Goal: Task Accomplishment & Management: Manage account settings

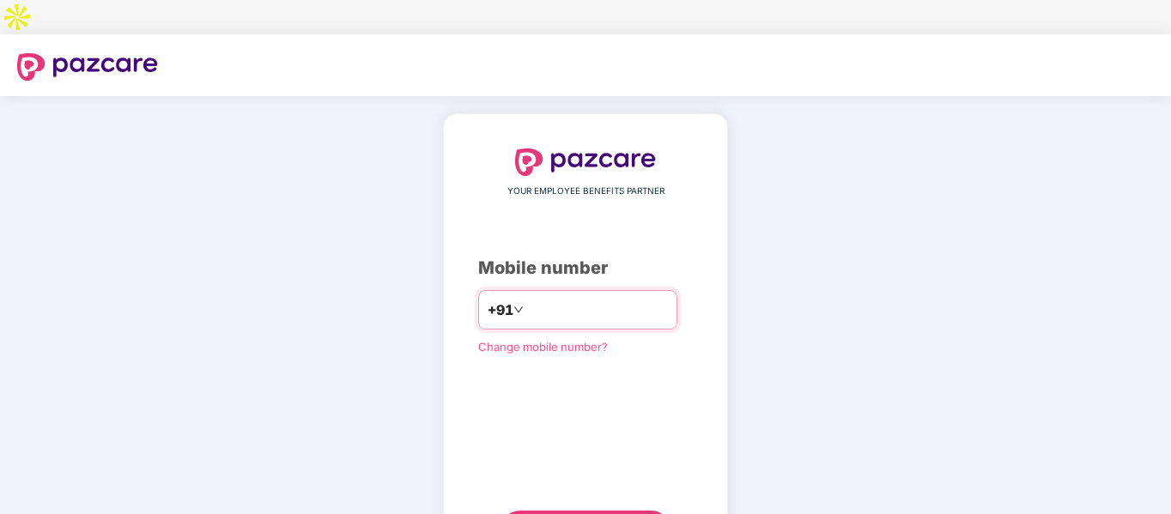
type input "**********"
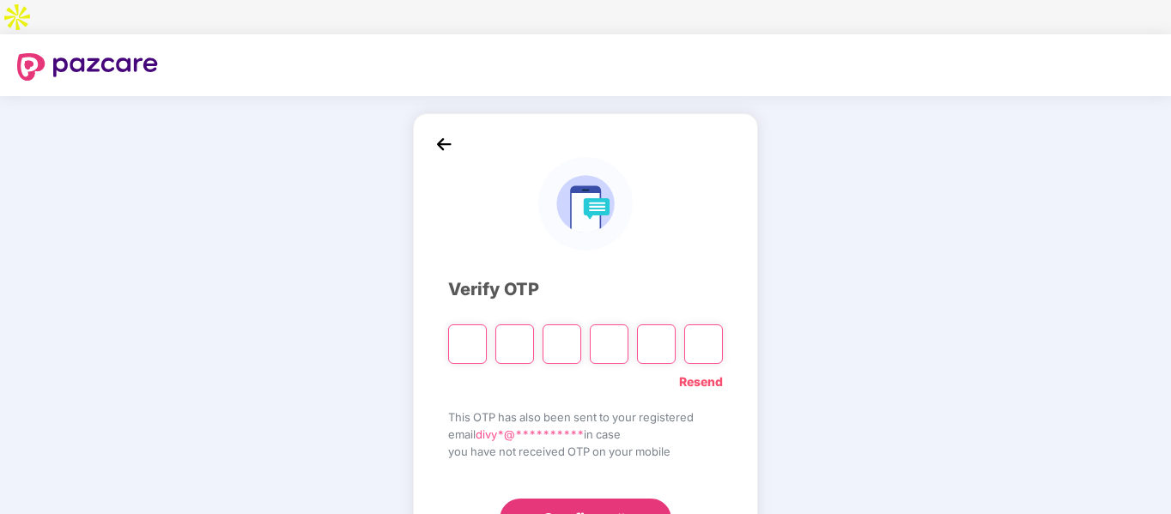
type input "*"
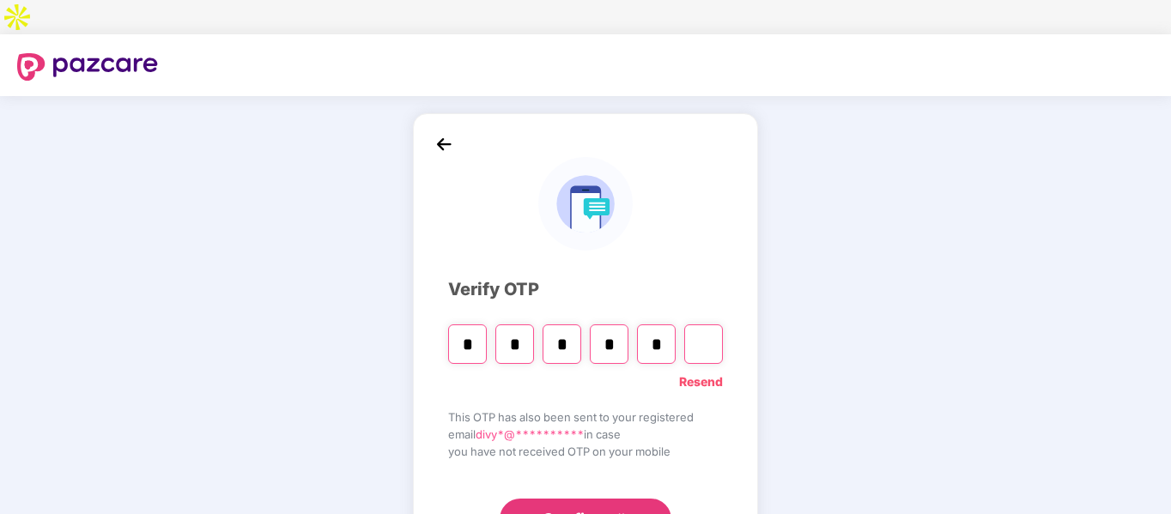
type input "*"
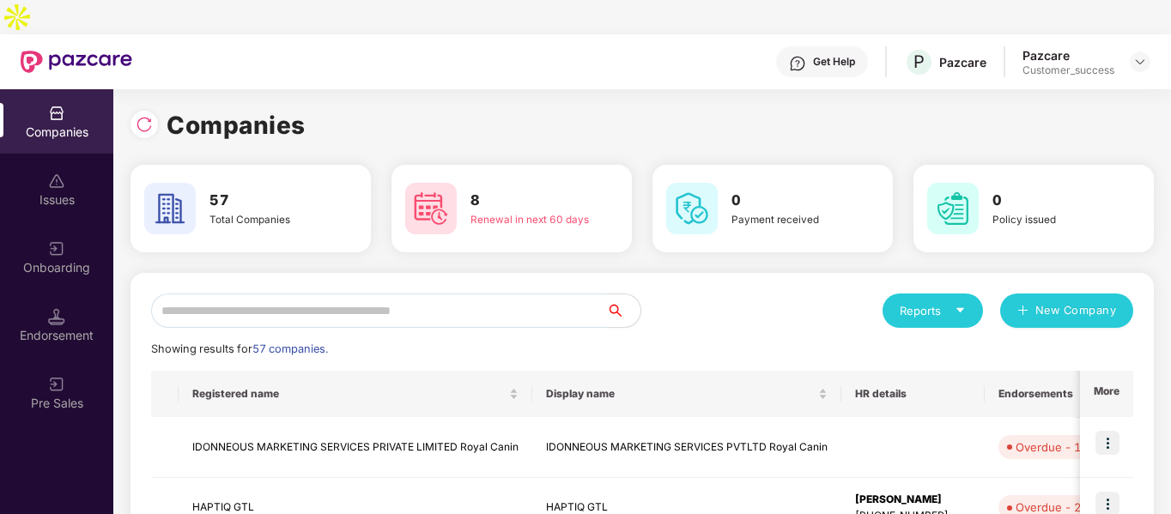
click at [459, 294] on input "text" at bounding box center [378, 311] width 455 height 34
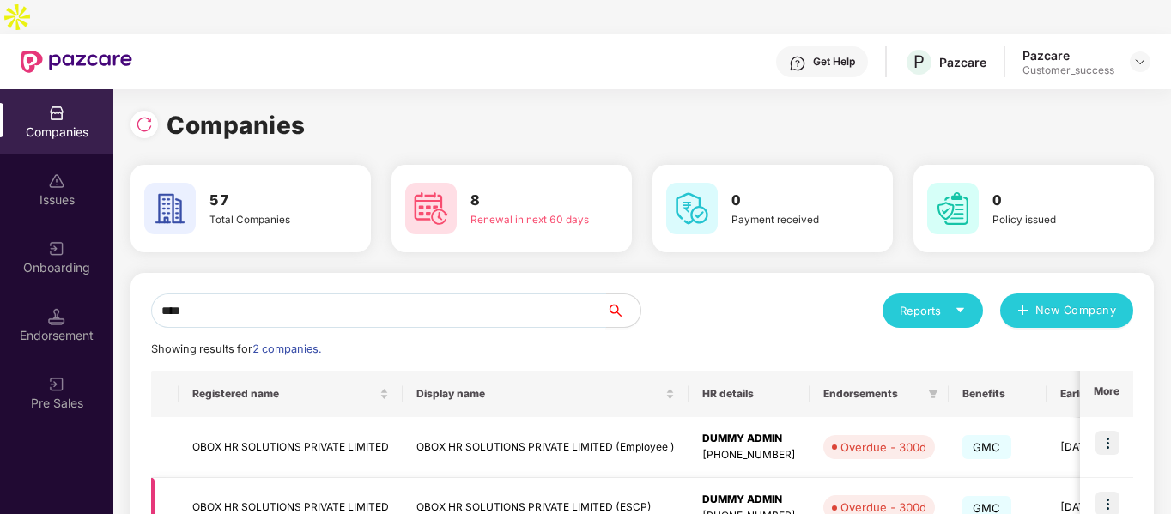
scroll to position [86, 0]
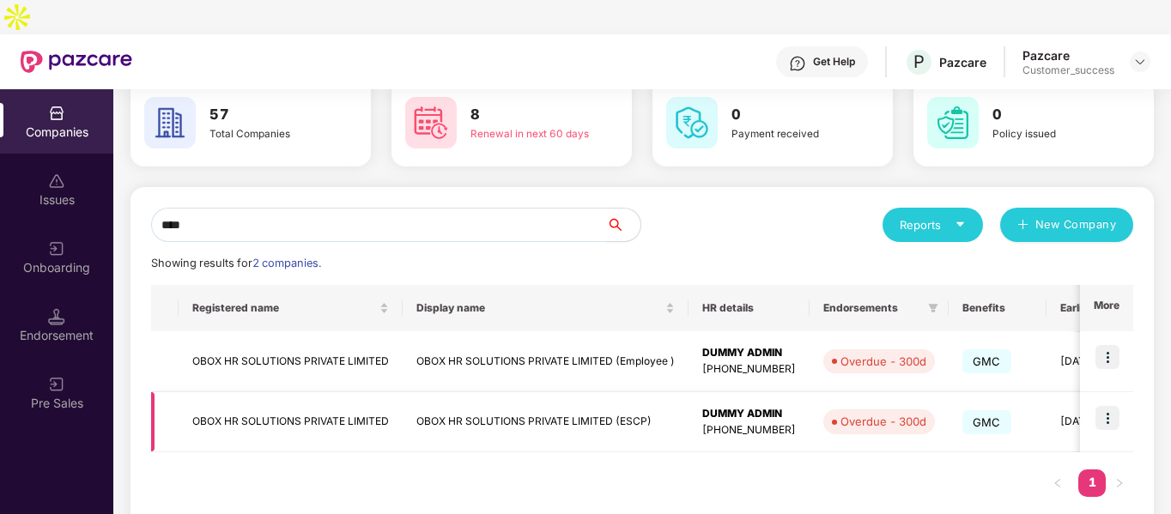
type input "****"
click at [1109, 406] on img at bounding box center [1108, 418] width 24 height 24
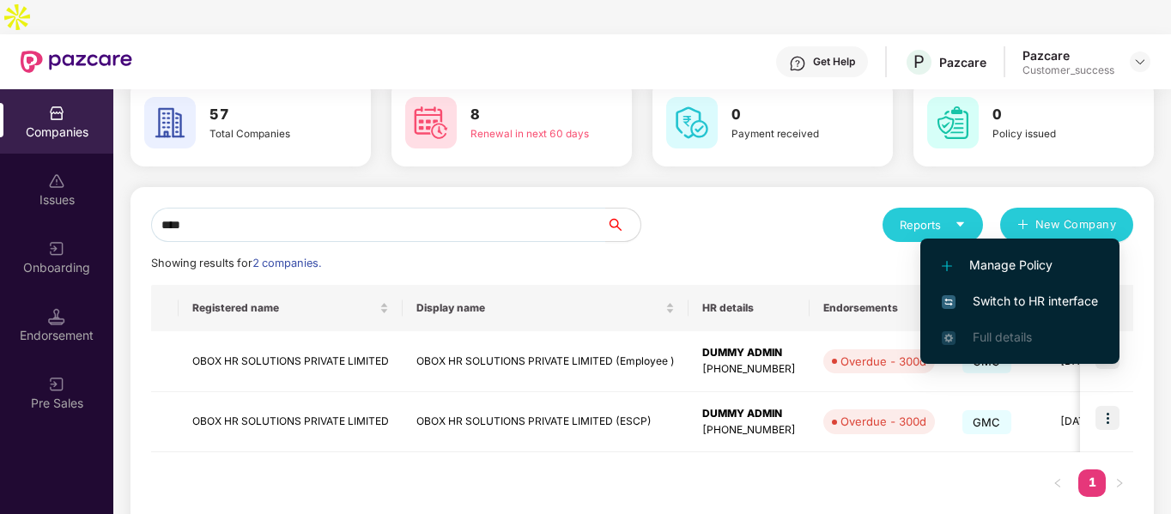
click at [951, 296] on img at bounding box center [949, 302] width 14 height 14
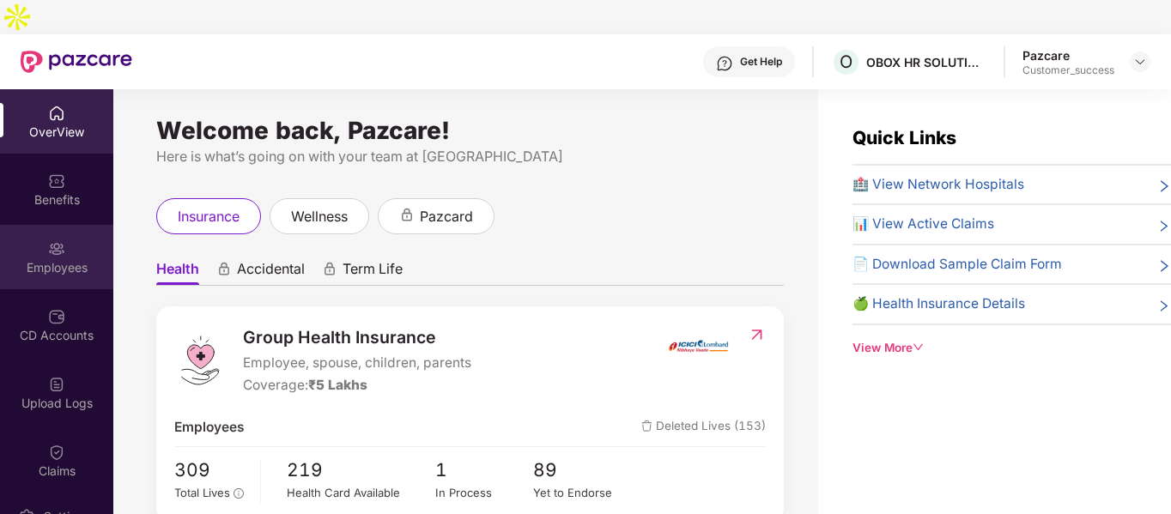
click at [48, 240] on img at bounding box center [56, 248] width 17 height 17
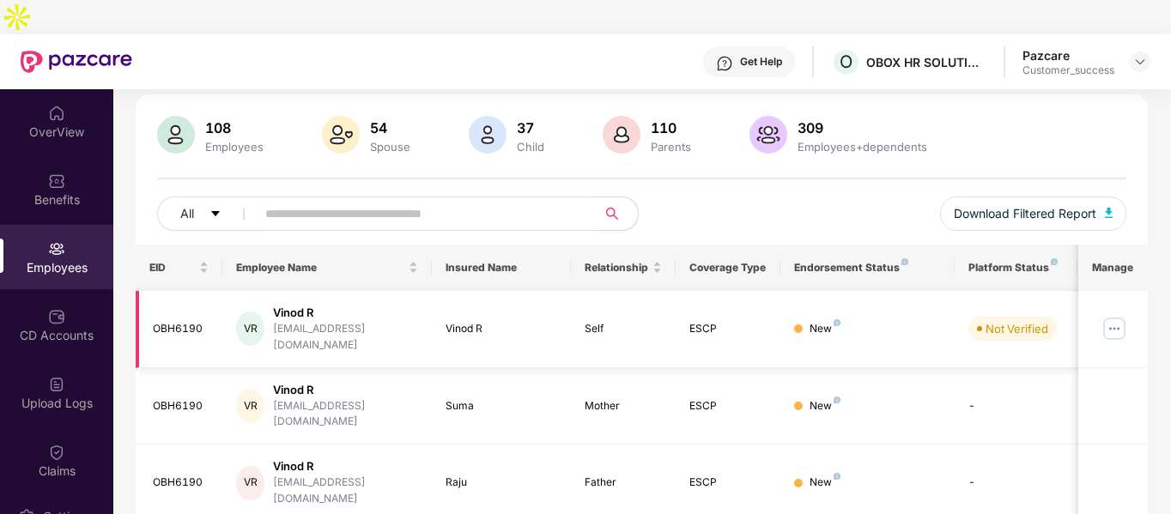
scroll to position [112, 0]
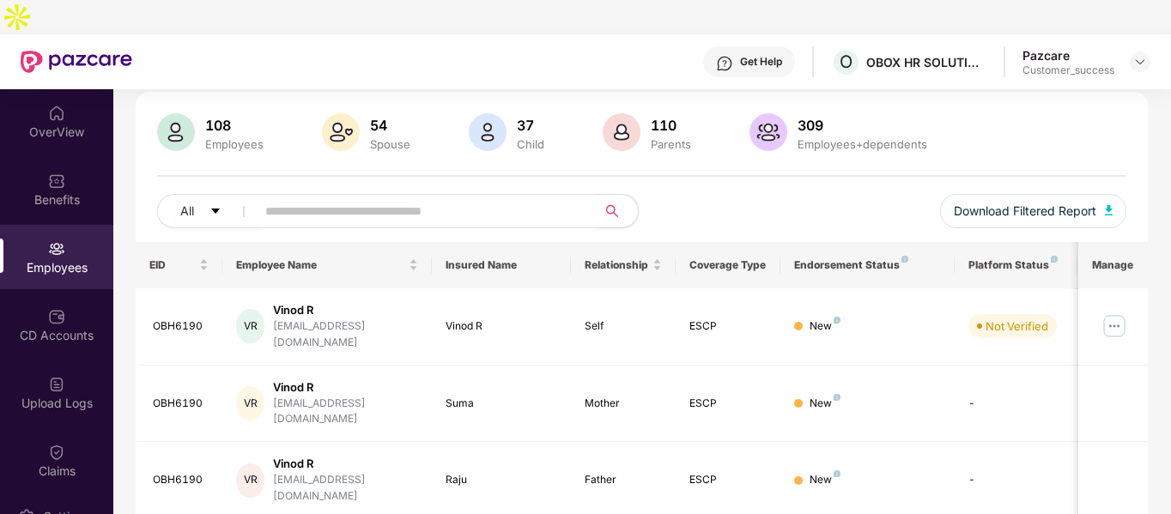
click at [491, 198] on input "text" at bounding box center [419, 211] width 308 height 26
paste input "*******"
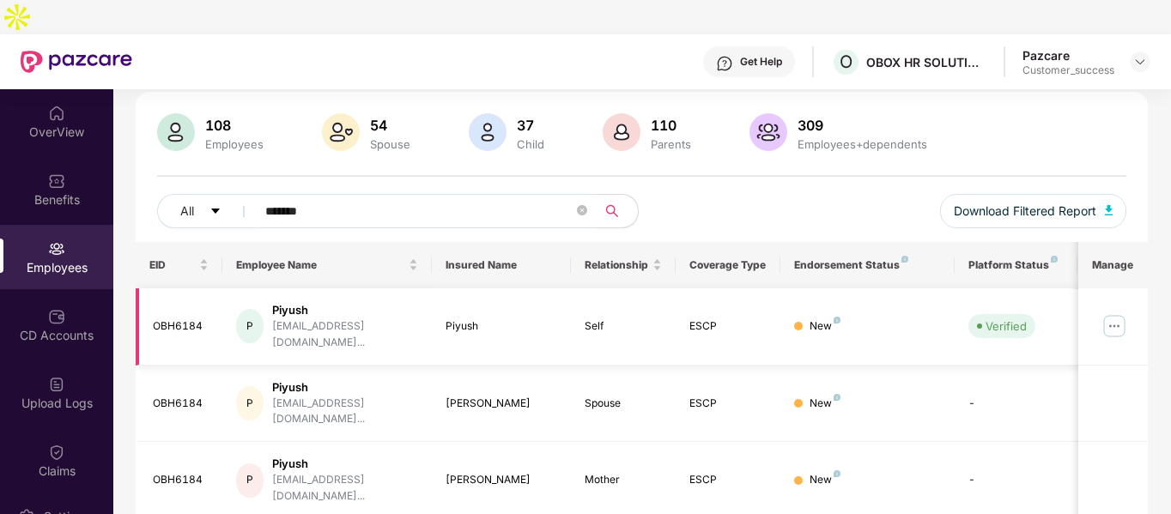
type input "*******"
click at [1107, 313] on img at bounding box center [1114, 326] width 27 height 27
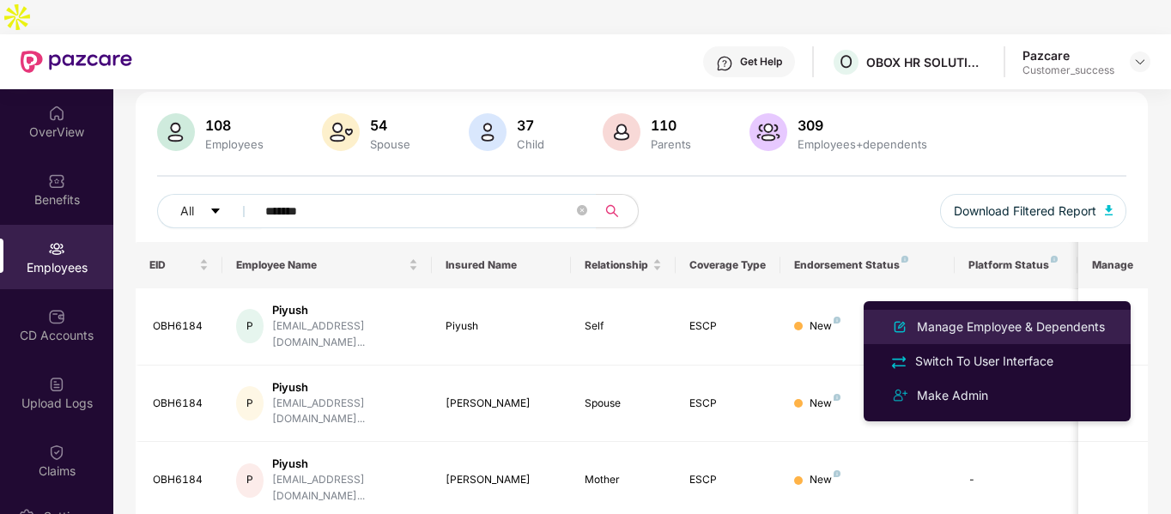
click at [1015, 328] on div "Manage Employee & Dependents" at bounding box center [1011, 327] width 195 height 19
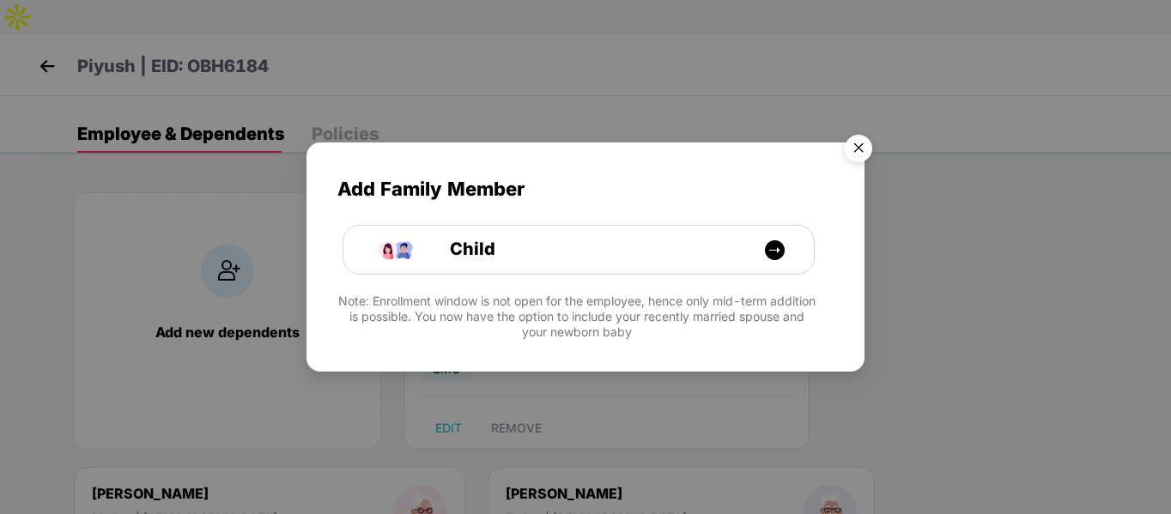
click at [861, 163] on img "Close" at bounding box center [859, 151] width 48 height 48
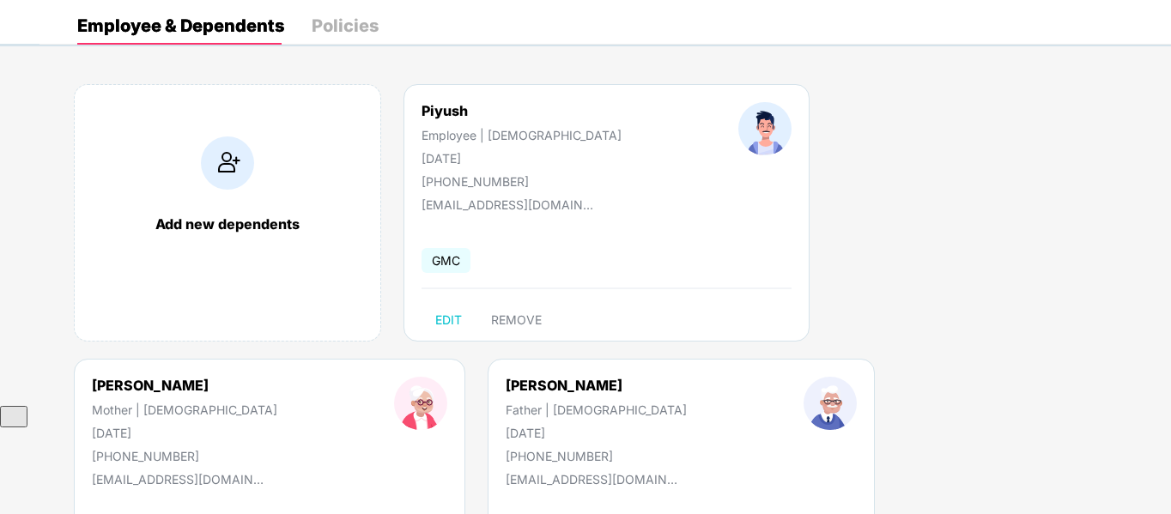
scroll to position [0, 0]
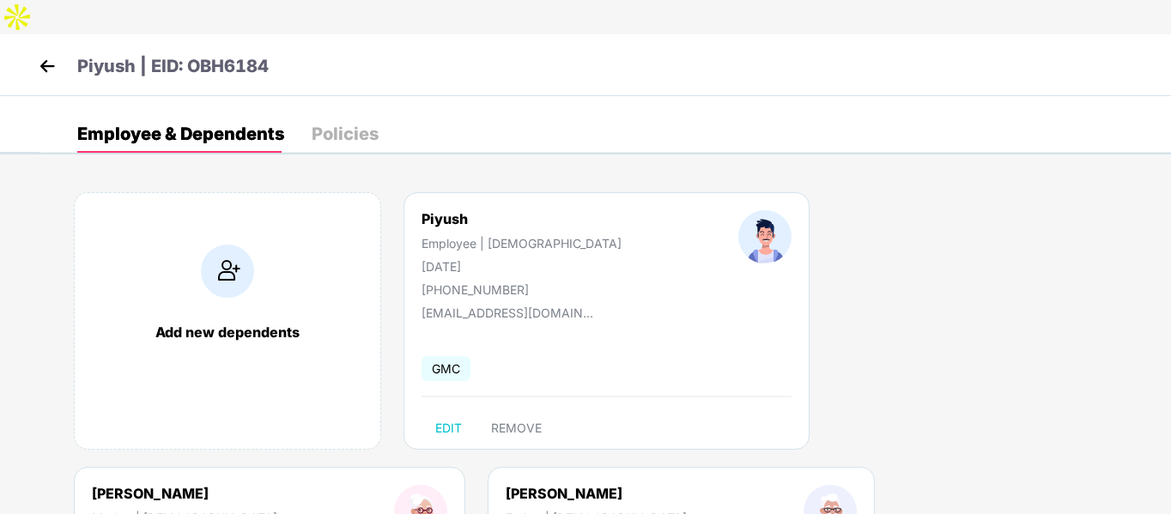
click at [48, 53] on img at bounding box center [47, 66] width 26 height 26
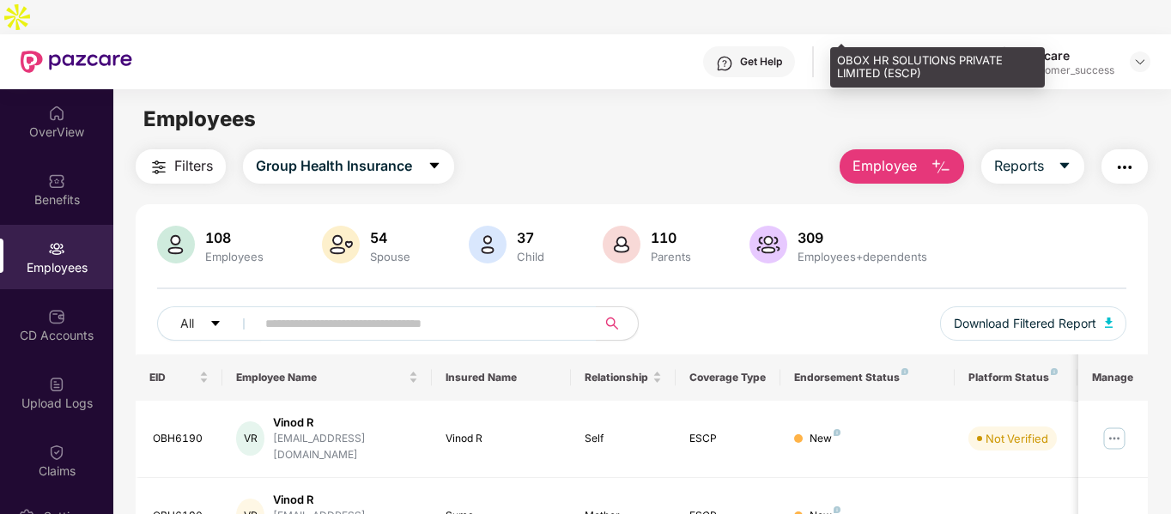
click at [842, 68] on div "OBOX HR SOLUTIONS PRIVATE LIMITED (ESCP)" at bounding box center [937, 67] width 215 height 40
copy div "OBOX HR SOLUTIONS PRIVATE LIMITED (ESCP)"
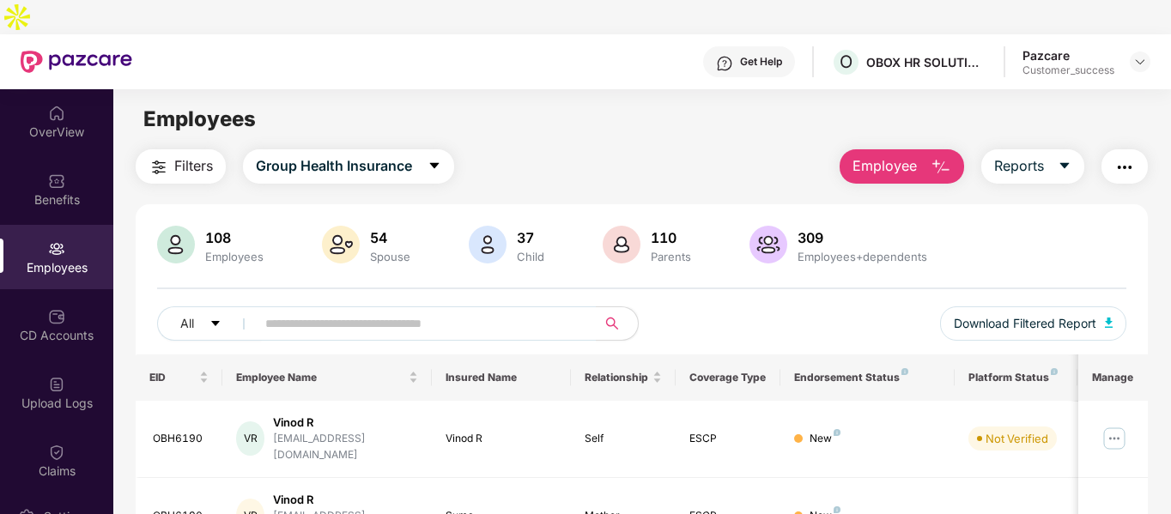
click at [745, 110] on main "Employees Filters Group Health Insurance Employee Reports 108 Employees 54 Spou…" at bounding box center [641, 346] width 1057 height 514
click at [1128, 47] on div "Pazcare Customer_success" at bounding box center [1087, 62] width 128 height 30
click at [1143, 55] on img at bounding box center [1141, 62] width 14 height 14
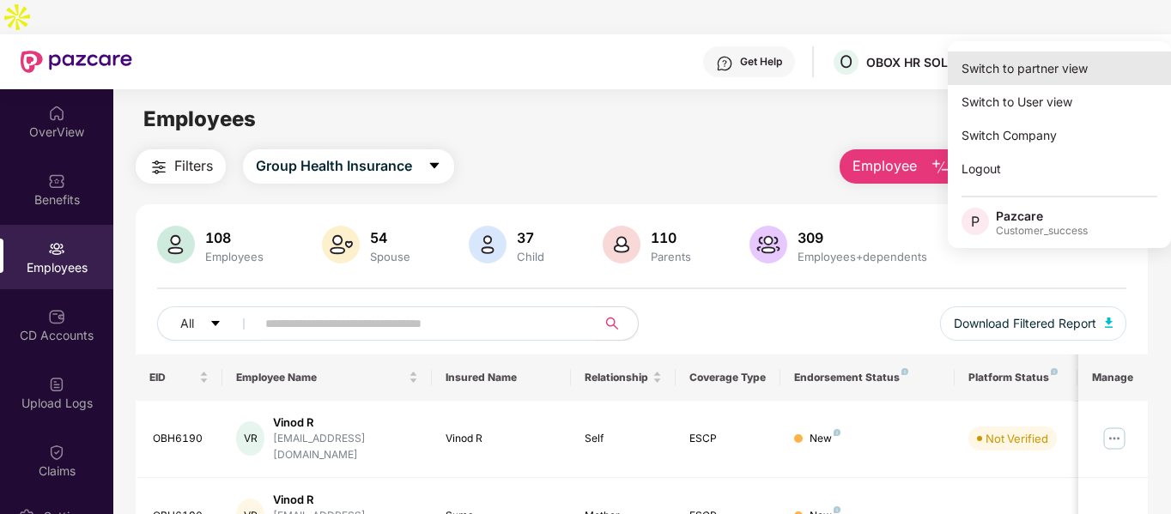
click at [1055, 76] on div "Switch to partner view" at bounding box center [1059, 68] width 223 height 33
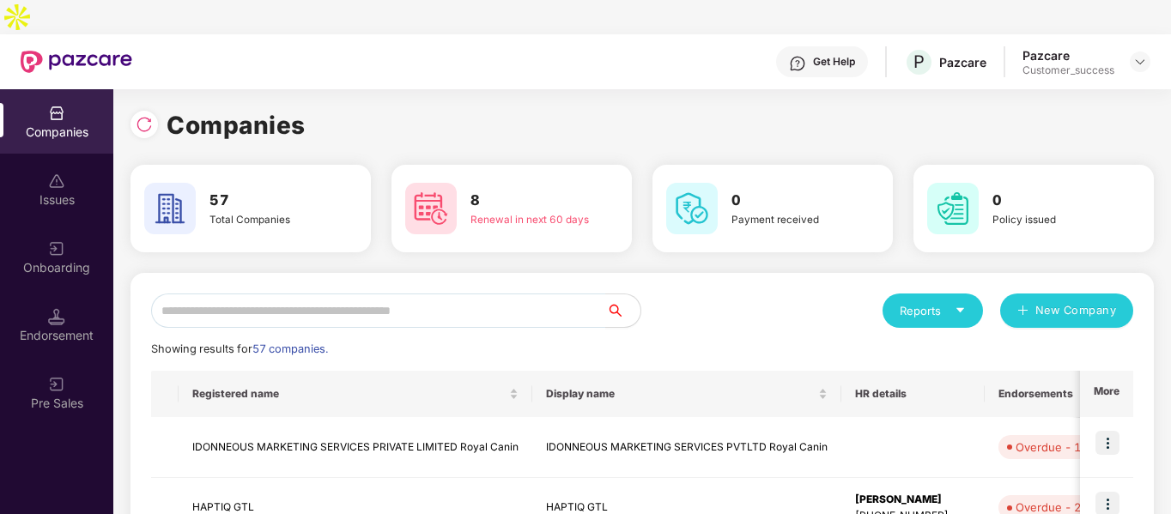
click at [60, 259] on div "Onboarding" at bounding box center [56, 267] width 113 height 17
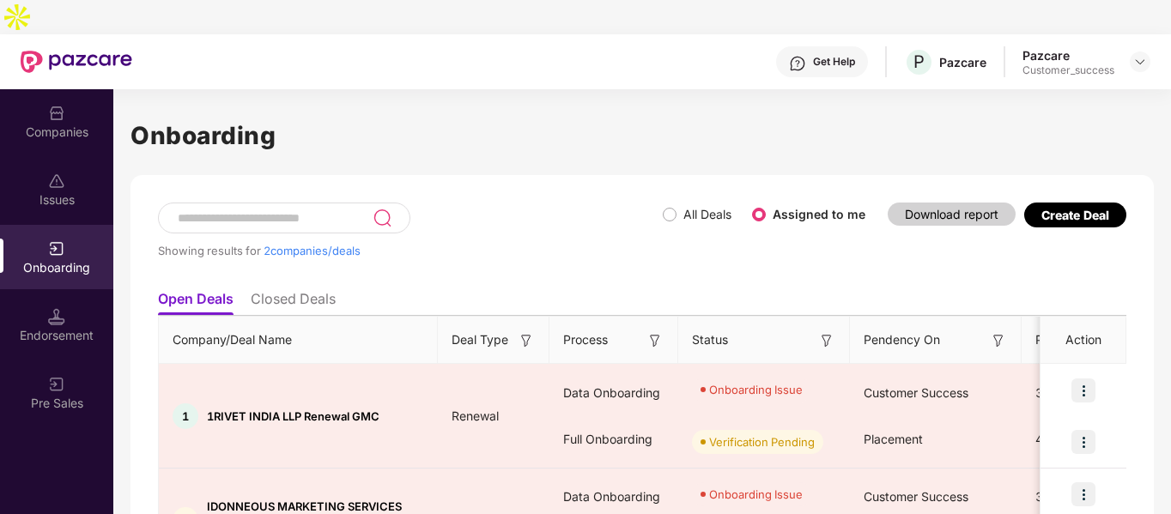
click at [1073, 208] on div "Create Deal" at bounding box center [1076, 215] width 68 height 15
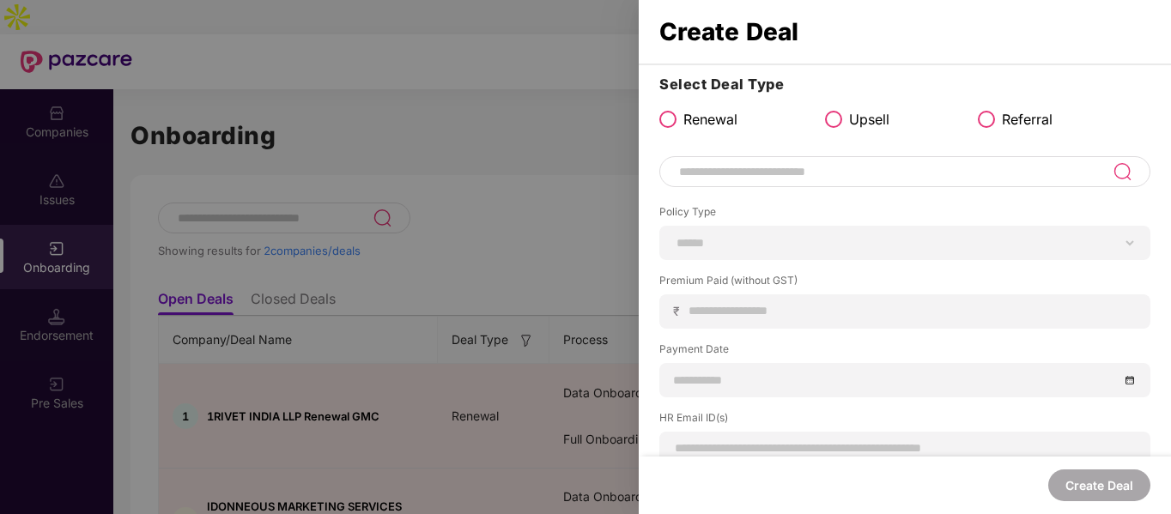
scroll to position [385, 0]
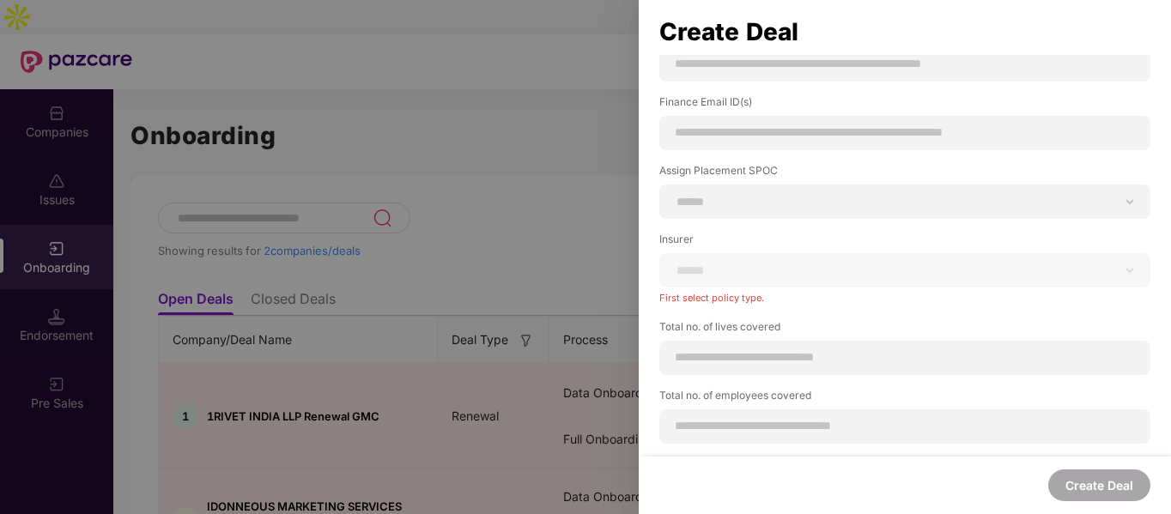
click at [532, 175] on div at bounding box center [585, 257] width 1171 height 514
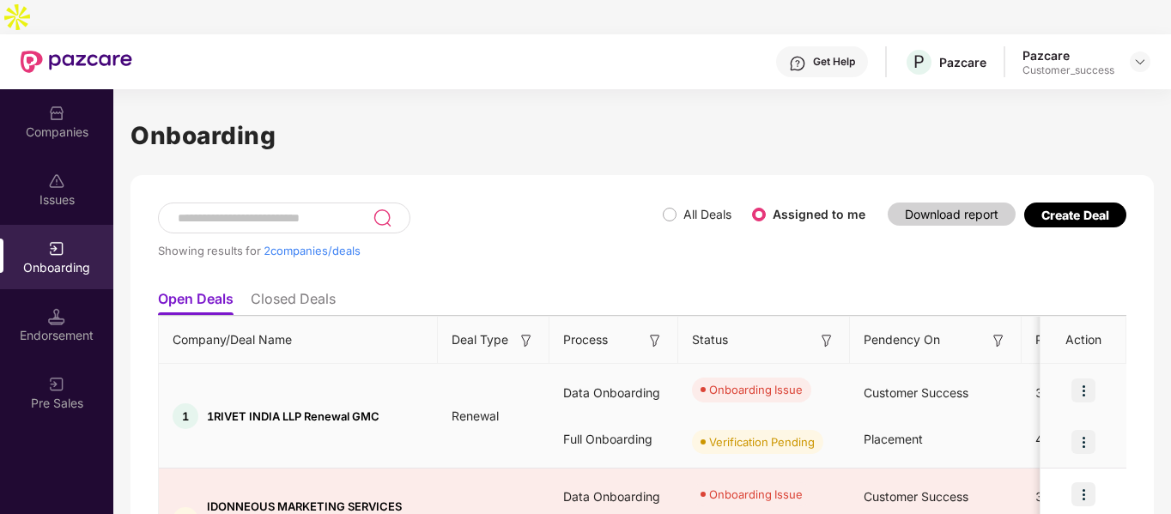
scroll to position [88, 0]
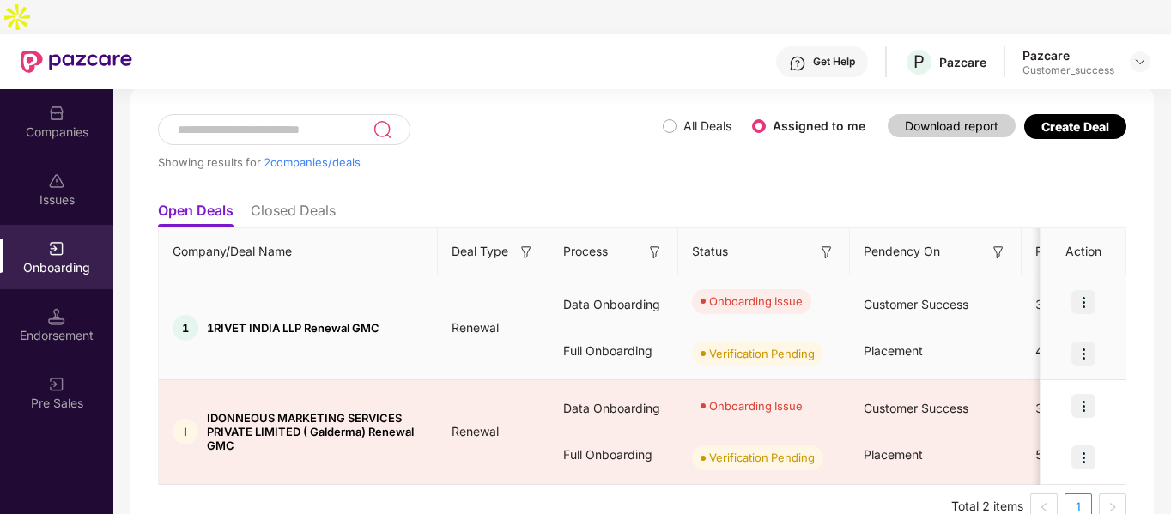
click at [1085, 290] on img at bounding box center [1084, 302] width 24 height 24
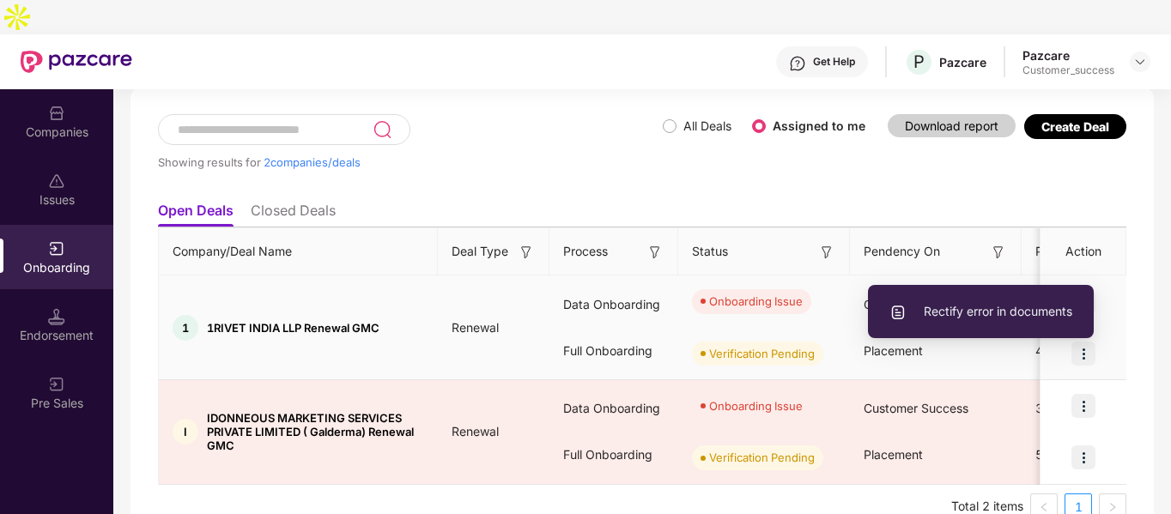
click at [1017, 302] on span "Rectify error in documents" at bounding box center [981, 311] width 183 height 19
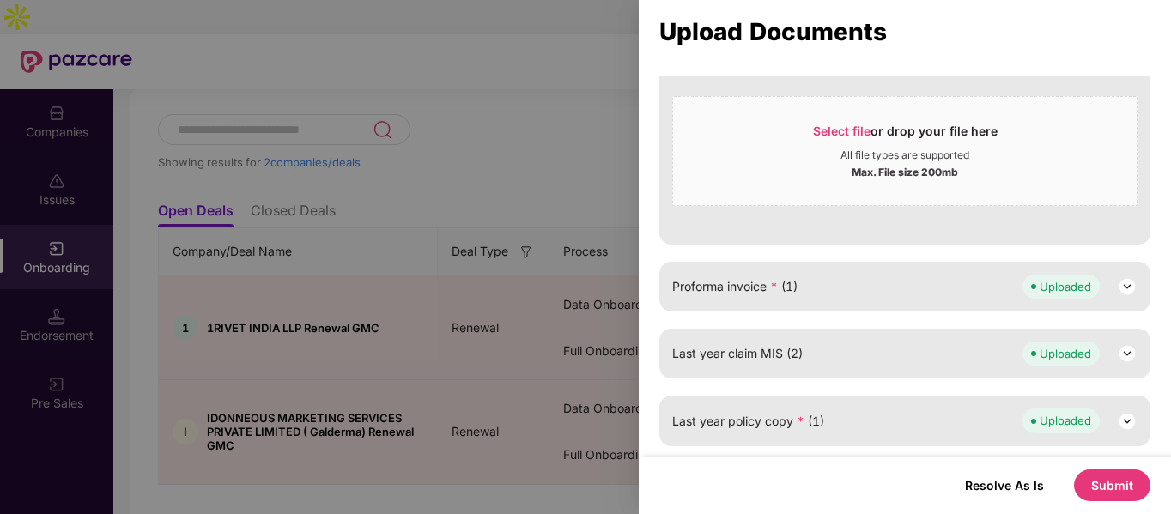
scroll to position [0, 0]
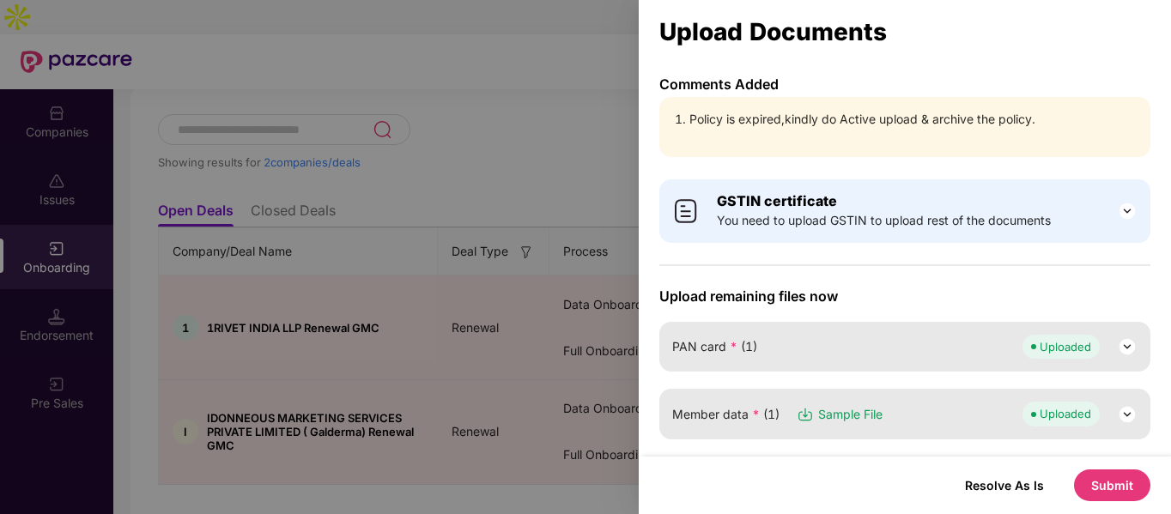
click at [502, 94] on div at bounding box center [585, 257] width 1171 height 514
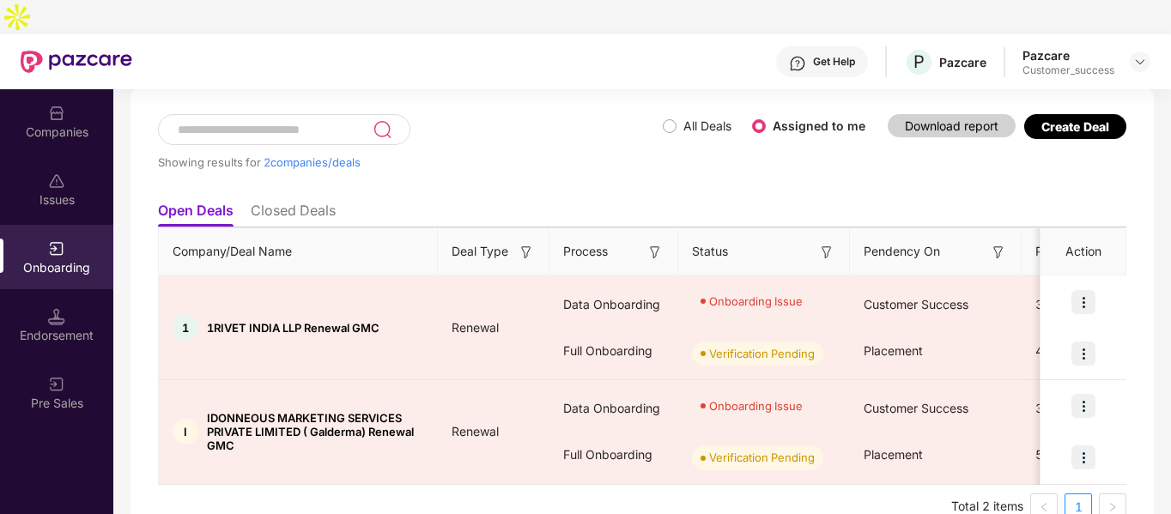
click at [58, 124] on div "Companies" at bounding box center [56, 132] width 113 height 17
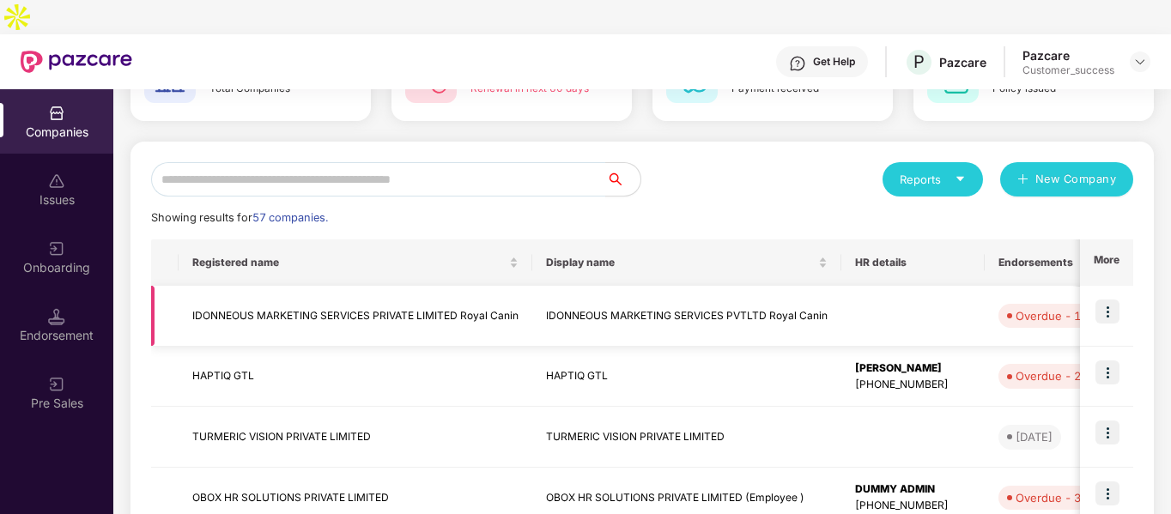
scroll to position [133, 0]
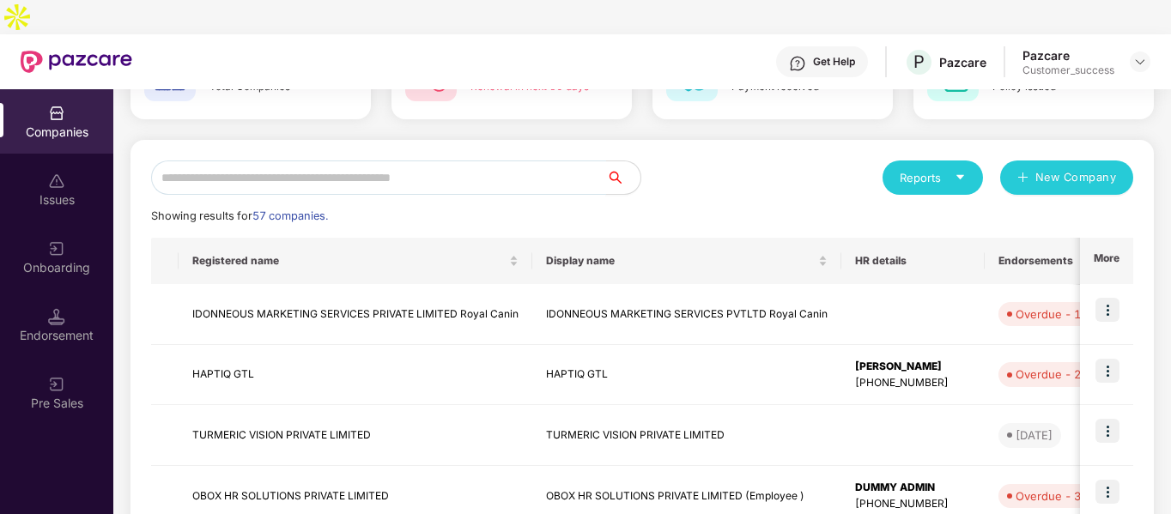
click at [480, 161] on input "text" at bounding box center [378, 178] width 455 height 34
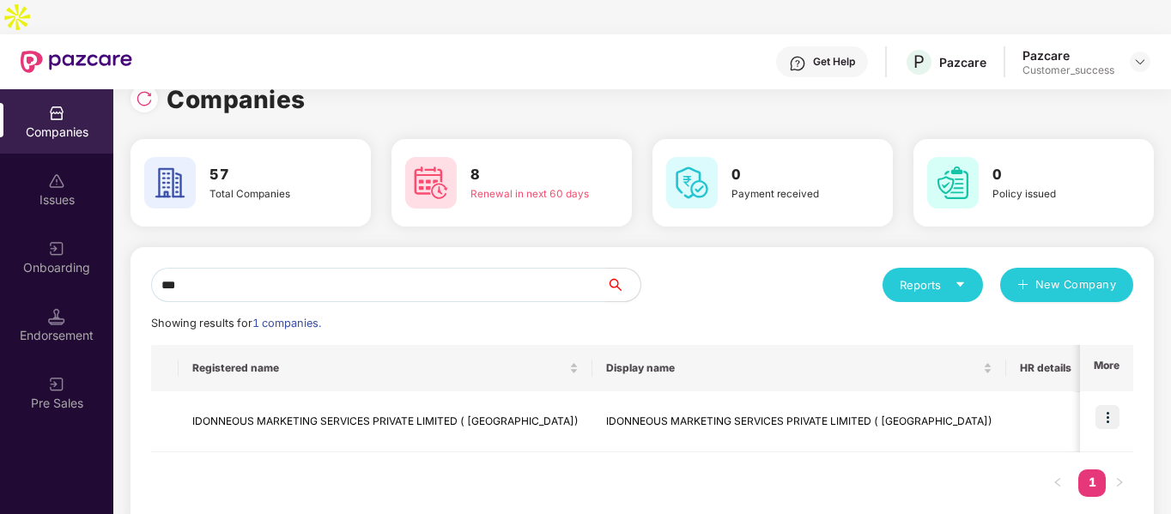
scroll to position [26, 0]
type input "****"
click at [1104, 405] on img at bounding box center [1108, 417] width 24 height 24
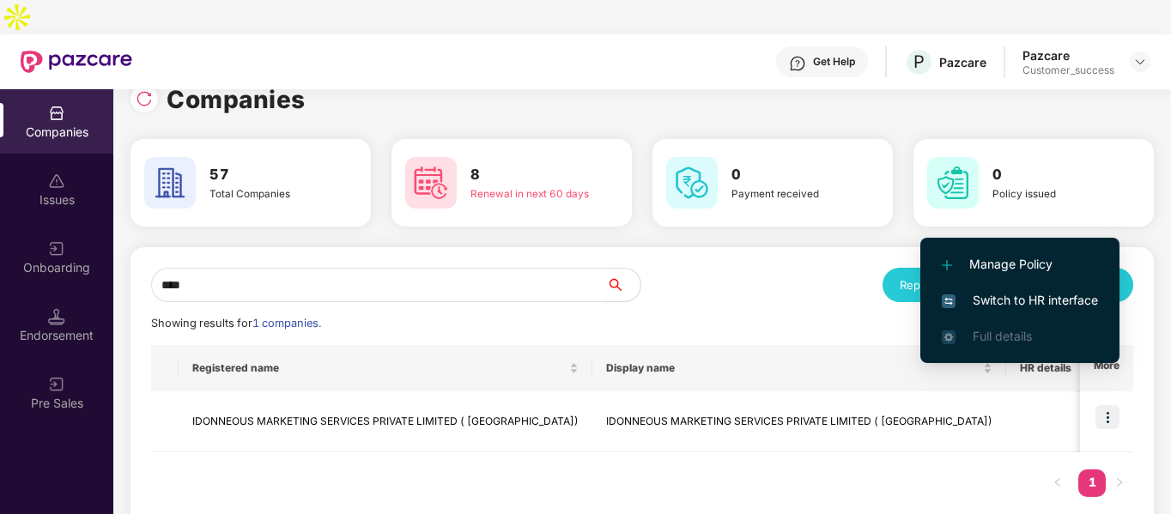
click at [1006, 302] on span "Switch to HR interface" at bounding box center [1020, 300] width 156 height 19
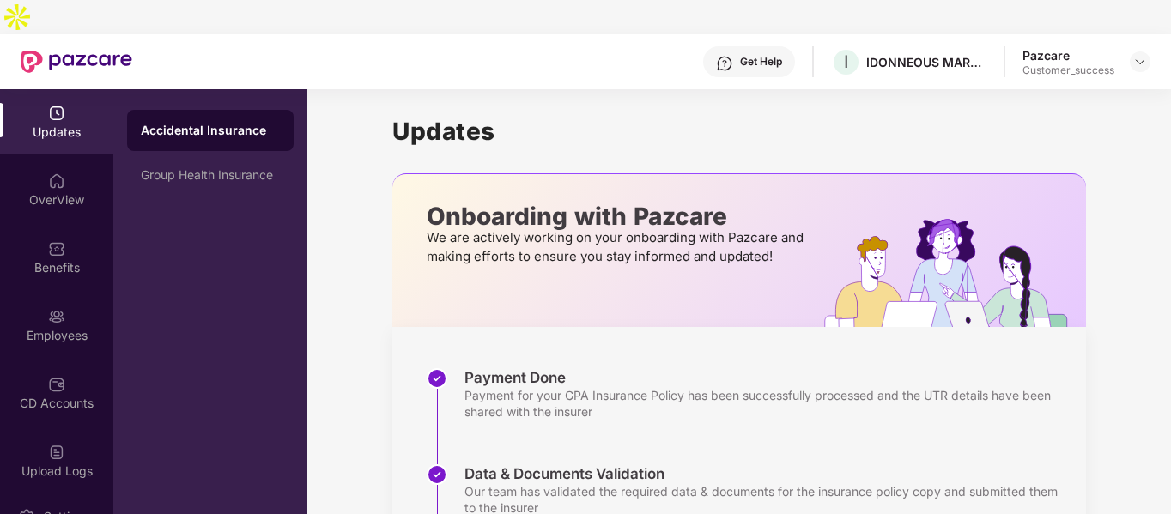
scroll to position [206, 0]
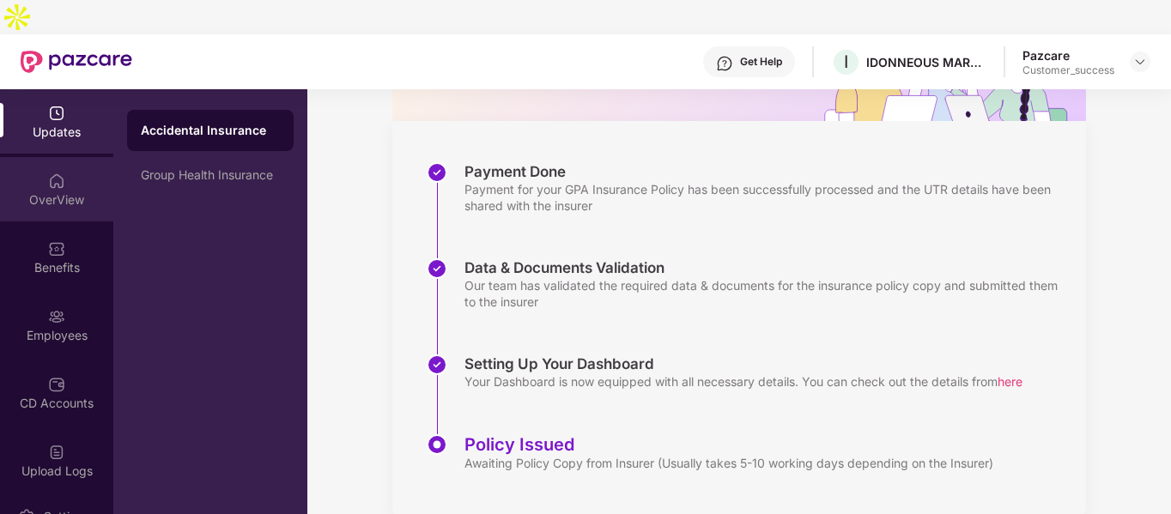
click at [34, 178] on div "OverView" at bounding box center [56, 189] width 113 height 64
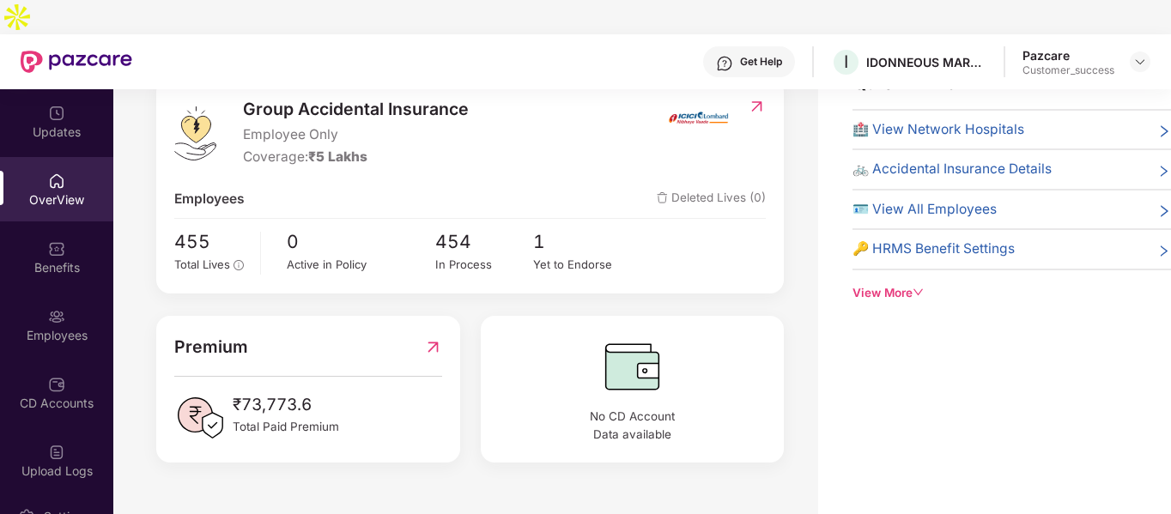
scroll to position [0, 0]
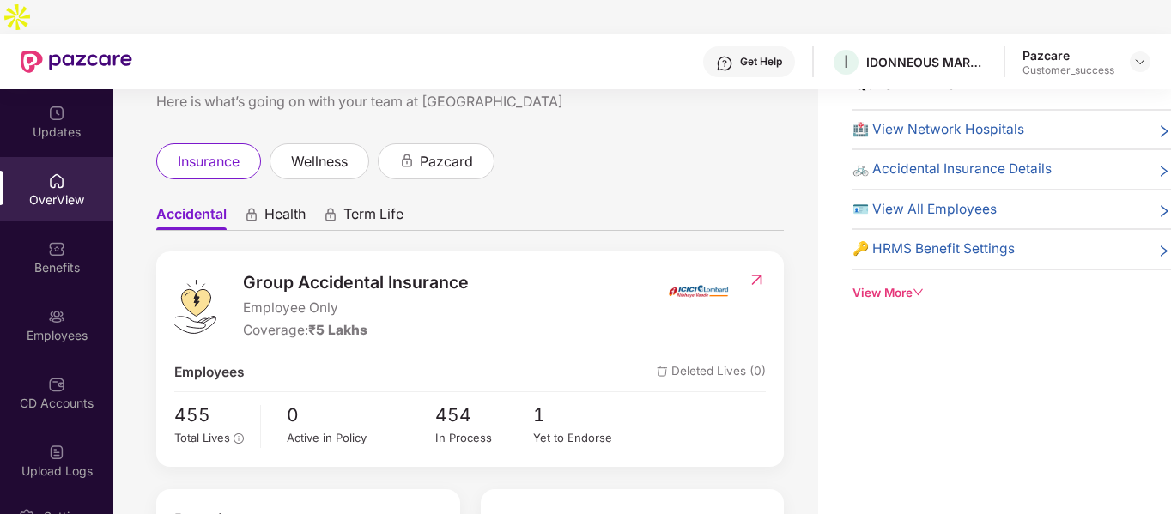
click at [296, 205] on span "Health" at bounding box center [285, 217] width 41 height 25
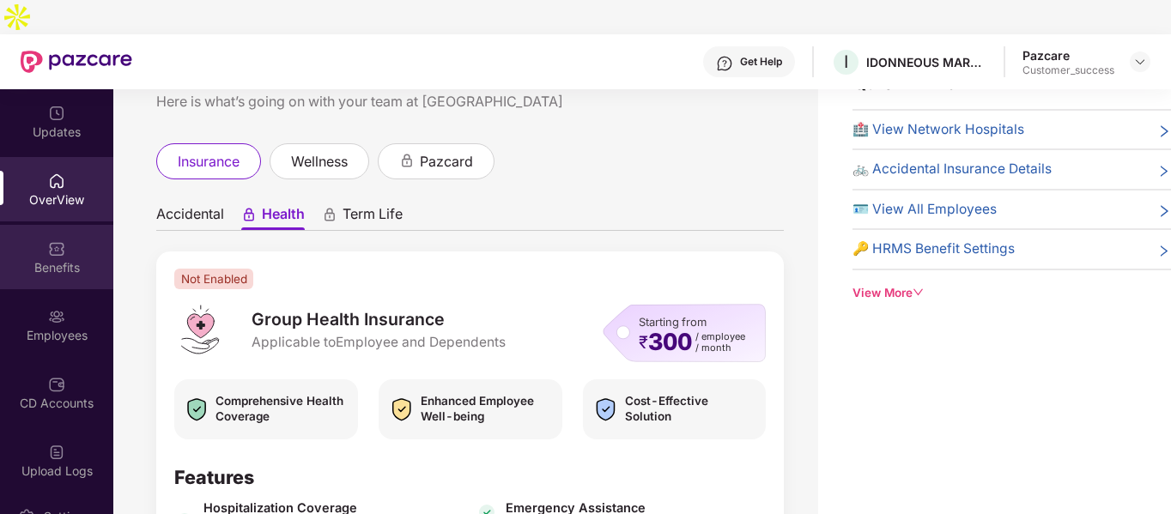
click at [20, 259] on div "Benefits" at bounding box center [56, 267] width 113 height 17
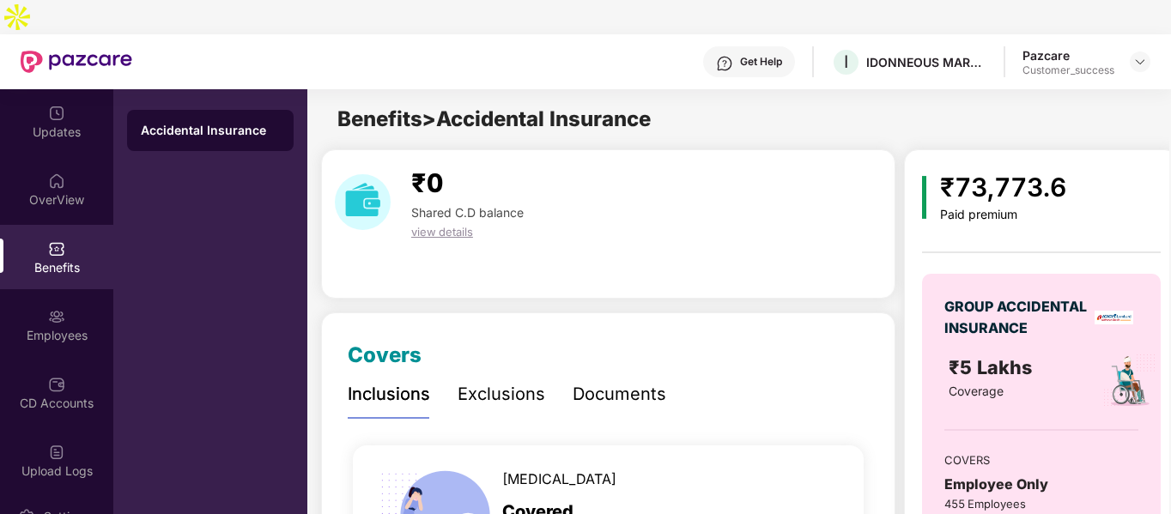
click at [458, 381] on div "Exclusions" at bounding box center [502, 394] width 88 height 27
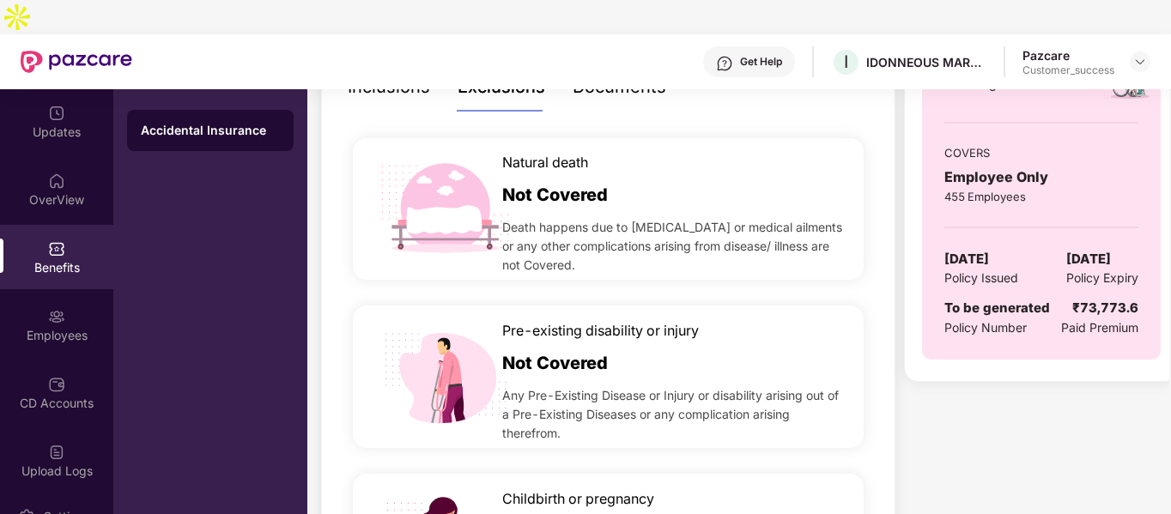
scroll to position [38, 0]
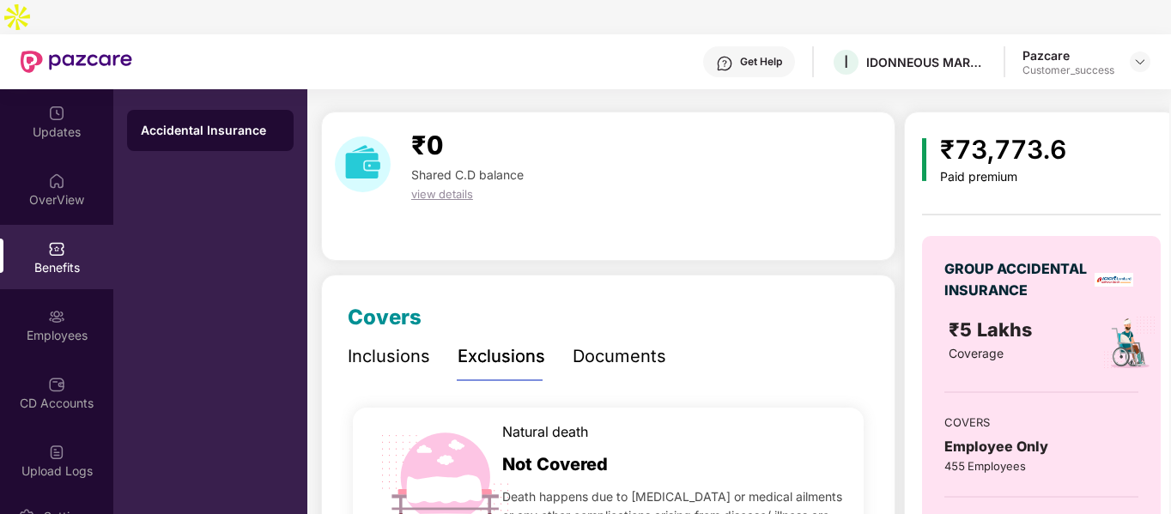
click at [611, 344] on div "Documents" at bounding box center [620, 357] width 94 height 27
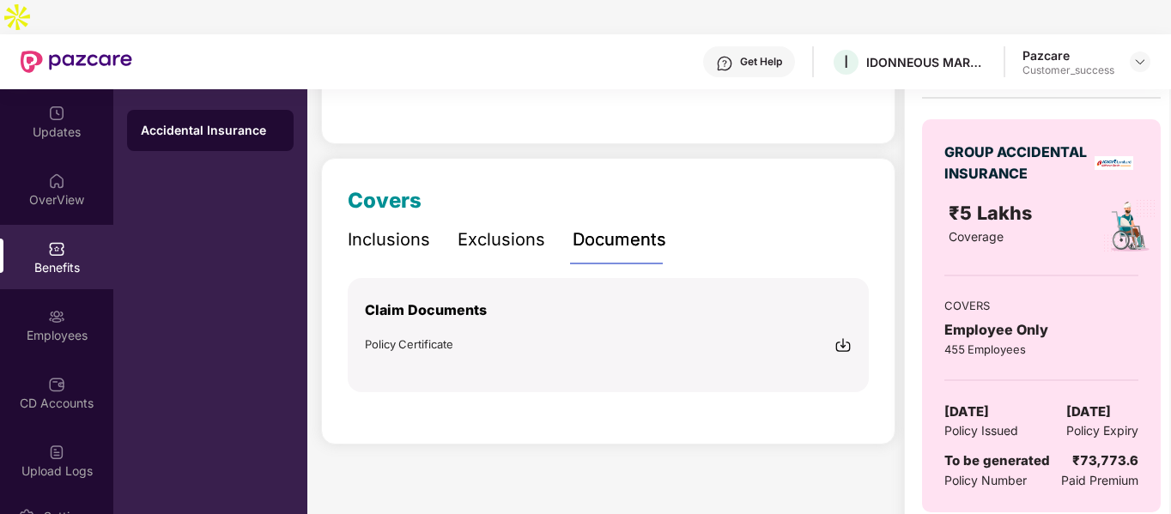
scroll to position [0, 0]
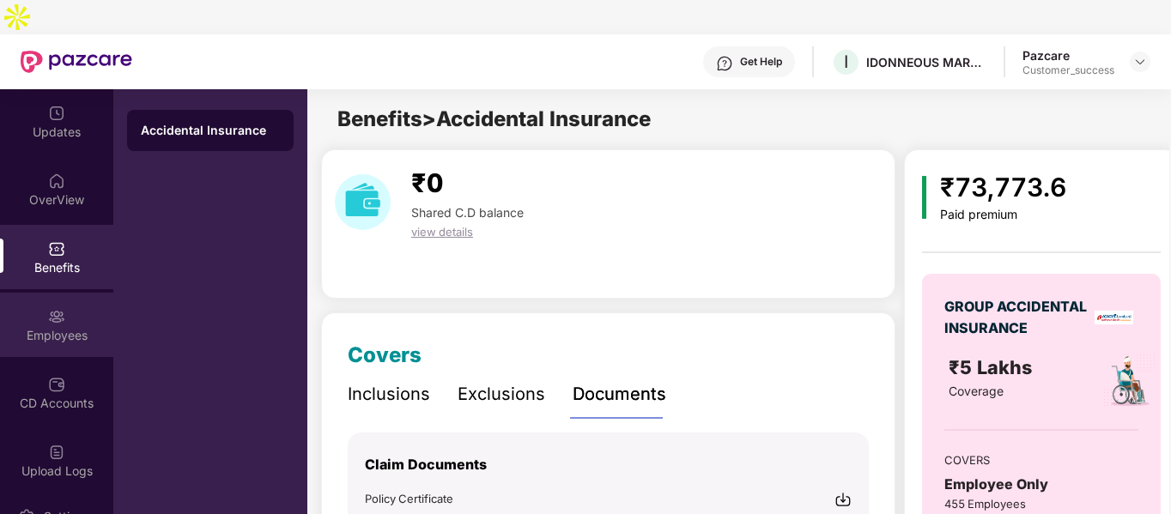
click at [52, 313] on div "Employees" at bounding box center [56, 325] width 113 height 64
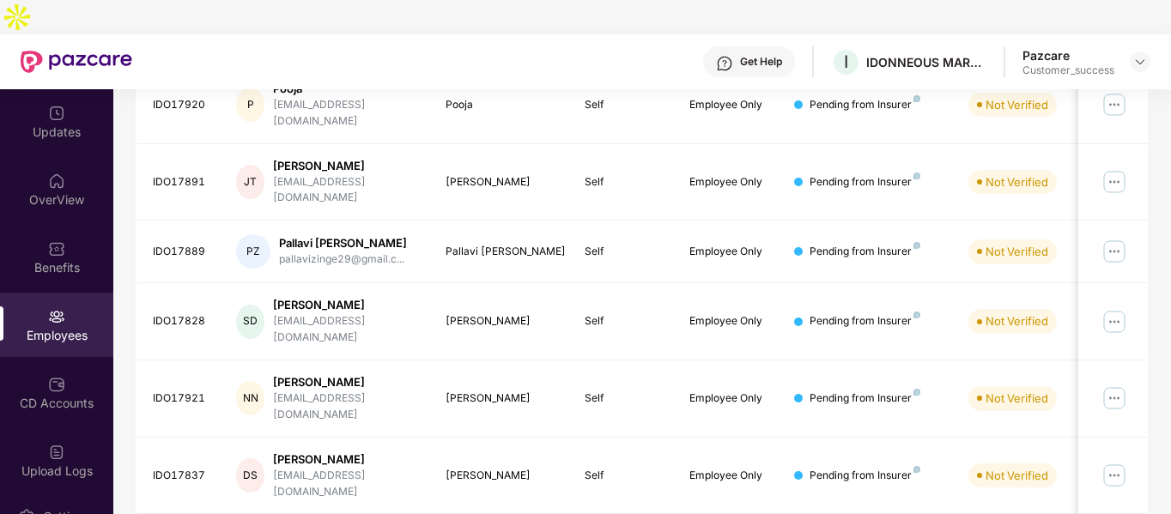
scroll to position [398, 0]
click at [77, 395] on div "CD Accounts" at bounding box center [56, 403] width 113 height 17
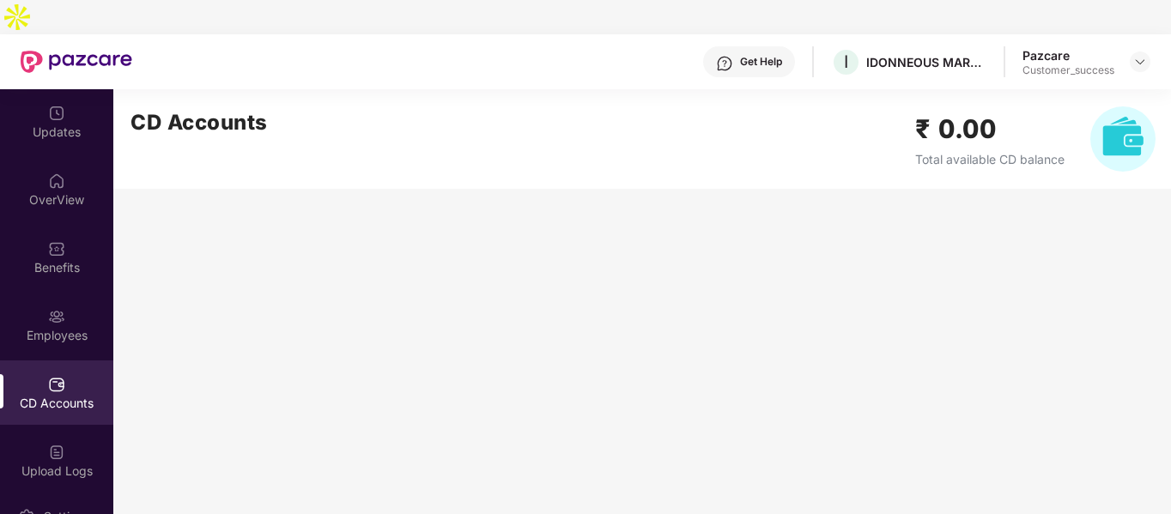
scroll to position [0, 0]
click at [52, 308] on img at bounding box center [56, 316] width 17 height 17
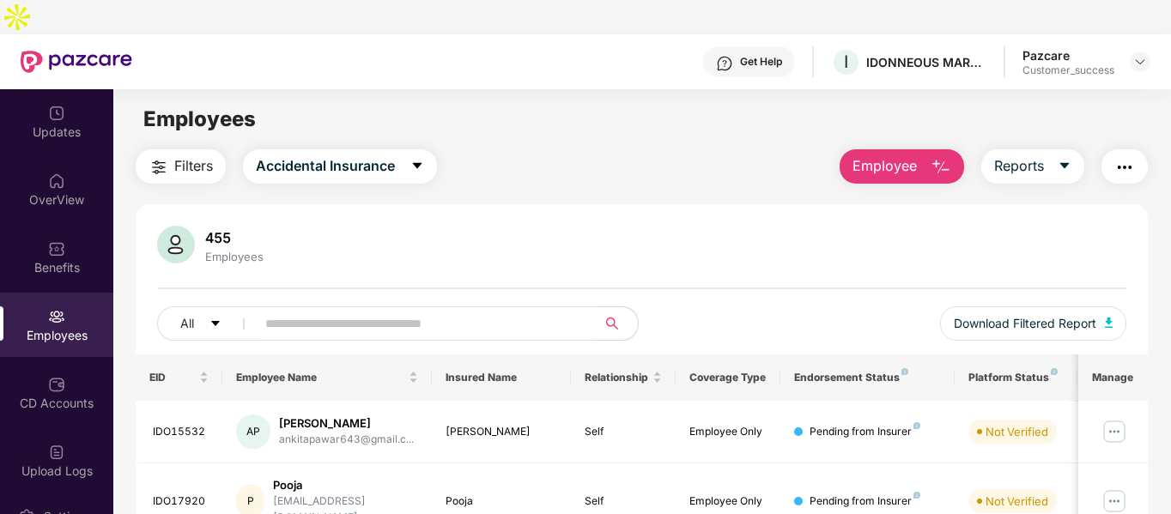
click at [940, 157] on img "button" at bounding box center [941, 167] width 21 height 21
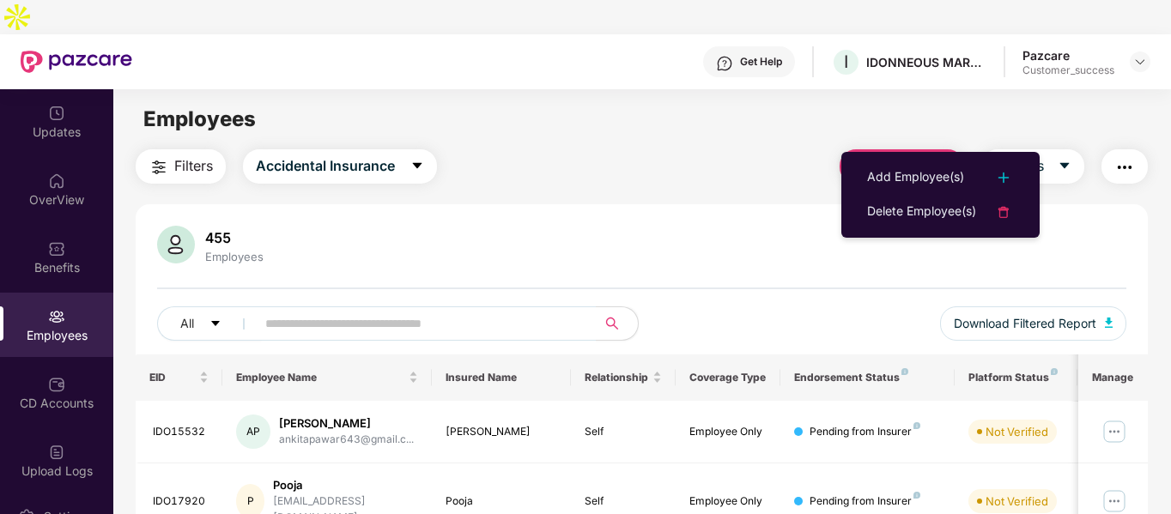
click at [940, 157] on img "button" at bounding box center [941, 167] width 21 height 21
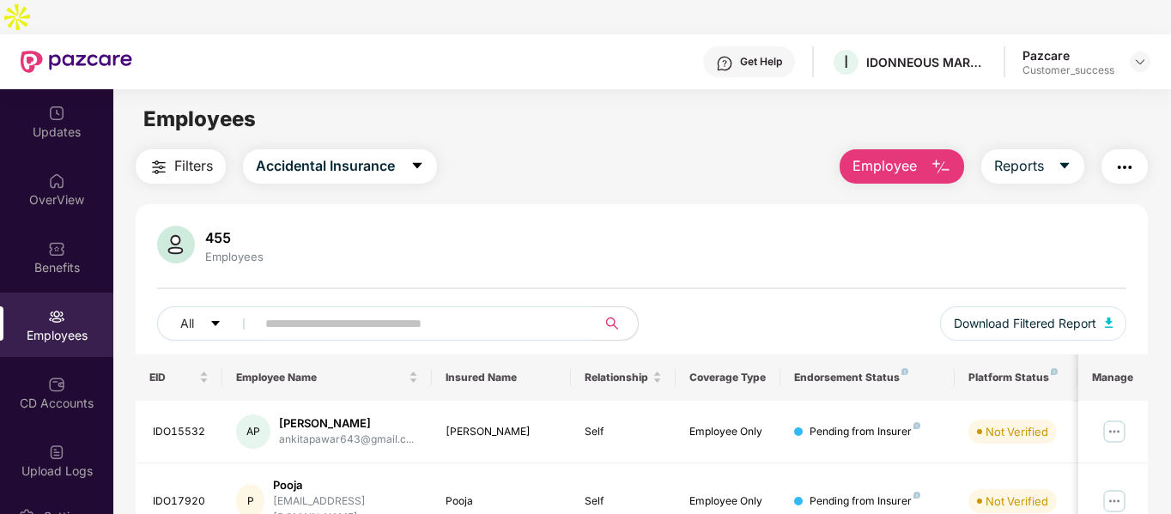
click at [912, 155] on span "Employee" at bounding box center [885, 165] width 64 height 21
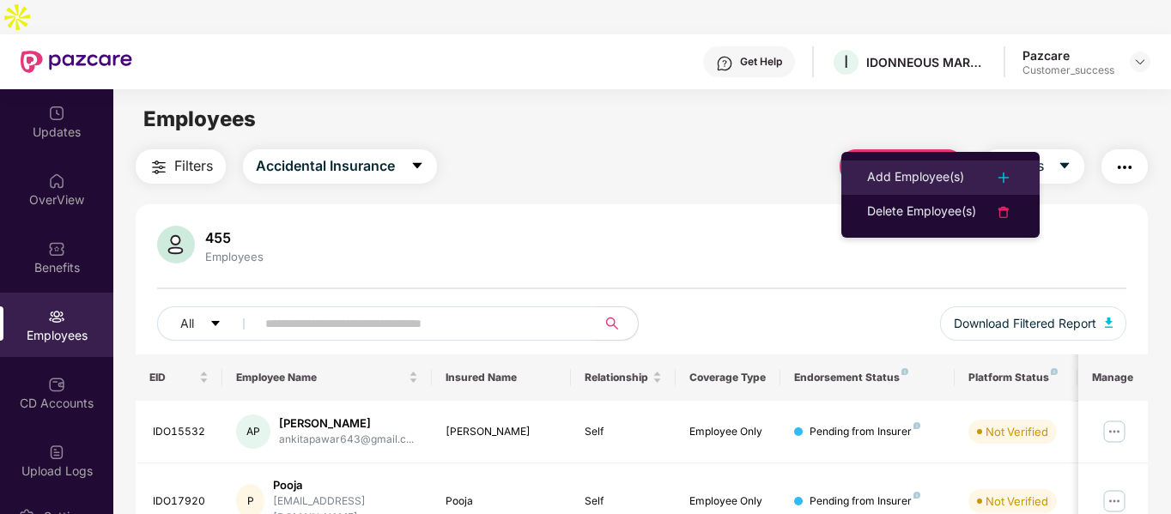
click at [929, 171] on div "Add Employee(s)" at bounding box center [915, 177] width 97 height 21
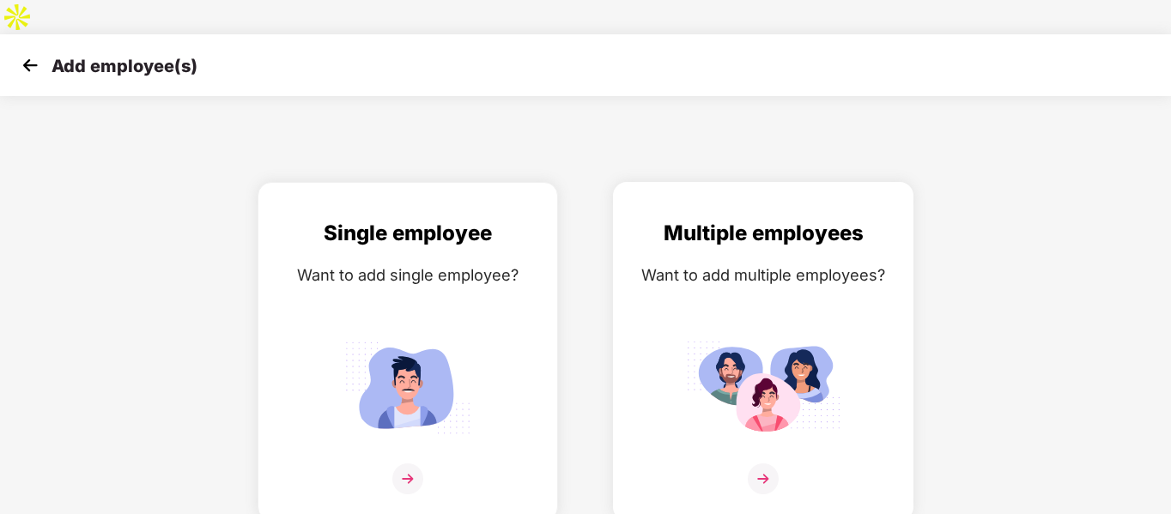
click at [764, 350] on img at bounding box center [763, 387] width 155 height 107
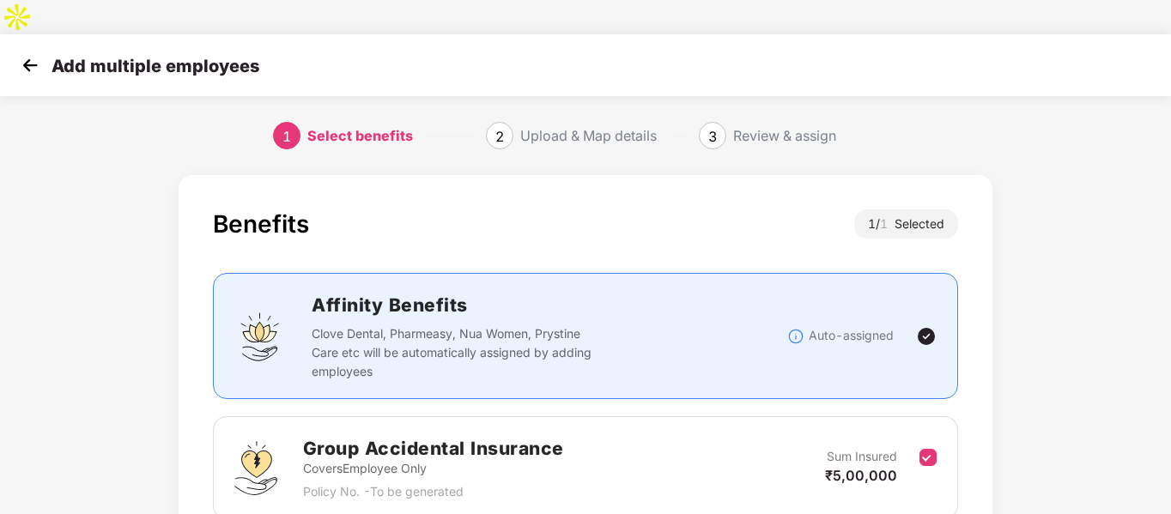
scroll to position [120, 0]
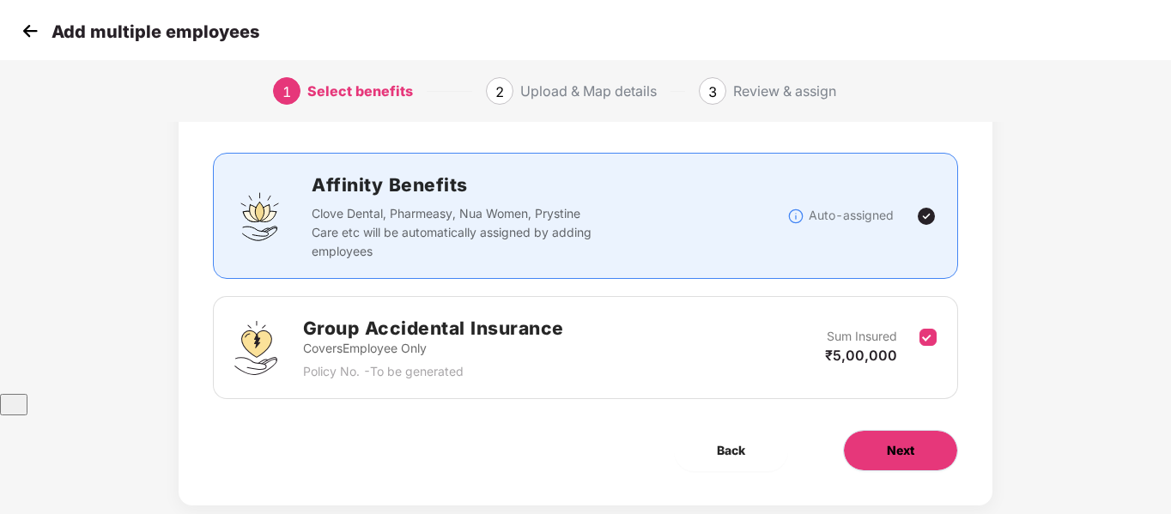
click at [876, 430] on button "Next" at bounding box center [900, 450] width 115 height 41
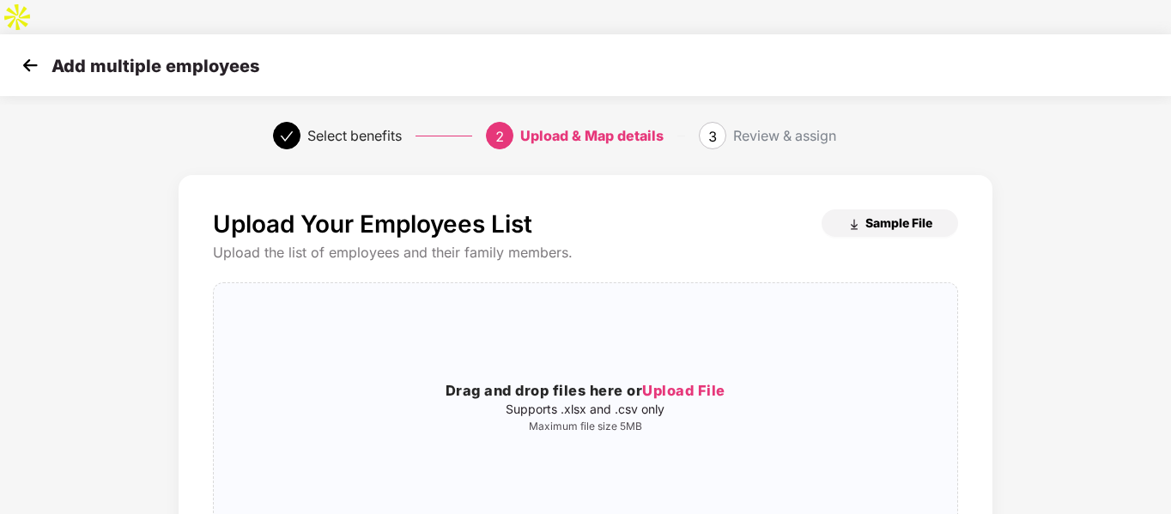
click at [900, 215] on span "Sample File" at bounding box center [899, 223] width 67 height 16
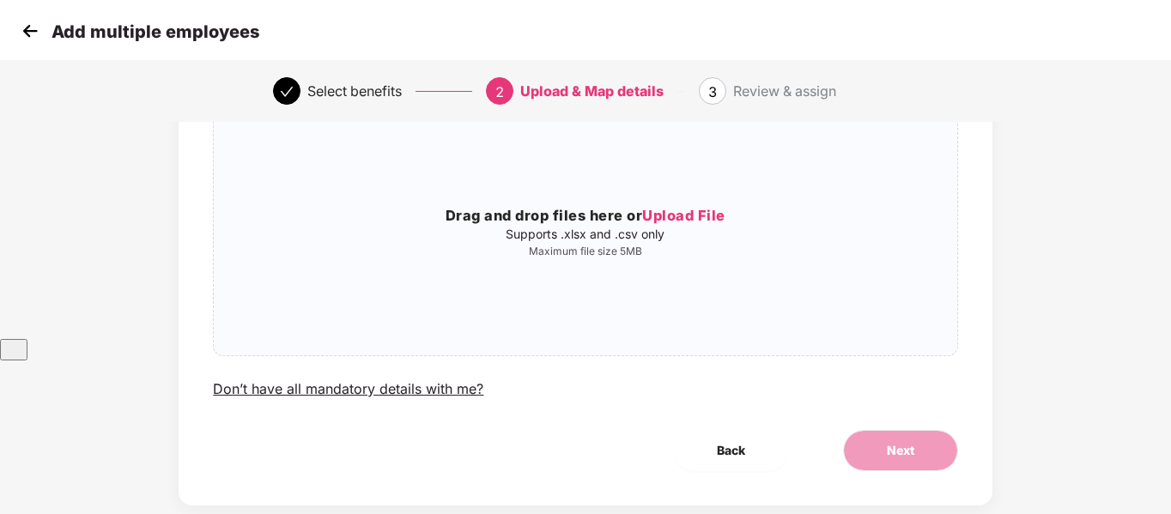
click at [19, 30] on img at bounding box center [30, 31] width 26 height 26
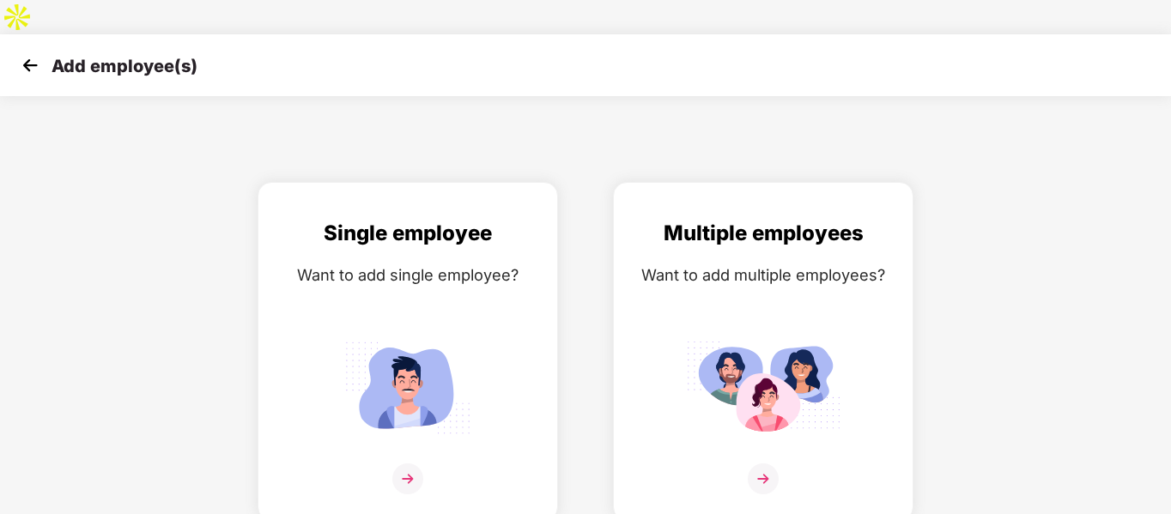
click at [19, 52] on img at bounding box center [30, 65] width 26 height 26
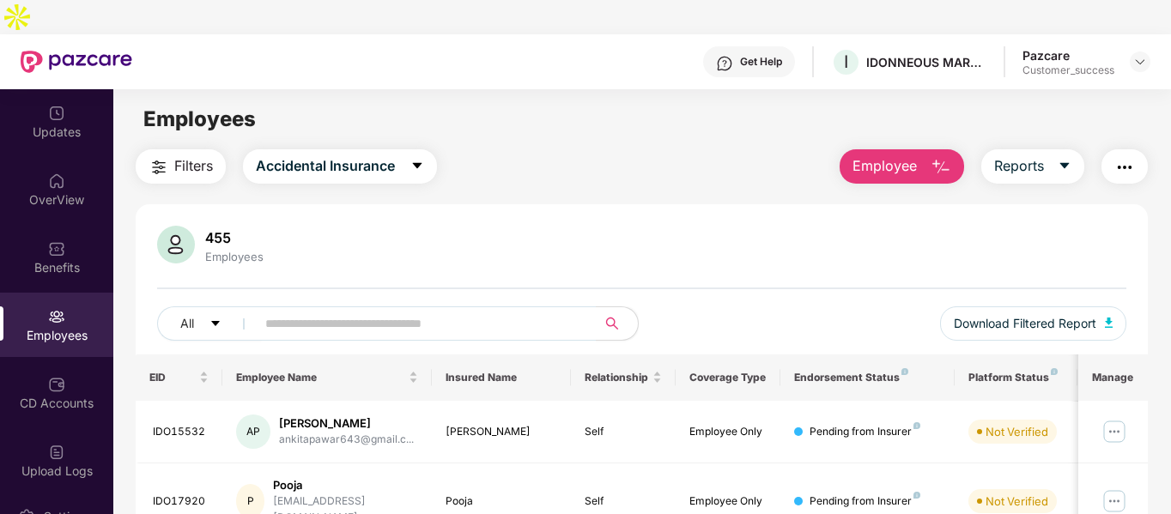
click at [945, 157] on img "button" at bounding box center [941, 167] width 21 height 21
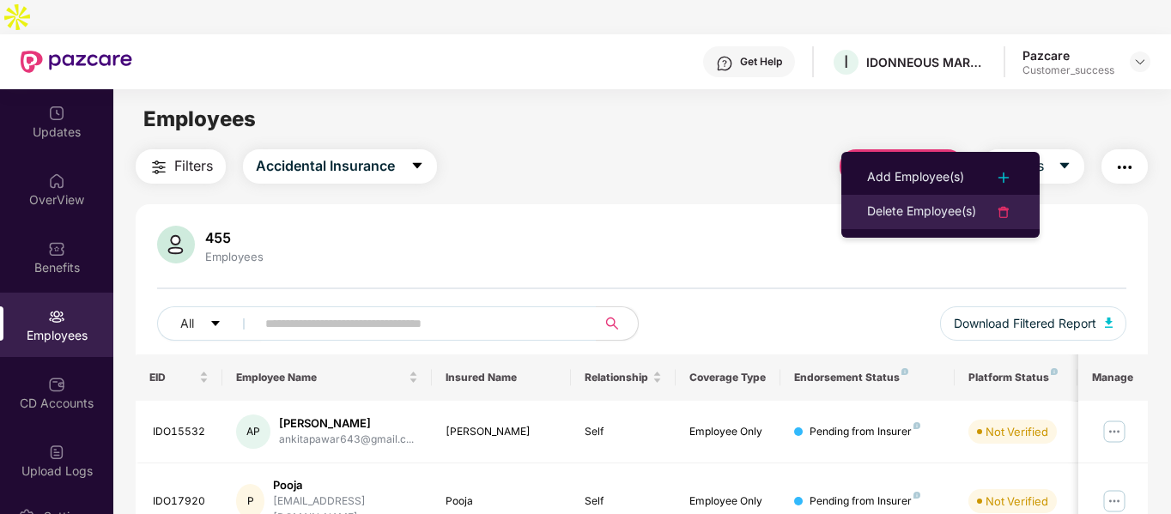
click at [929, 225] on li "Delete Employee(s)" at bounding box center [941, 212] width 198 height 34
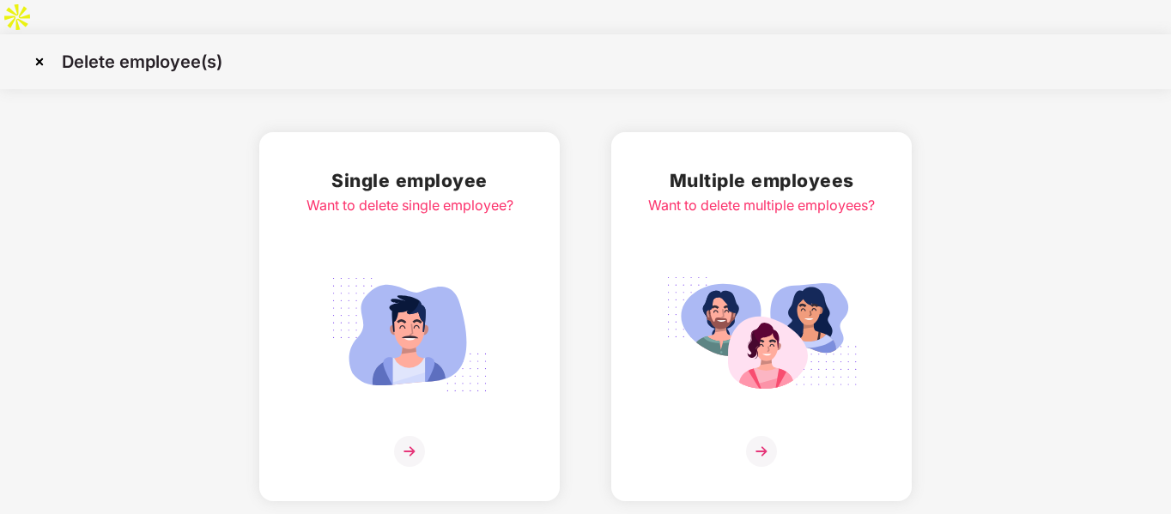
click at [33, 48] on img at bounding box center [39, 61] width 27 height 27
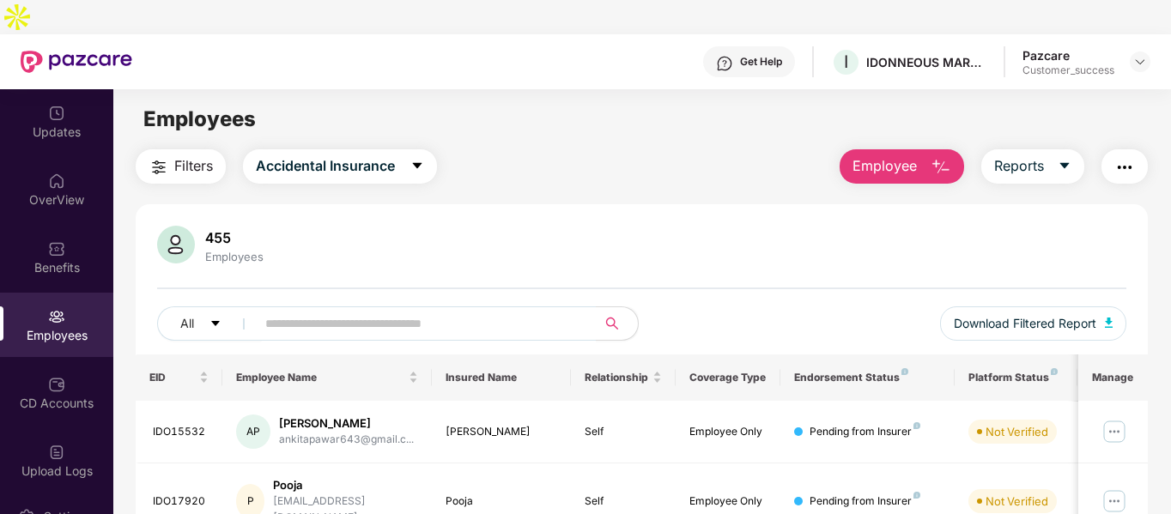
scroll to position [148, 0]
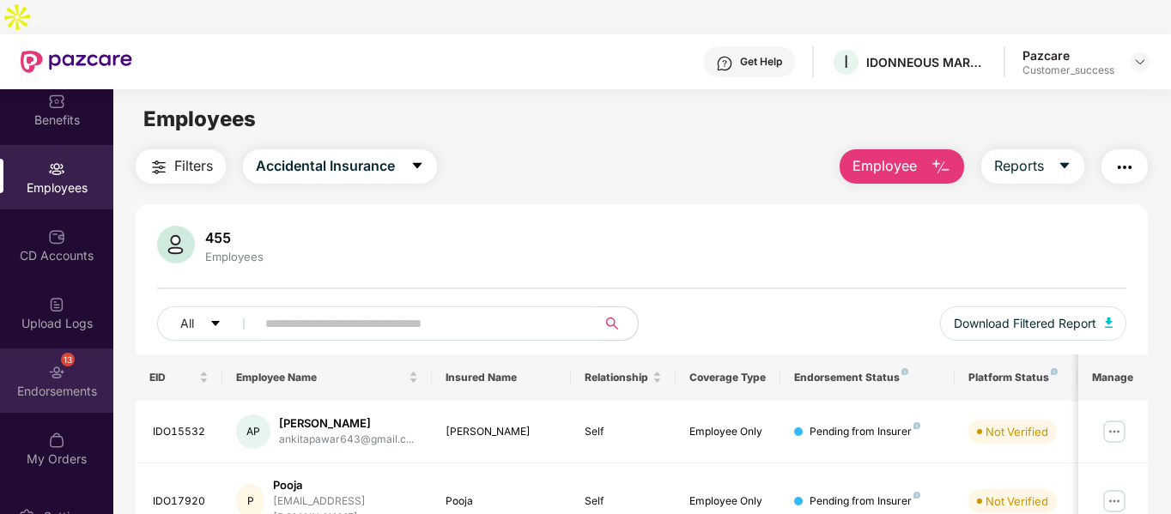
click at [72, 383] on div "Endorsements" at bounding box center [56, 391] width 113 height 17
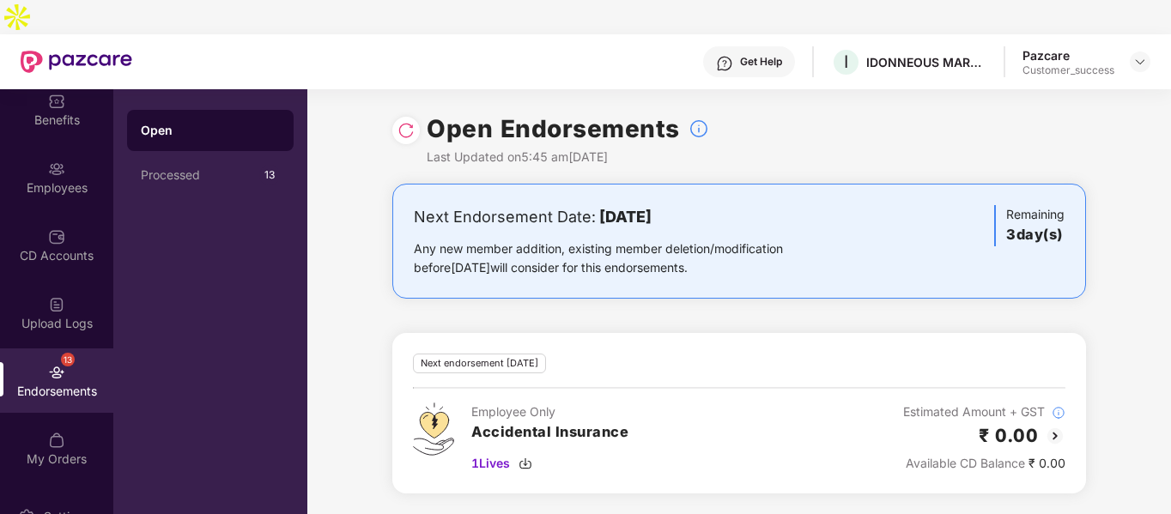
click at [1059, 426] on img at bounding box center [1055, 436] width 21 height 21
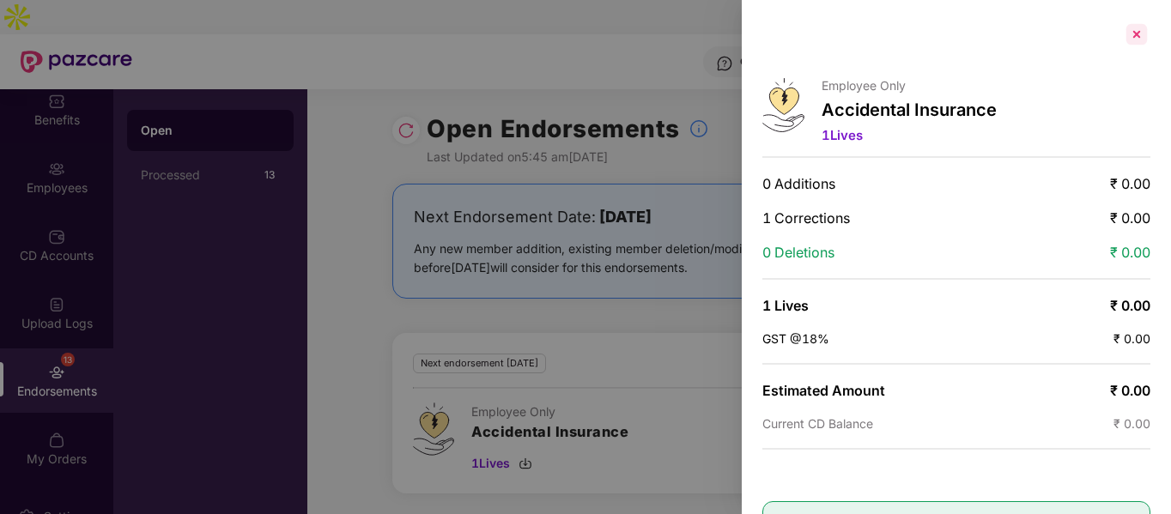
click at [1145, 42] on div at bounding box center [1136, 34] width 27 height 27
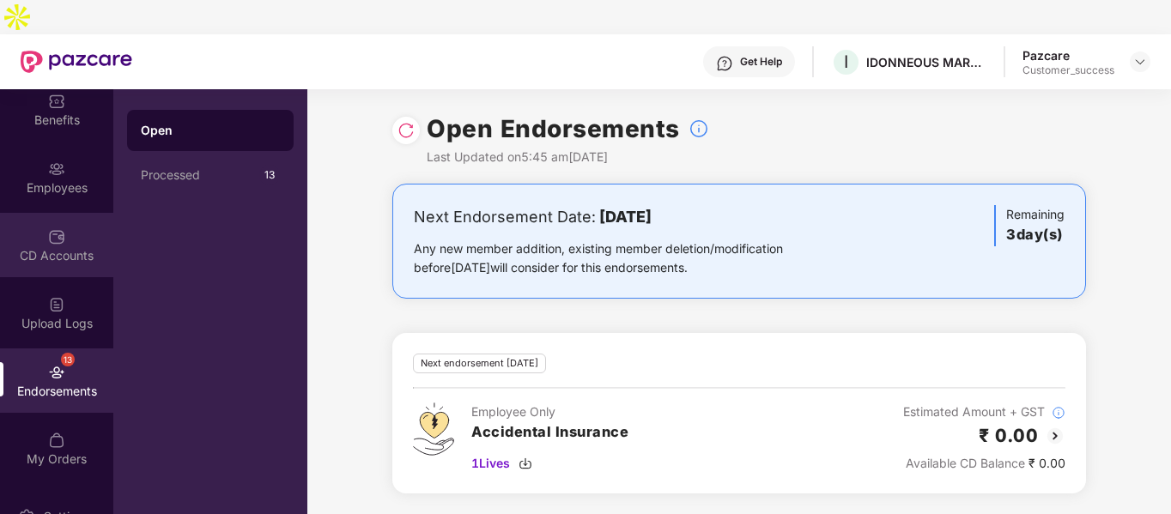
click at [62, 231] on div "CD Accounts" at bounding box center [56, 245] width 113 height 64
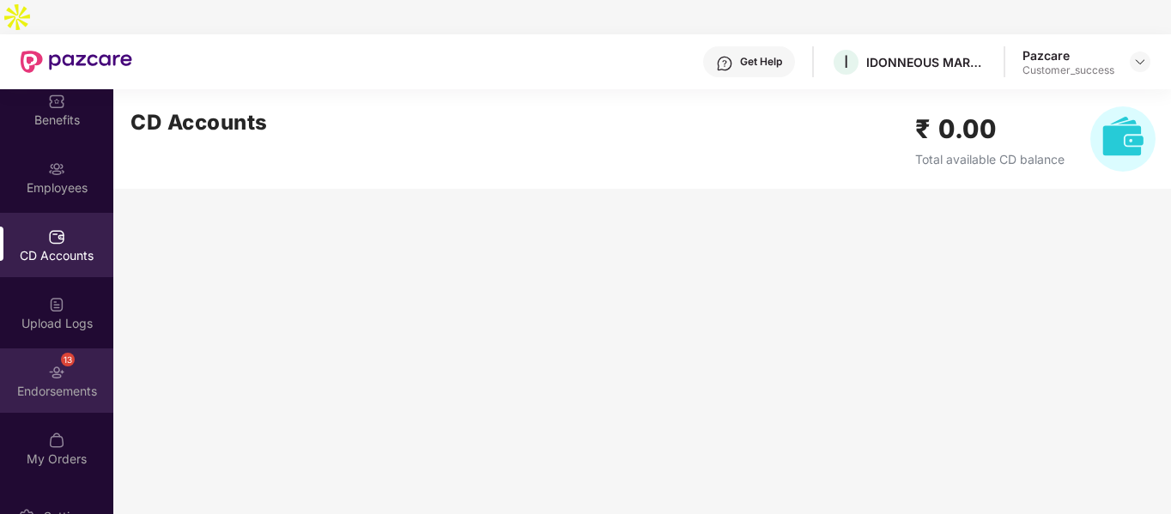
click at [94, 349] on div "13 Endorsements" at bounding box center [56, 381] width 113 height 64
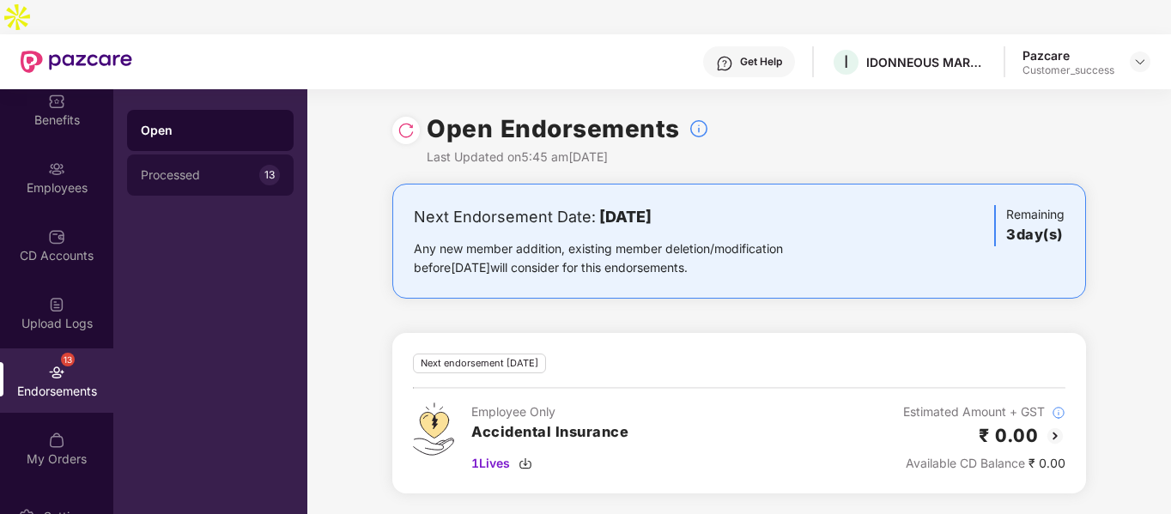
click at [179, 155] on div "Processed 13" at bounding box center [210, 175] width 167 height 41
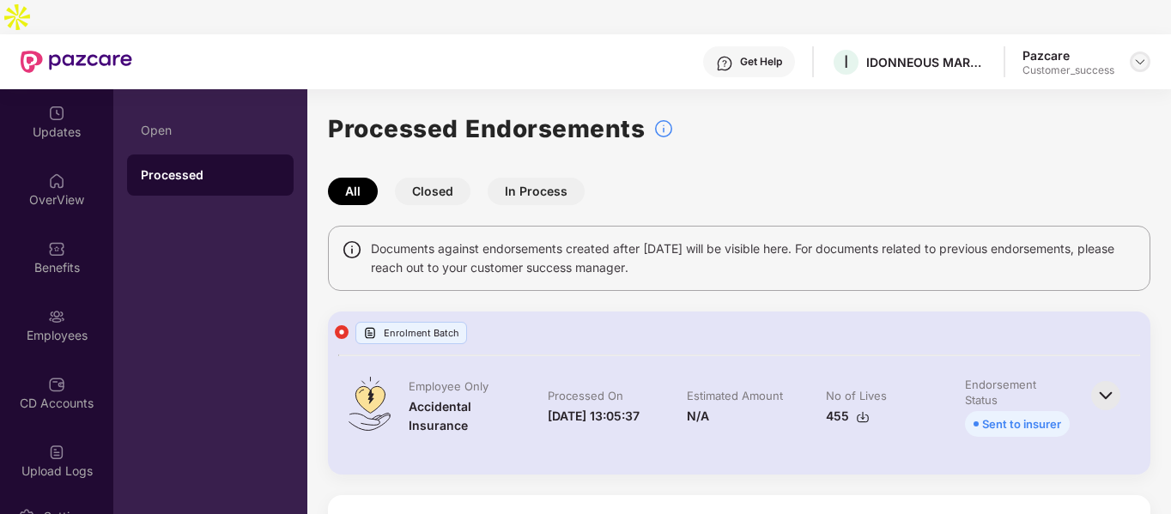
click at [1137, 55] on img at bounding box center [1141, 62] width 14 height 14
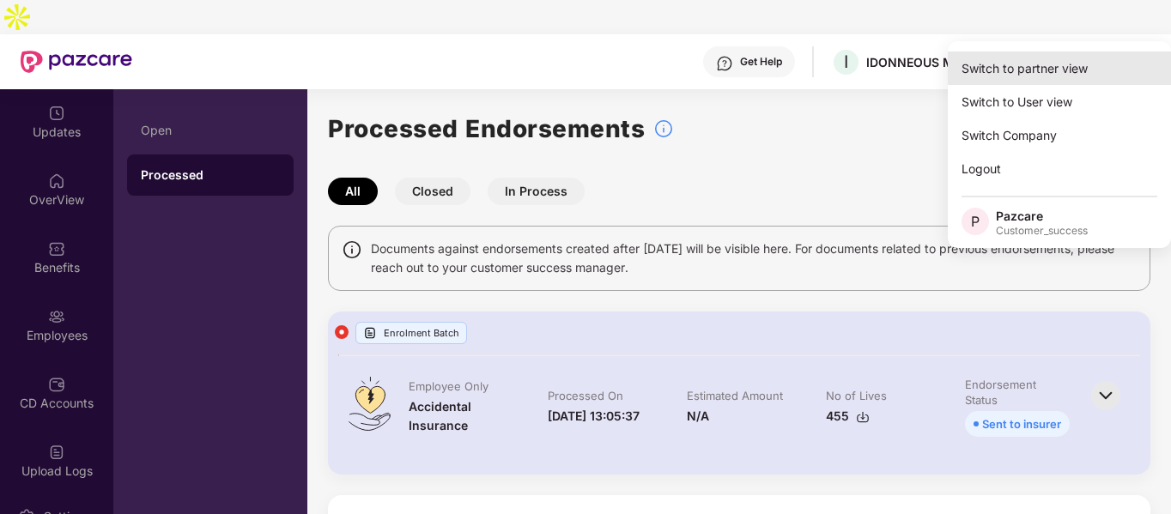
click at [1039, 76] on div "Switch to partner view" at bounding box center [1059, 68] width 223 height 33
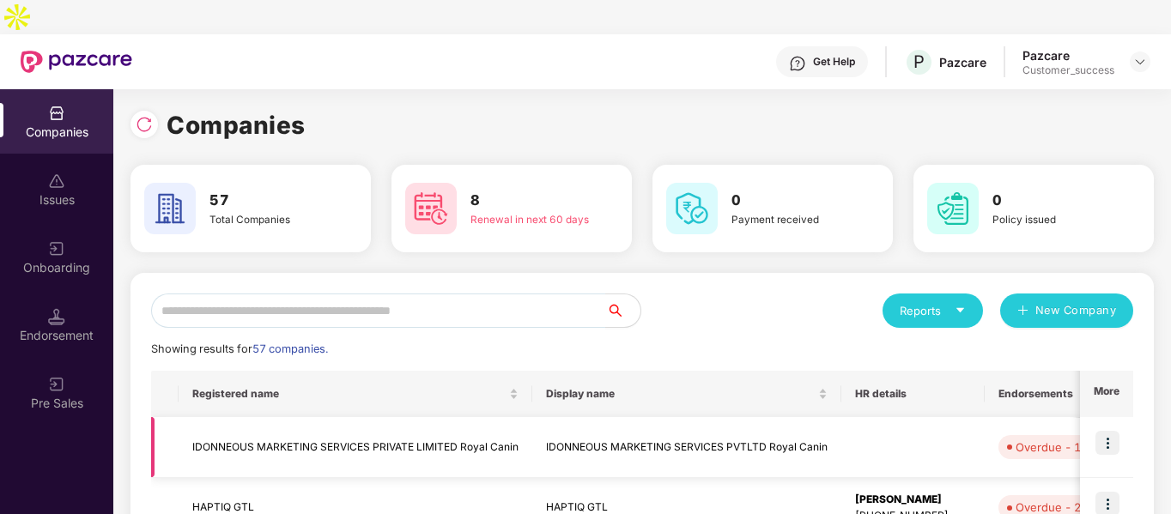
click at [1109, 431] on img at bounding box center [1108, 443] width 24 height 24
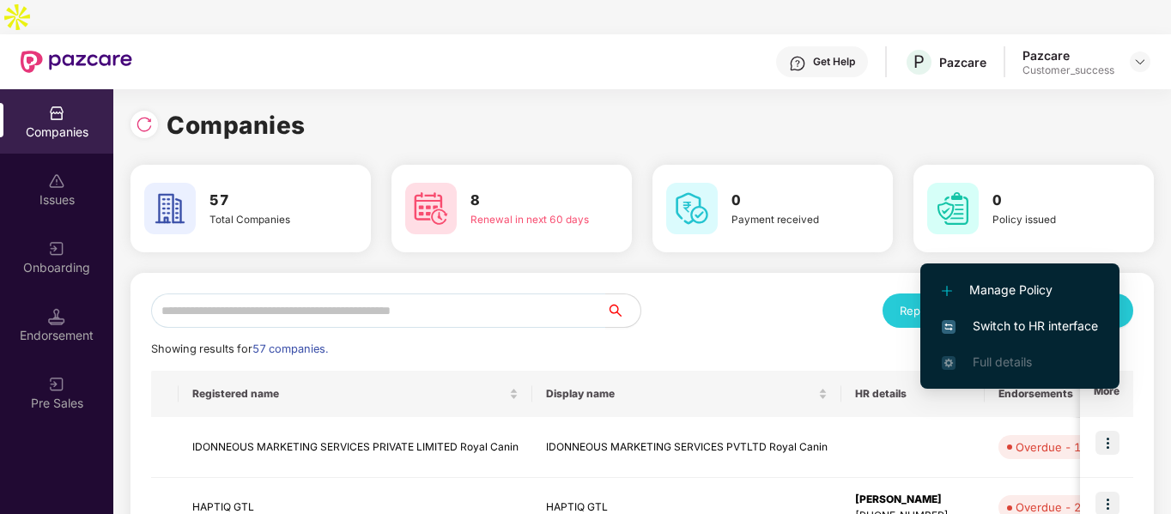
click at [958, 326] on span "Switch to HR interface" at bounding box center [1020, 326] width 156 height 19
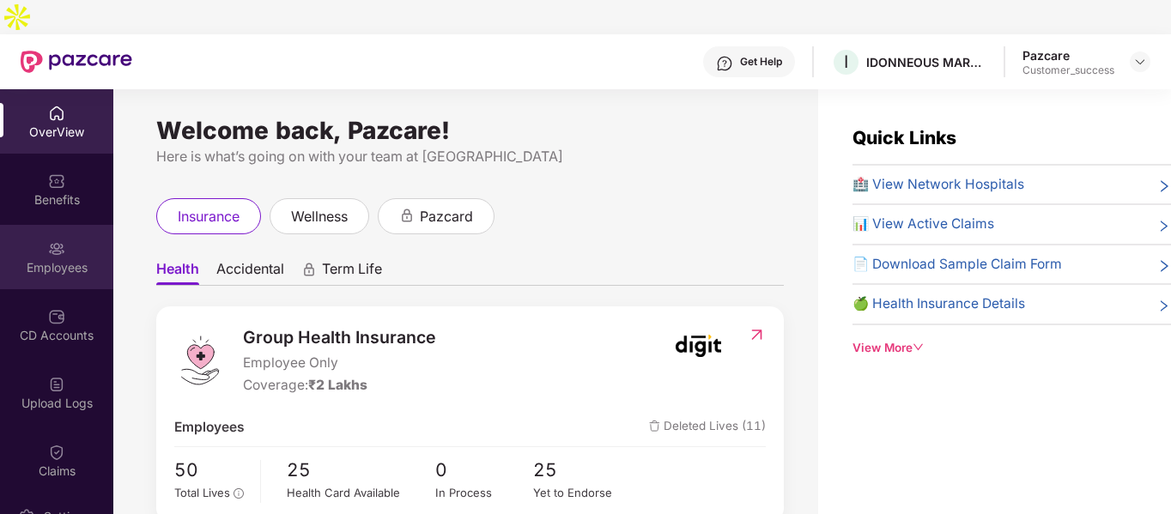
click at [49, 259] on div "Employees" at bounding box center [56, 267] width 113 height 17
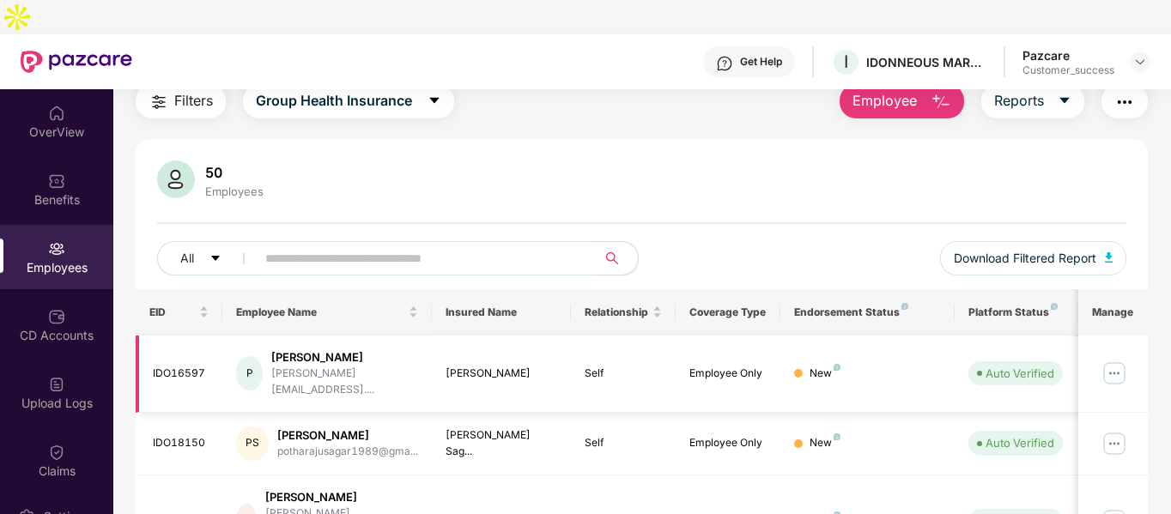
scroll to position [66, 0]
click at [1116, 359] on img at bounding box center [1114, 372] width 27 height 27
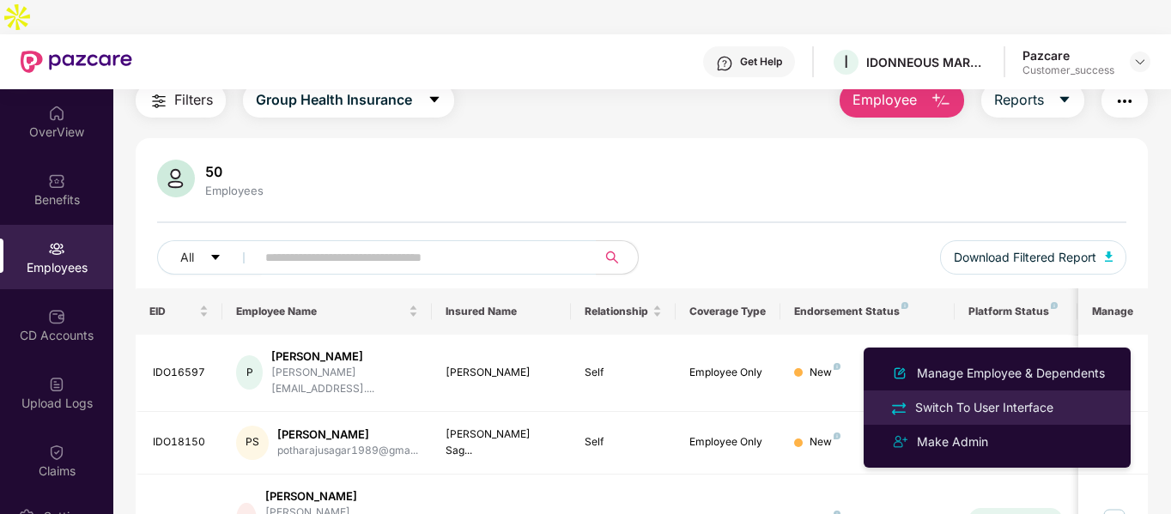
click at [986, 410] on div "Switch To User Interface" at bounding box center [984, 407] width 145 height 19
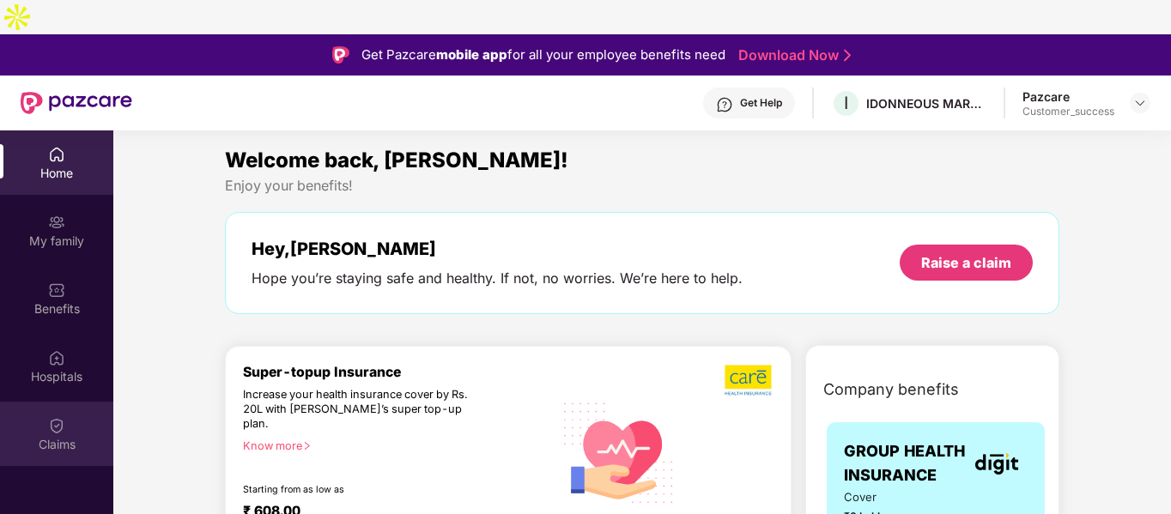
click at [58, 428] on div "Claims" at bounding box center [56, 434] width 113 height 64
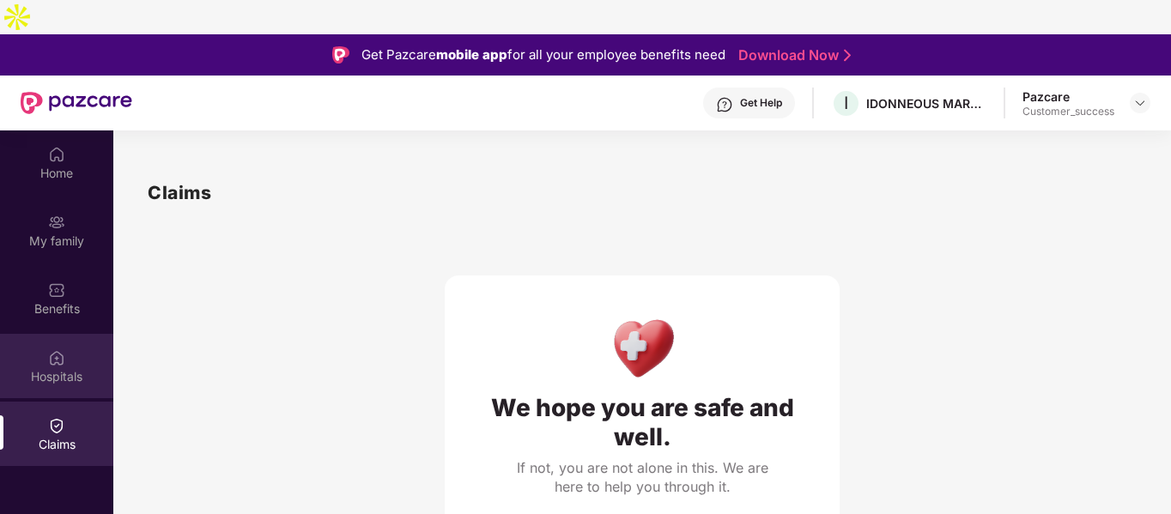
click at [62, 368] on div "Hospitals" at bounding box center [56, 376] width 113 height 17
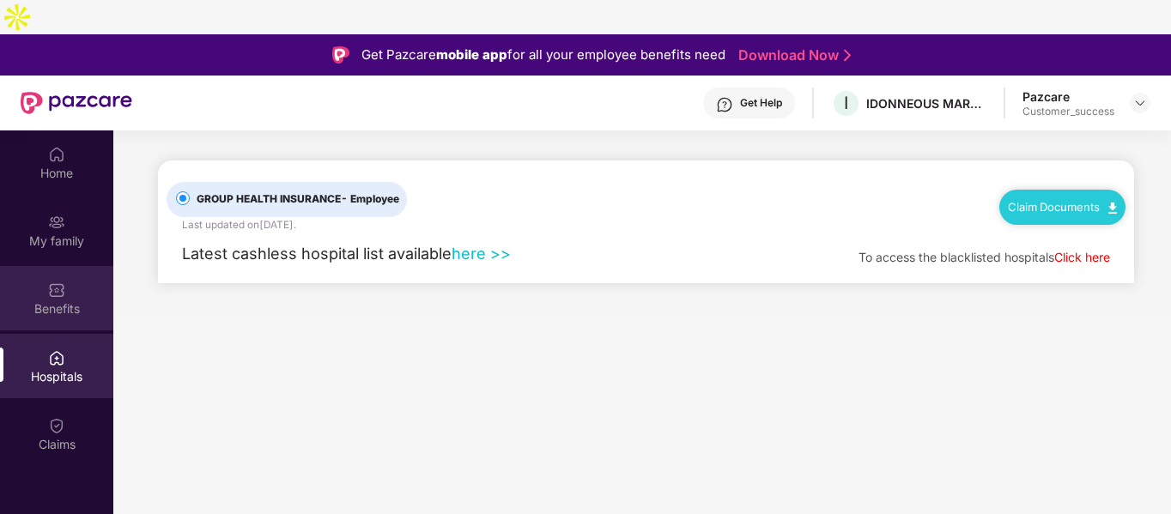
click at [66, 266] on div "Benefits" at bounding box center [56, 298] width 113 height 64
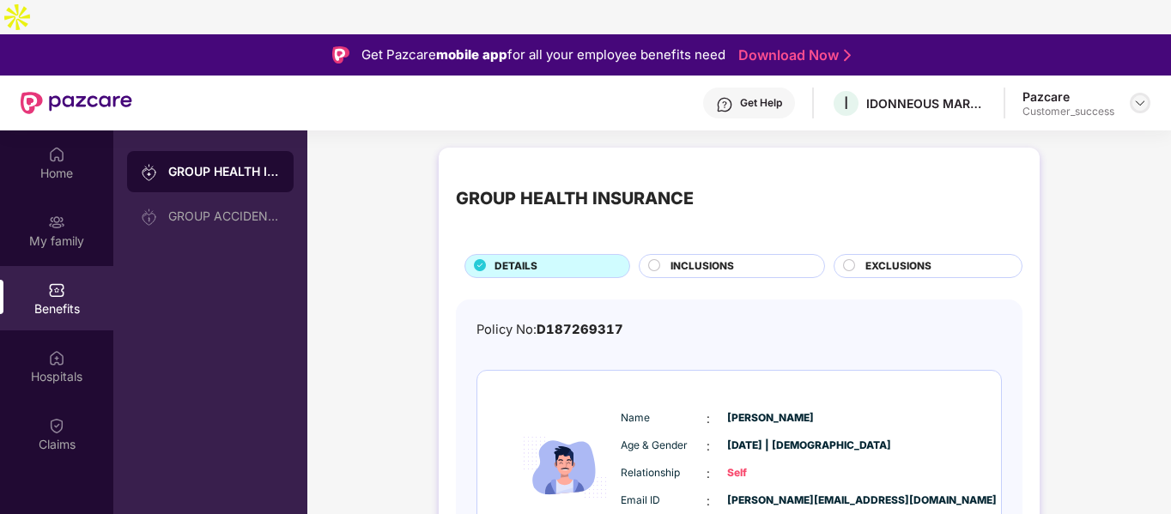
click at [1140, 96] on img at bounding box center [1141, 103] width 14 height 14
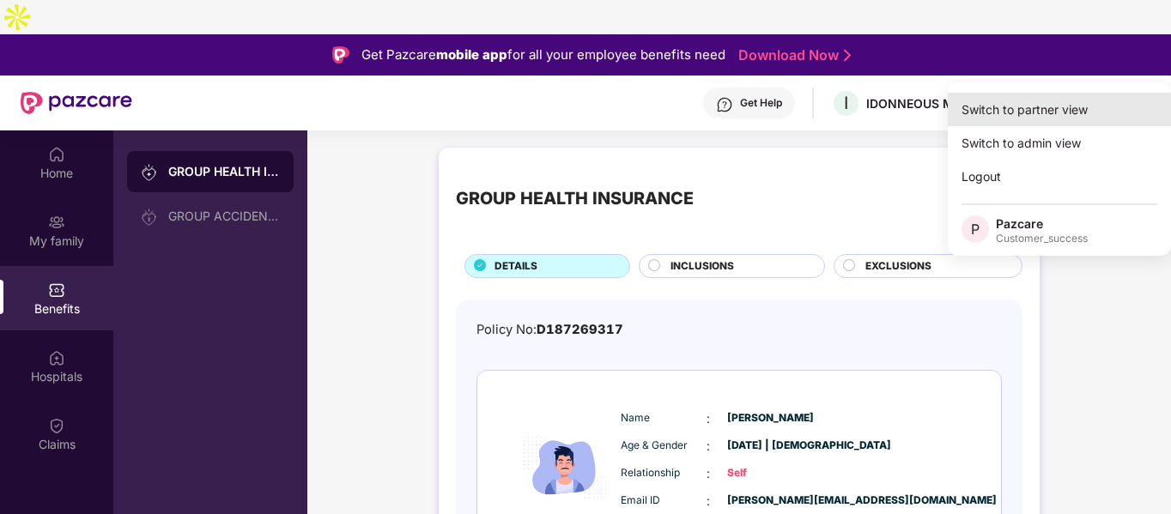
click at [1031, 118] on div "Switch to partner view" at bounding box center [1059, 109] width 223 height 33
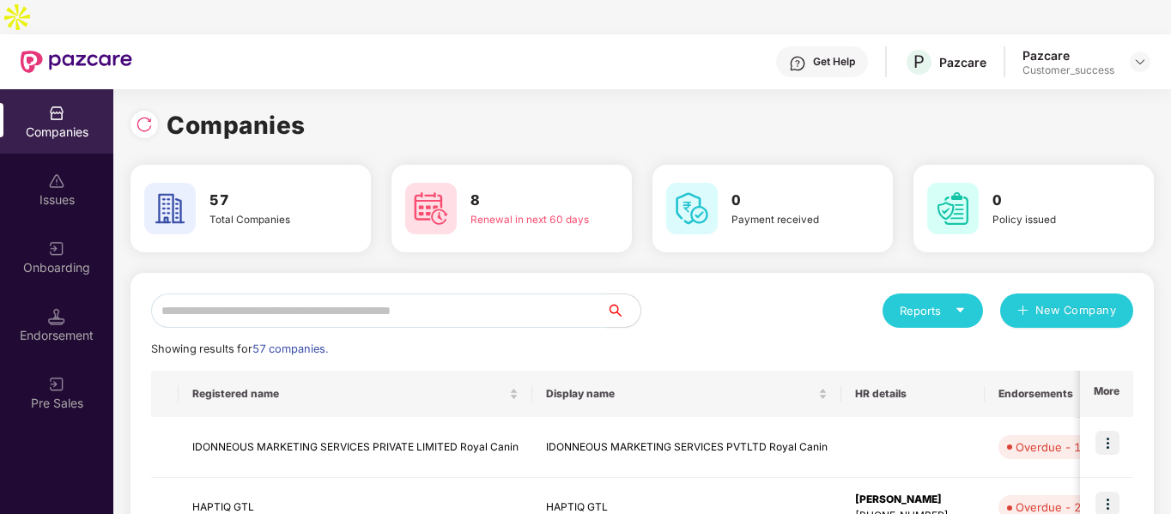
click at [417, 294] on input "text" at bounding box center [378, 311] width 455 height 34
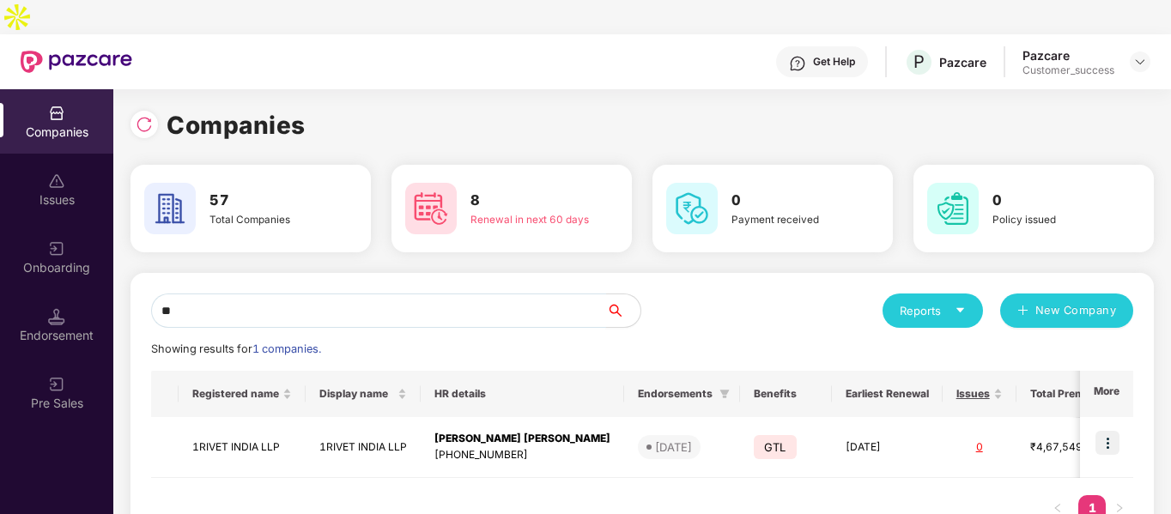
type input "*"
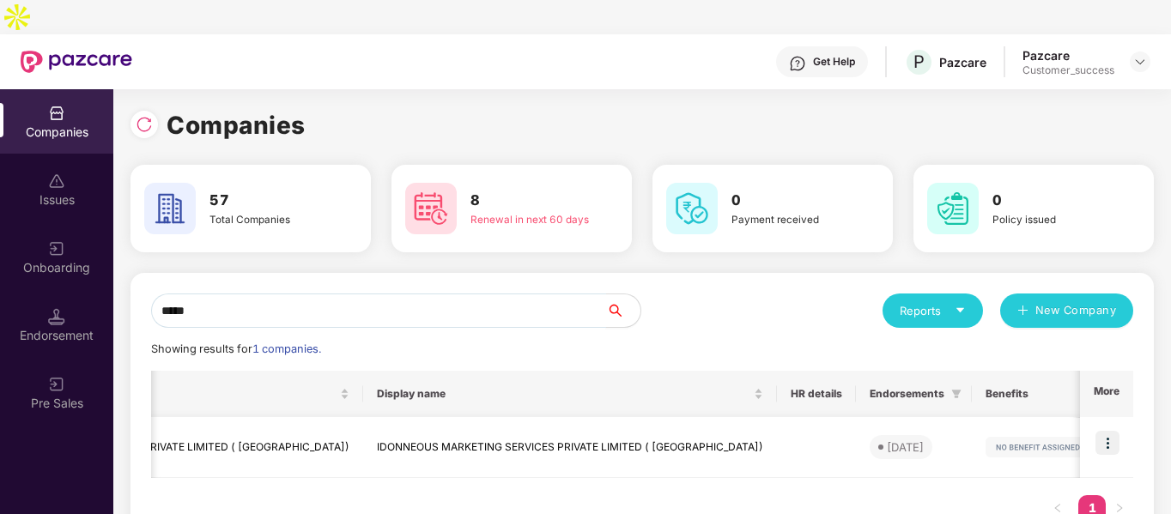
scroll to position [0, 228]
click at [407, 294] on input "*****" at bounding box center [378, 311] width 455 height 34
type input "*"
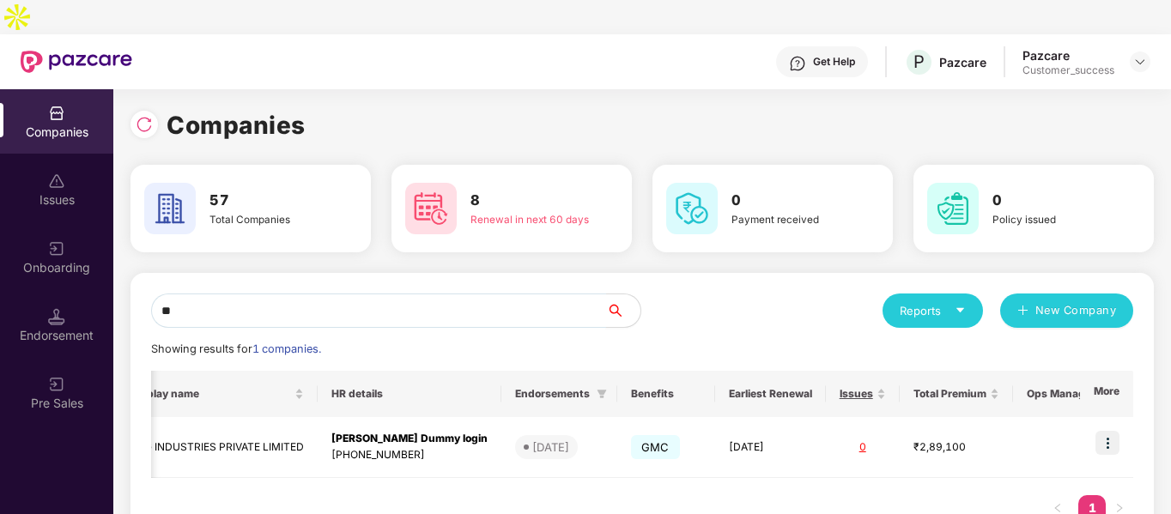
scroll to position [0, 183]
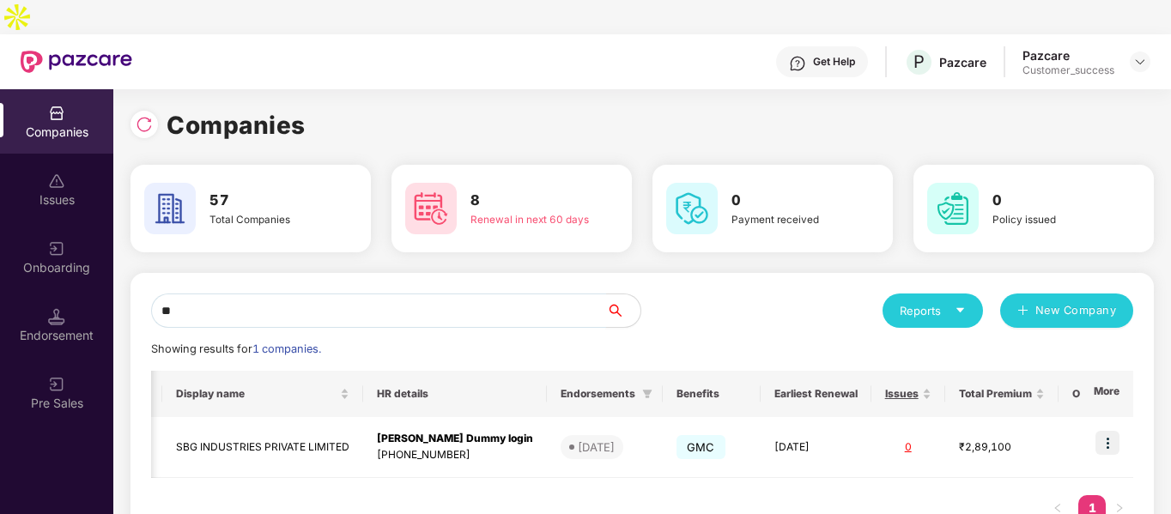
type input "*"
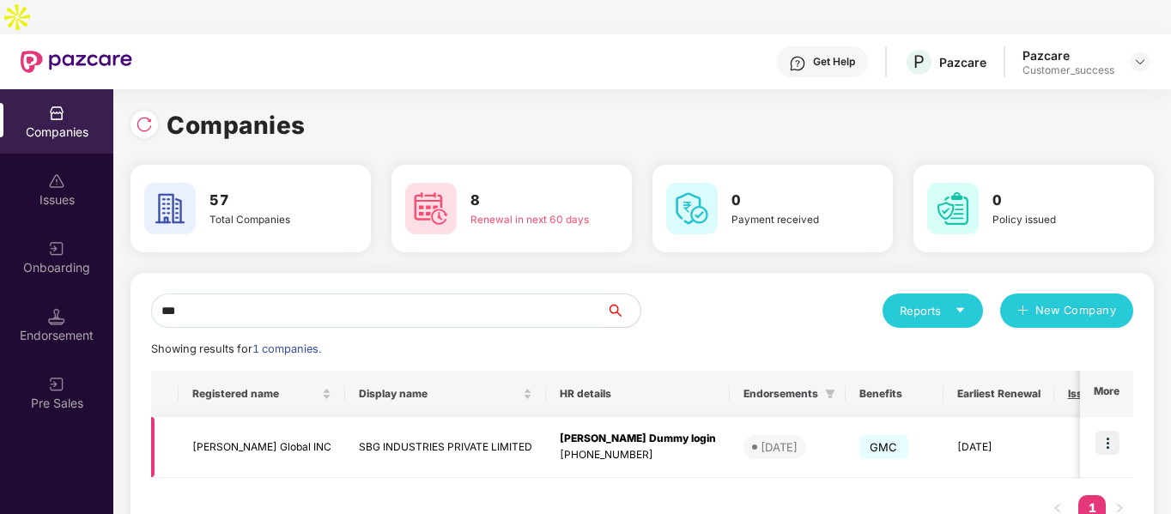
type input "***"
click at [1103, 431] on img at bounding box center [1108, 443] width 24 height 24
click at [242, 417] on td "[PERSON_NAME] Global INC" at bounding box center [262, 447] width 167 height 61
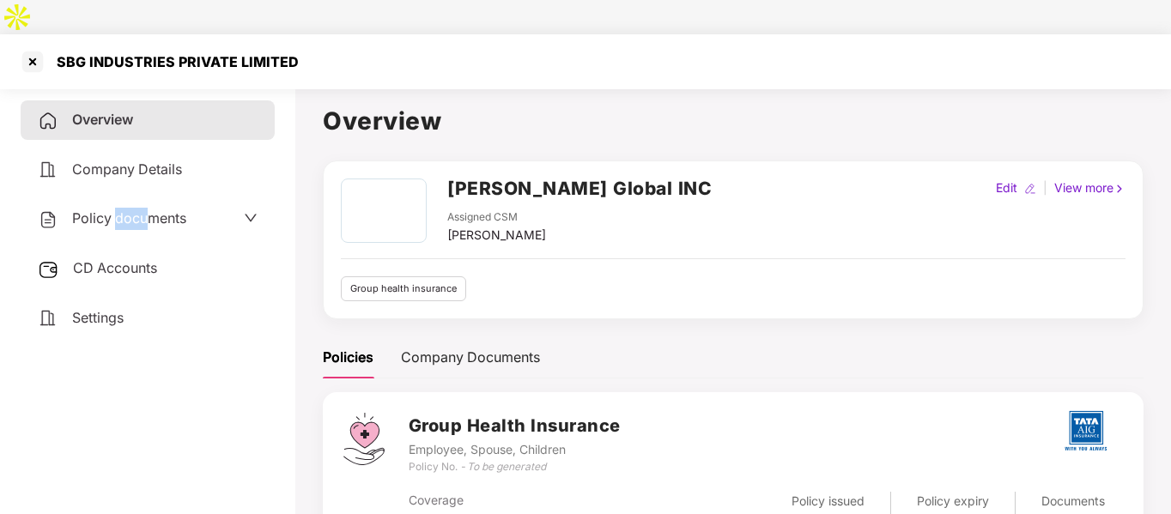
drag, startPoint x: 119, startPoint y: 182, endPoint x: 153, endPoint y: 200, distance: 38.8
click at [153, 200] on div "Policy documents" at bounding box center [148, 219] width 254 height 40
click at [166, 210] on span "Policy documents" at bounding box center [129, 218] width 114 height 17
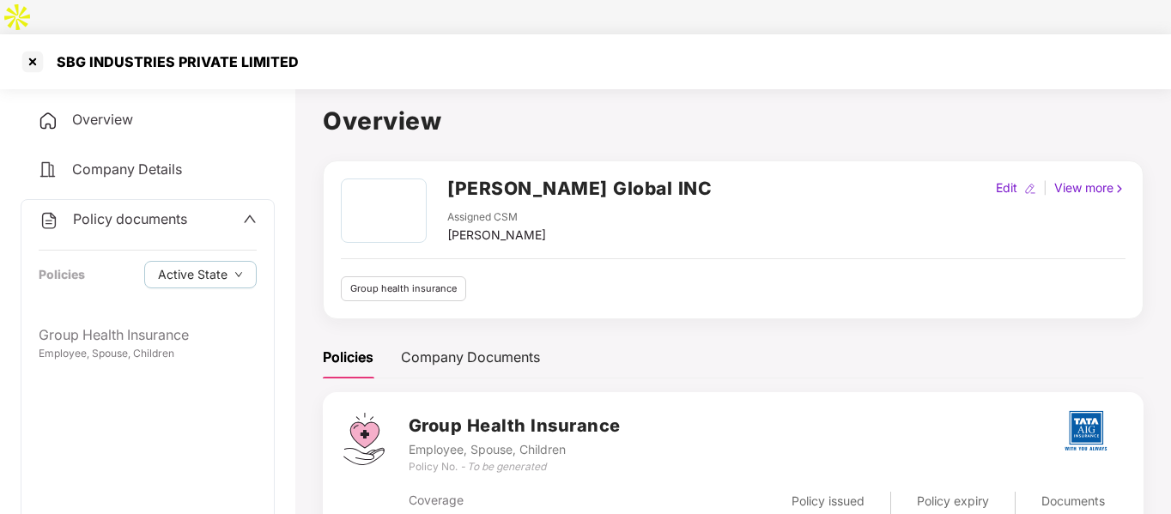
click at [134, 279] on div "Policy documents Policies Active State" at bounding box center [147, 258] width 252 height 116
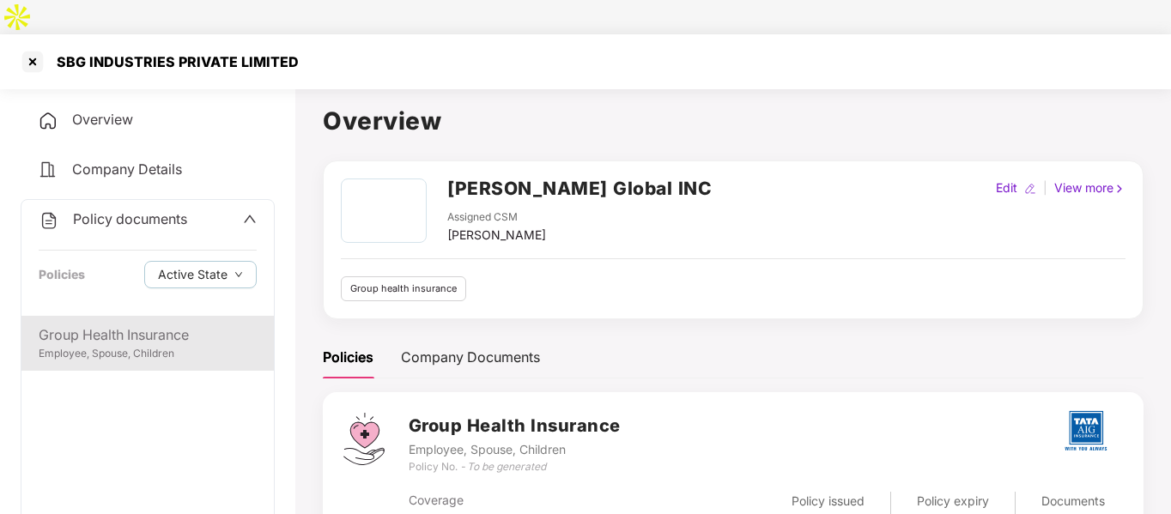
click at [134, 325] on div "Group Health Insurance" at bounding box center [148, 335] width 218 height 21
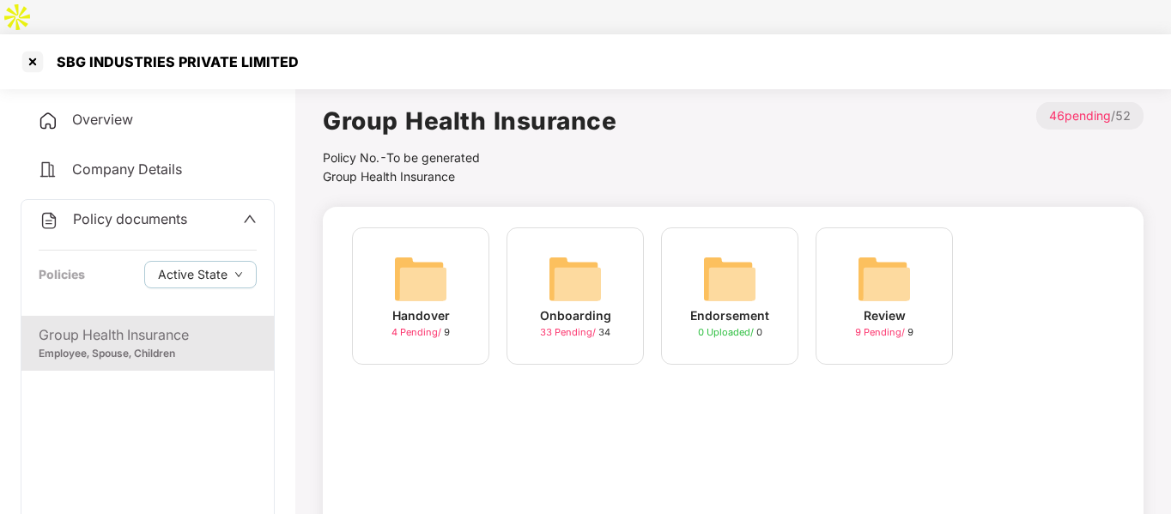
click at [577, 228] on div "Onboarding 33 Pending / 34" at bounding box center [575, 296] width 137 height 137
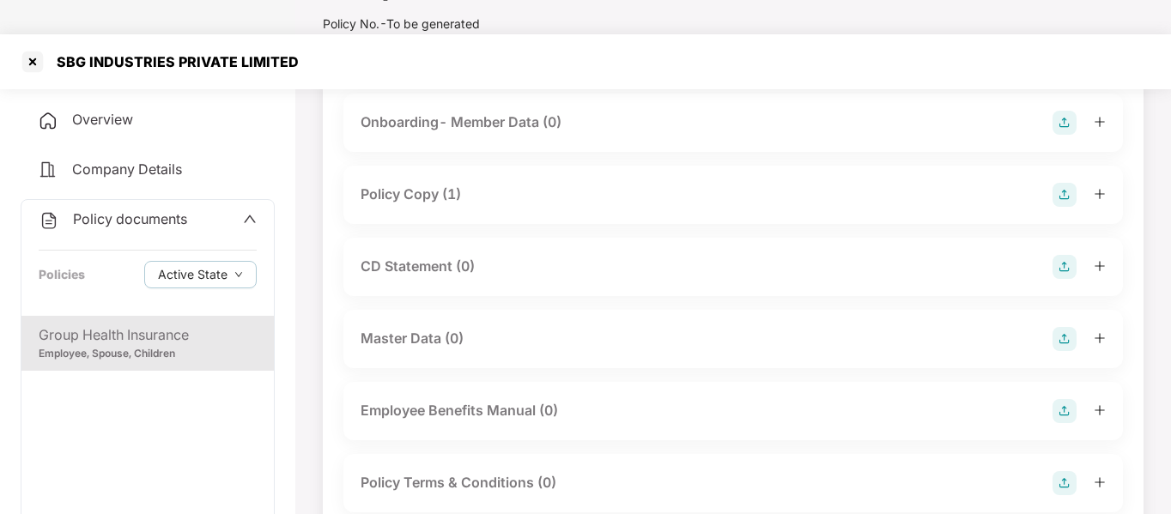
scroll to position [135, 0]
click at [1068, 254] on img at bounding box center [1065, 266] width 24 height 24
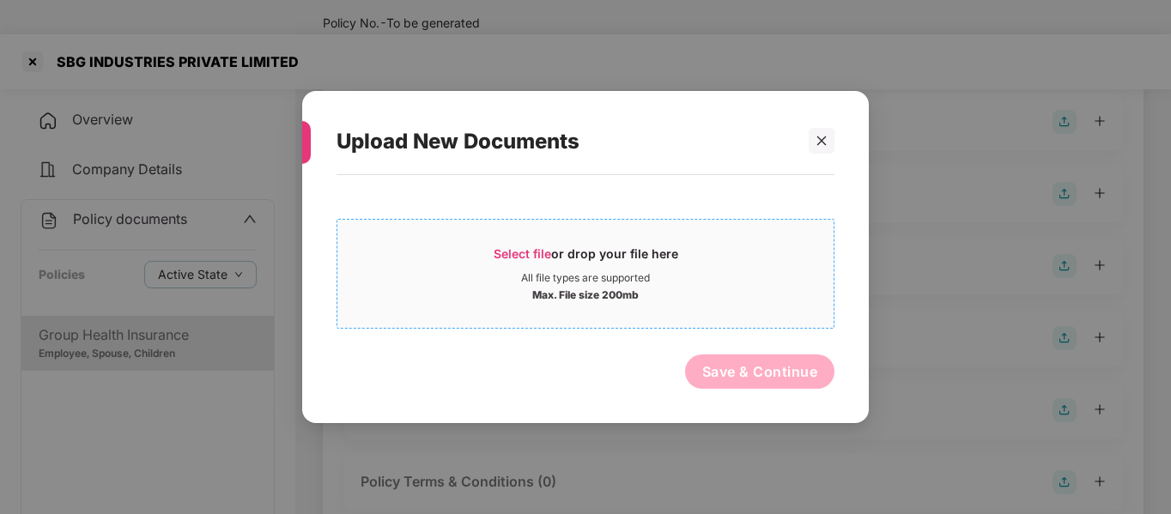
click at [635, 254] on div "Select file or drop your file here" at bounding box center [586, 259] width 185 height 26
click at [554, 265] on div "Select file or drop your file here" at bounding box center [586, 259] width 185 height 26
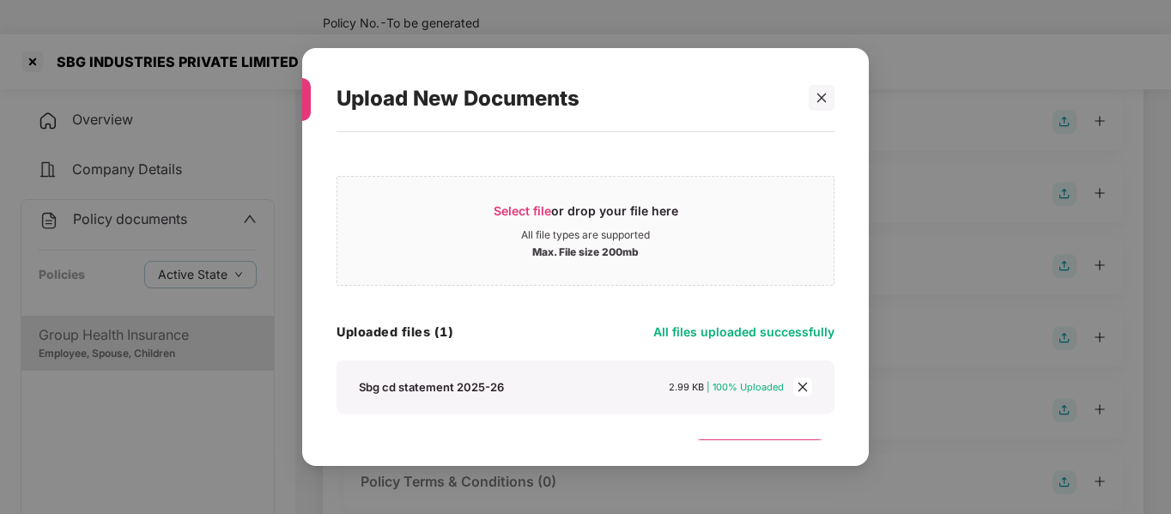
scroll to position [42, 0]
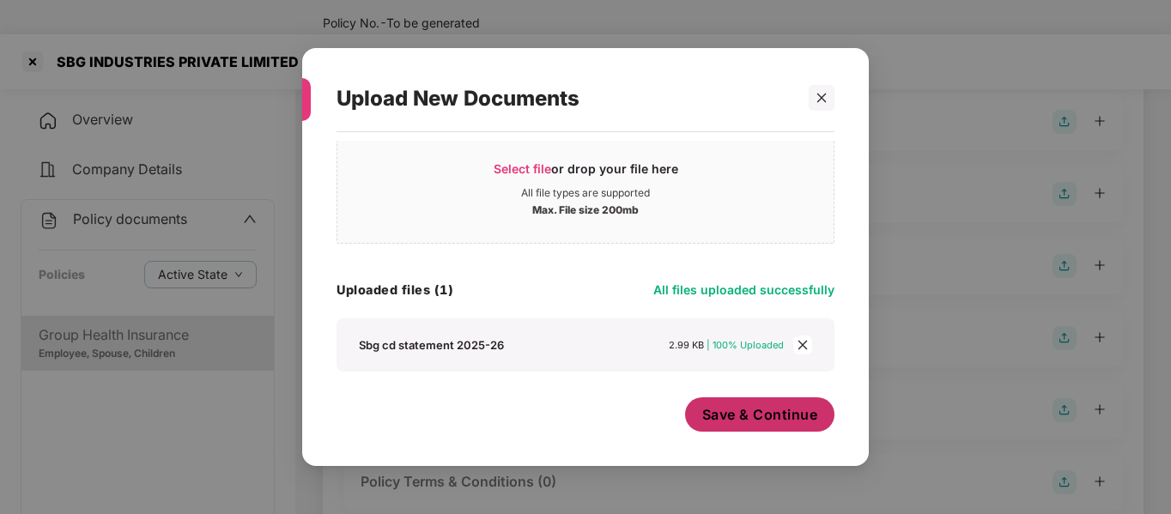
click at [751, 418] on span "Save & Continue" at bounding box center [760, 414] width 116 height 19
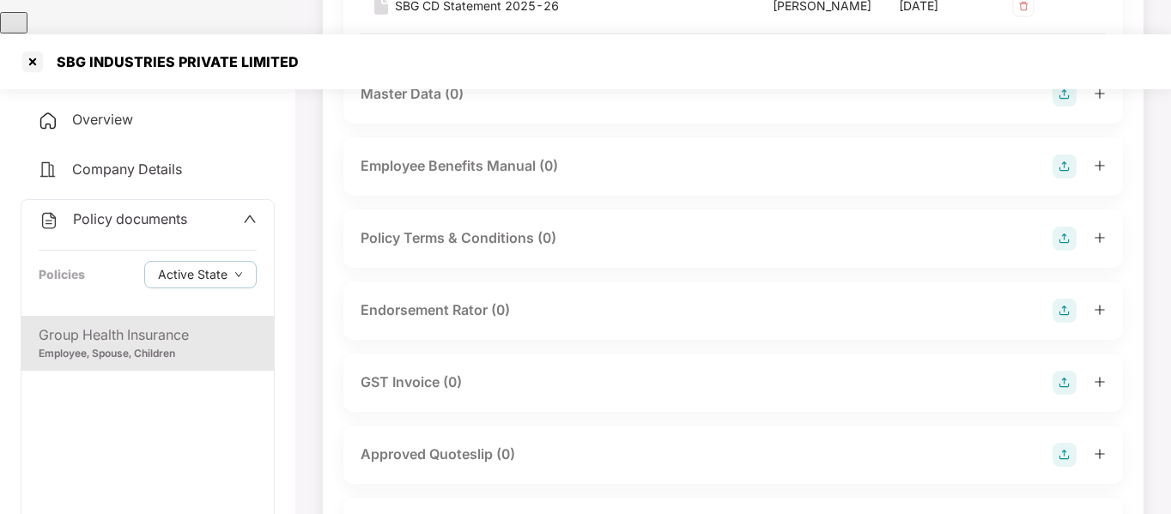
scroll to position [503, 0]
click at [1066, 308] on img at bounding box center [1065, 310] width 24 height 24
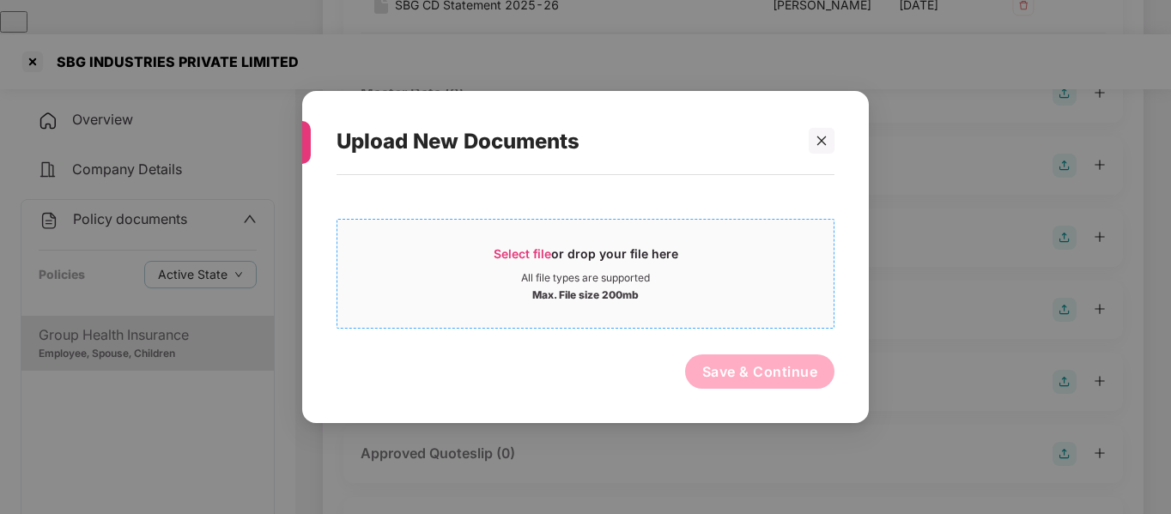
click at [617, 246] on div "Select file or drop your file here" at bounding box center [586, 259] width 185 height 26
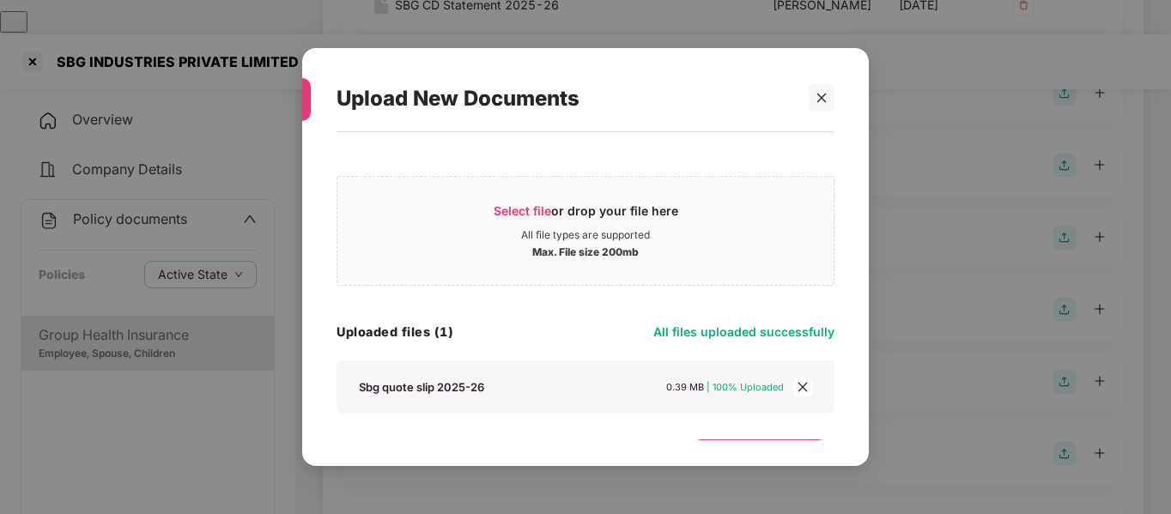
scroll to position [42, 0]
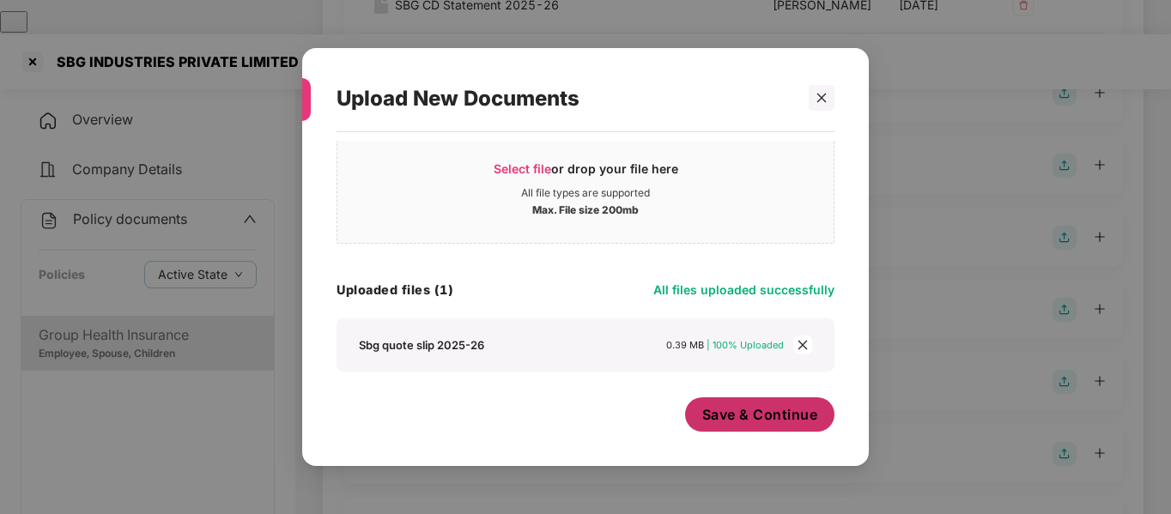
click at [751, 417] on span "Save & Continue" at bounding box center [760, 414] width 116 height 19
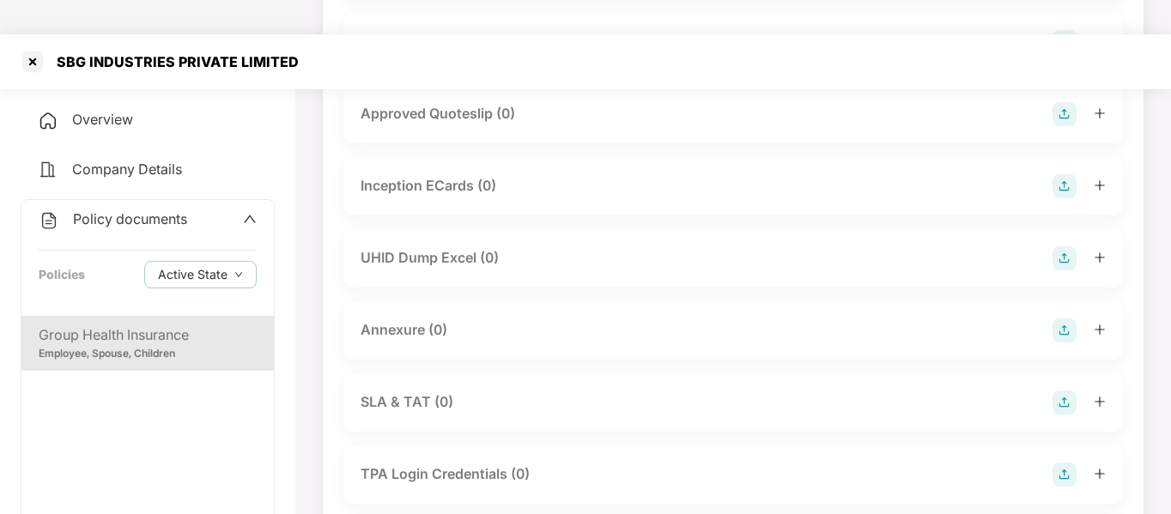
scroll to position [972, 0]
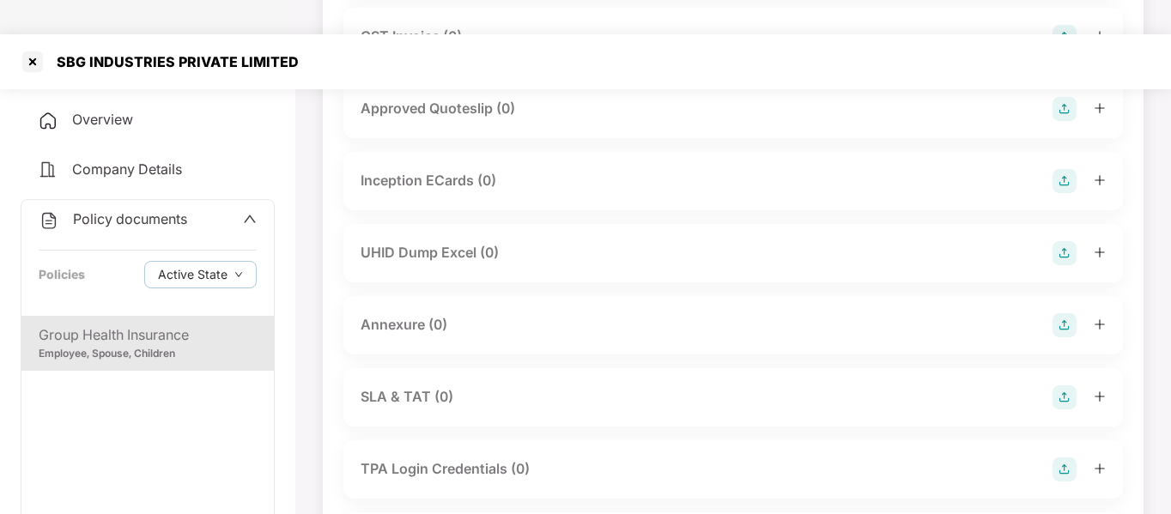
click at [1065, 337] on img at bounding box center [1065, 325] width 24 height 24
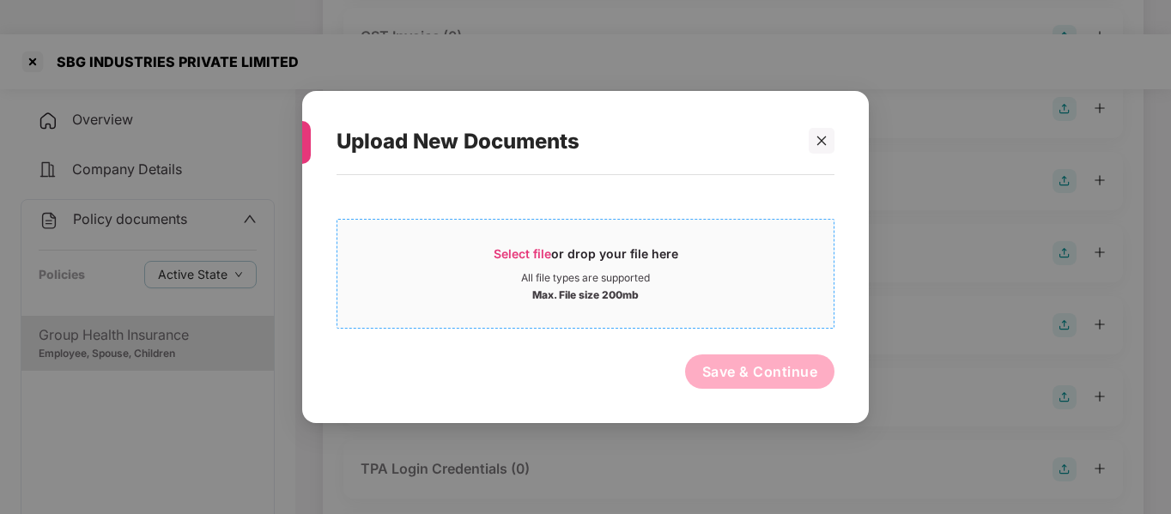
click at [496, 246] on div "Select file or drop your file here" at bounding box center [586, 259] width 185 height 26
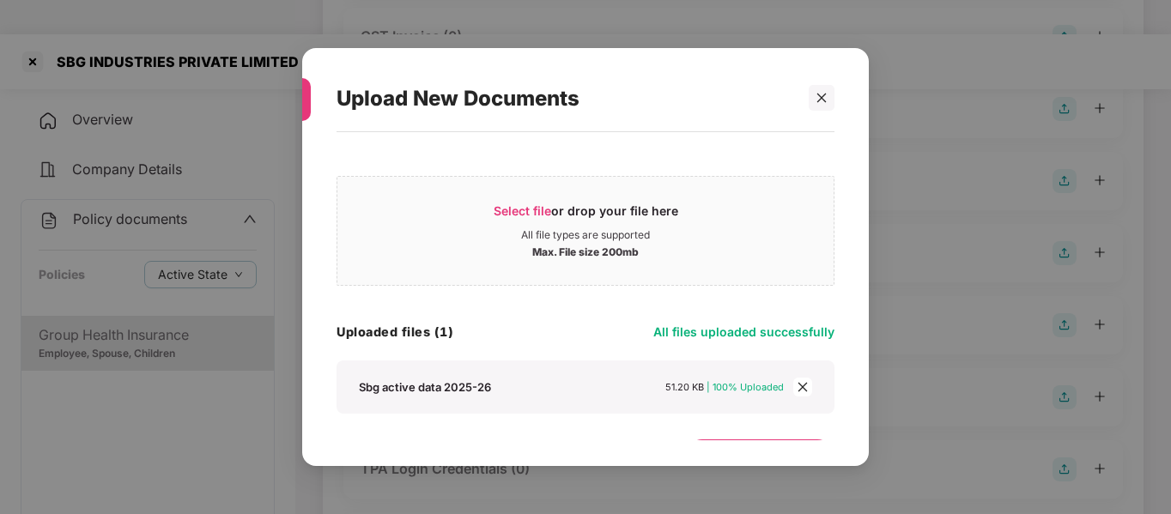
scroll to position [42, 0]
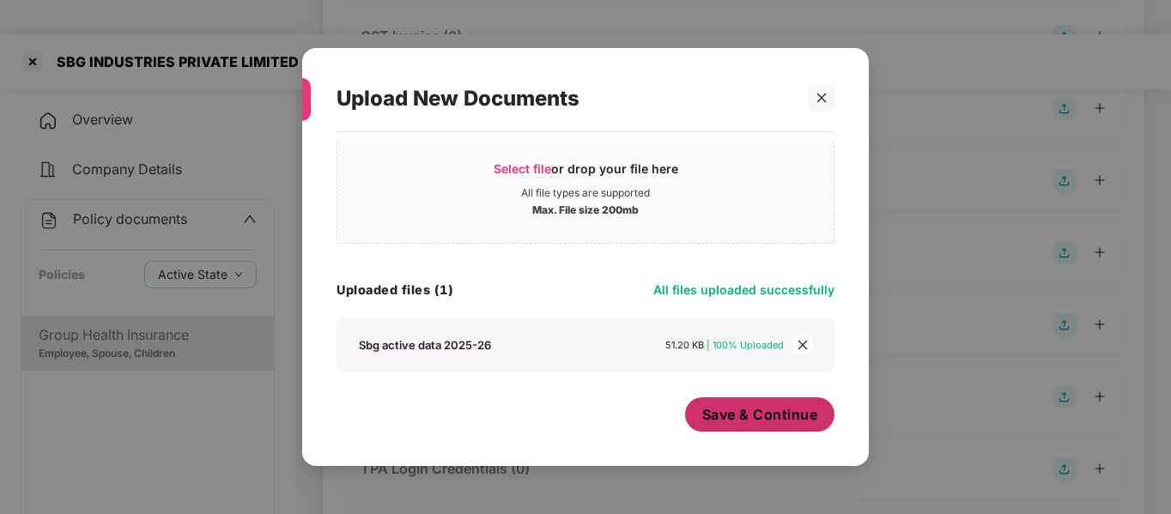
click at [756, 403] on button "Save & Continue" at bounding box center [760, 415] width 150 height 34
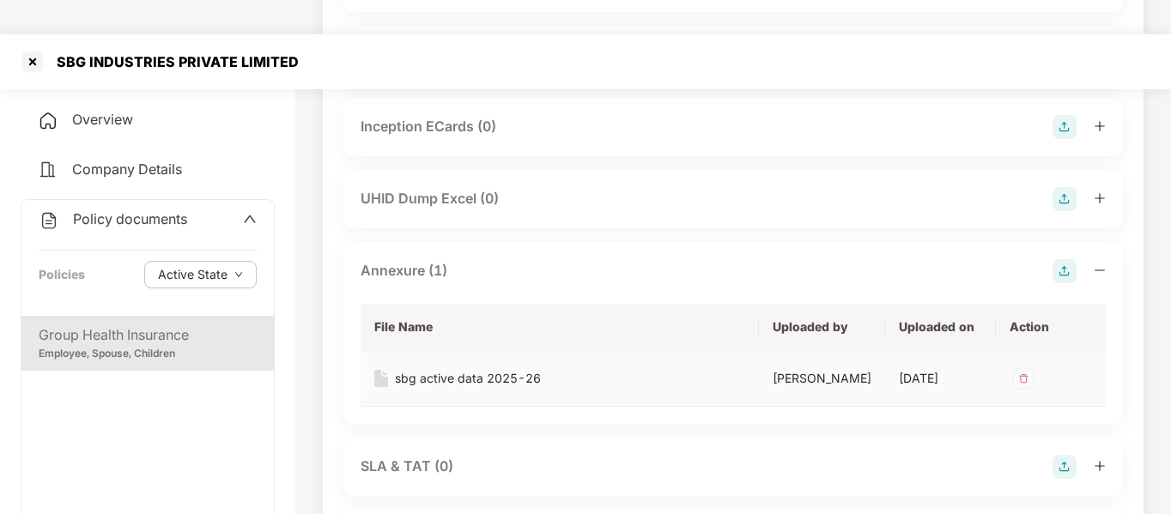
scroll to position [1025, 0]
click at [34, 48] on div at bounding box center [32, 61] width 27 height 27
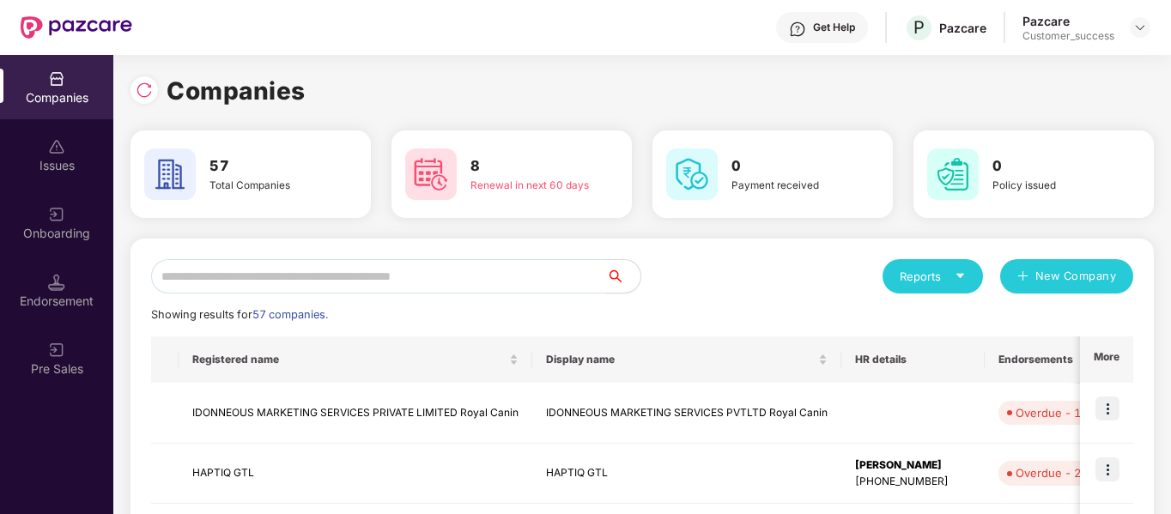
scroll to position [0, 0]
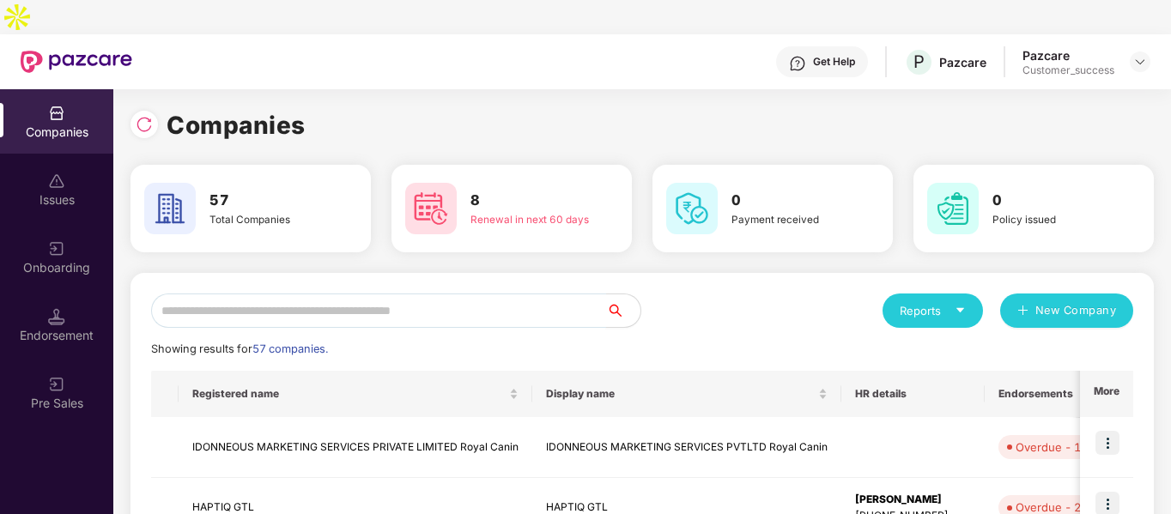
click at [286, 294] on input "text" at bounding box center [378, 311] width 455 height 34
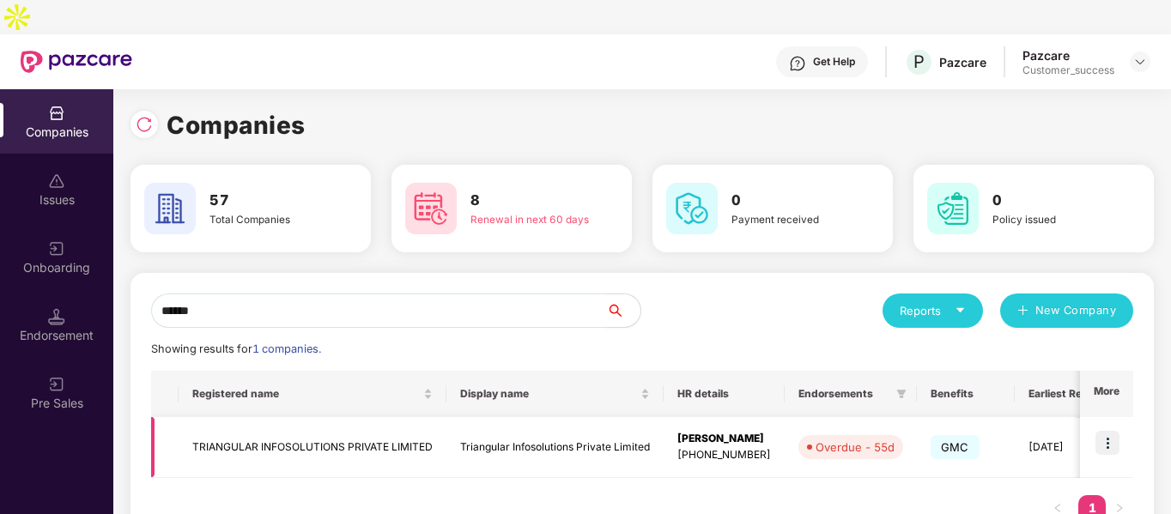
type input "******"
click at [1104, 431] on img at bounding box center [1108, 443] width 24 height 24
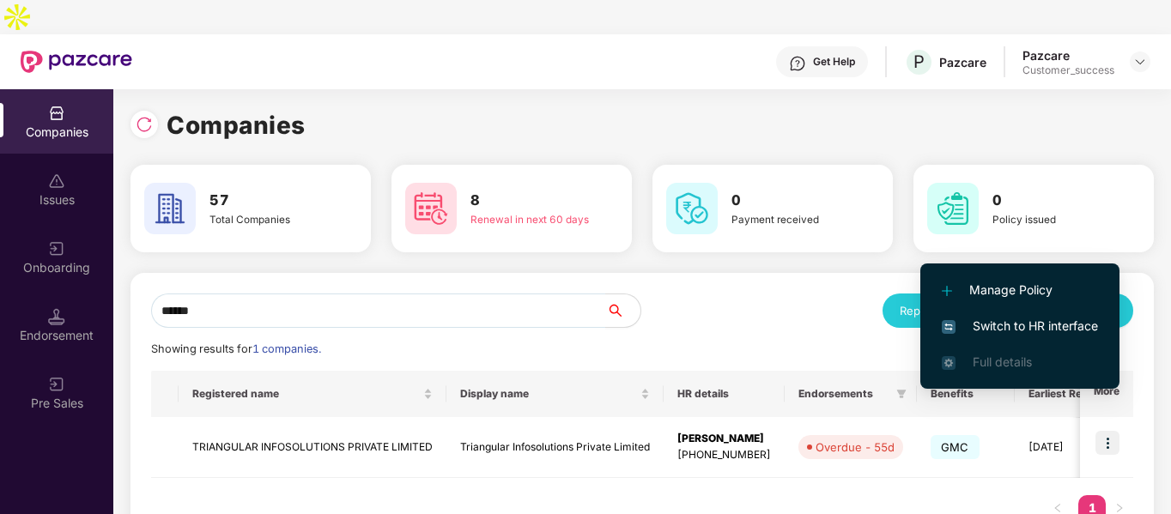
click at [998, 314] on li "Switch to HR interface" at bounding box center [1020, 326] width 199 height 36
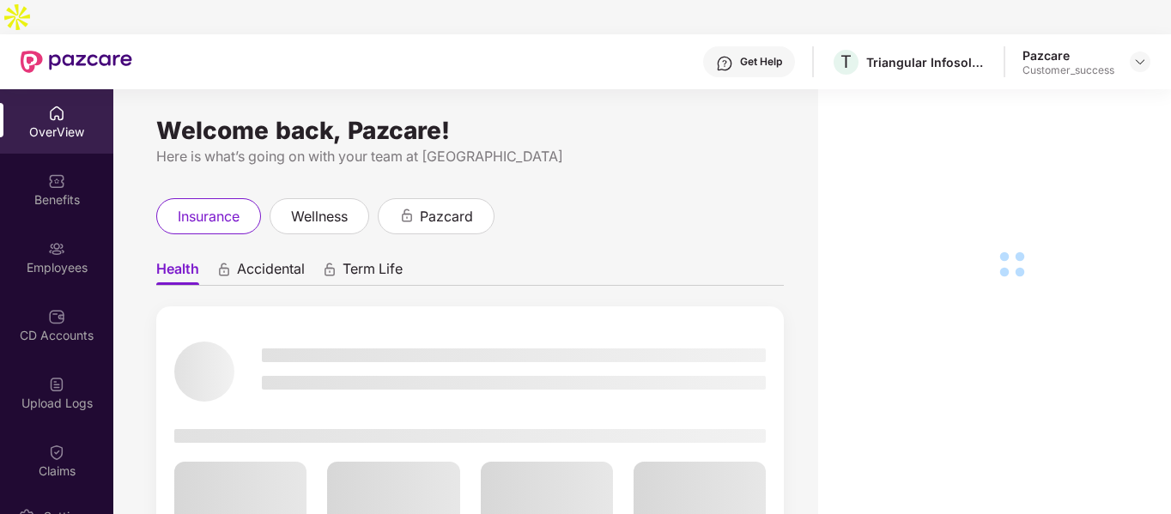
click at [61, 240] on img at bounding box center [56, 248] width 17 height 17
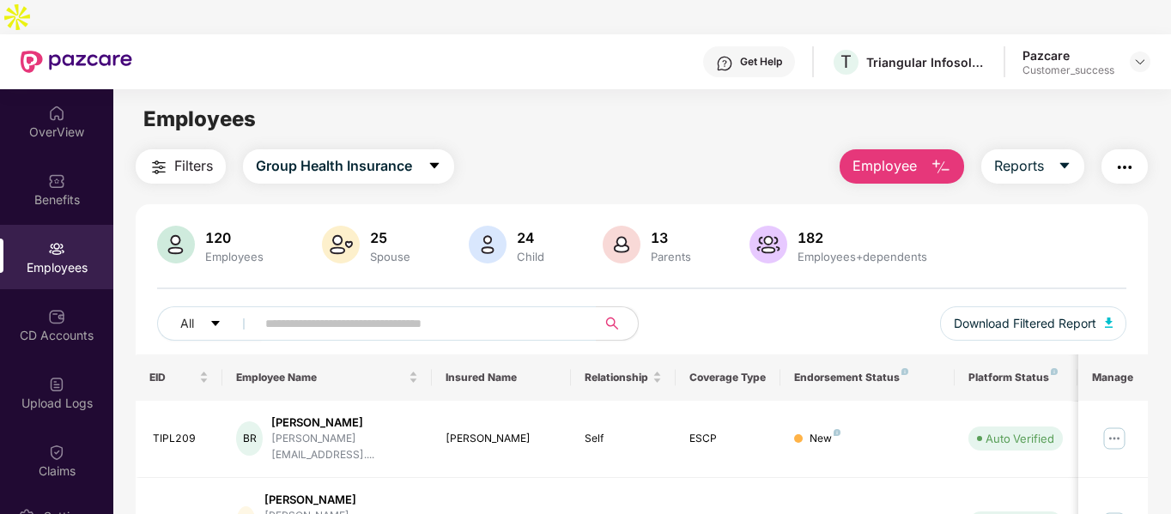
click at [61, 240] on img at bounding box center [56, 248] width 17 height 17
click at [510, 311] on input "text" at bounding box center [419, 324] width 308 height 26
paste input "**********"
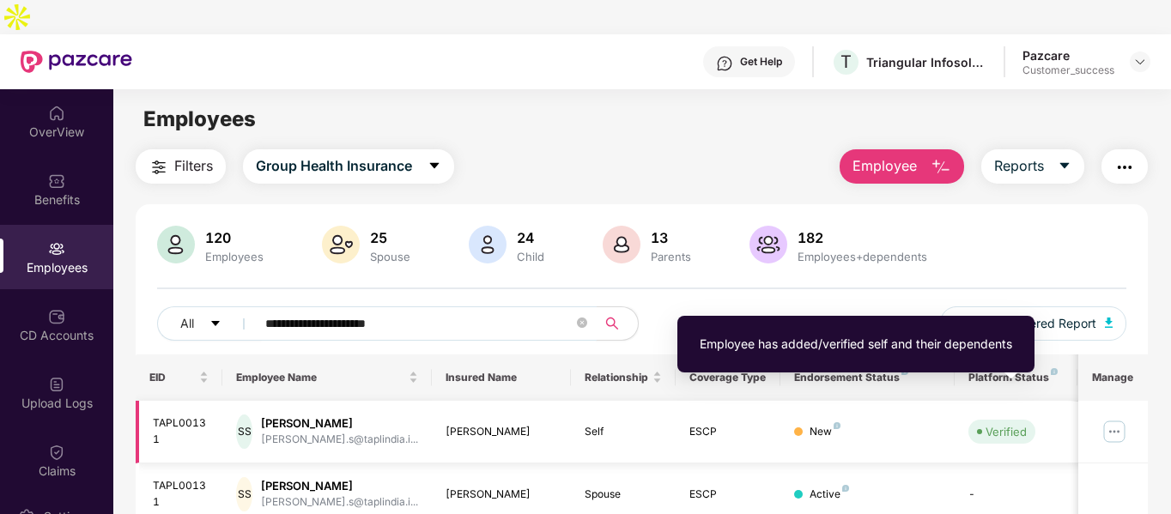
scroll to position [102, 0]
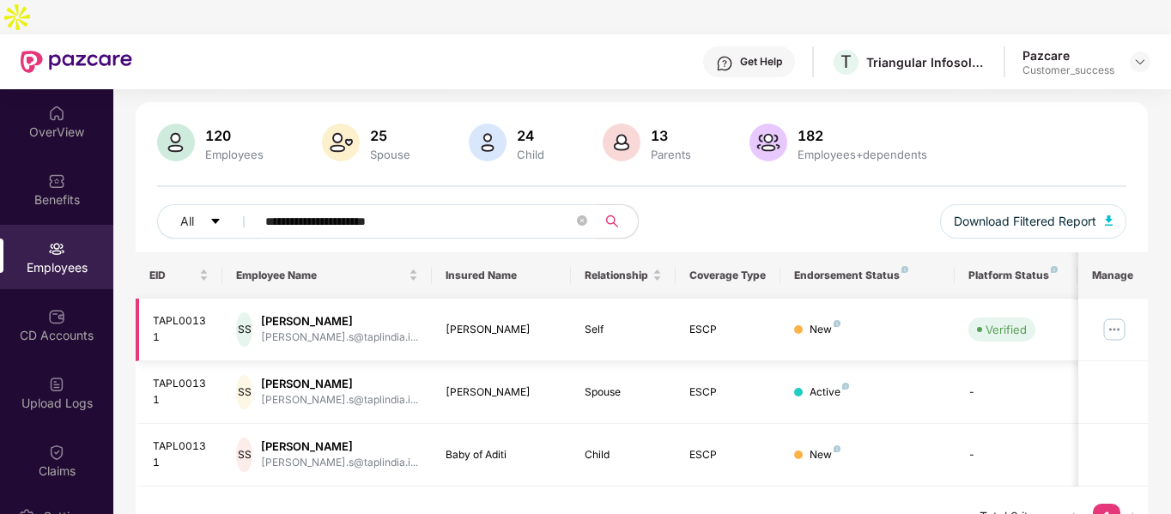
type input "**********"
click at [1117, 316] on img at bounding box center [1114, 329] width 27 height 27
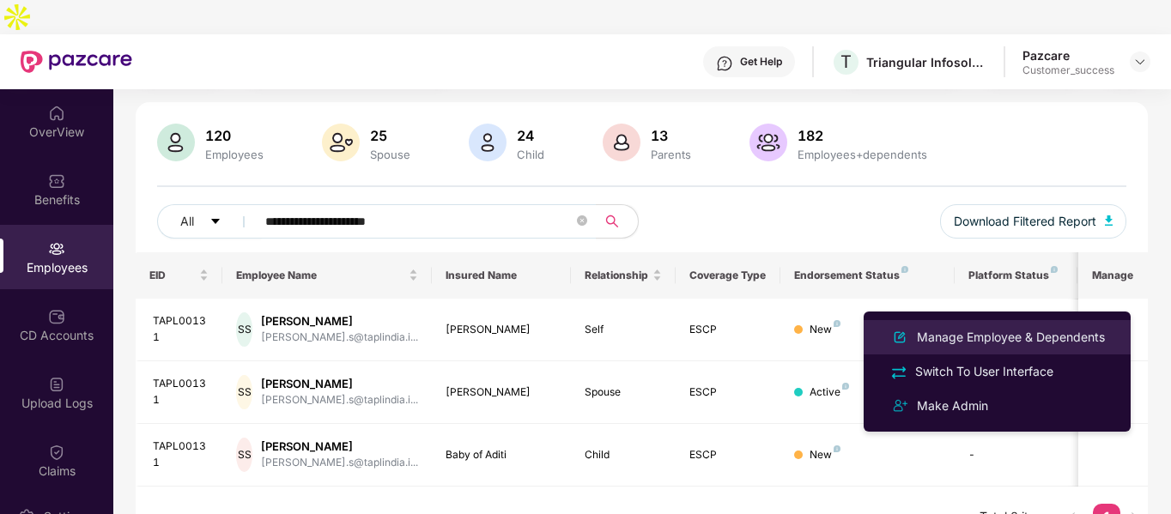
click at [983, 325] on li "Manage Employee & Dependents" at bounding box center [997, 337] width 267 height 34
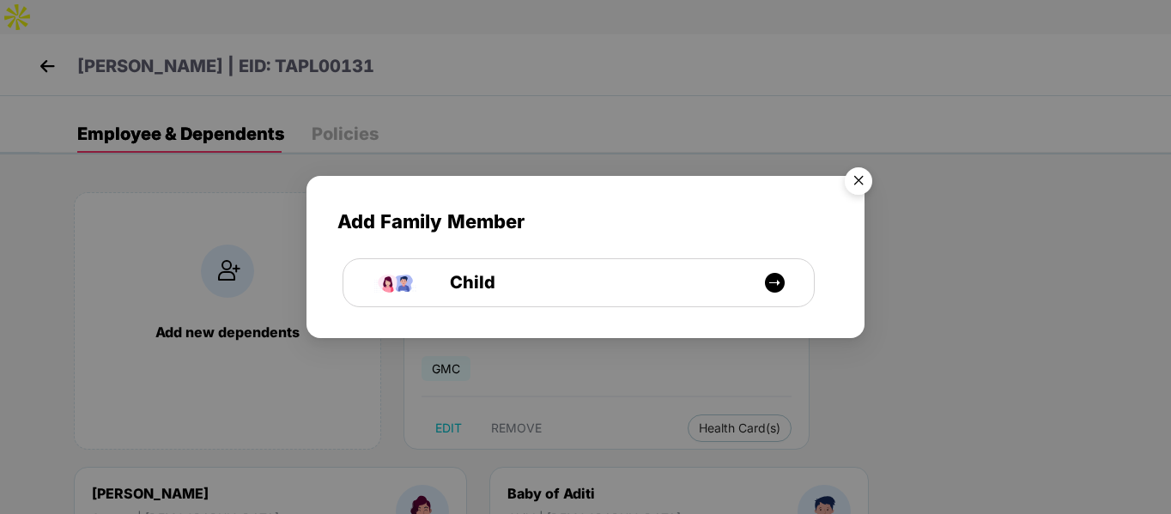
click at [863, 179] on img "Close" at bounding box center [859, 184] width 48 height 48
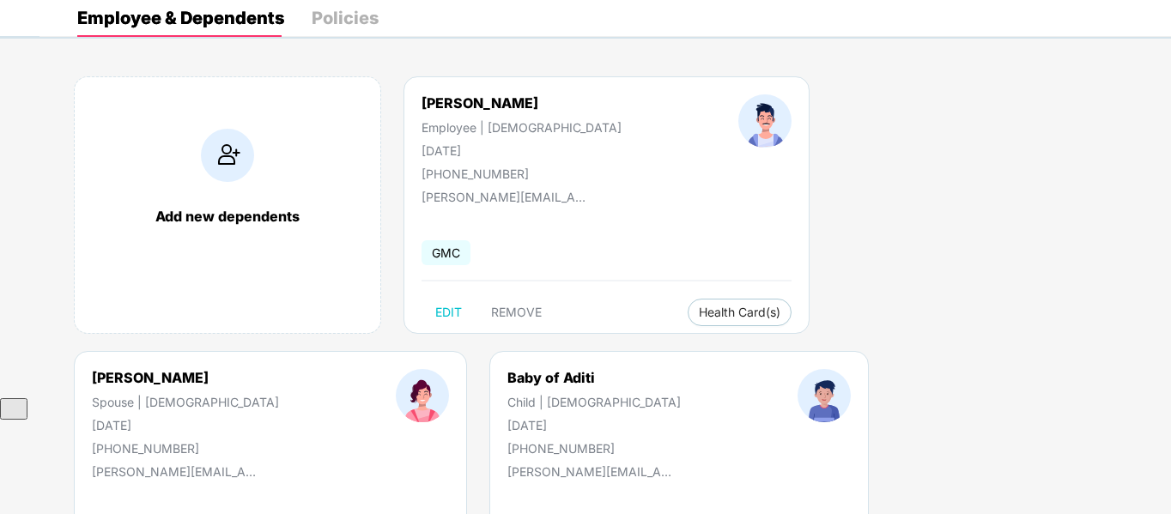
scroll to position [118, 0]
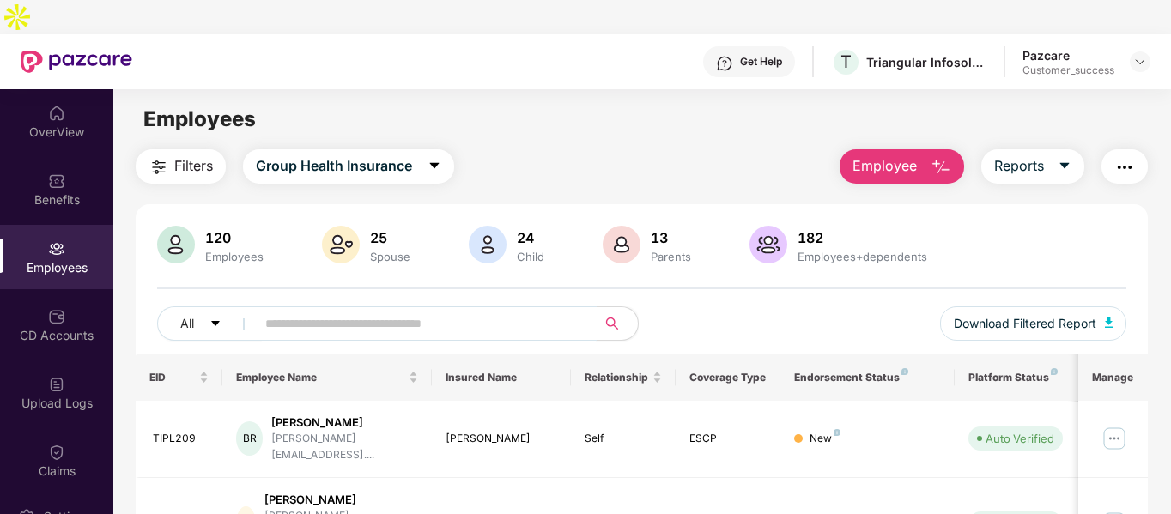
click at [392, 311] on input "text" at bounding box center [419, 324] width 308 height 26
paste input "**********"
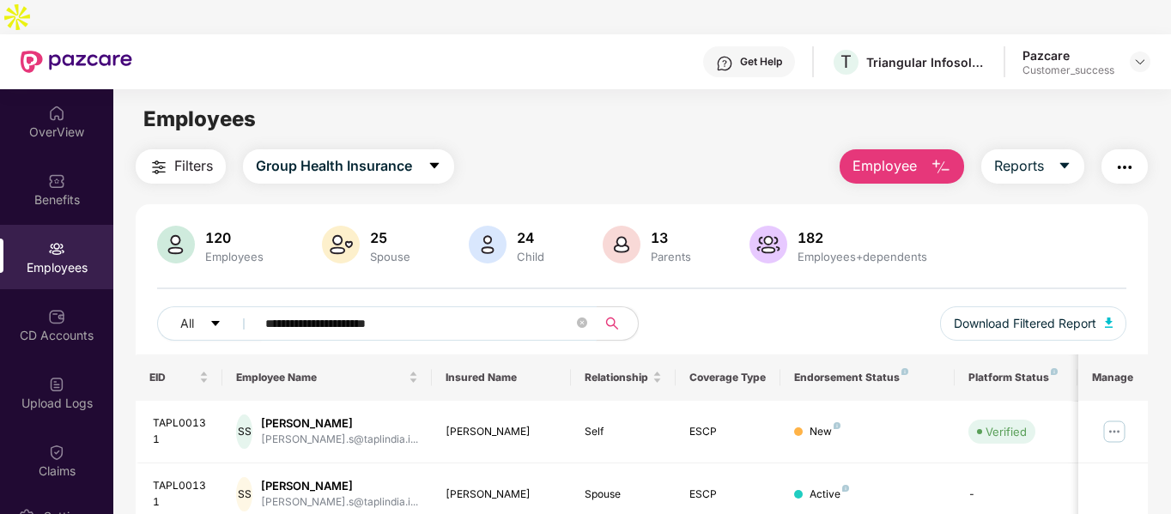
scroll to position [102, 0]
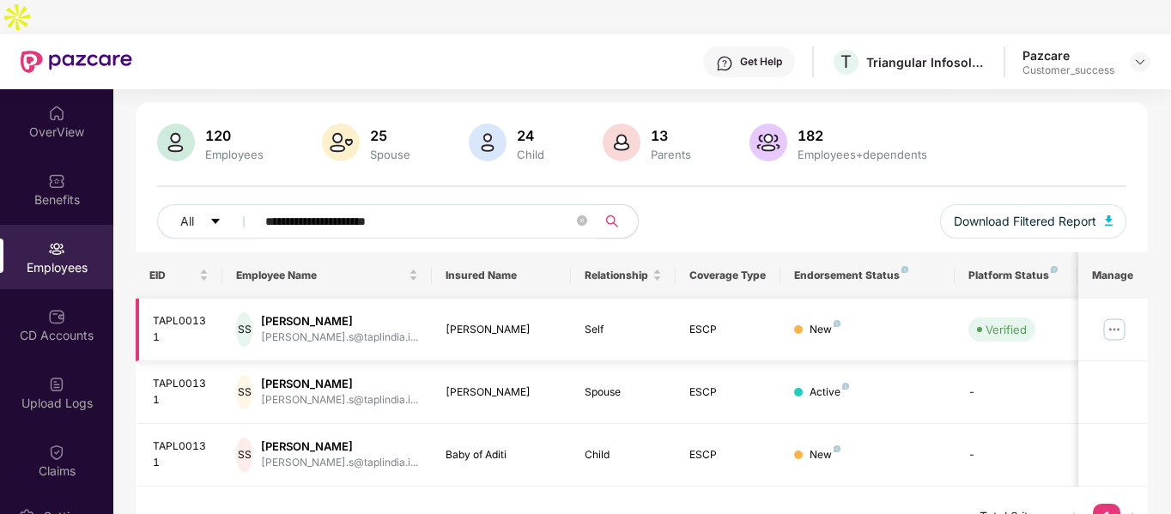
type input "**********"
click at [1118, 316] on img at bounding box center [1114, 329] width 27 height 27
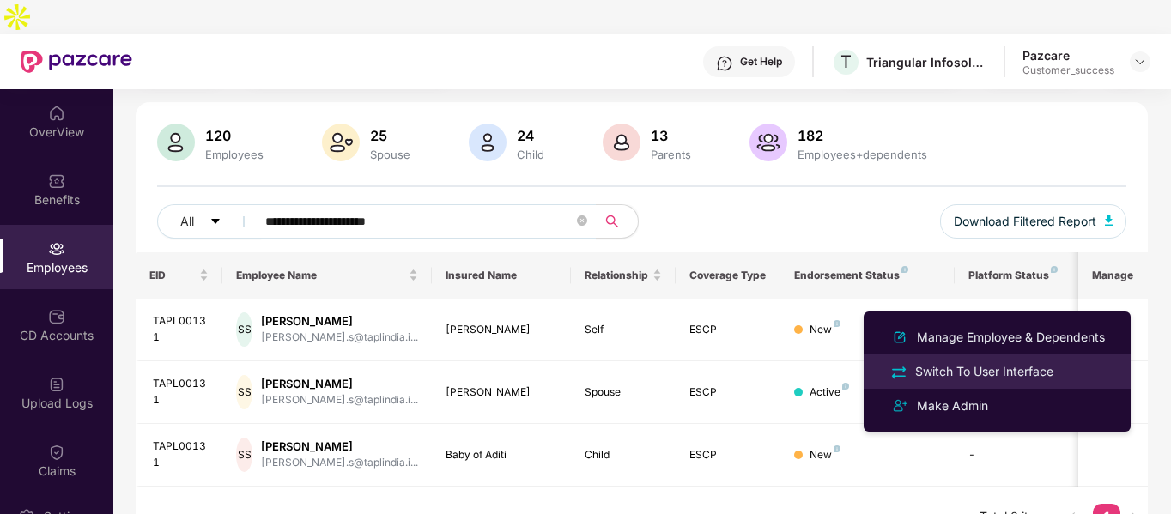
click at [946, 378] on div "Switch To User Interface" at bounding box center [984, 371] width 145 height 19
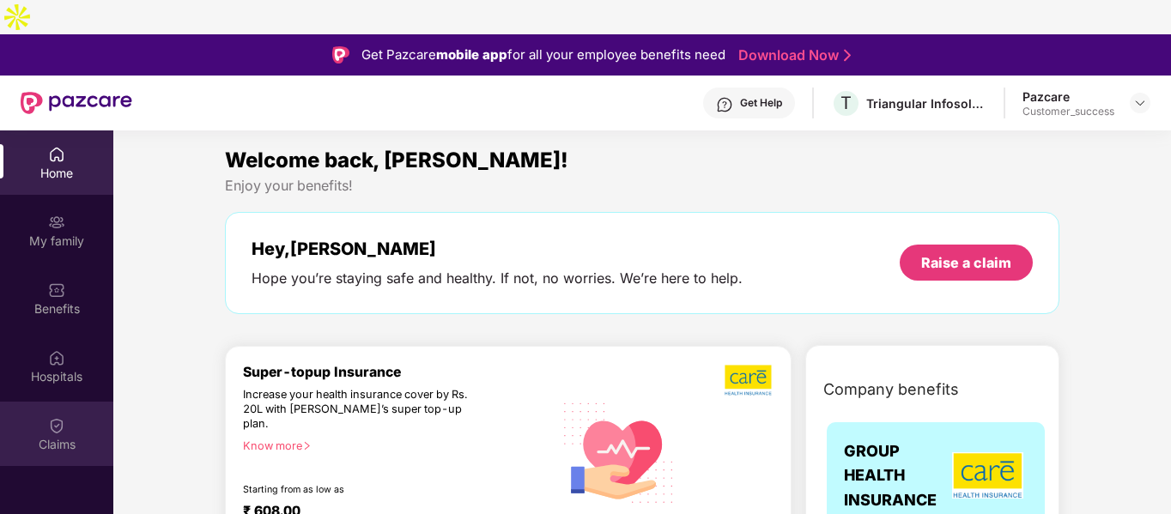
click at [74, 402] on div "Claims" at bounding box center [56, 434] width 113 height 64
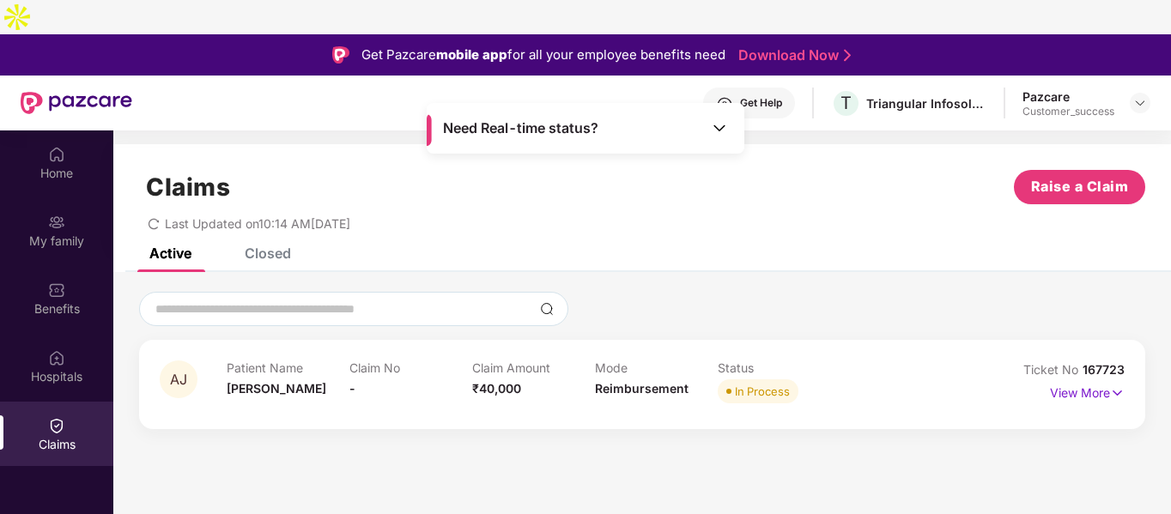
click at [265, 245] on div "Closed" at bounding box center [268, 253] width 46 height 17
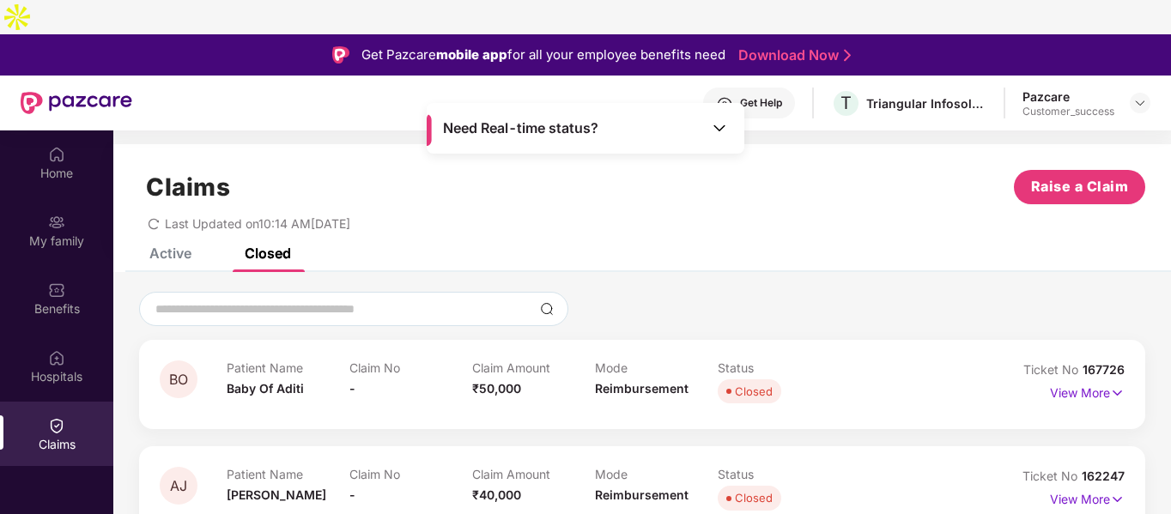
scroll to position [15, 0]
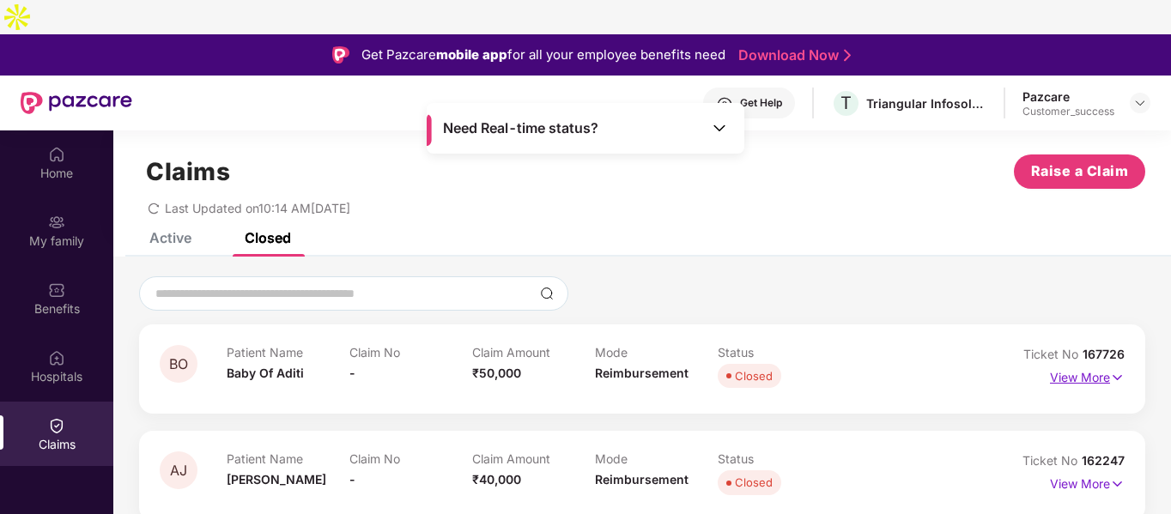
click at [1114, 368] on img at bounding box center [1117, 377] width 15 height 19
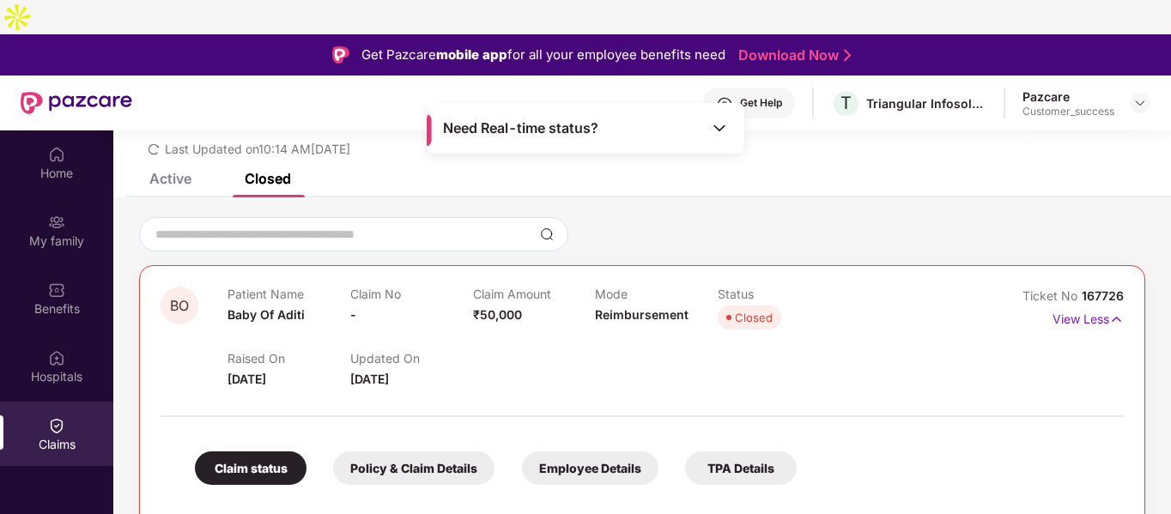
scroll to position [74, 0]
click at [1111, 311] on img at bounding box center [1117, 320] width 15 height 19
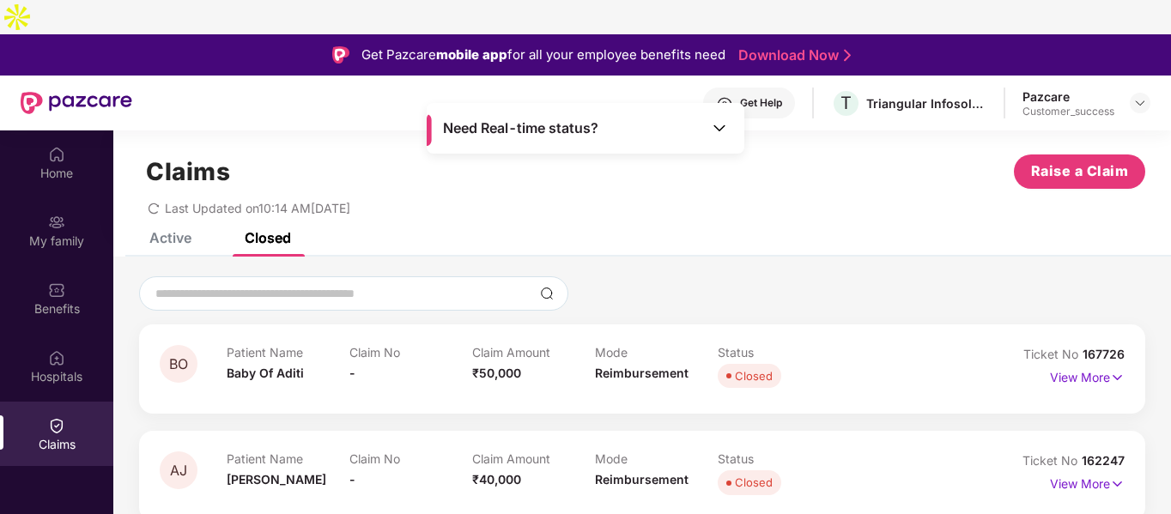
click at [155, 229] on div "Active" at bounding box center [170, 237] width 42 height 17
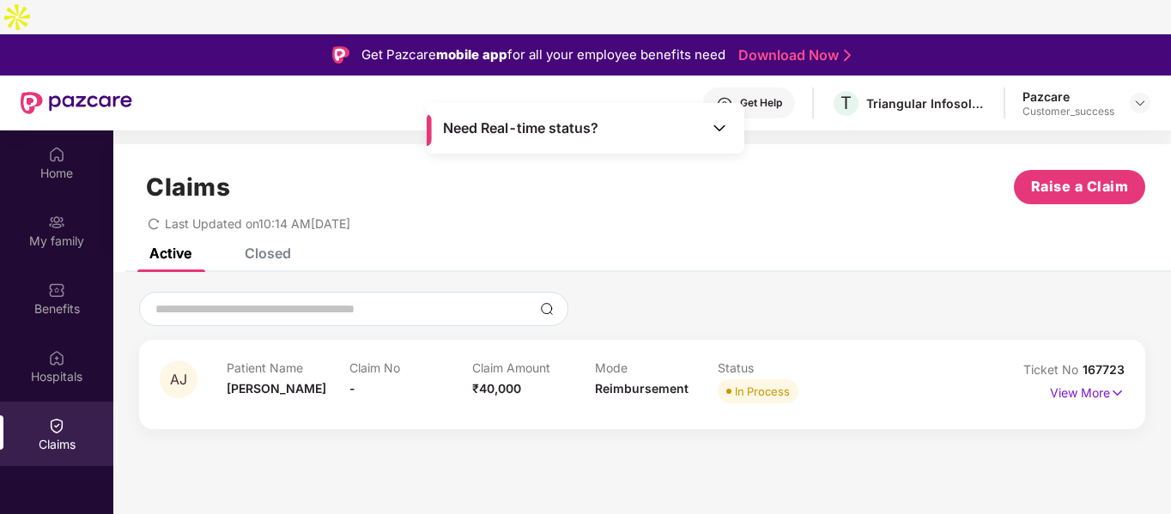
scroll to position [0, 0]
click at [285, 245] on div "Closed" at bounding box center [268, 253] width 46 height 17
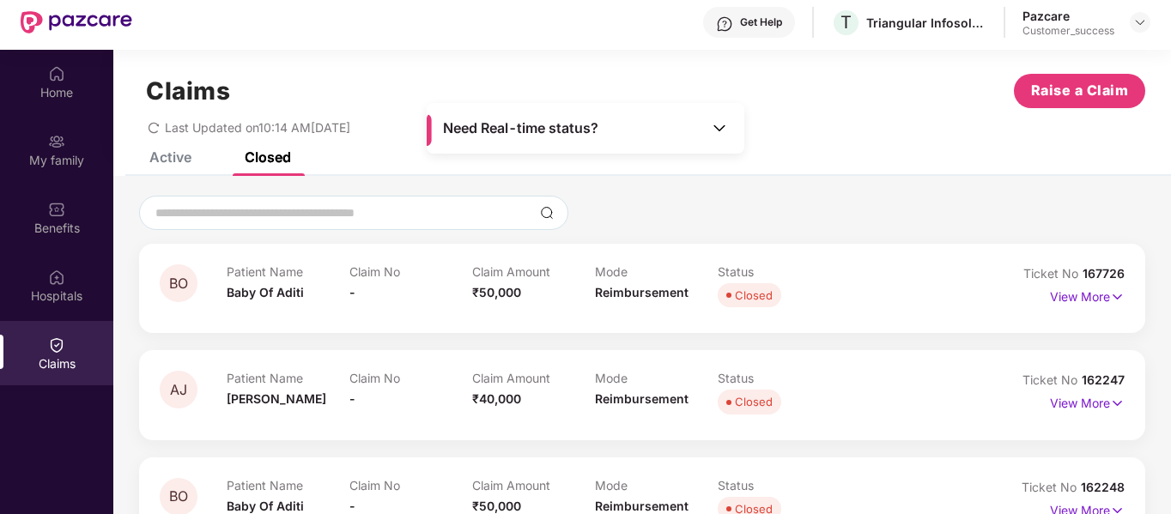
scroll to position [96, 0]
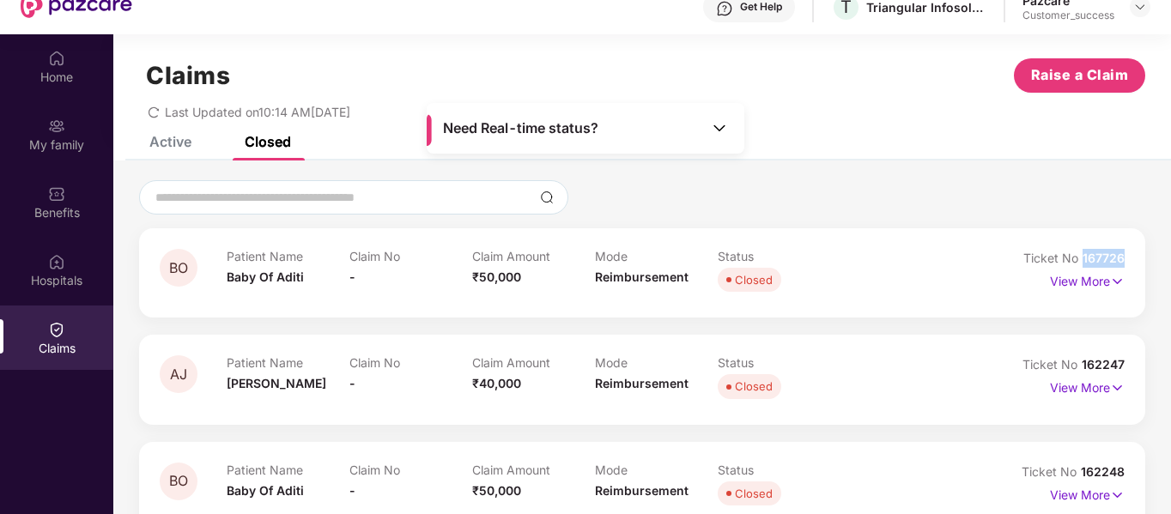
drag, startPoint x: 1083, startPoint y: 222, endPoint x: 1131, endPoint y: 226, distance: 48.3
click at [1131, 228] on div "BO Patient Name Baby Of Aditi Claim No - Claim Amount ₹50,000 Mode Reimbursemen…" at bounding box center [642, 272] width 1006 height 89
copy span "167726"
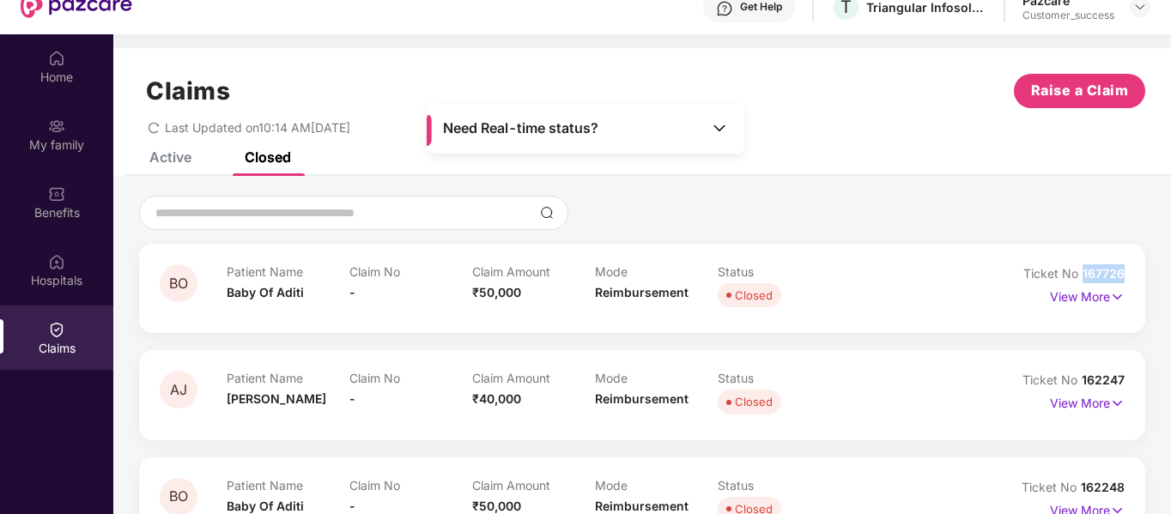
scroll to position [0, 0]
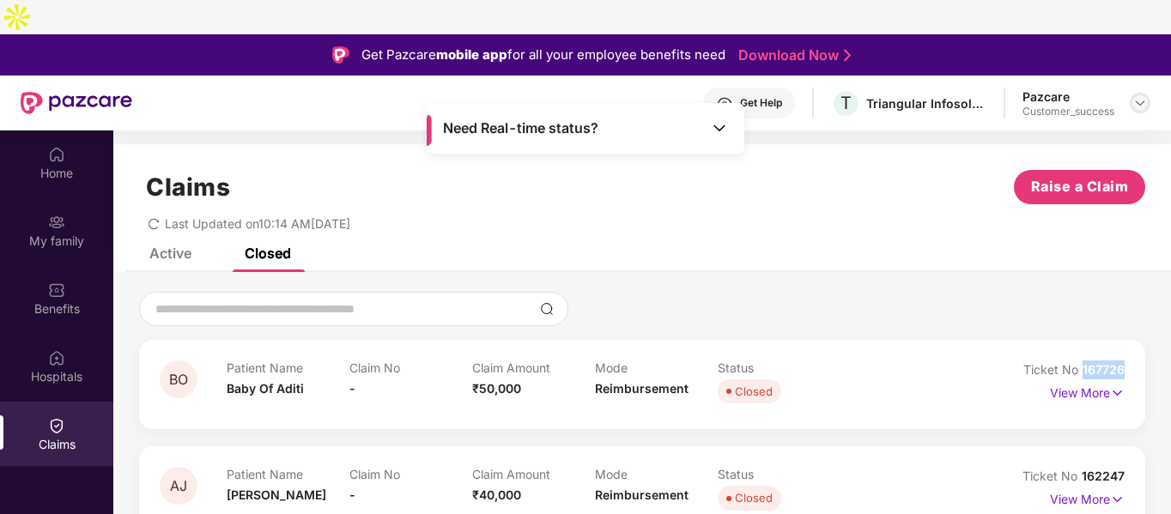
click at [1140, 96] on img at bounding box center [1141, 103] width 14 height 14
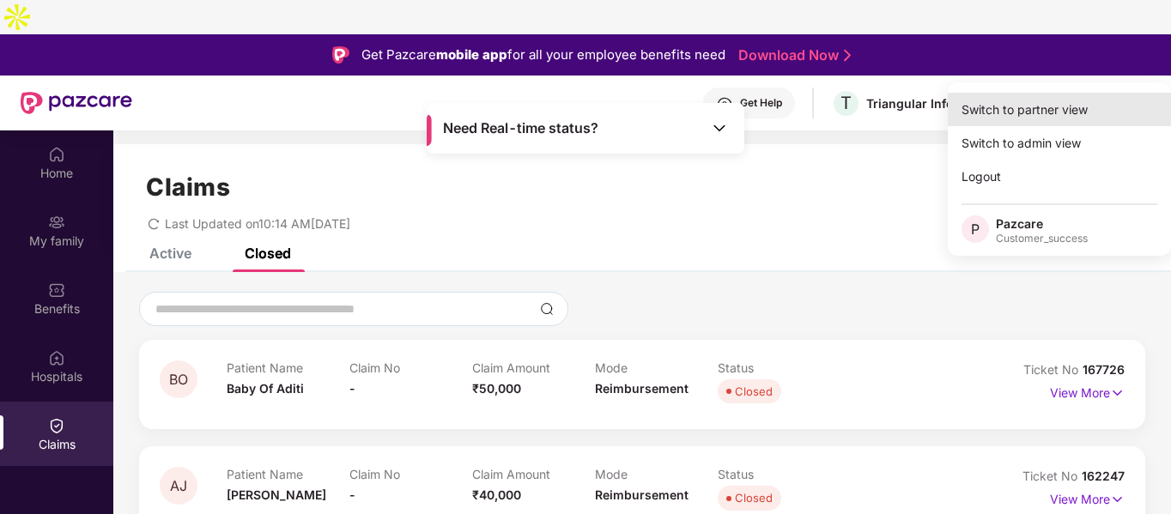
click at [1024, 100] on div "Switch to partner view" at bounding box center [1059, 109] width 223 height 33
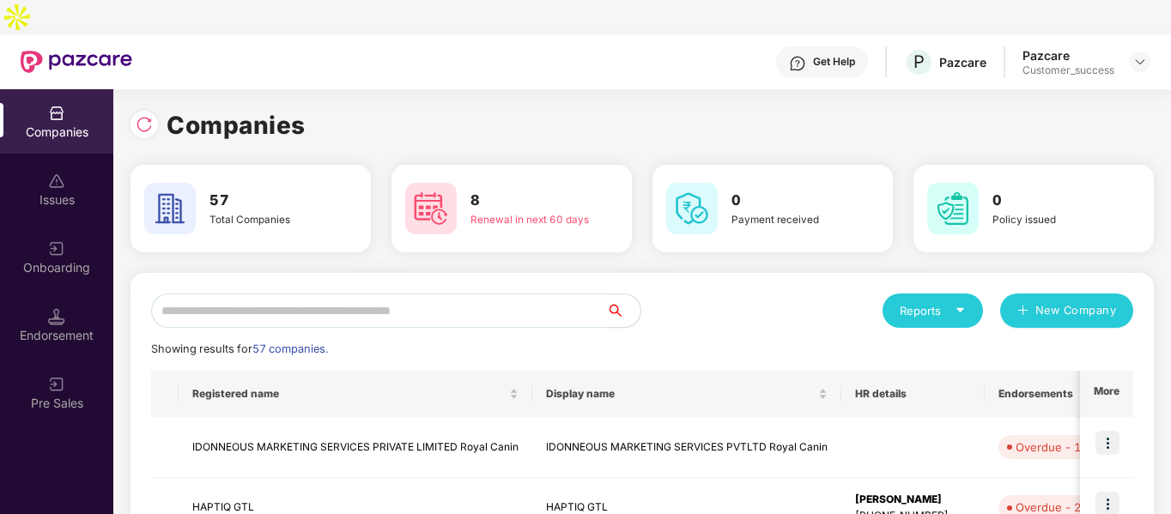
click at [326, 294] on input "text" at bounding box center [378, 311] width 455 height 34
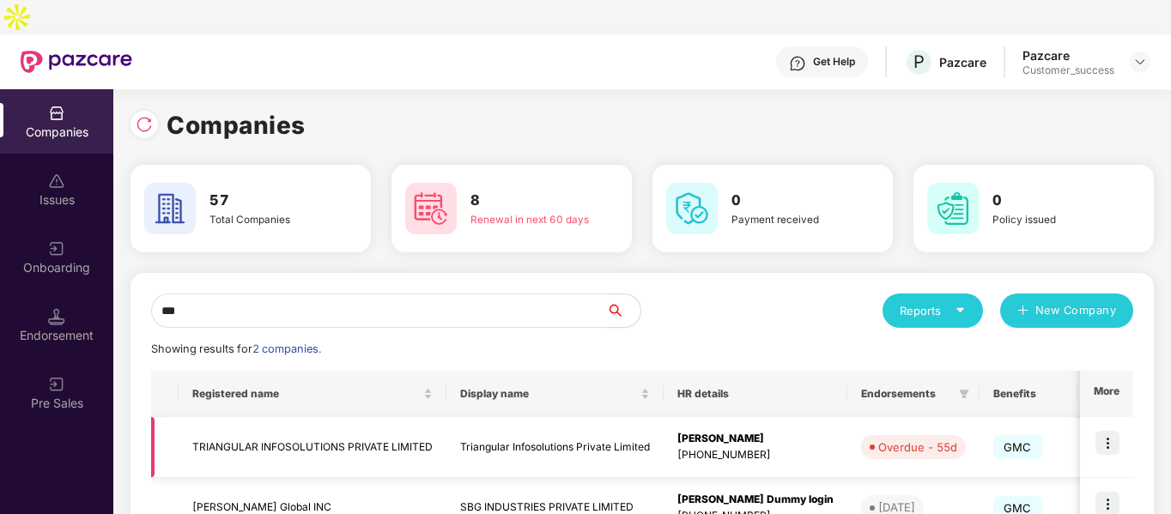
type input "***"
click at [1109, 431] on img at bounding box center [1108, 443] width 24 height 24
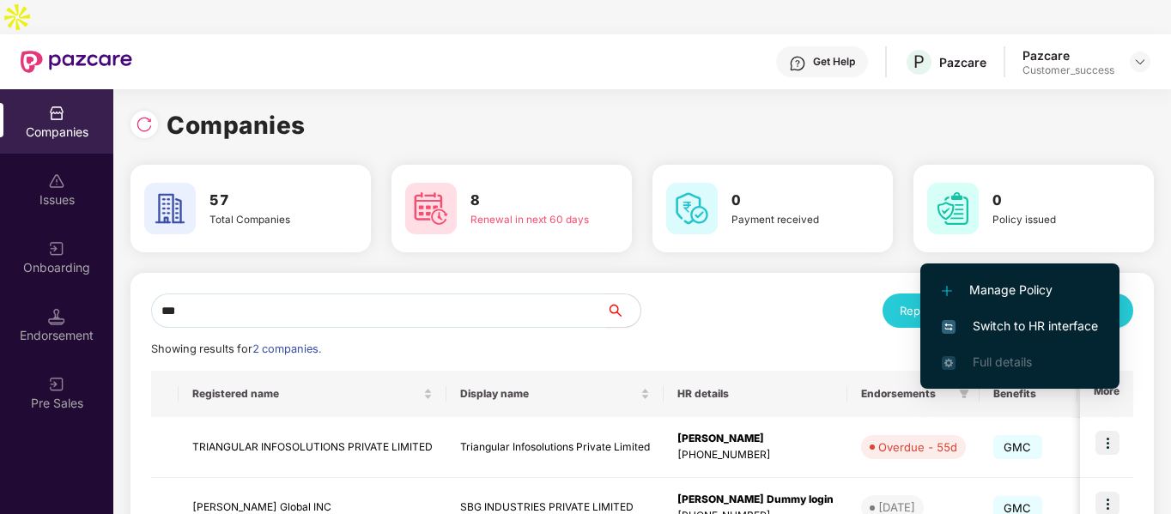
click at [965, 320] on span "Switch to HR interface" at bounding box center [1020, 326] width 156 height 19
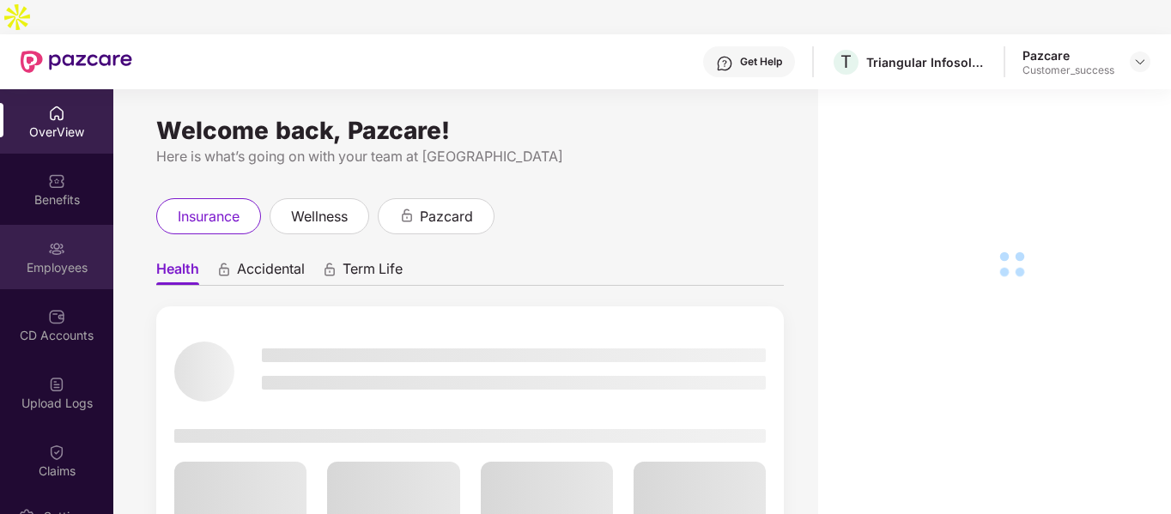
click at [28, 225] on div "Employees" at bounding box center [56, 257] width 113 height 64
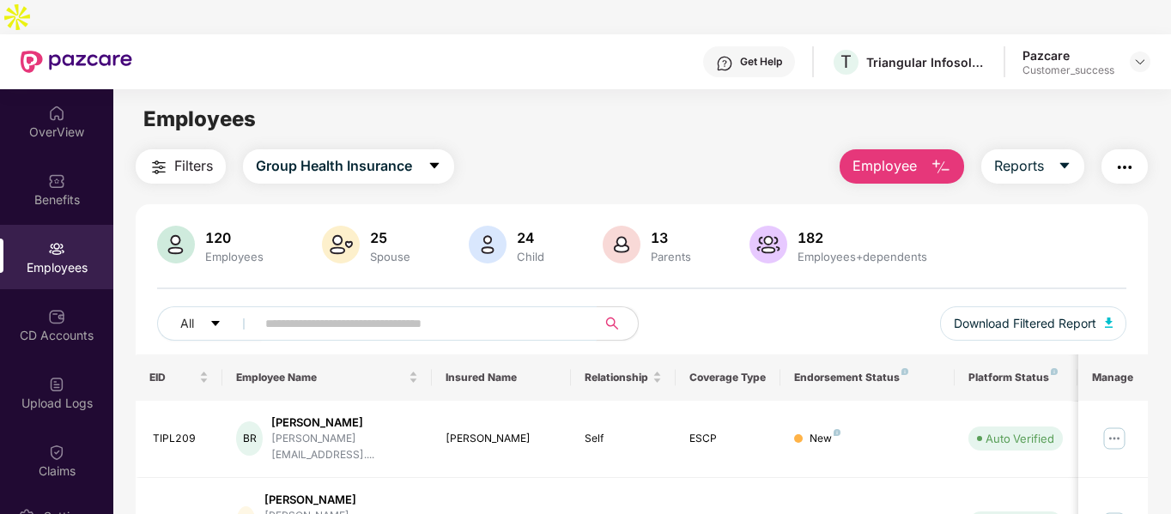
click at [429, 311] on input "text" at bounding box center [419, 324] width 308 height 26
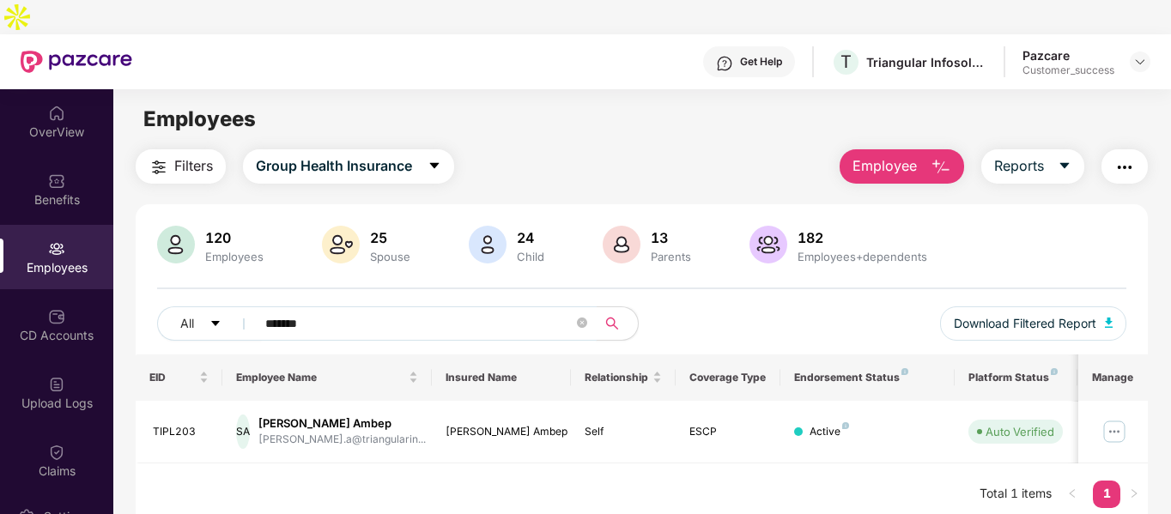
scroll to position [55, 0]
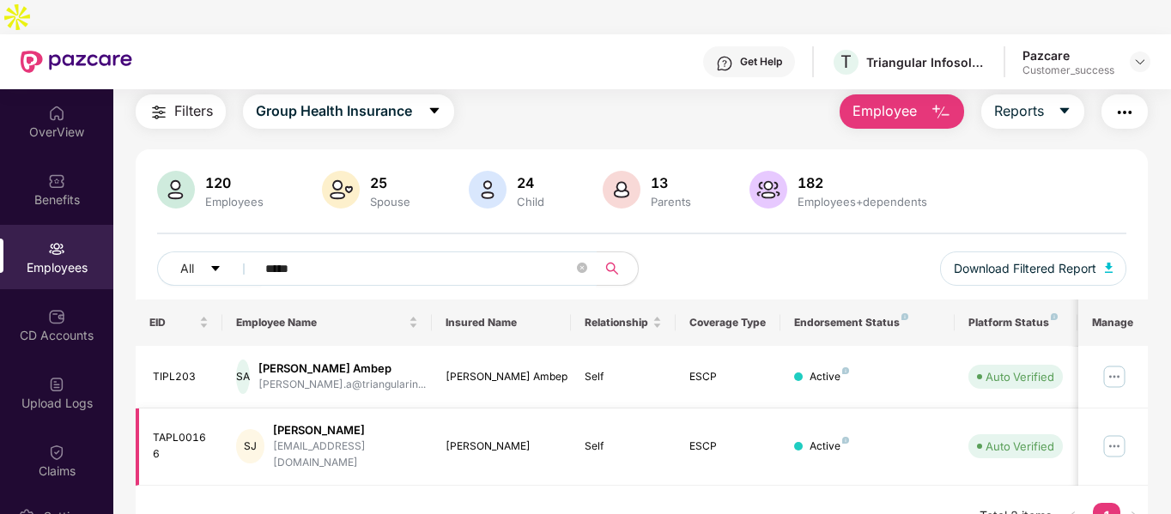
type input "*****"
click at [1115, 433] on img at bounding box center [1114, 446] width 27 height 27
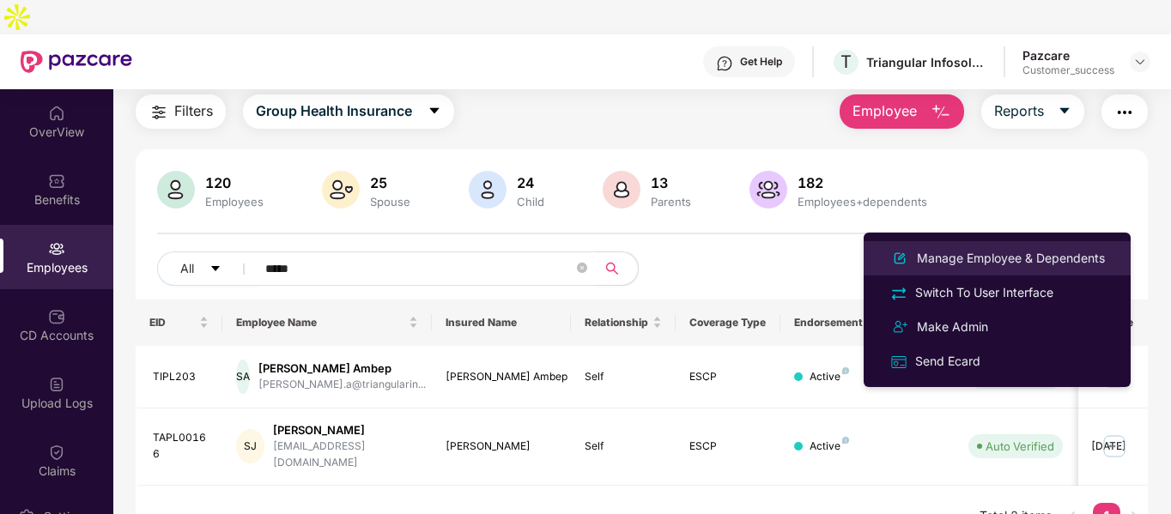
click at [933, 258] on div "Manage Employee & Dependents" at bounding box center [1011, 258] width 195 height 19
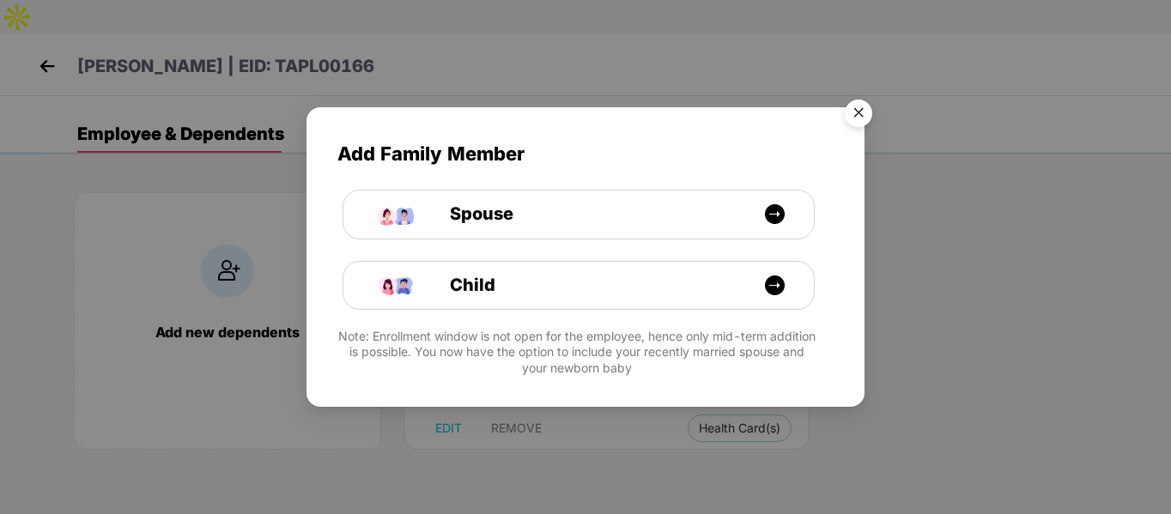
click at [862, 106] on img "Close" at bounding box center [859, 116] width 48 height 48
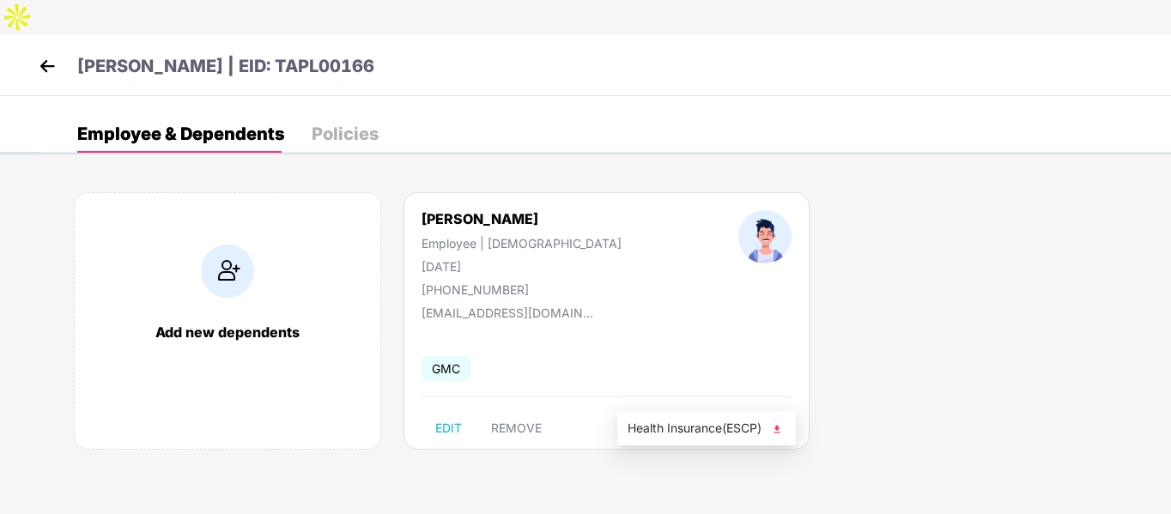
click at [782, 433] on img at bounding box center [777, 429] width 17 height 17
click at [38, 53] on img at bounding box center [47, 66] width 26 height 26
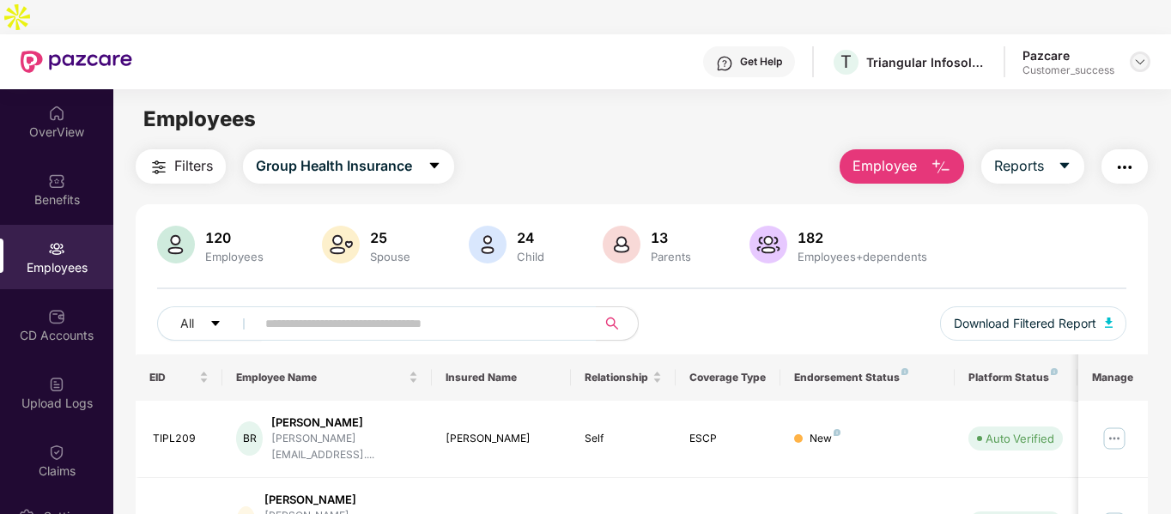
click at [1144, 55] on img at bounding box center [1141, 62] width 14 height 14
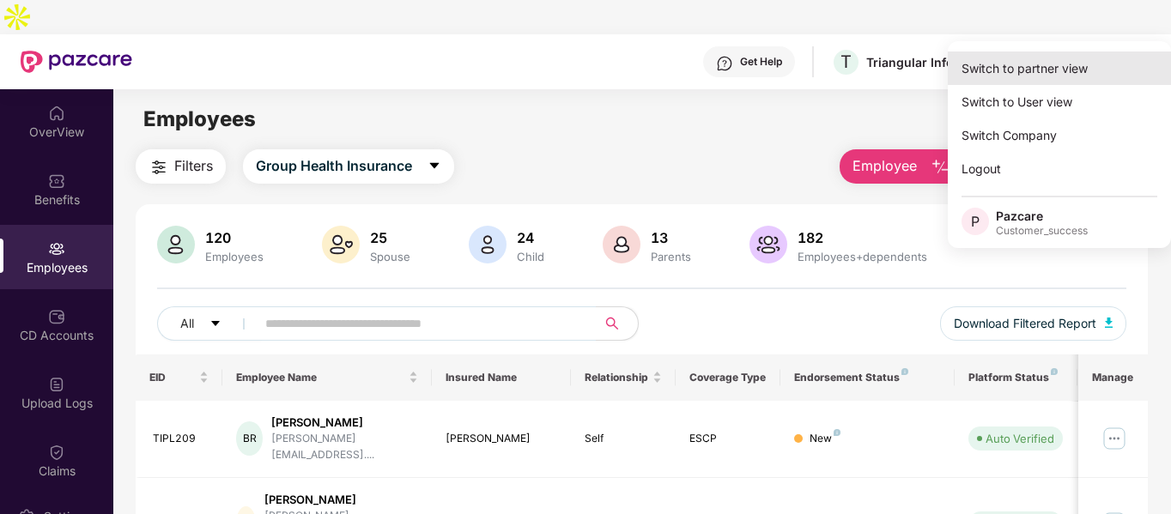
click at [1057, 61] on div "Switch to partner view" at bounding box center [1059, 68] width 223 height 33
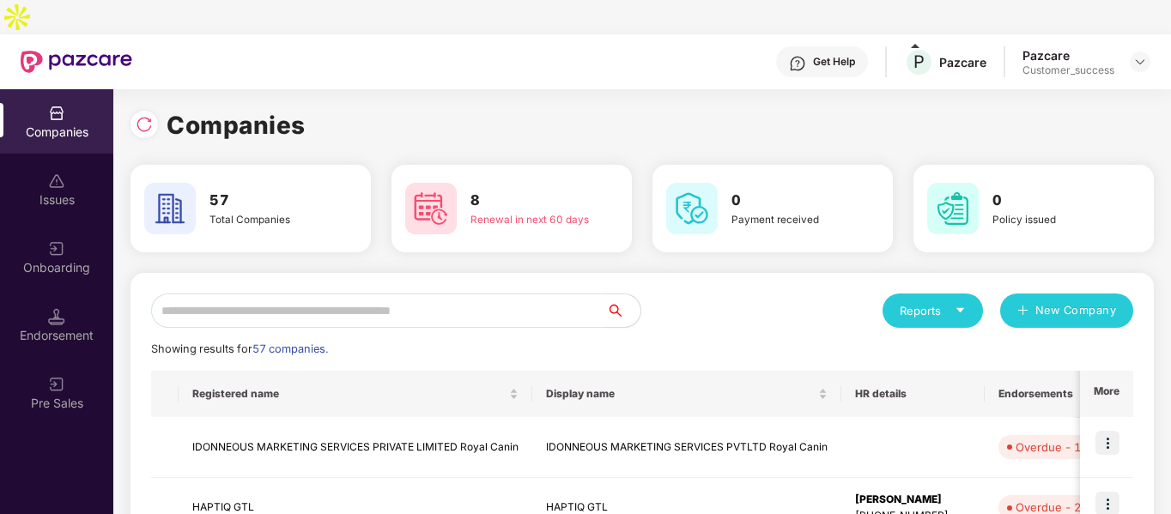
click at [501, 294] on input "text" at bounding box center [378, 311] width 455 height 34
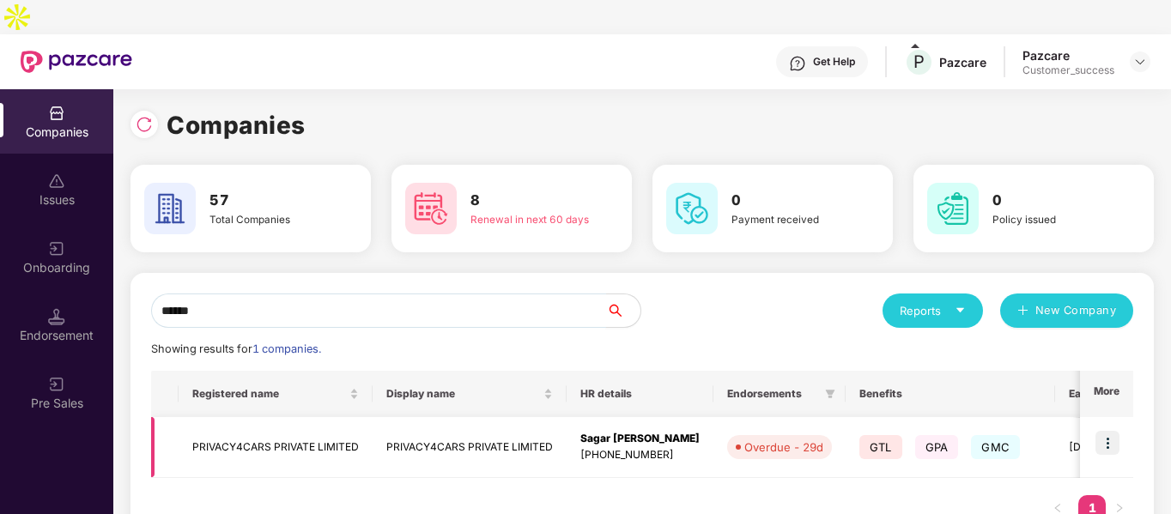
type input "******"
click at [1099, 431] on img at bounding box center [1108, 443] width 24 height 24
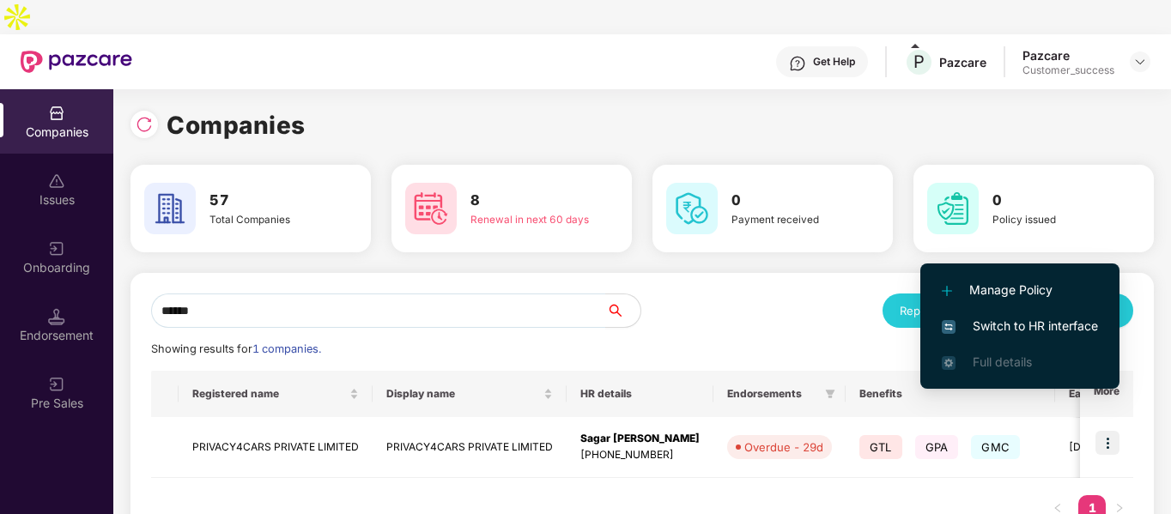
click at [1017, 327] on span "Switch to HR interface" at bounding box center [1020, 326] width 156 height 19
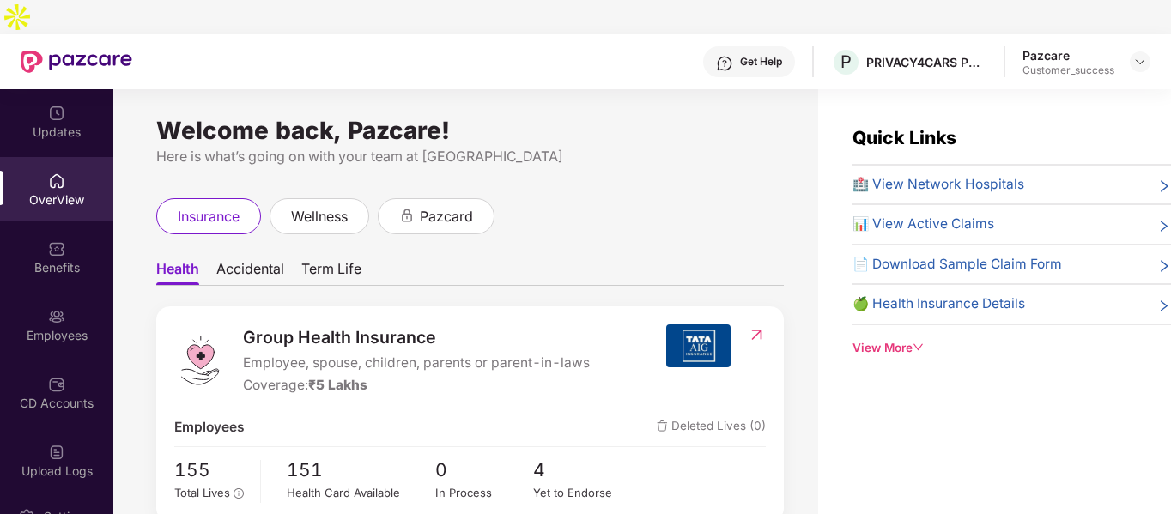
click at [52, 327] on div "Employees" at bounding box center [56, 335] width 113 height 17
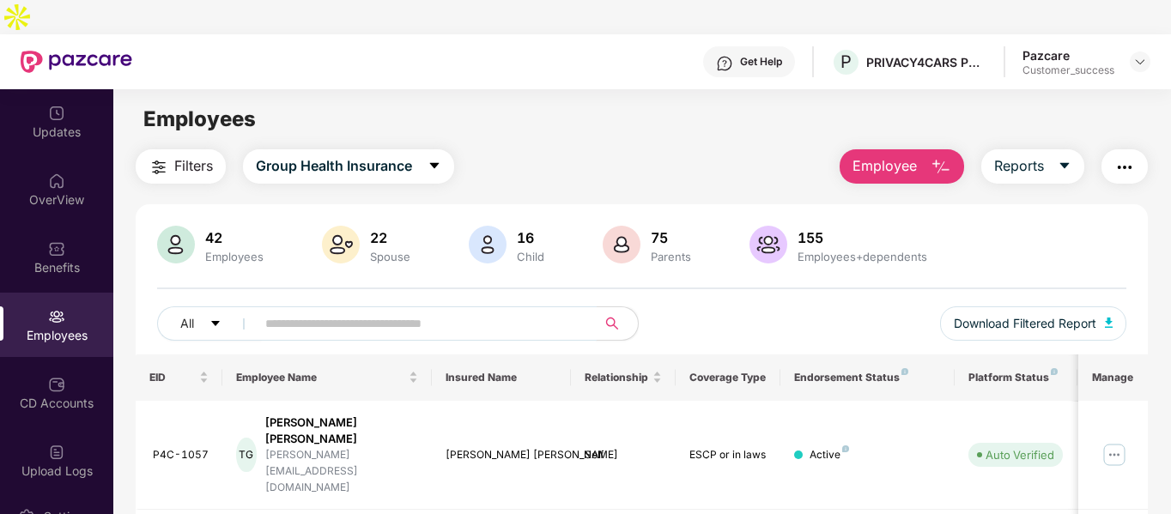
click at [374, 311] on input "text" at bounding box center [419, 324] width 308 height 26
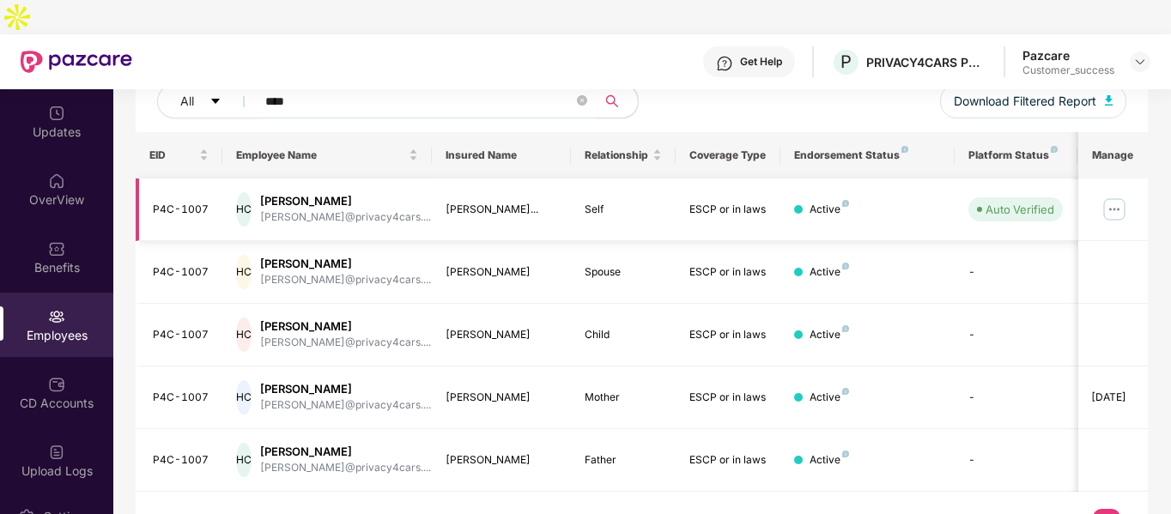
scroll to position [227, 0]
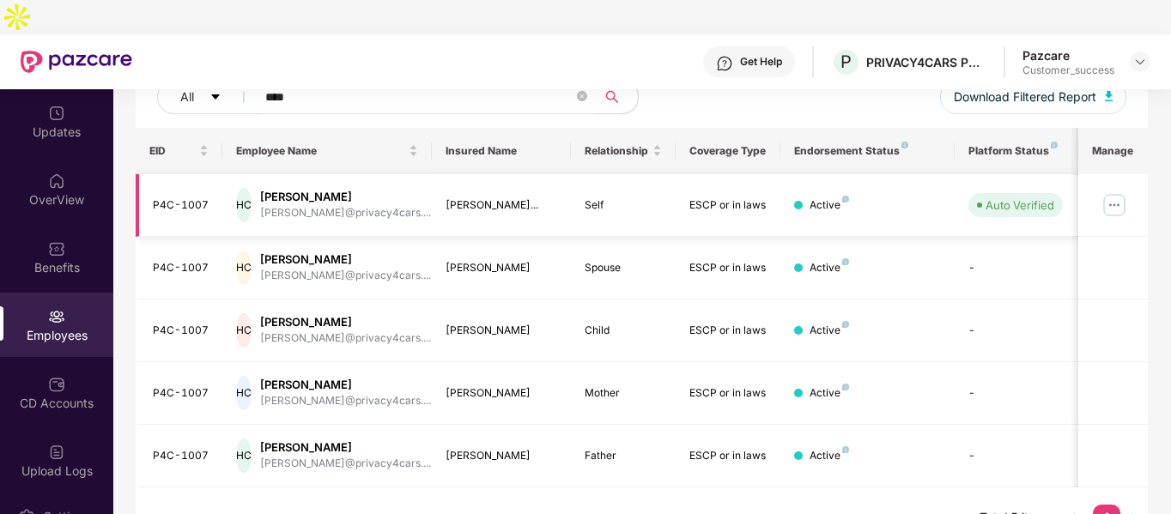
type input "****"
click at [1112, 192] on img at bounding box center [1114, 205] width 27 height 27
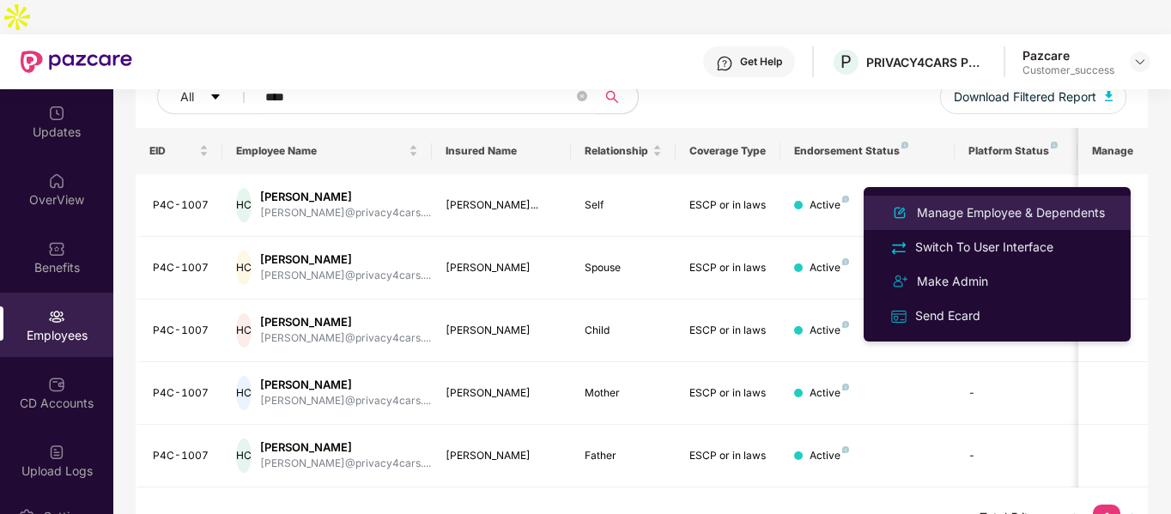
click at [964, 217] on div "Manage Employee & Dependents" at bounding box center [1011, 213] width 195 height 19
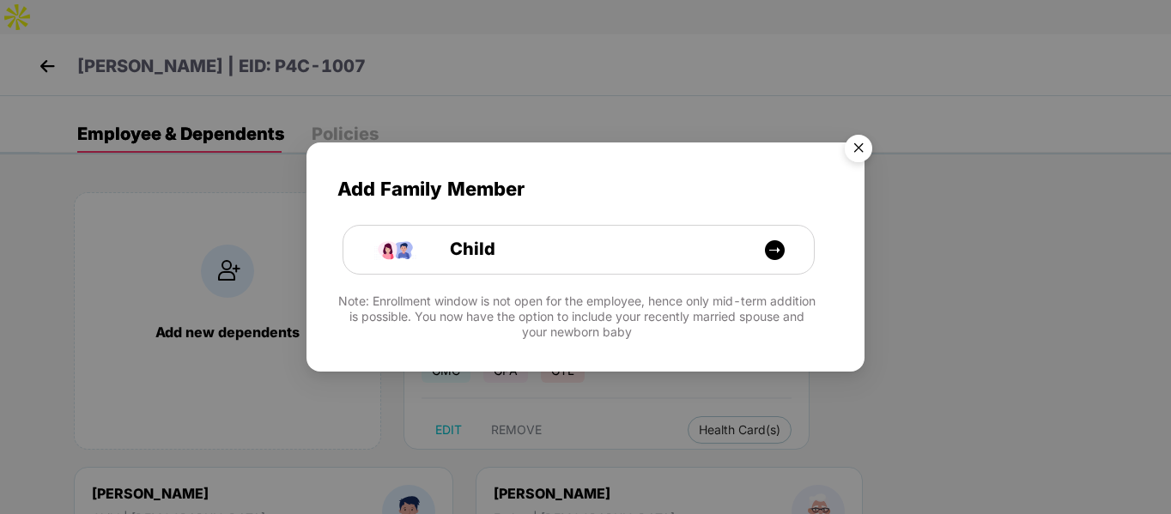
click at [852, 141] on img "Close" at bounding box center [859, 151] width 48 height 48
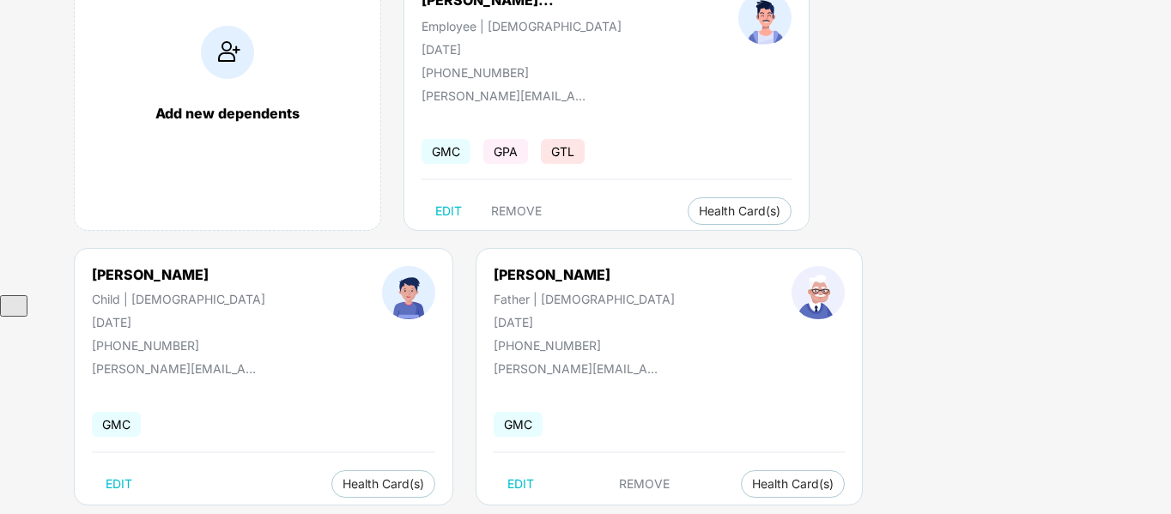
scroll to position [0, 0]
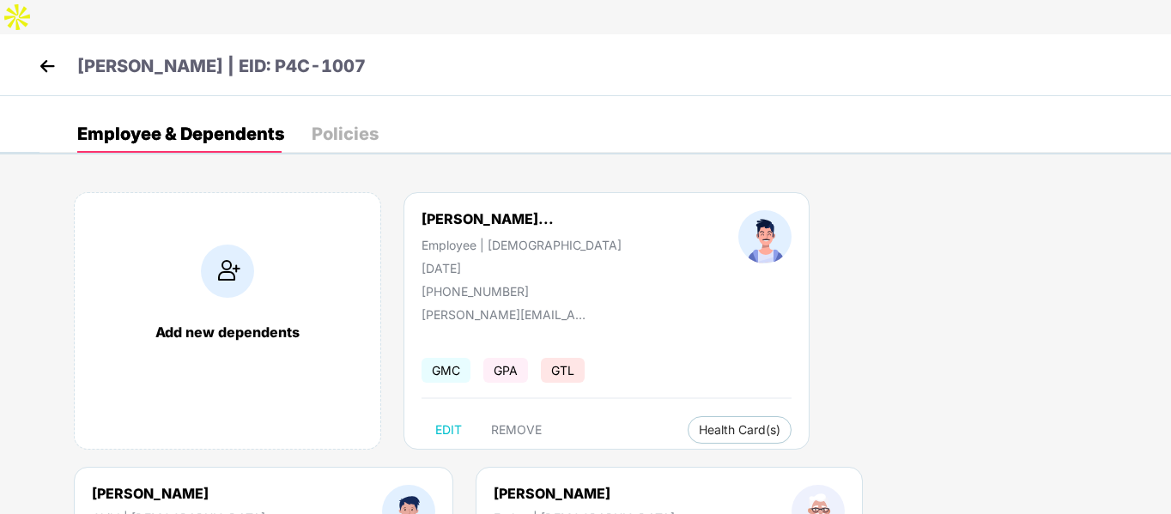
click at [53, 53] on img at bounding box center [47, 66] width 26 height 26
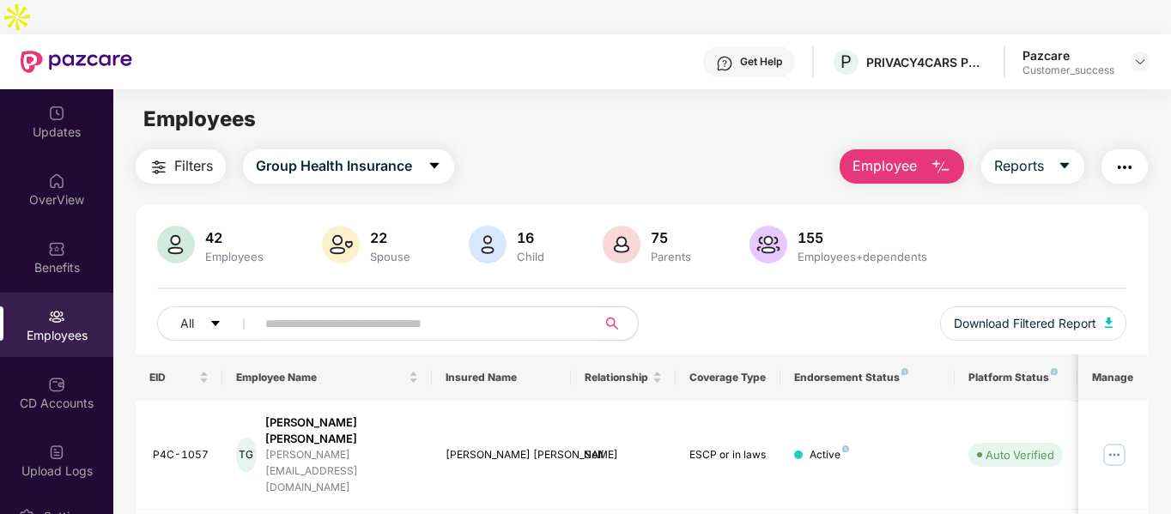
click at [1149, 52] on div at bounding box center [1140, 62] width 21 height 21
click at [1139, 55] on img at bounding box center [1141, 62] width 14 height 14
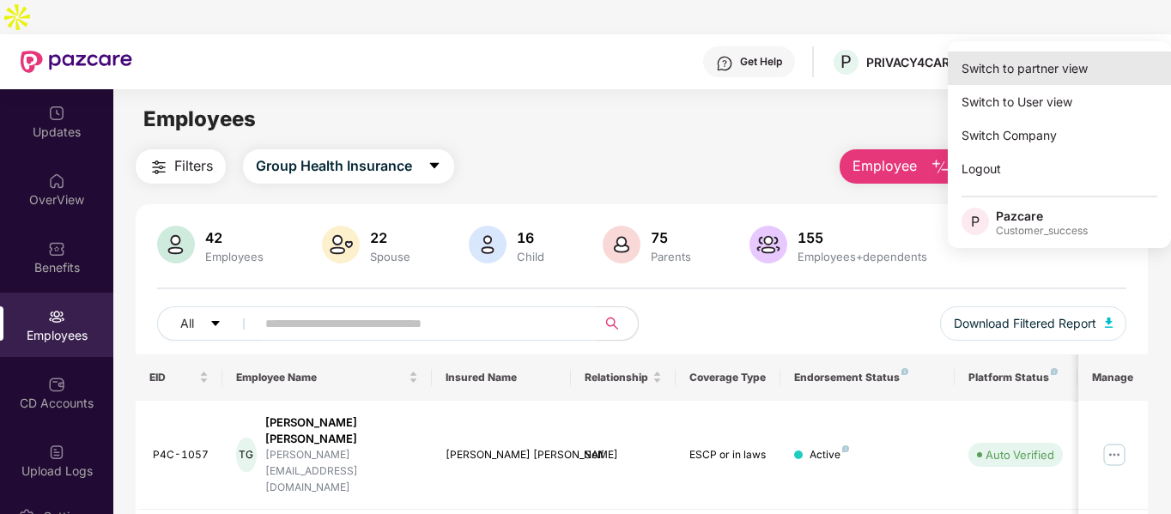
click at [1049, 58] on div "Switch to partner view" at bounding box center [1059, 68] width 223 height 33
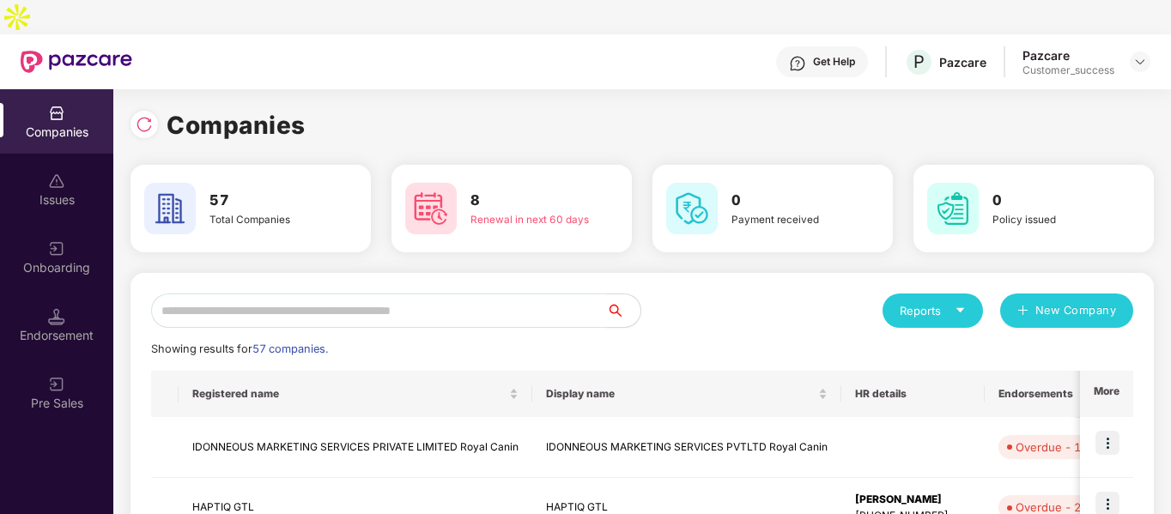
click at [487, 294] on input "text" at bounding box center [378, 311] width 455 height 34
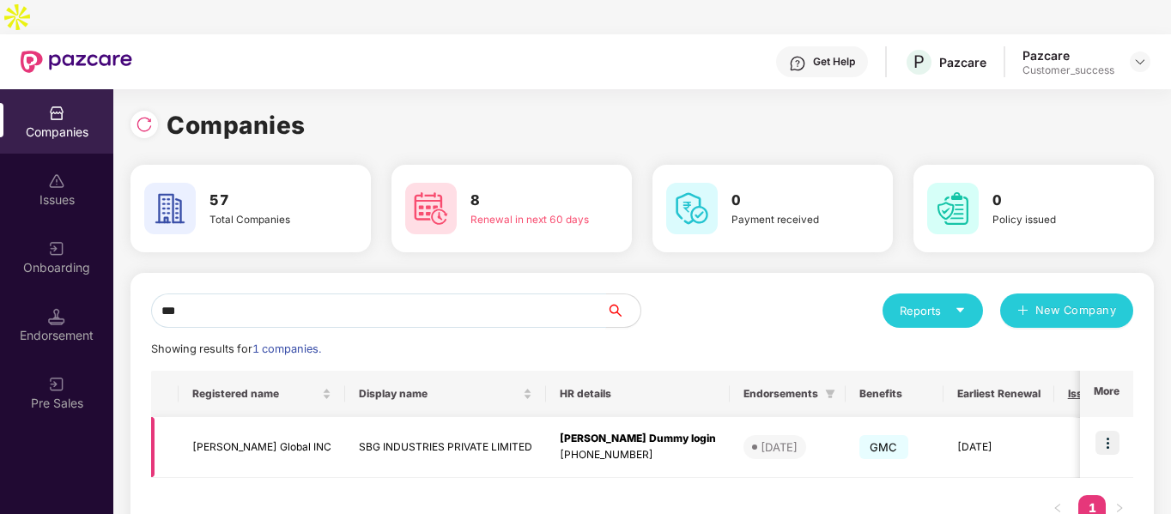
type input "***"
click at [1107, 431] on img at bounding box center [1108, 443] width 24 height 24
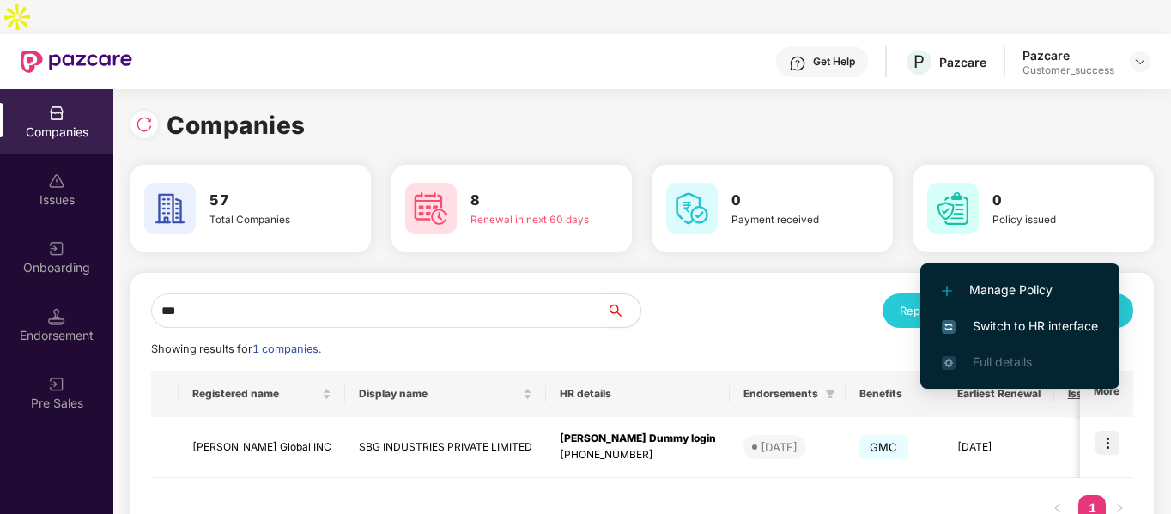
click at [996, 324] on span "Switch to HR interface" at bounding box center [1020, 326] width 156 height 19
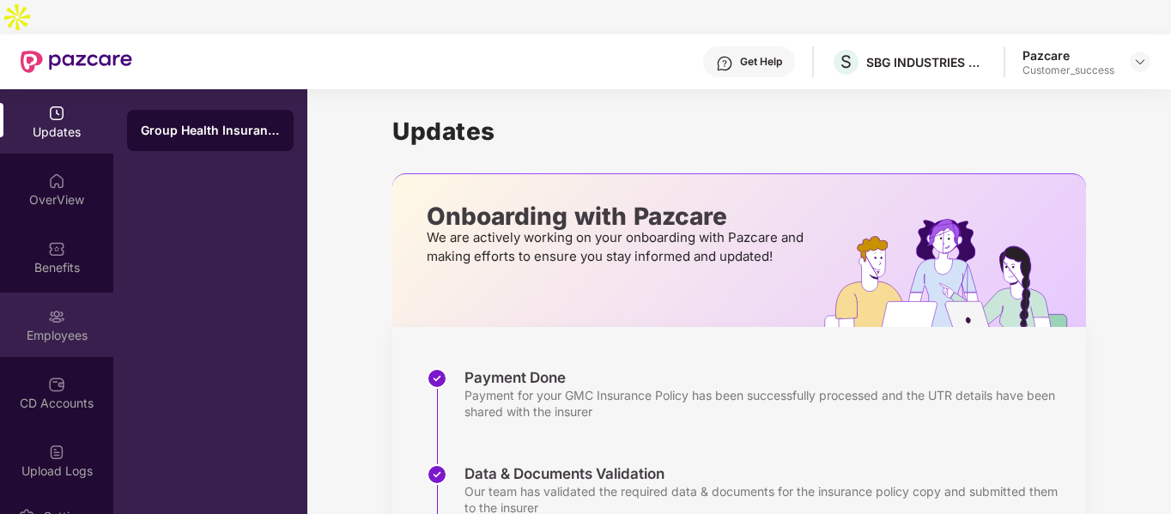
click at [48, 308] on img at bounding box center [56, 316] width 17 height 17
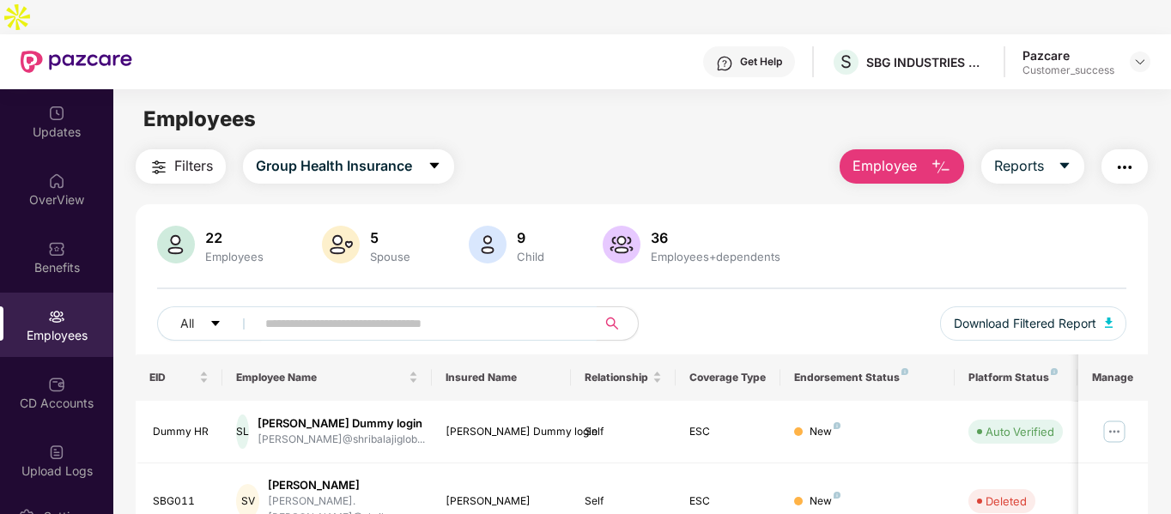
click at [295, 311] on input "text" at bounding box center [419, 324] width 308 height 26
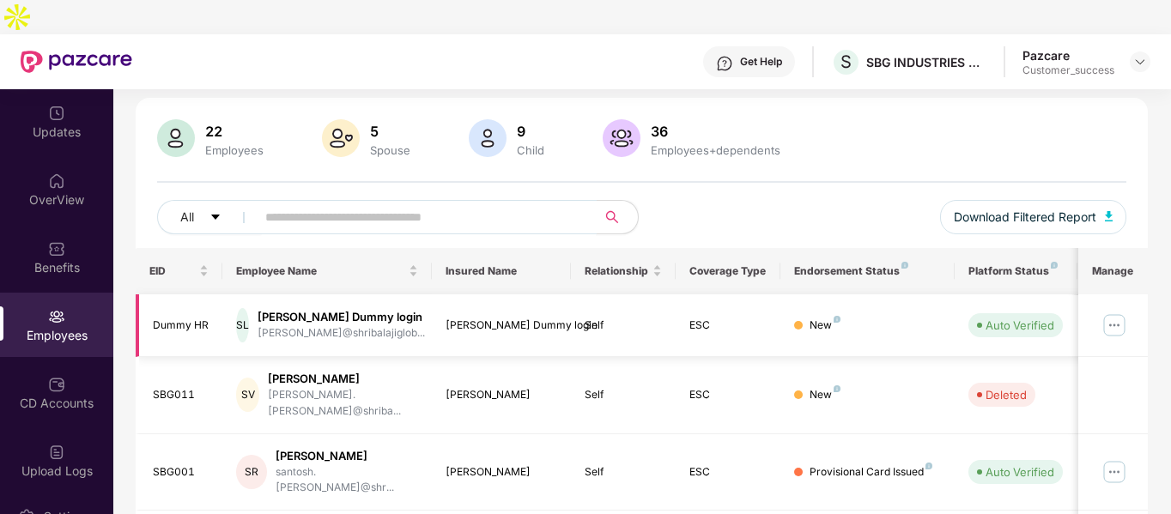
scroll to position [121, 0]
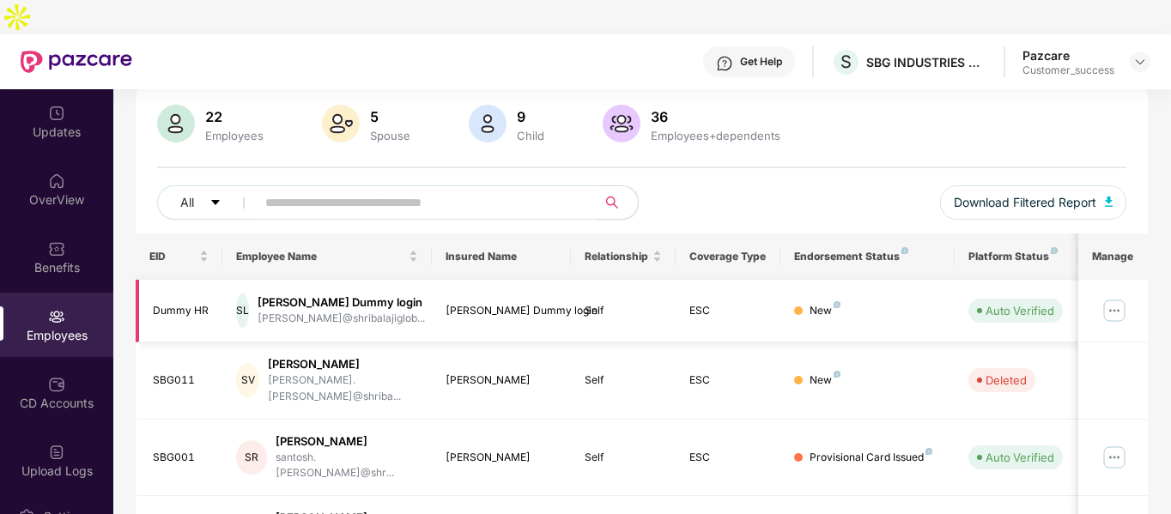
click at [1120, 297] on img at bounding box center [1114, 310] width 27 height 27
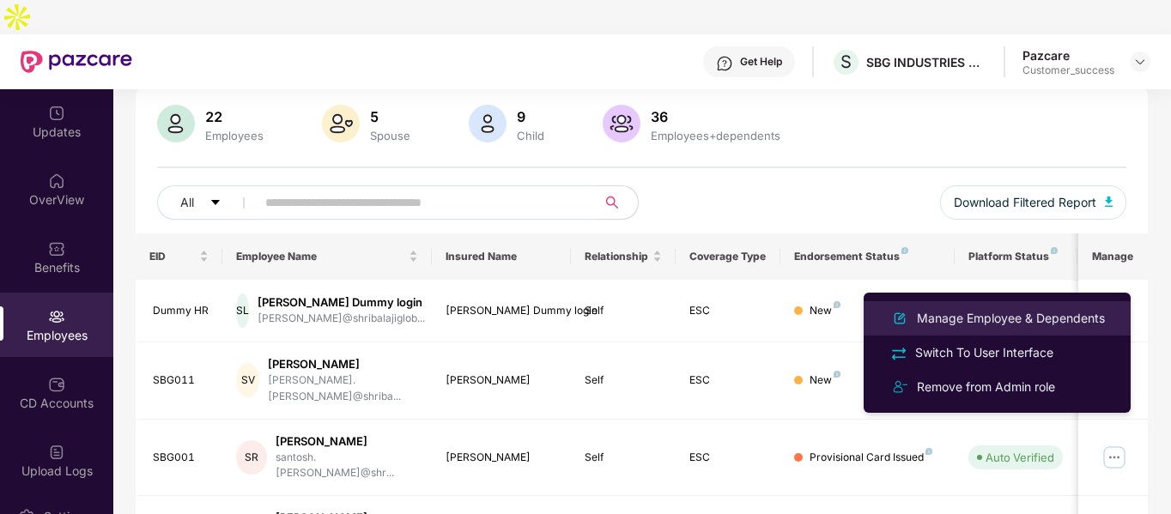
click at [963, 324] on div "Manage Employee & Dependents" at bounding box center [1011, 318] width 195 height 19
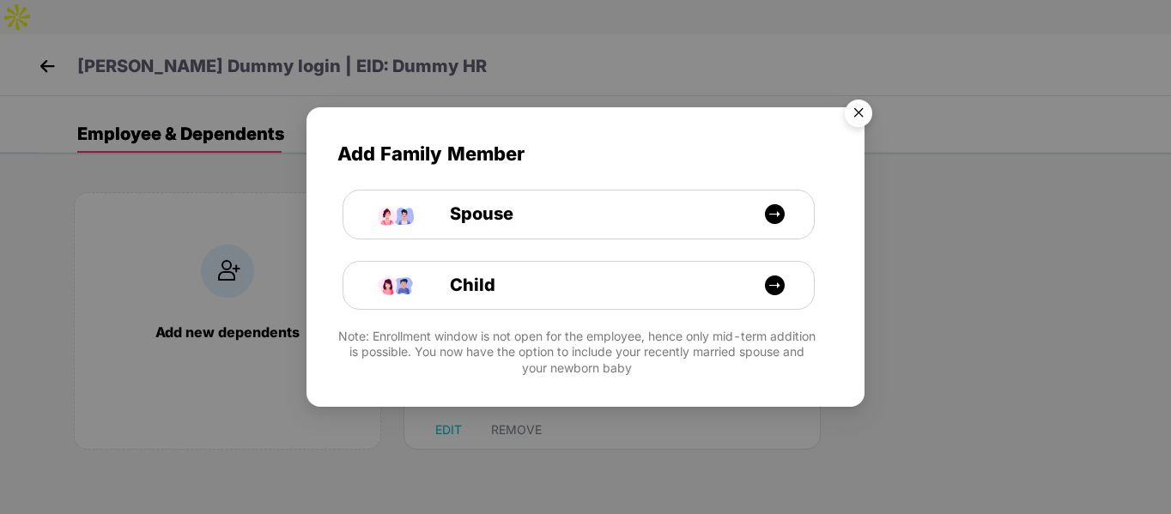
click at [870, 118] on img "Close" at bounding box center [859, 116] width 48 height 48
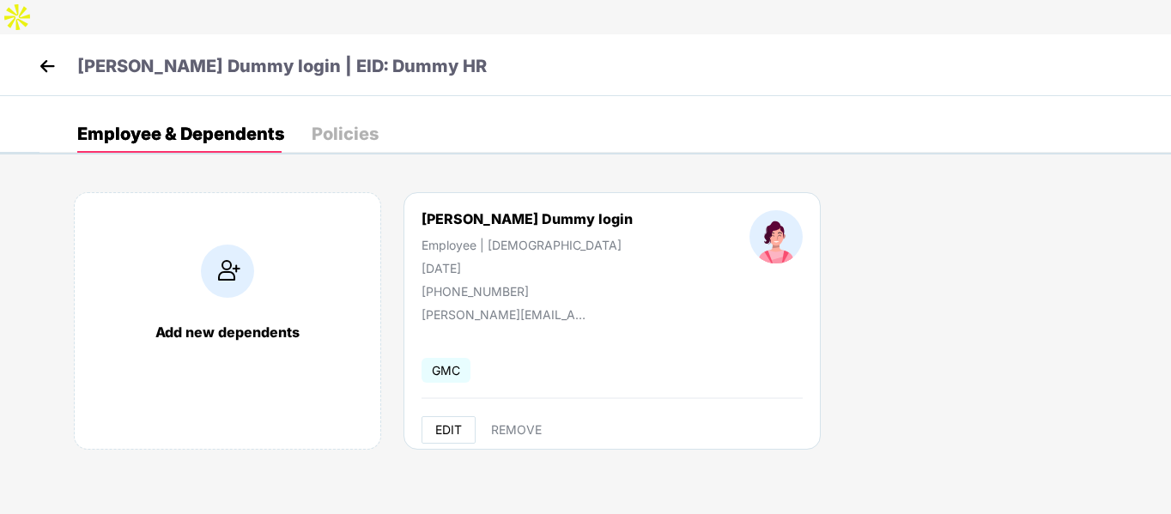
click at [447, 417] on button "EDIT" at bounding box center [449, 430] width 54 height 27
select select "******"
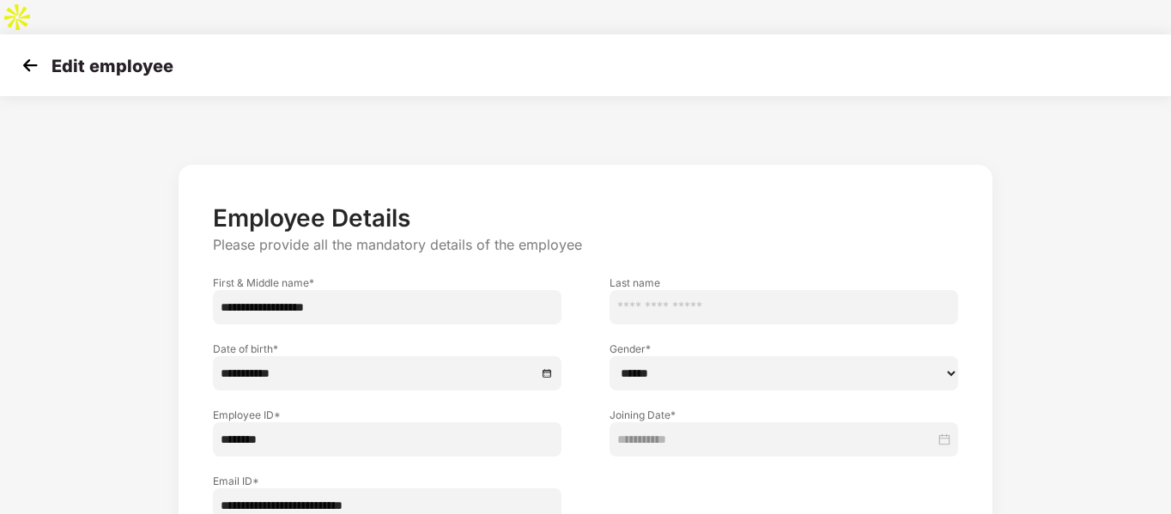
click at [295, 423] on input "********" at bounding box center [387, 440] width 349 height 34
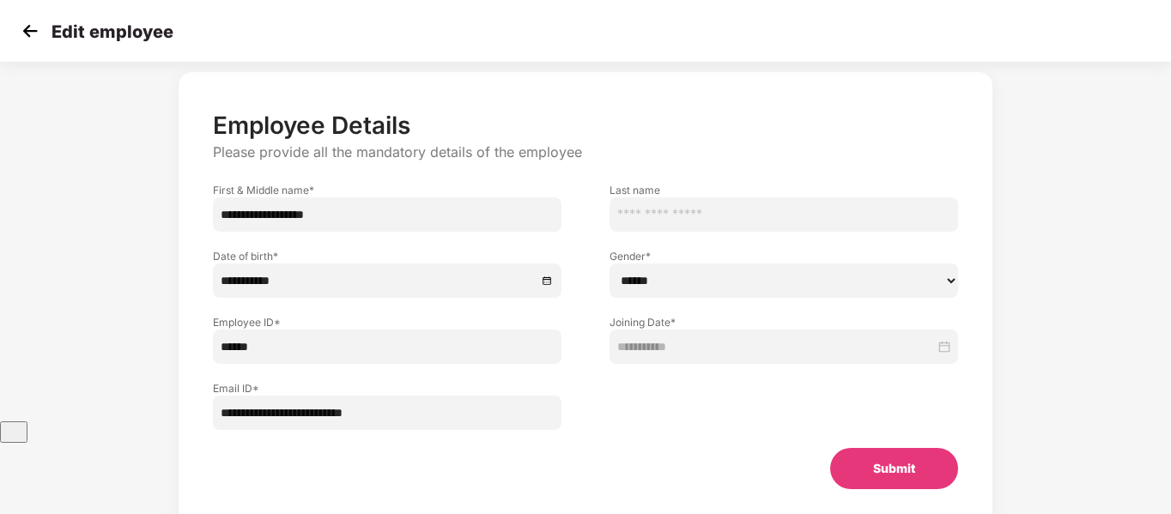
scroll to position [94, 0]
type input "******"
click at [258, 197] on input "**********" at bounding box center [387, 214] width 349 height 34
drag, startPoint x: 260, startPoint y: 182, endPoint x: 435, endPoint y: 196, distance: 175.7
click at [435, 197] on input "**********" at bounding box center [387, 214] width 349 height 34
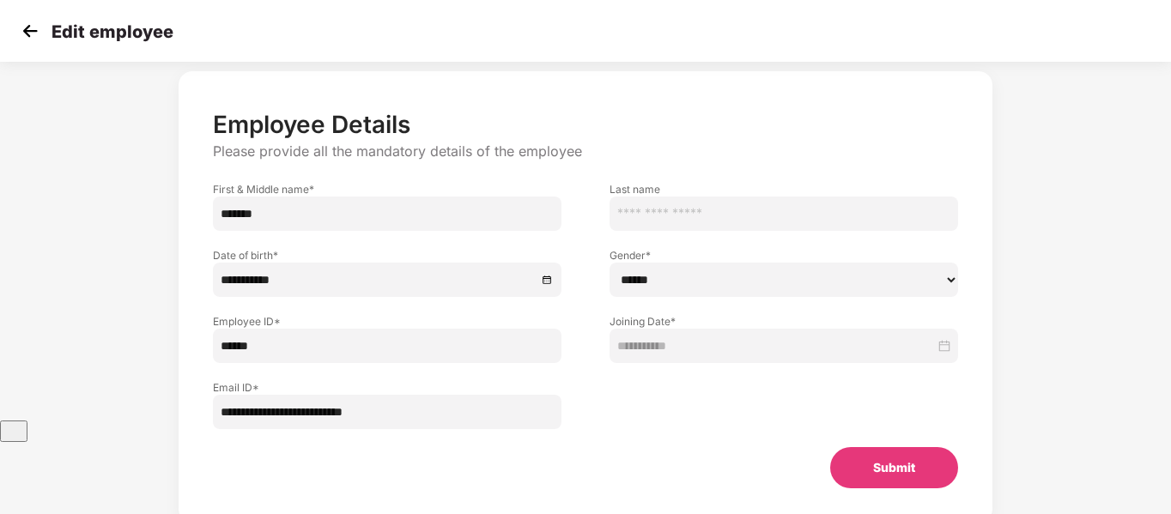
type input "*******"
click at [627, 197] on input "text" at bounding box center [784, 214] width 349 height 34
type input "*******"
click at [860, 448] on button "Submit" at bounding box center [894, 467] width 128 height 41
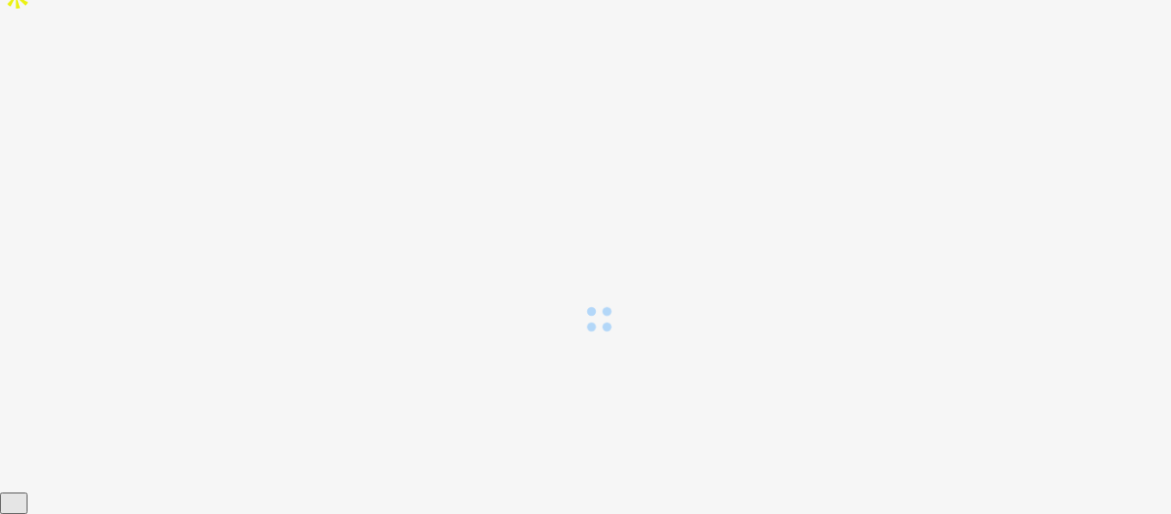
scroll to position [0, 0]
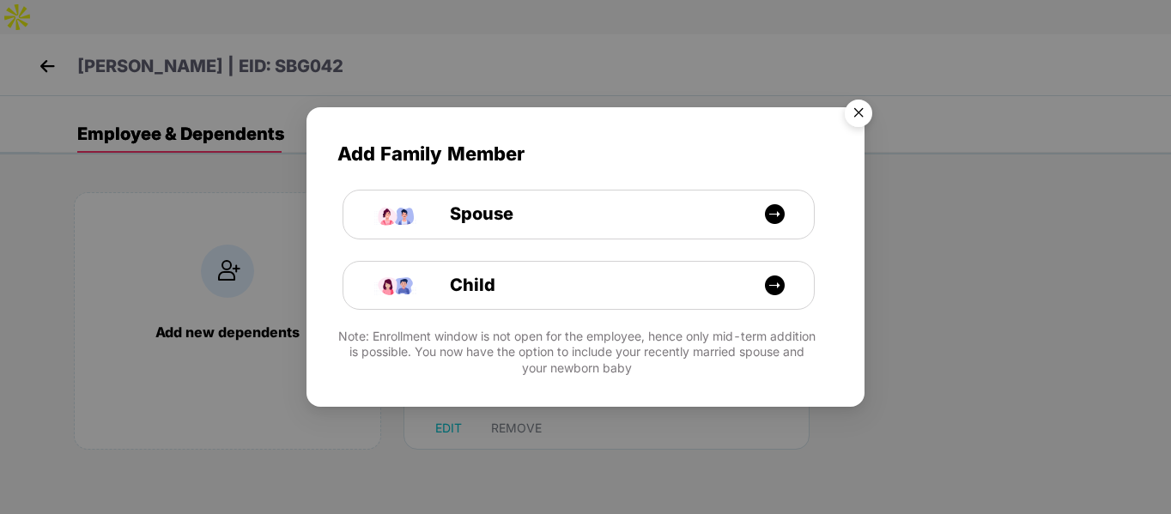
click at [868, 103] on img "Close" at bounding box center [859, 116] width 48 height 48
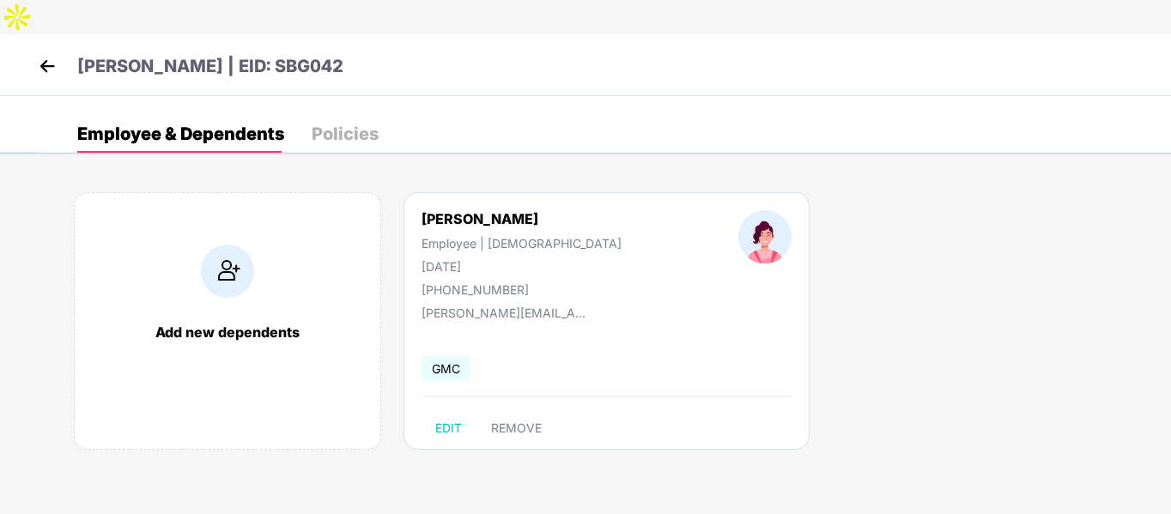
click at [42, 53] on img at bounding box center [47, 66] width 26 height 26
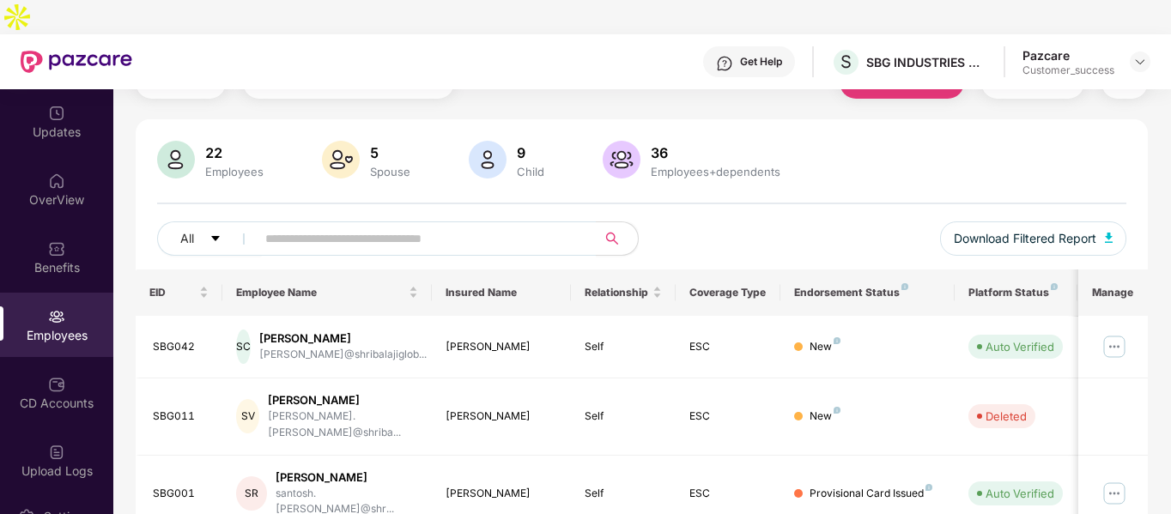
scroll to position [86, 0]
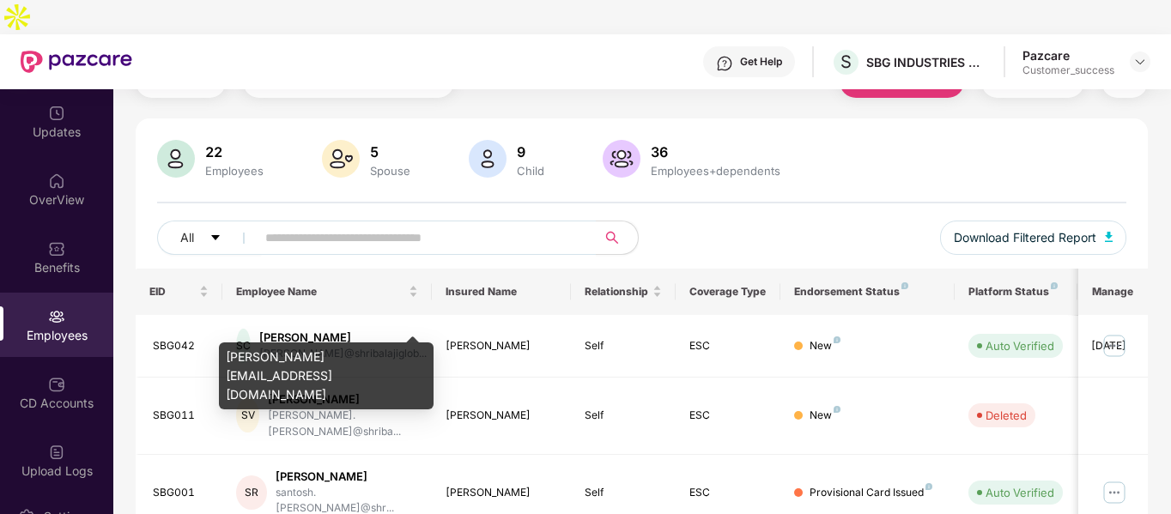
click at [319, 360] on div "[PERSON_NAME][EMAIL_ADDRESS][DOMAIN_NAME]" at bounding box center [326, 376] width 215 height 67
copy div "[PERSON_NAME][EMAIL_ADDRESS][DOMAIN_NAME]"
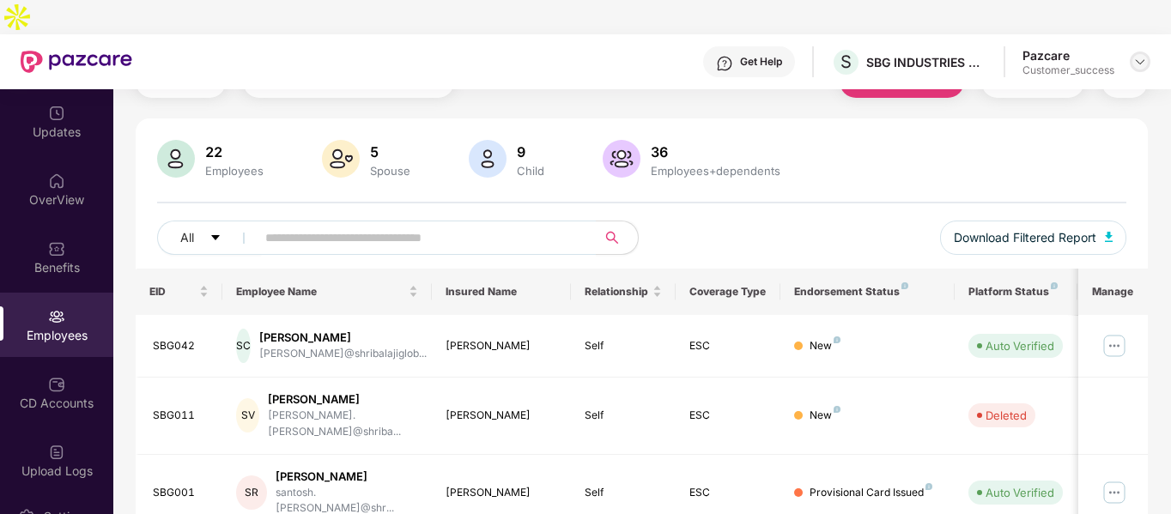
click at [1143, 55] on img at bounding box center [1141, 62] width 14 height 14
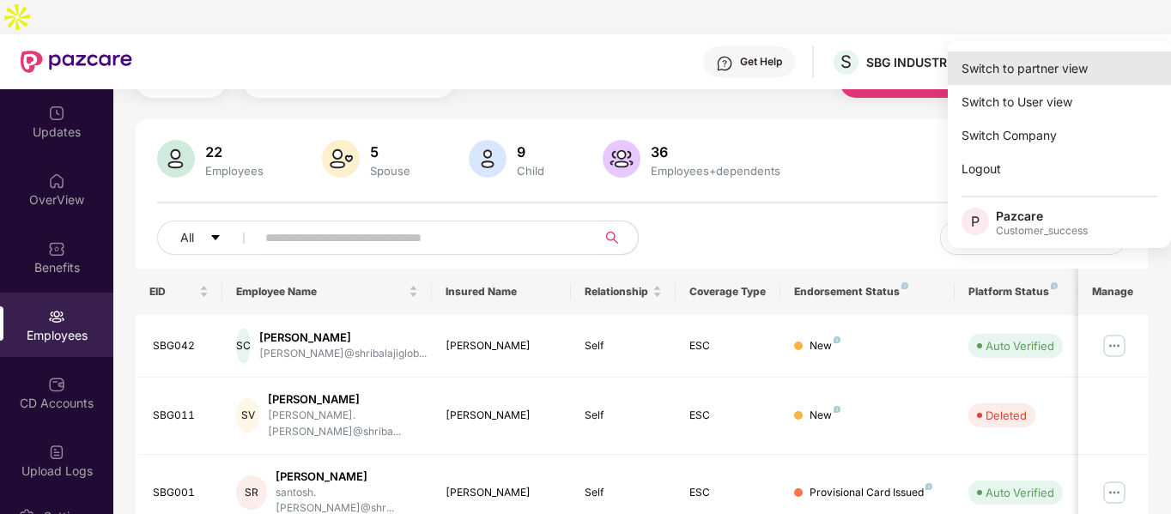
click at [1073, 55] on div "Switch to partner view" at bounding box center [1059, 68] width 223 height 33
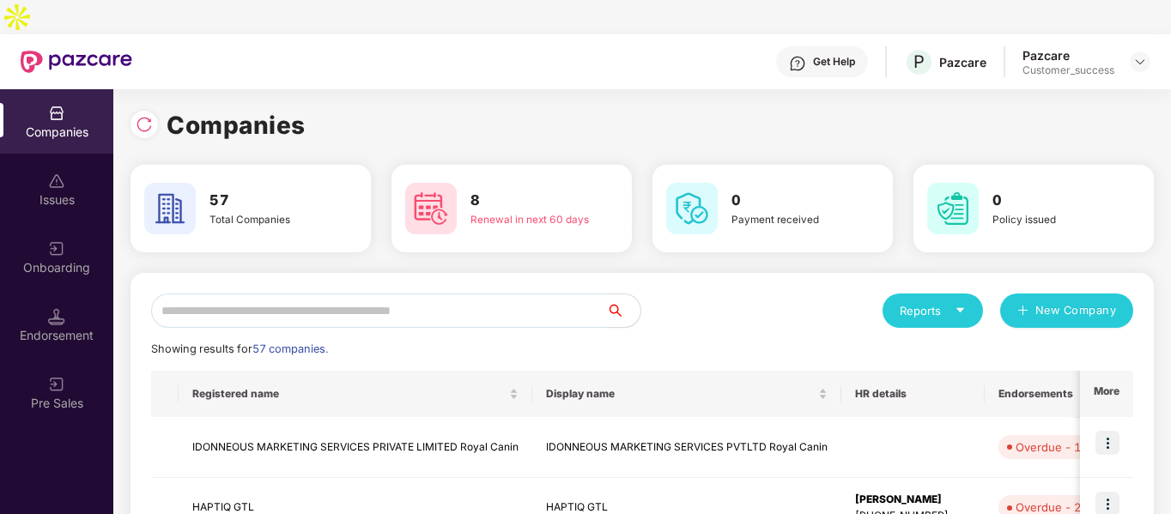
click at [464, 294] on input "text" at bounding box center [378, 311] width 455 height 34
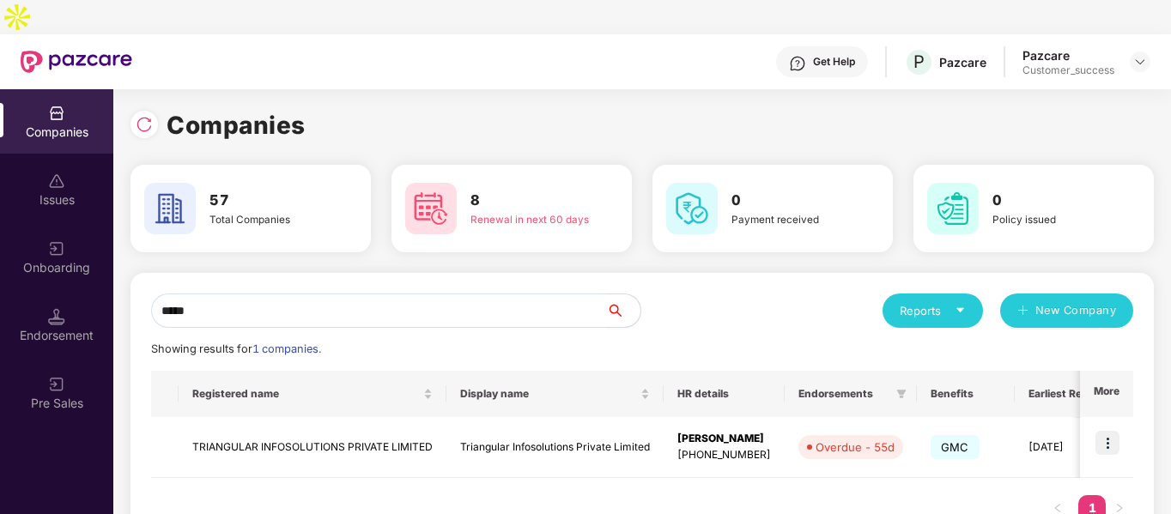
type input "*****"
click at [1114, 431] on img at bounding box center [1108, 443] width 24 height 24
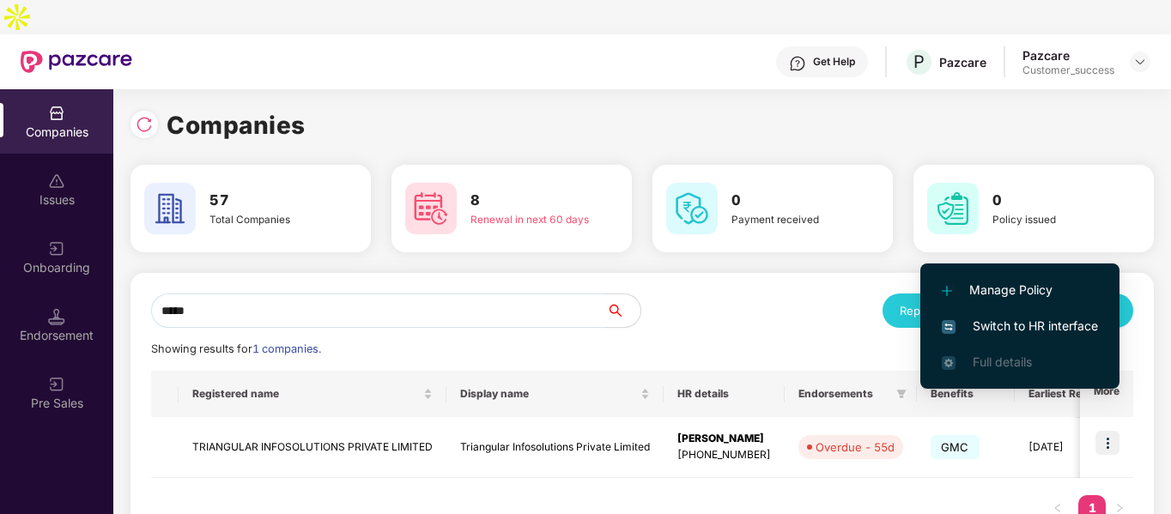
click at [984, 319] on span "Switch to HR interface" at bounding box center [1020, 326] width 156 height 19
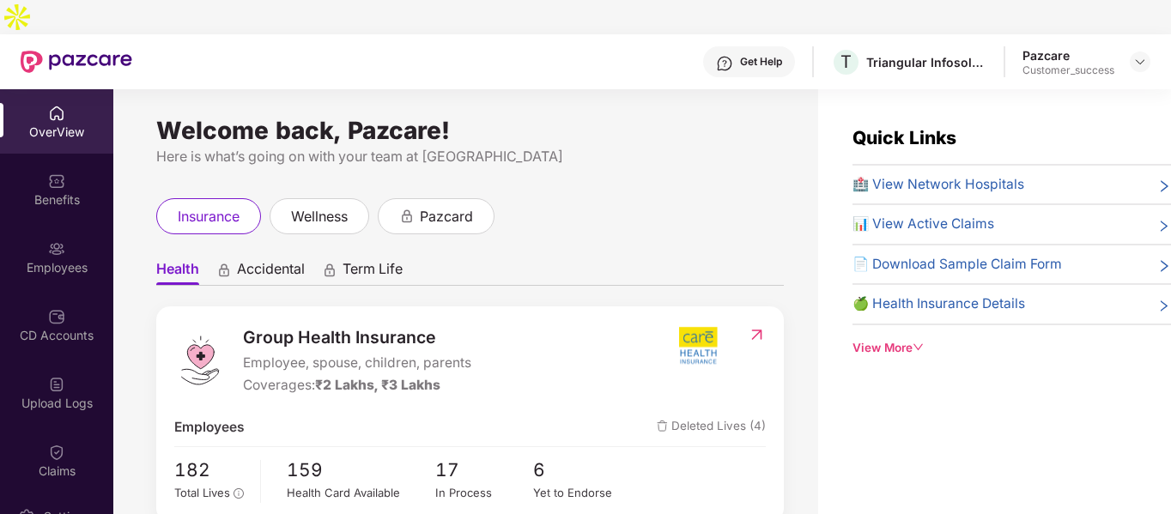
click at [48, 240] on img at bounding box center [56, 248] width 17 height 17
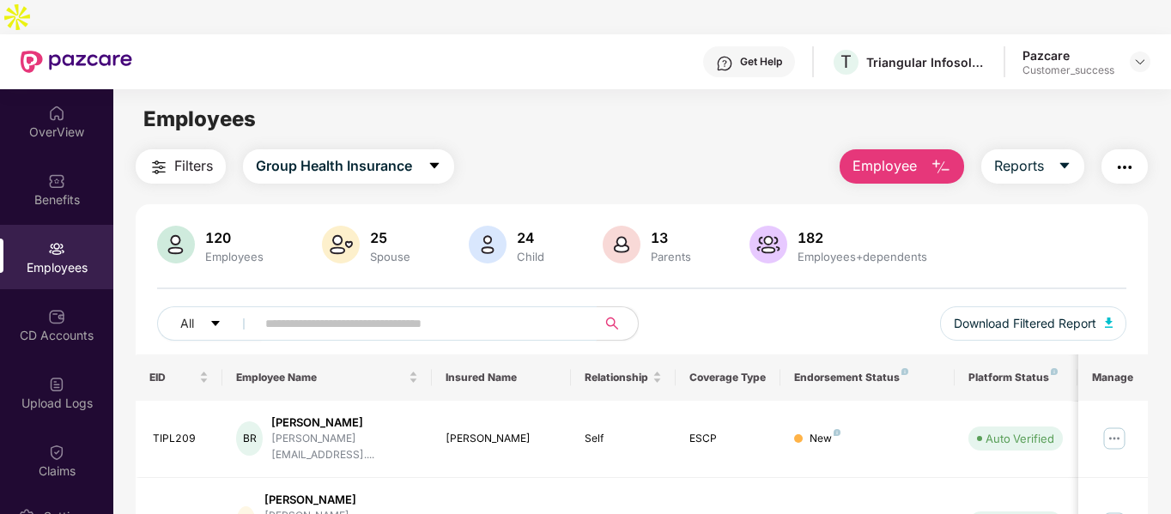
click at [348, 311] on input "text" at bounding box center [419, 324] width 308 height 26
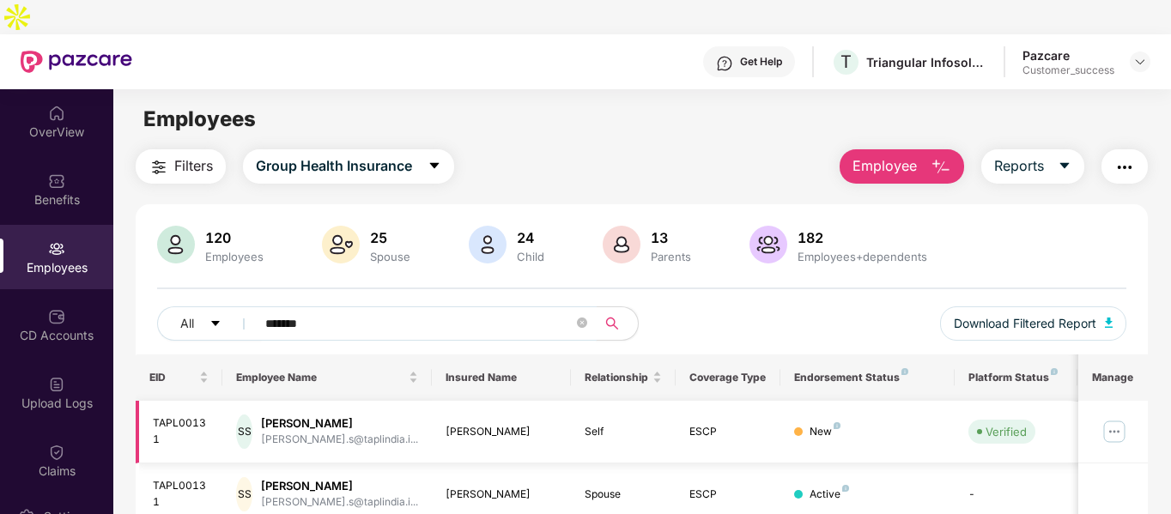
scroll to position [102, 0]
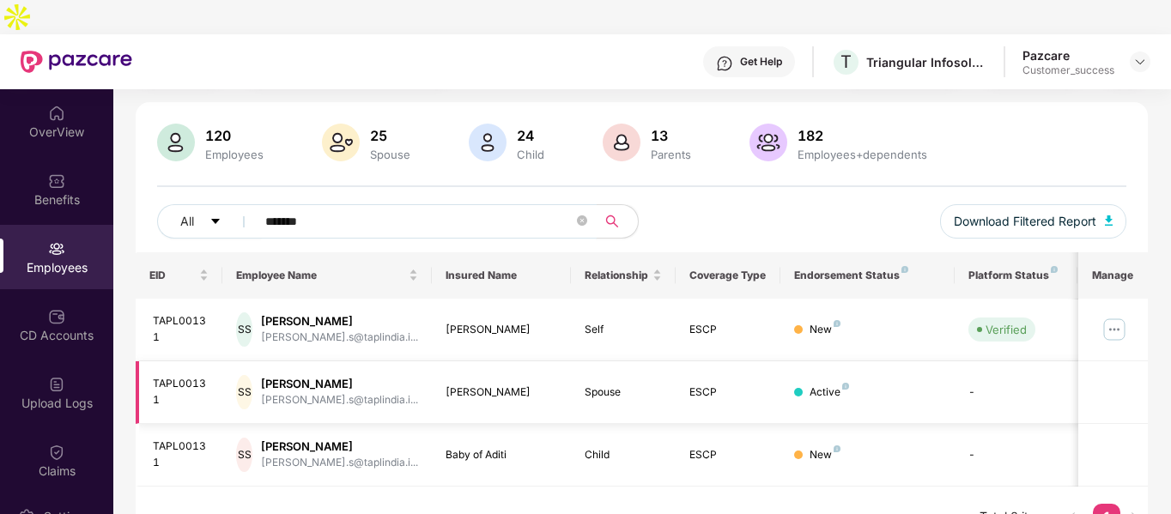
type input "*******"
click at [162, 376] on div "TAPL00131" at bounding box center [181, 392] width 57 height 33
copy div "TAPL00131"
click at [450, 447] on div "Baby of Aditi" at bounding box center [502, 455] width 112 height 16
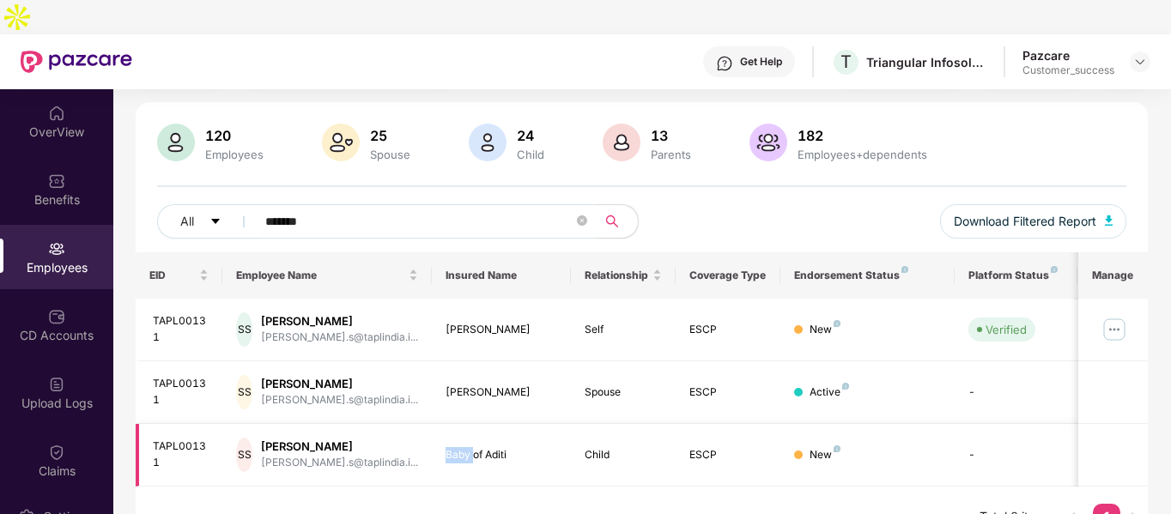
click at [450, 447] on div "Baby of Aditi" at bounding box center [502, 455] width 112 height 16
copy div "Baby of Aditi"
click at [1122, 316] on img at bounding box center [1114, 329] width 27 height 27
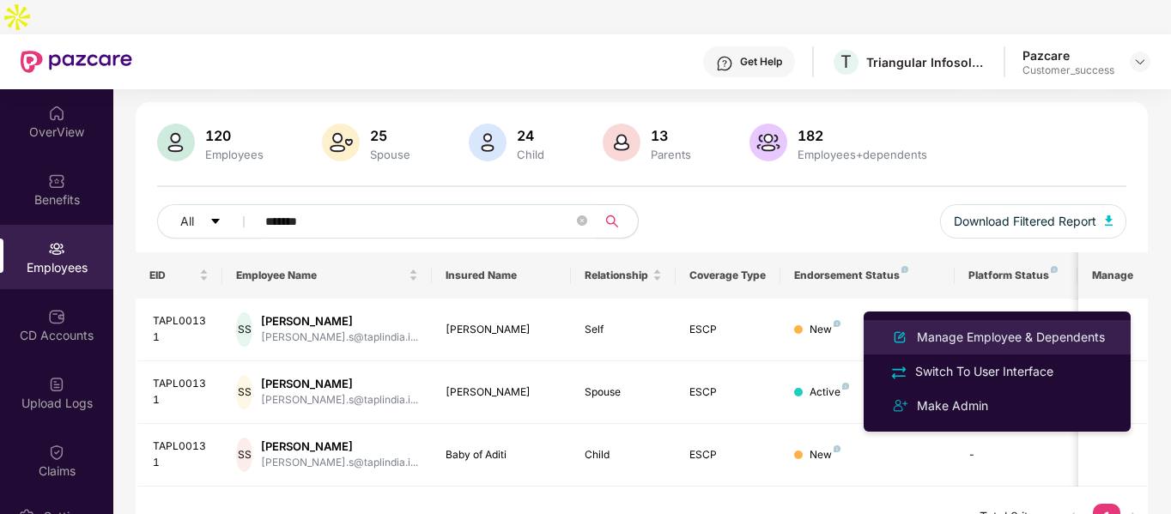
click at [944, 340] on div "Manage Employee & Dependents" at bounding box center [1011, 337] width 195 height 19
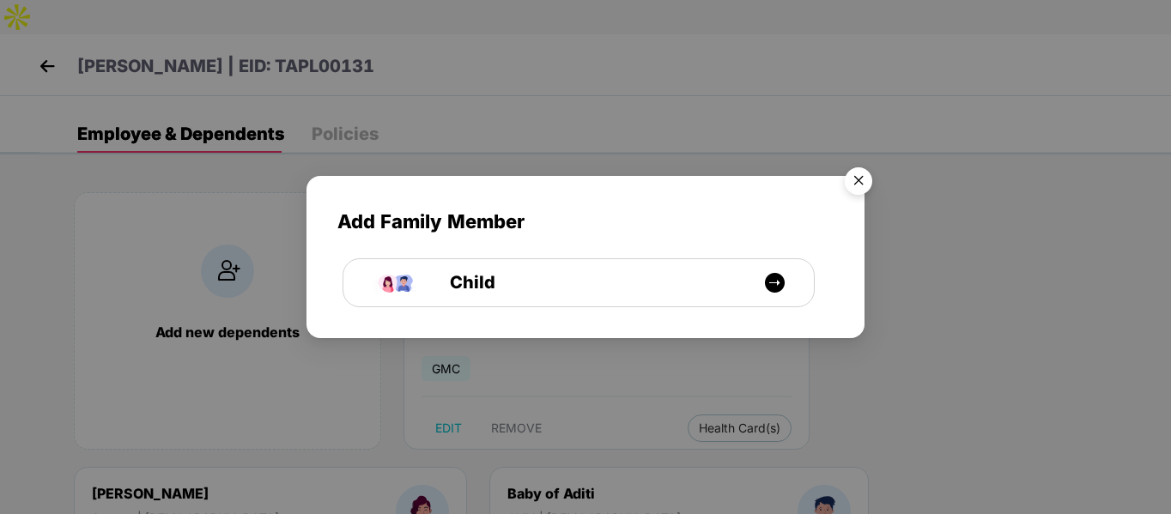
click at [857, 198] on img "Close" at bounding box center [859, 184] width 48 height 48
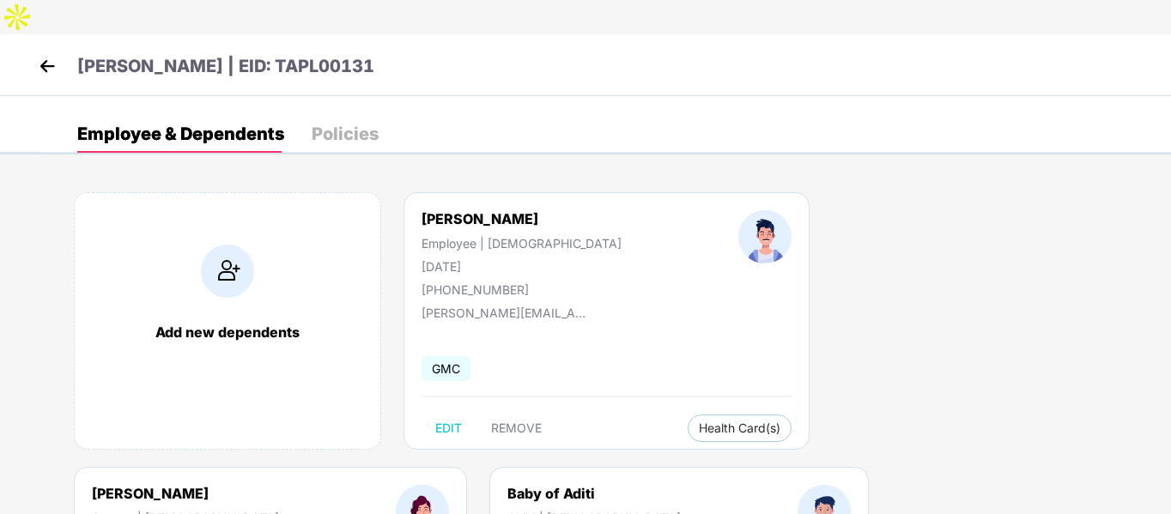
click at [327, 125] on div "Policies" at bounding box center [345, 133] width 67 height 17
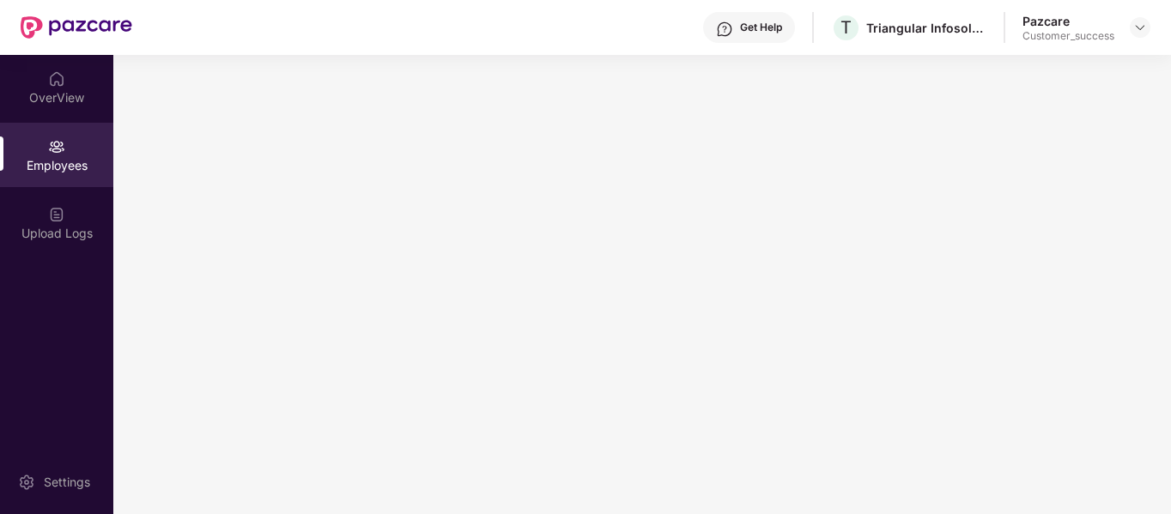
scroll to position [0, 0]
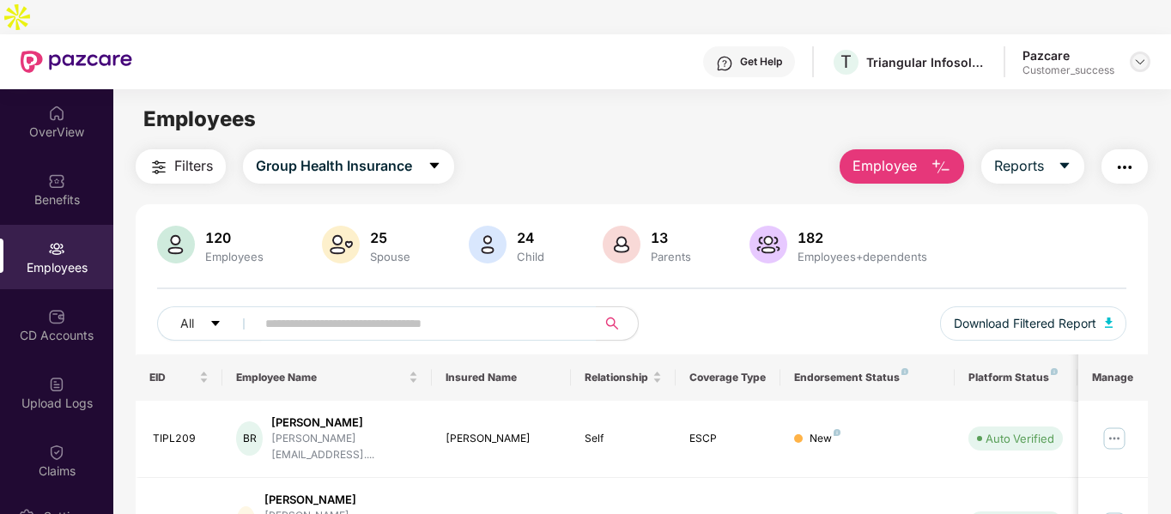
click at [1134, 55] on img at bounding box center [1141, 62] width 14 height 14
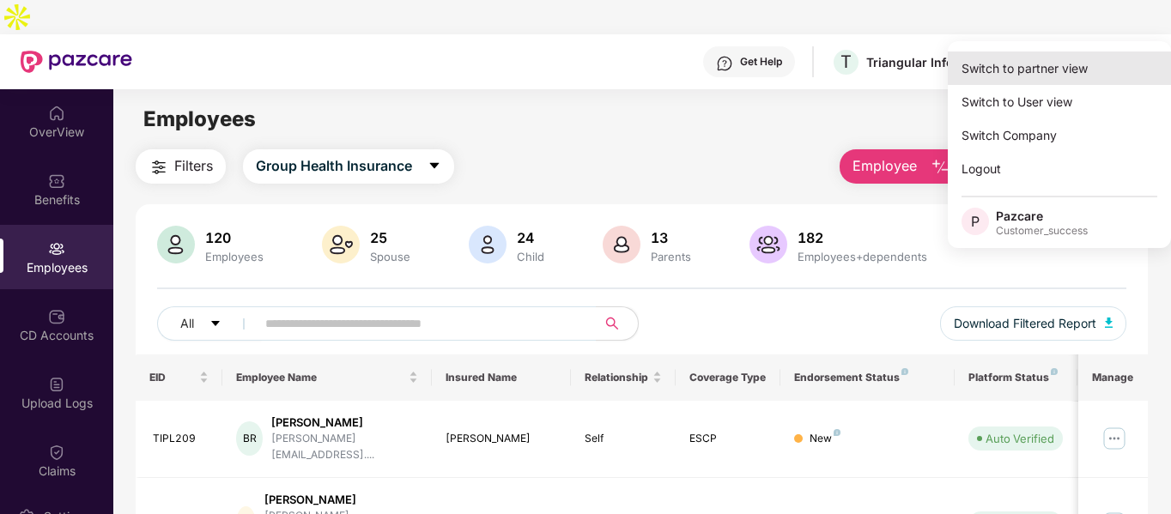
click at [1031, 66] on div "Switch to partner view" at bounding box center [1059, 68] width 223 height 33
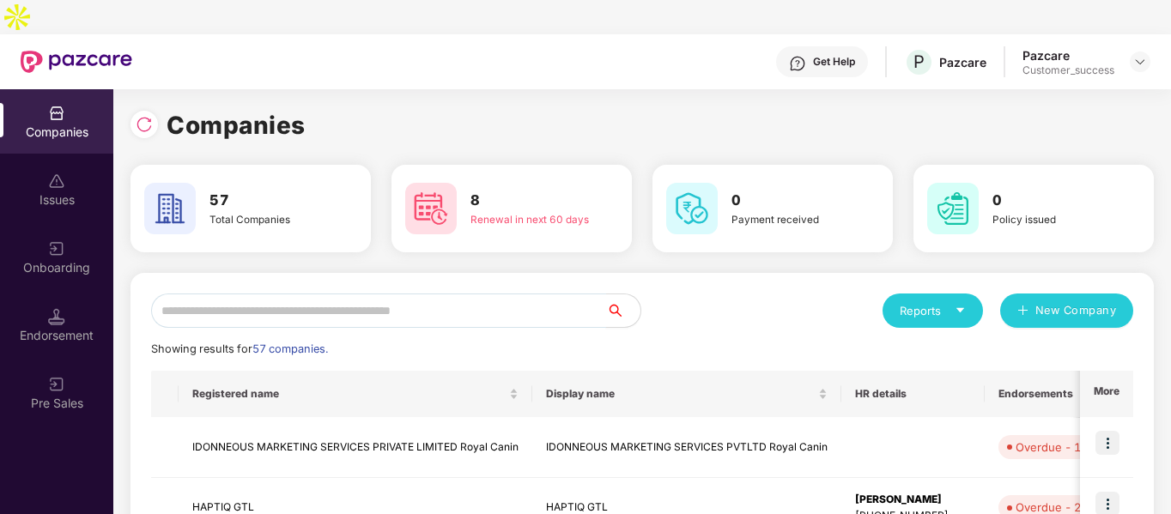
click at [332, 294] on input "text" at bounding box center [378, 311] width 455 height 34
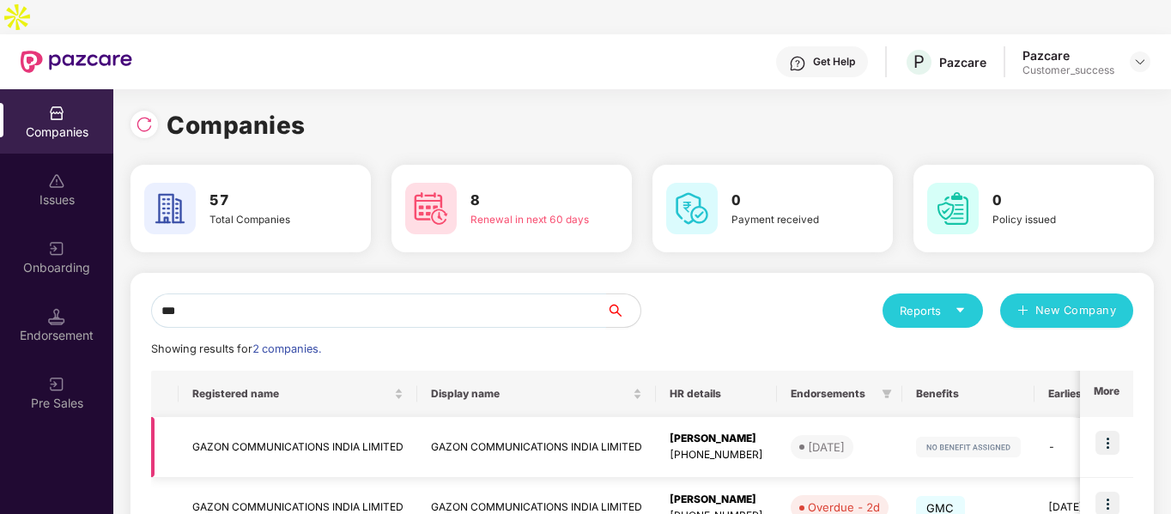
scroll to position [86, 0]
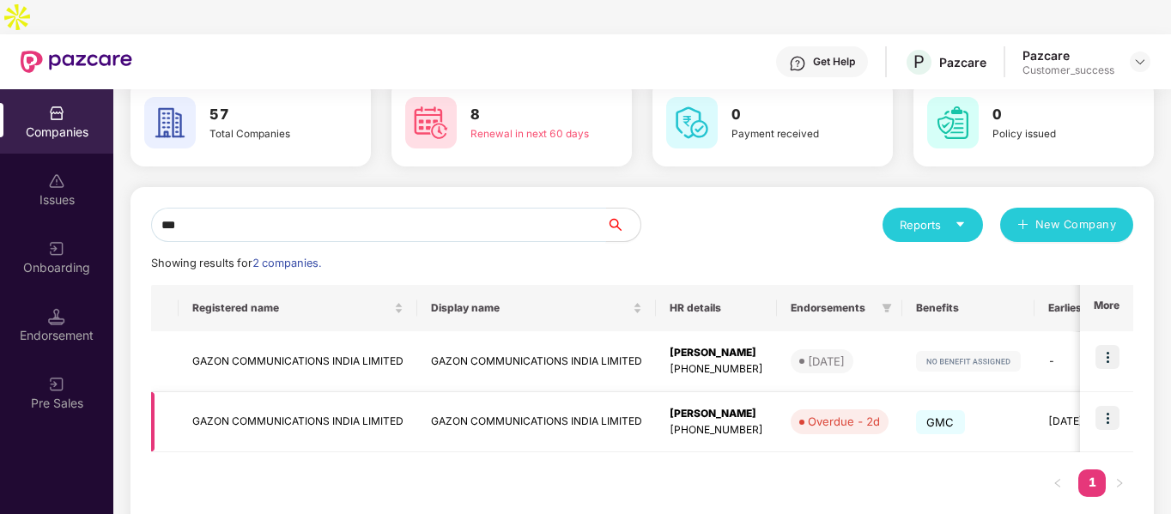
type input "***"
click at [1107, 406] on img at bounding box center [1108, 418] width 24 height 24
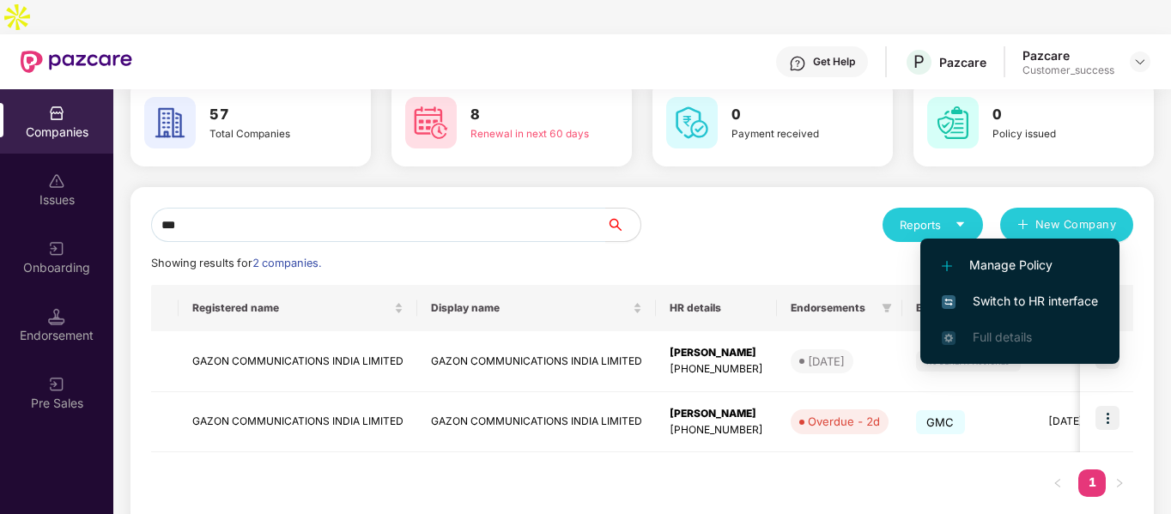
click at [1002, 289] on li "Switch to HR interface" at bounding box center [1020, 301] width 199 height 36
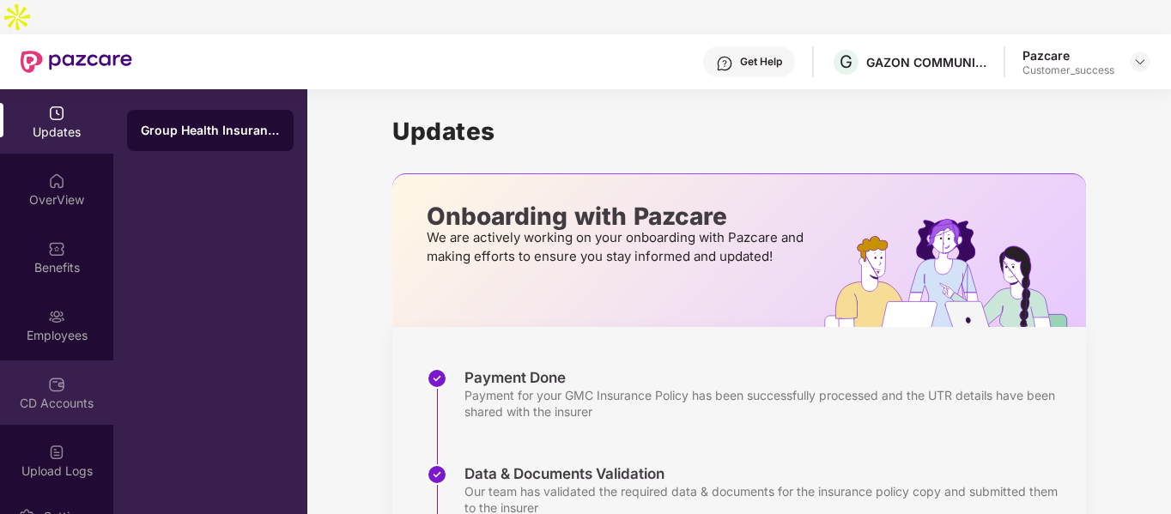
click at [31, 395] on div "CD Accounts" at bounding box center [56, 403] width 113 height 17
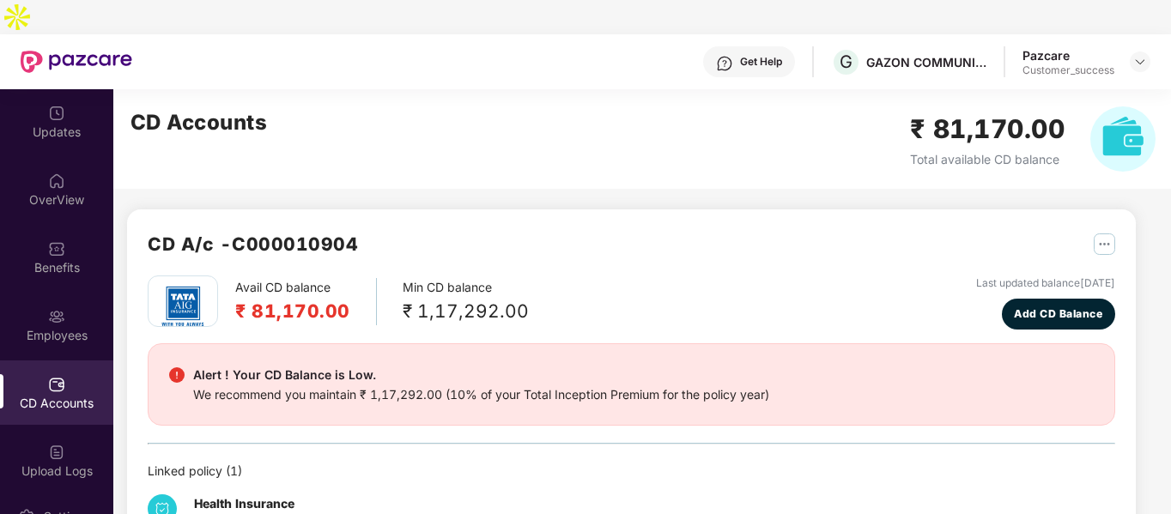
click at [1125, 47] on div "Pazcare Customer_success" at bounding box center [1087, 62] width 128 height 30
click at [1138, 55] on img at bounding box center [1141, 62] width 14 height 14
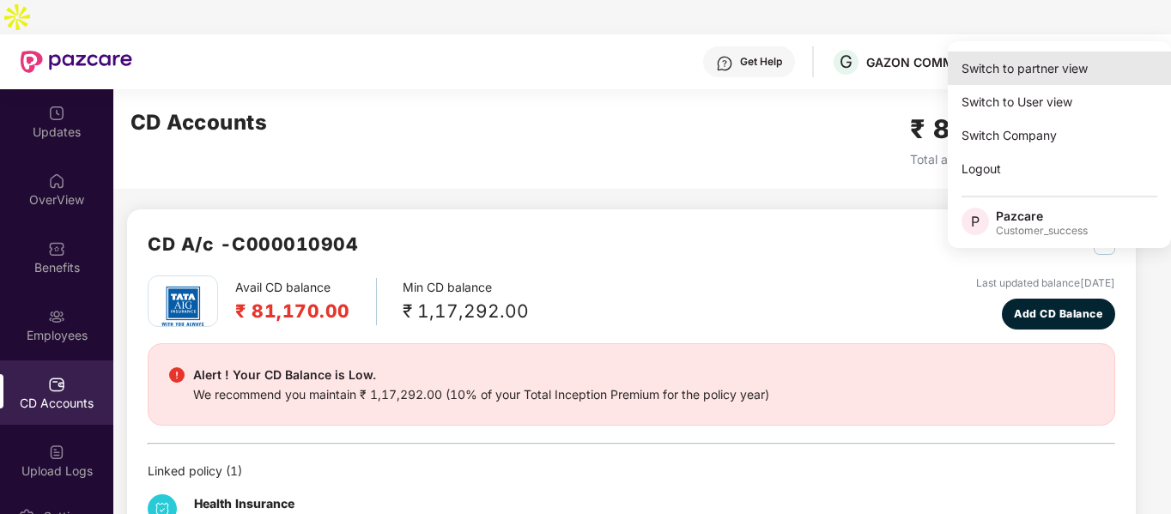
click at [1037, 71] on div "Switch to partner view" at bounding box center [1059, 68] width 223 height 33
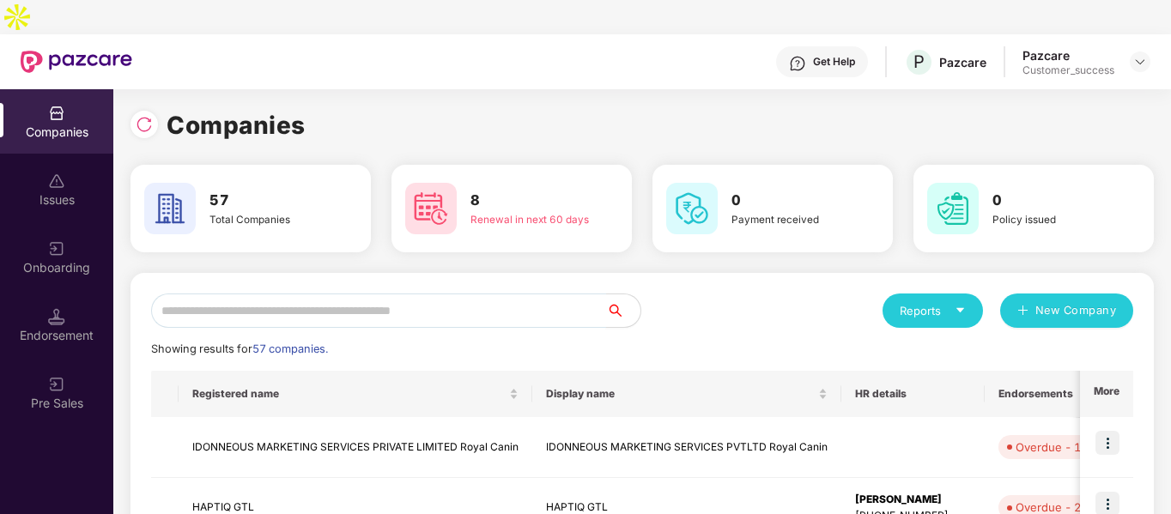
click at [481, 294] on input "text" at bounding box center [378, 311] width 455 height 34
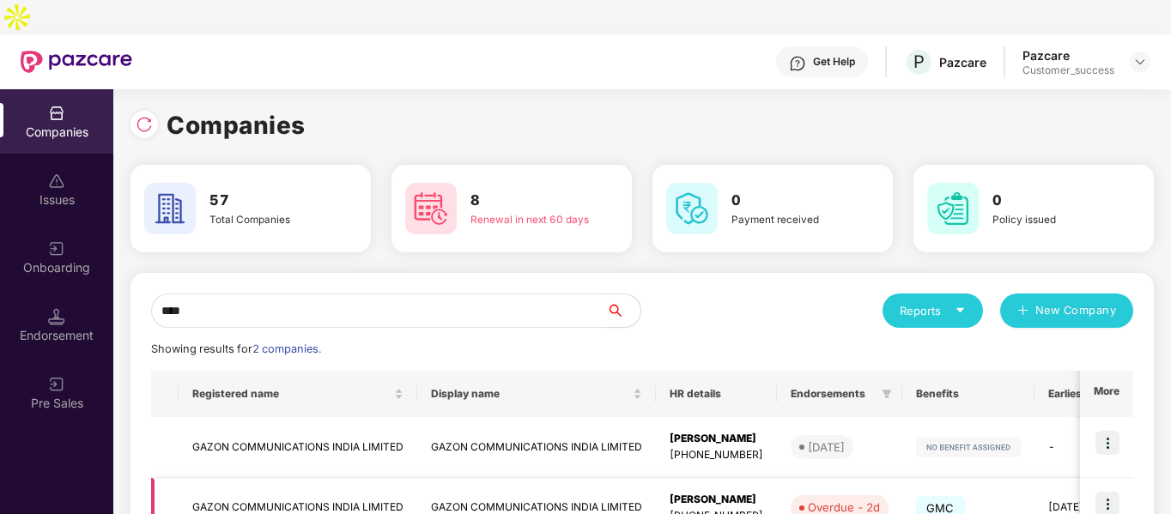
type input "****"
click at [236, 478] on td "GAZON COMMUNICATIONS INDIA LIMITED" at bounding box center [298, 508] width 239 height 61
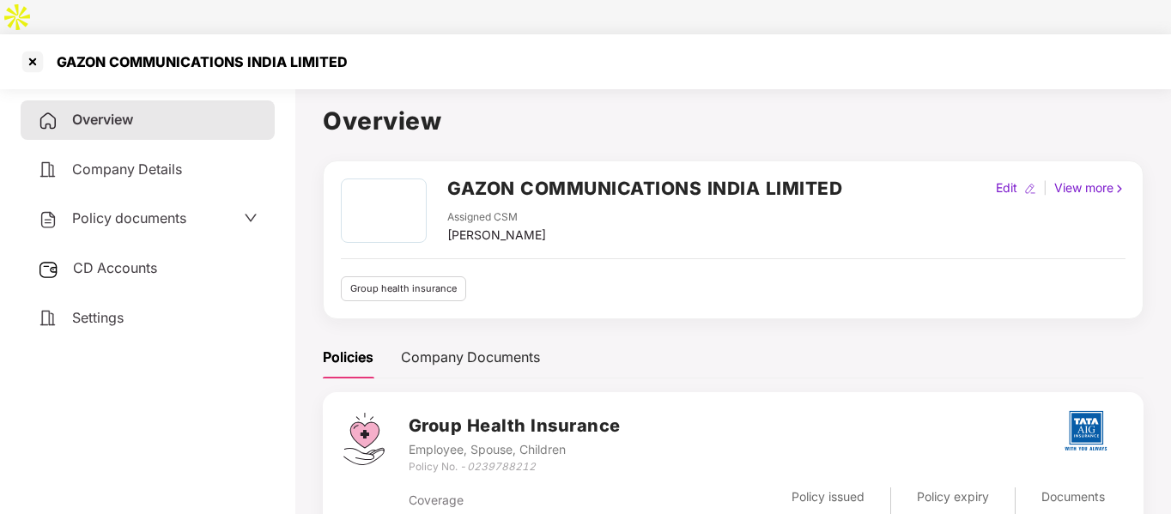
click at [146, 210] on span "Policy documents" at bounding box center [129, 218] width 114 height 17
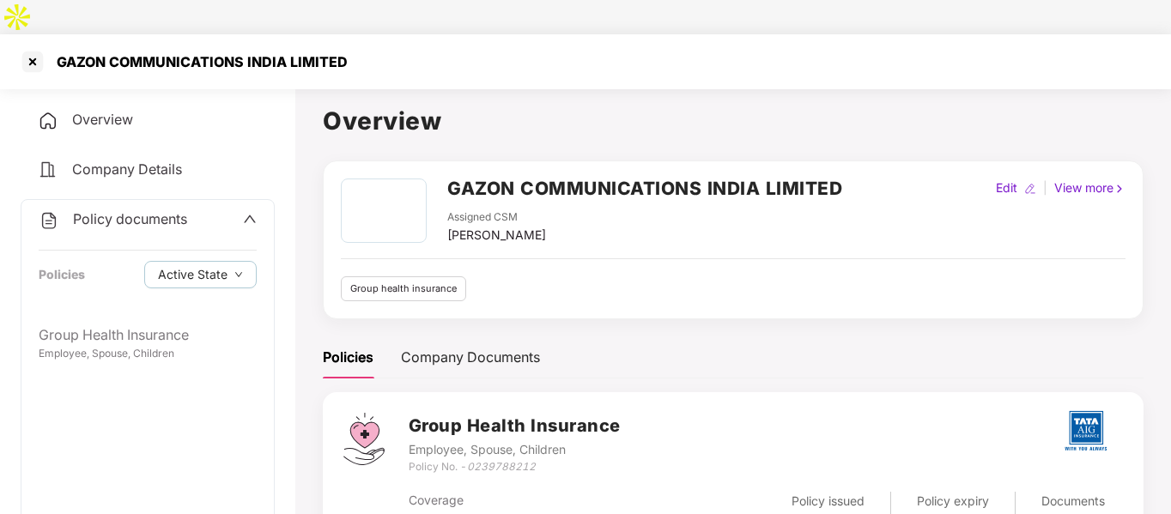
click at [252, 212] on icon "up" at bounding box center [250, 219] width 14 height 14
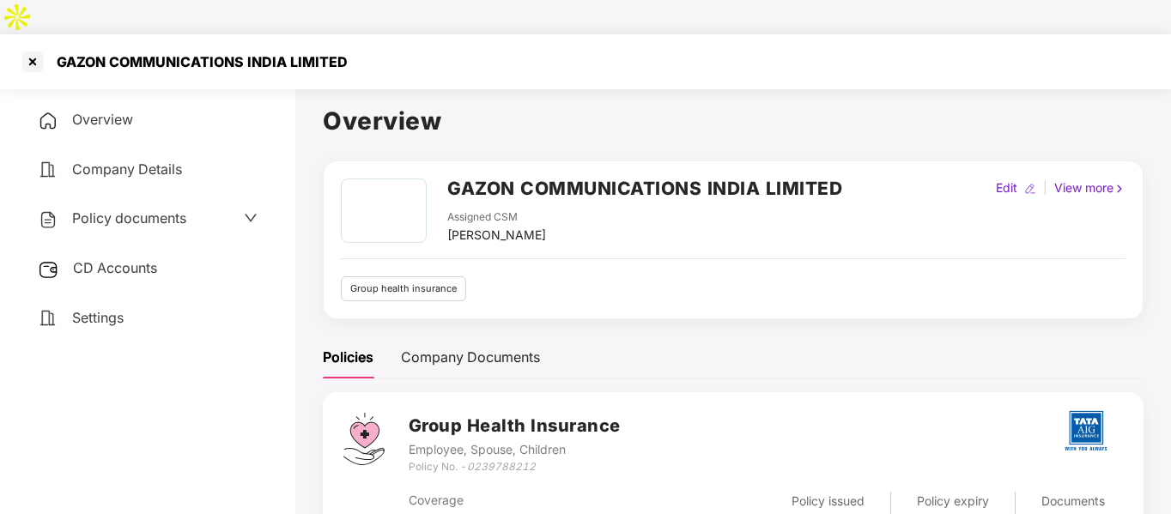
click at [130, 249] on div "CD Accounts" at bounding box center [148, 269] width 254 height 40
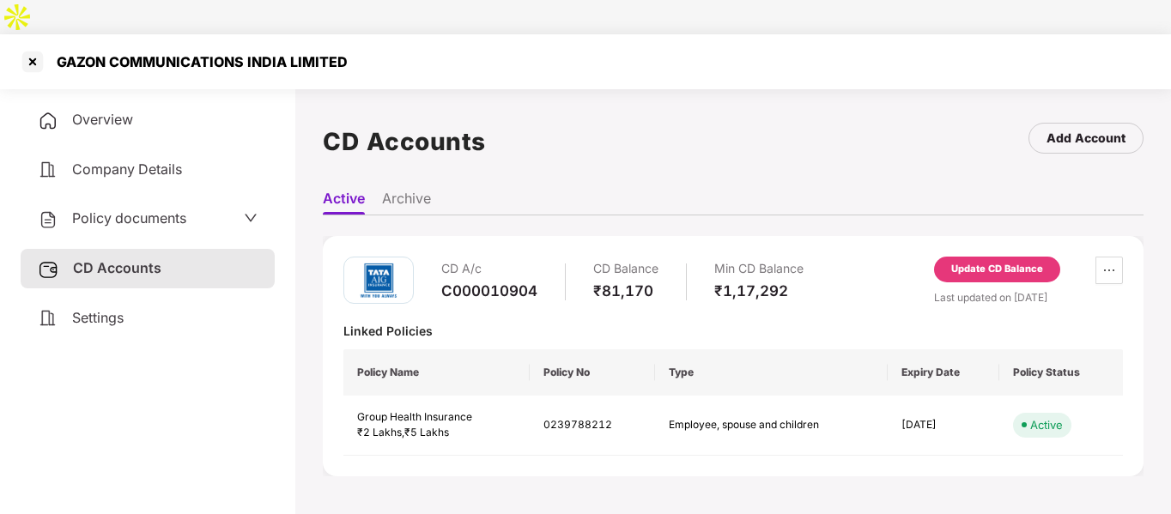
click at [1000, 262] on div "Update CD Balance" at bounding box center [998, 269] width 92 height 15
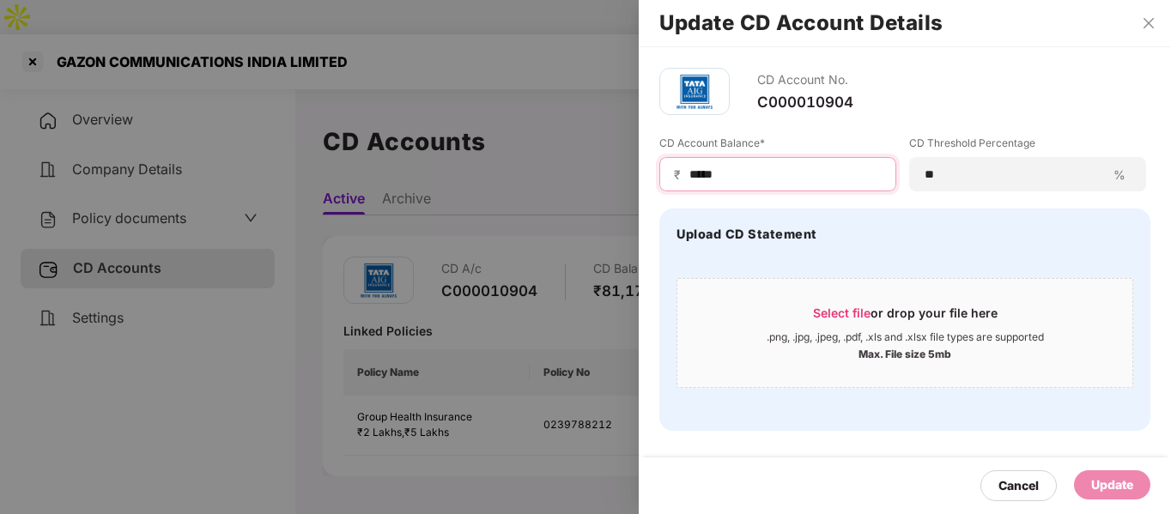
click at [798, 183] on input "*****" at bounding box center [785, 175] width 194 height 18
type input "*"
type input "*****"
click at [863, 325] on div "Select file or drop your file here" at bounding box center [905, 318] width 185 height 26
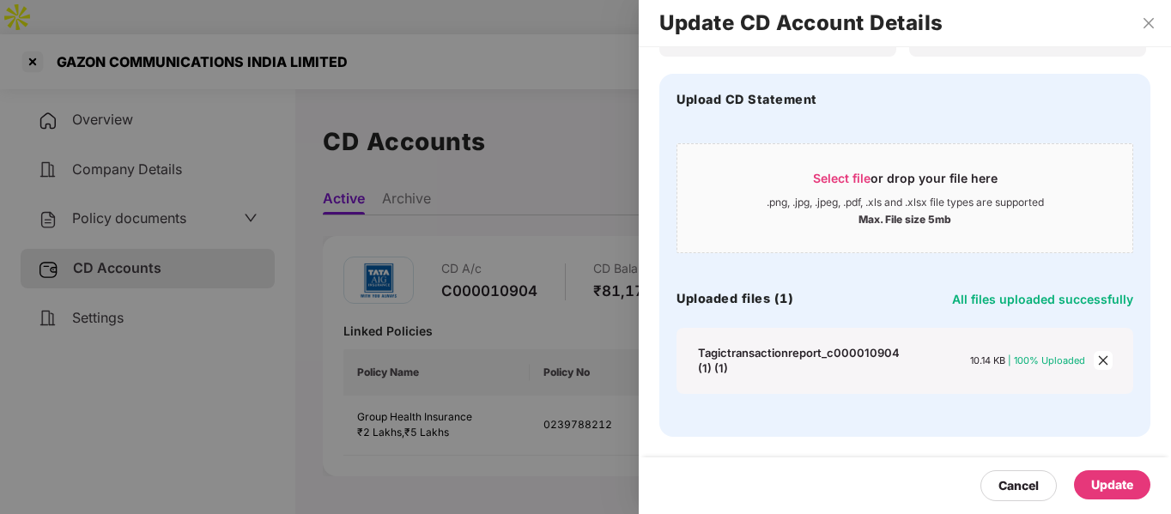
scroll to position [135, 0]
click at [1104, 481] on div "Update" at bounding box center [1113, 485] width 42 height 19
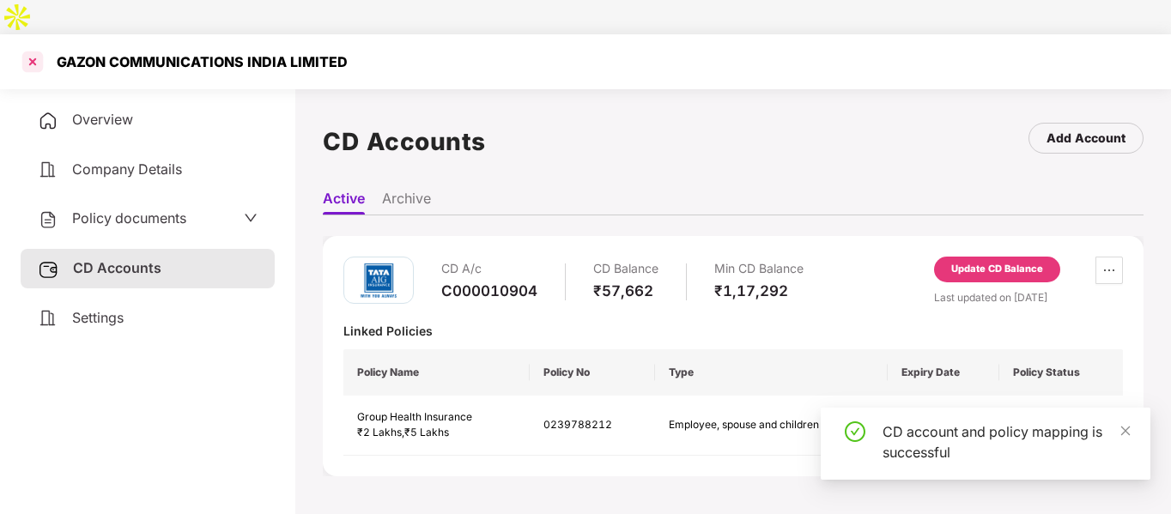
click at [30, 48] on div at bounding box center [32, 61] width 27 height 27
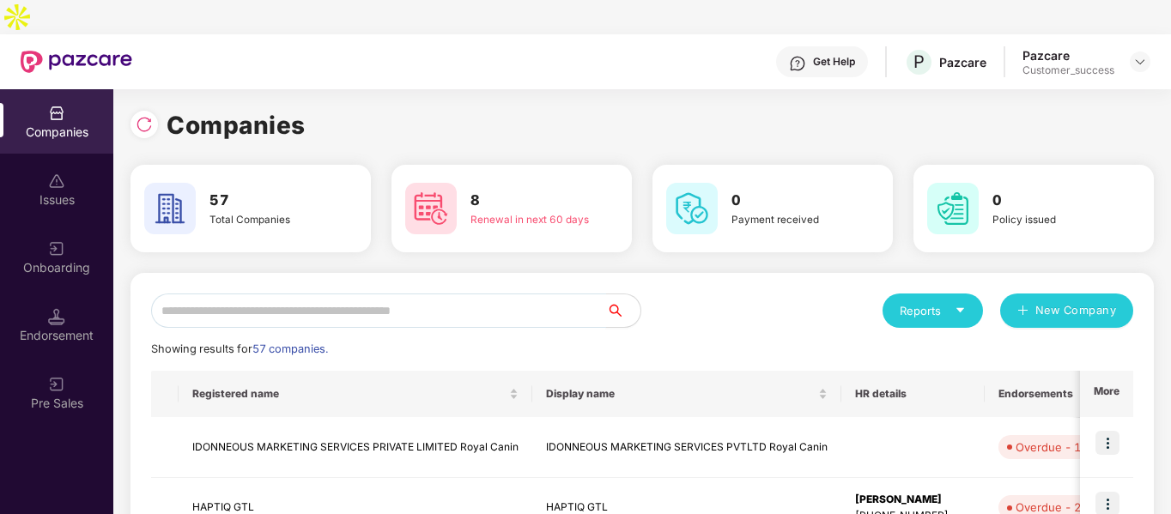
click at [268, 294] on input "text" at bounding box center [378, 311] width 455 height 34
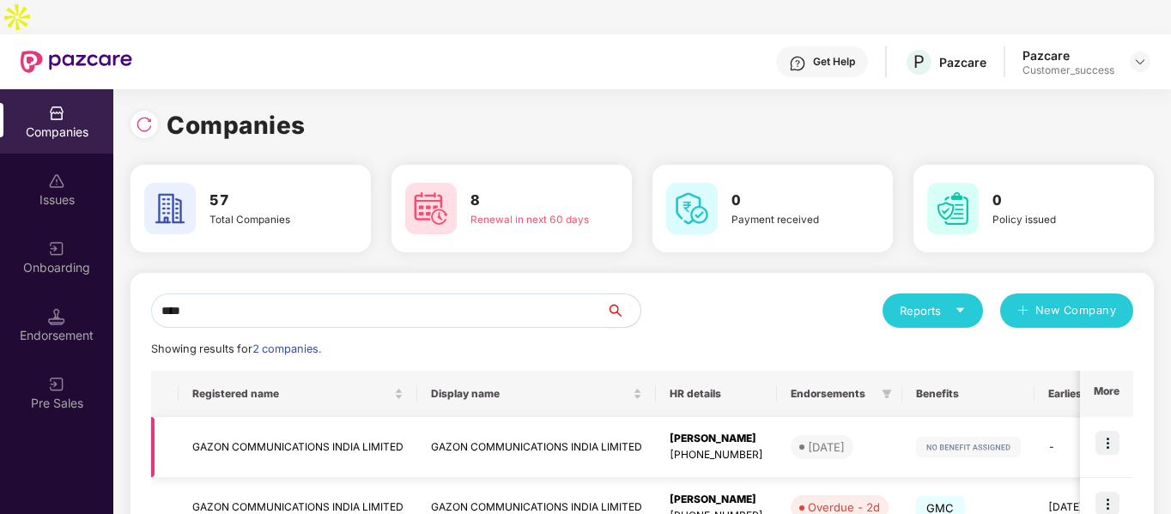
scroll to position [86, 0]
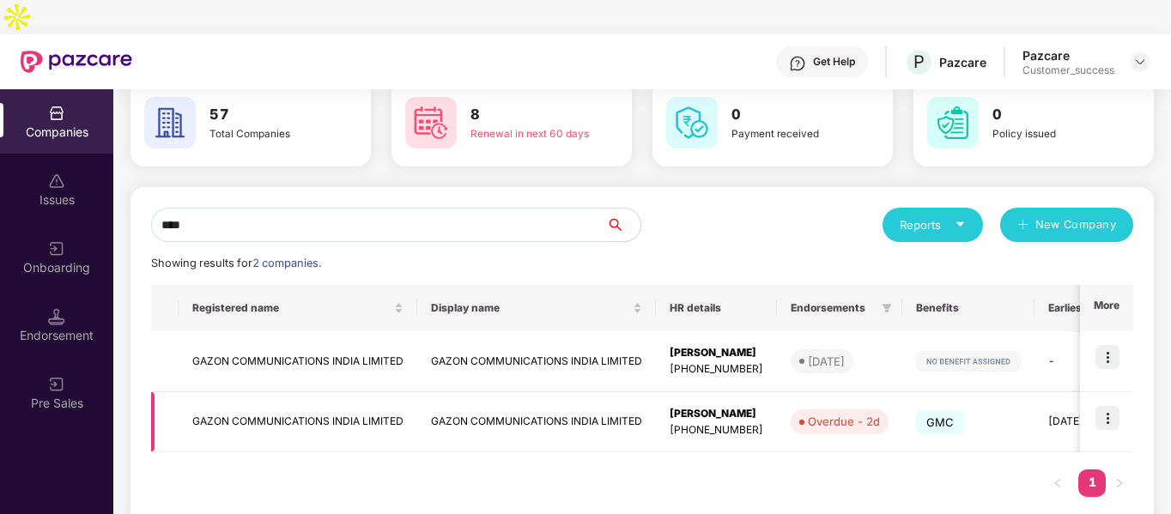
type input "****"
click at [1110, 406] on img at bounding box center [1108, 418] width 24 height 24
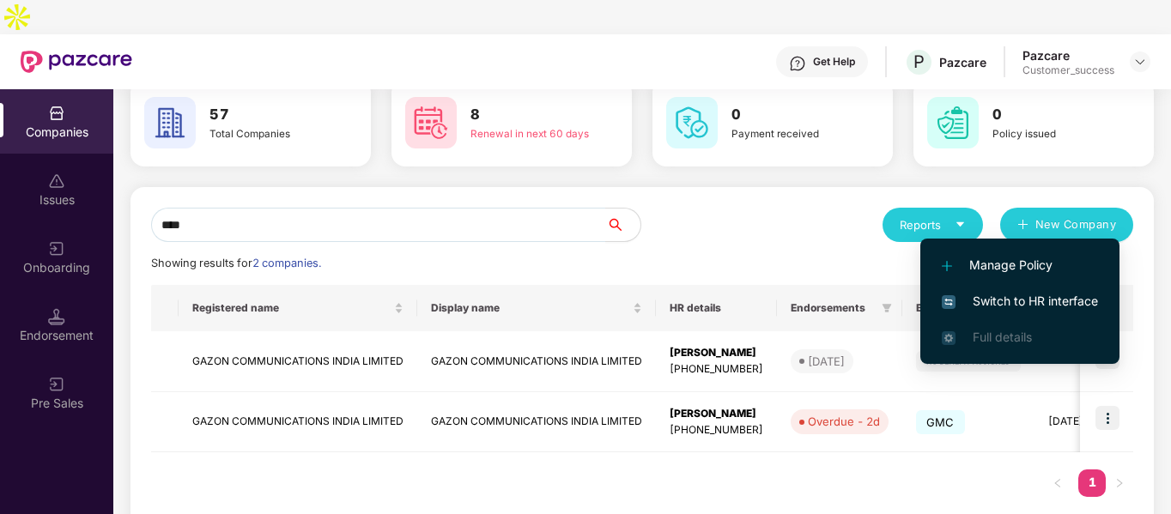
click at [980, 297] on span "Switch to HR interface" at bounding box center [1020, 301] width 156 height 19
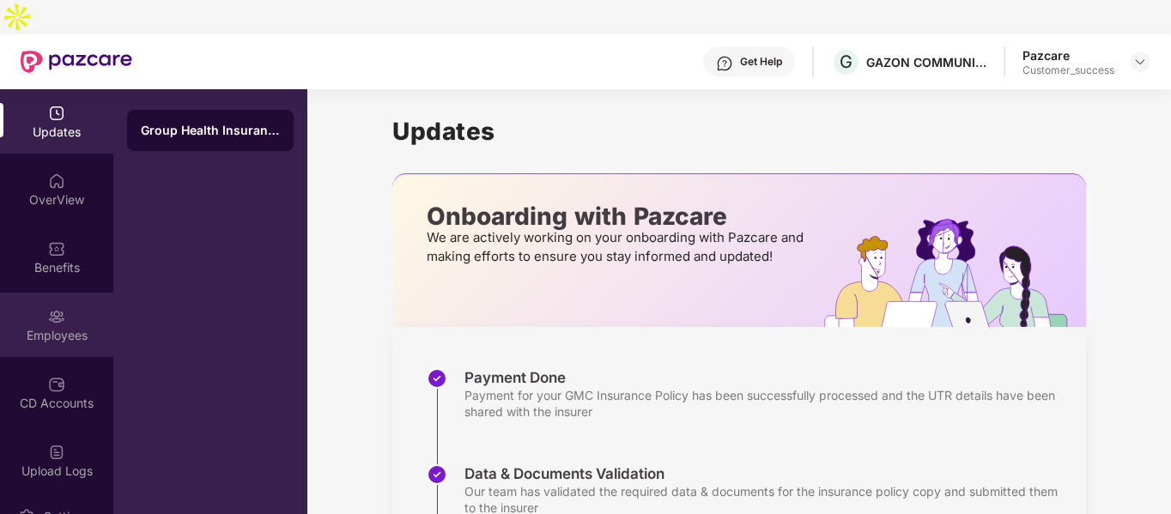
click at [54, 327] on div "Employees" at bounding box center [56, 335] width 113 height 17
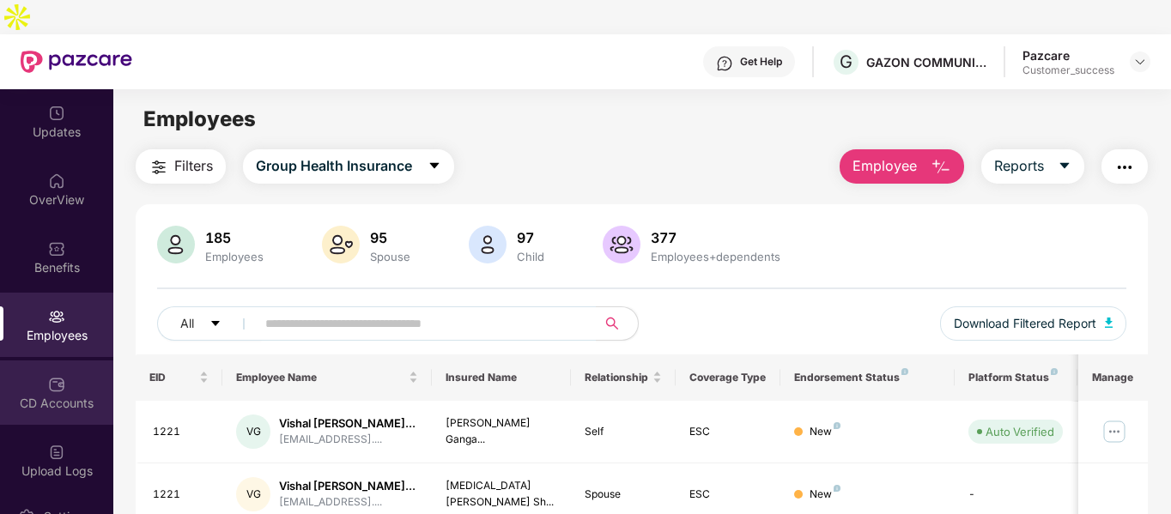
click at [26, 380] on div "CD Accounts" at bounding box center [56, 393] width 113 height 64
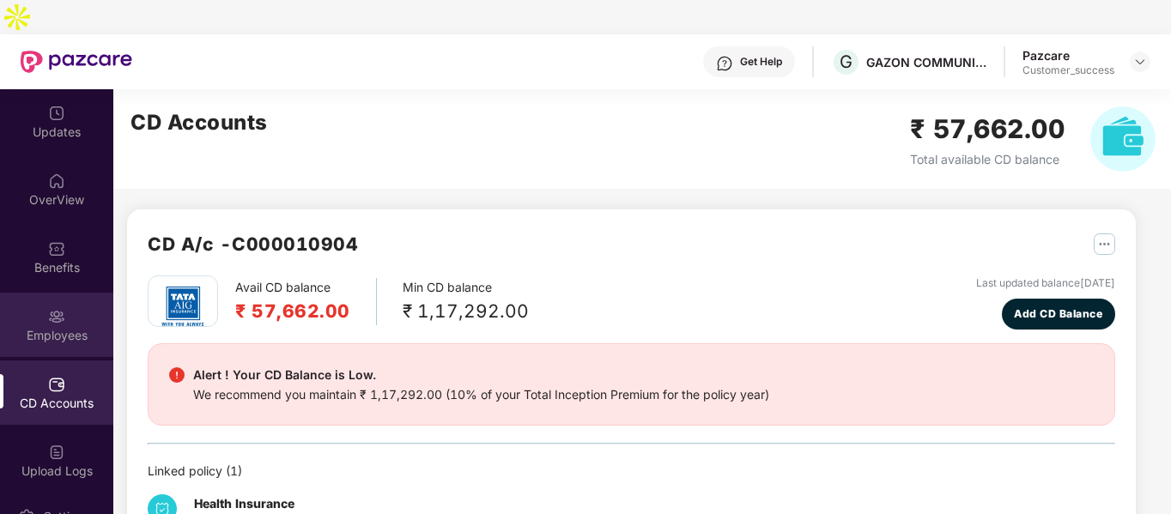
click at [59, 308] on img at bounding box center [56, 316] width 17 height 17
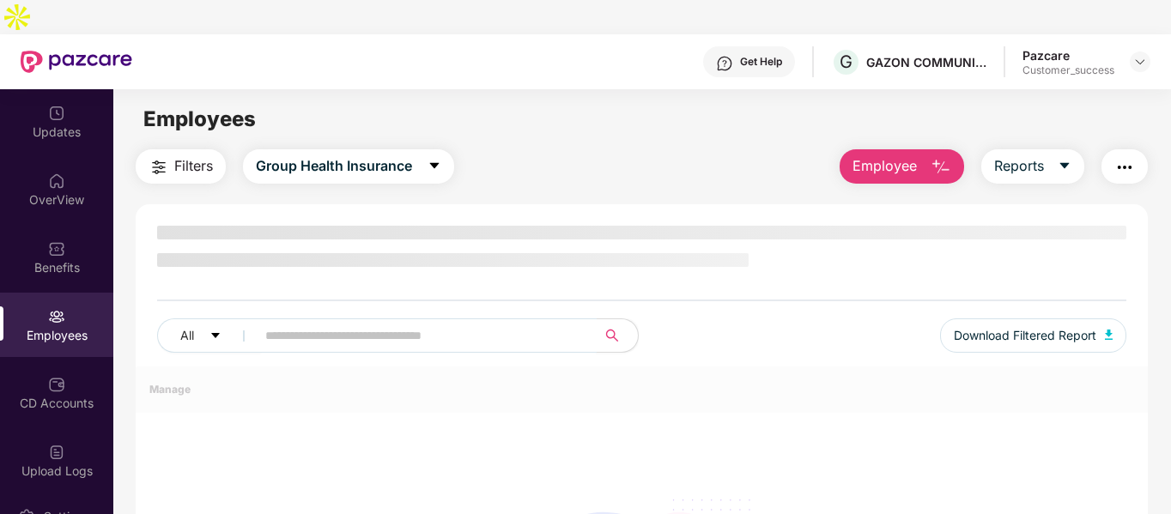
click at [362, 319] on span at bounding box center [421, 336] width 352 height 34
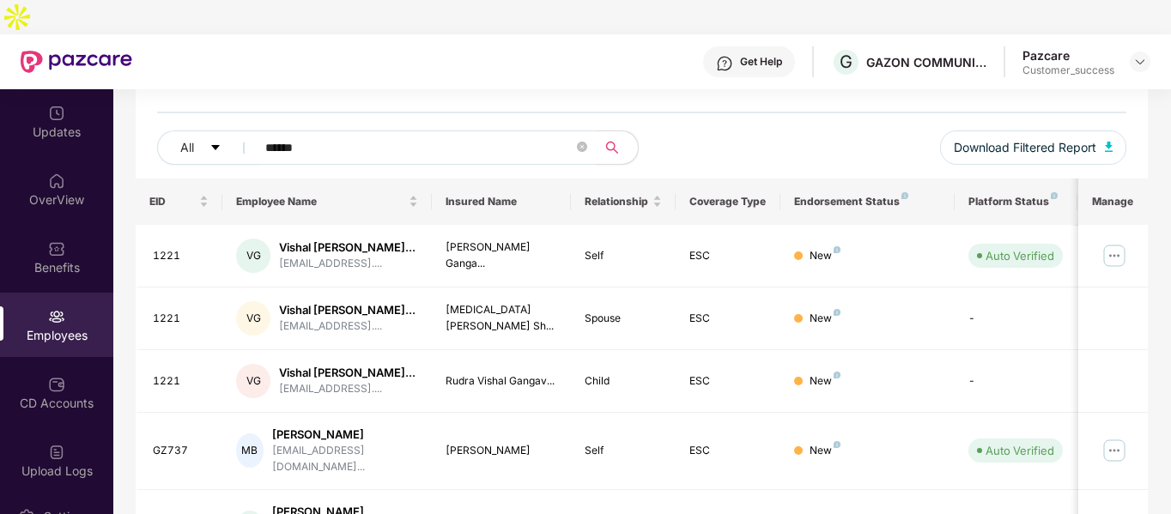
scroll to position [0, 0]
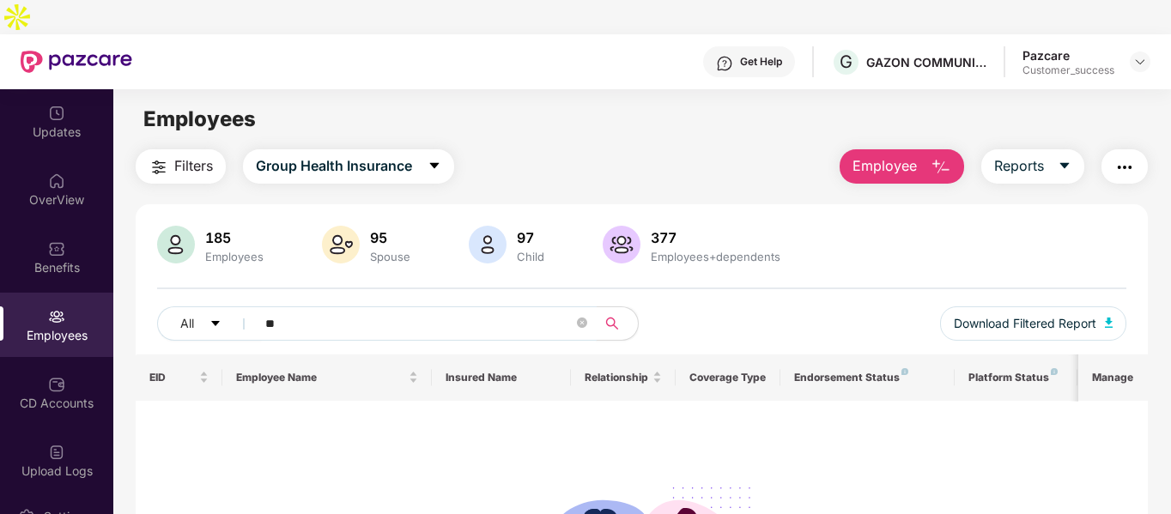
type input "*"
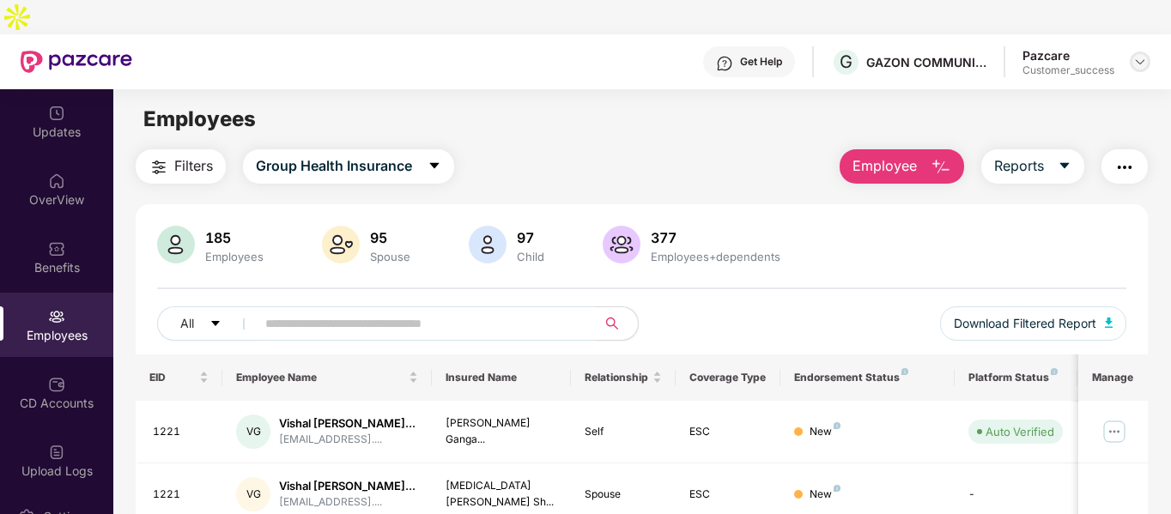
click at [1140, 55] on img at bounding box center [1141, 62] width 14 height 14
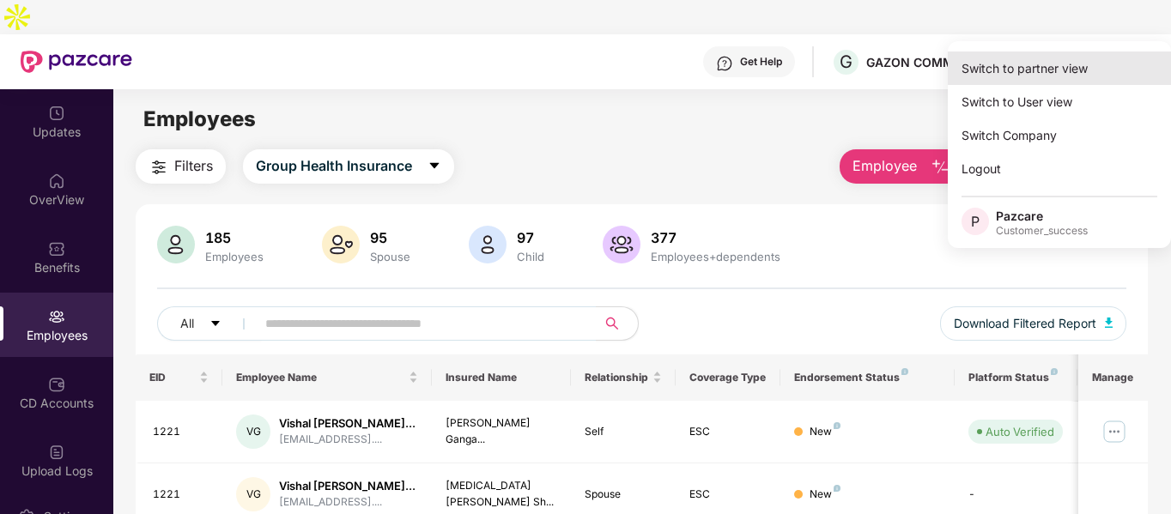
click at [1011, 70] on div "Switch to partner view" at bounding box center [1059, 68] width 223 height 33
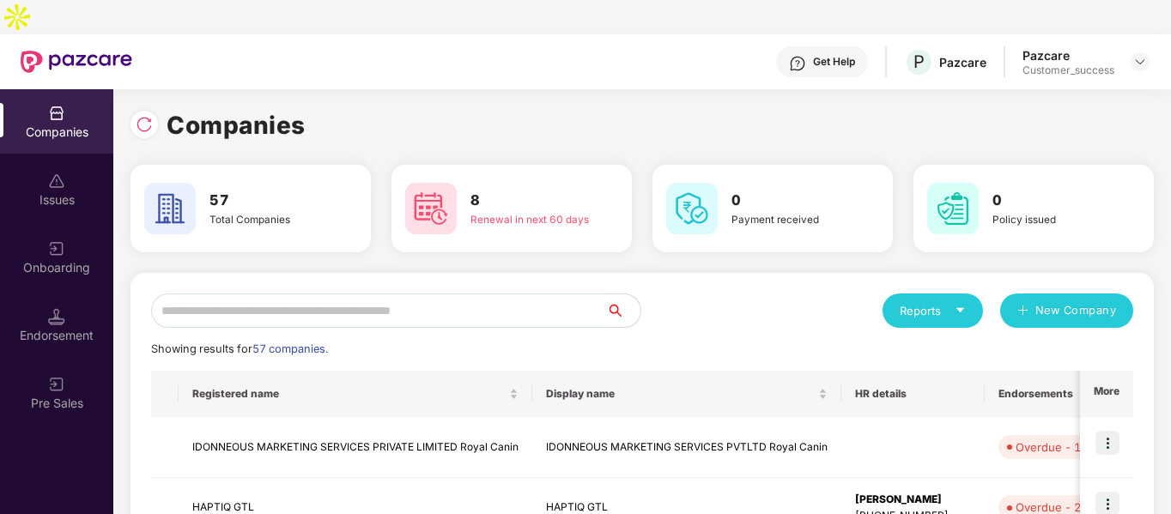
click at [477, 294] on input "text" at bounding box center [378, 311] width 455 height 34
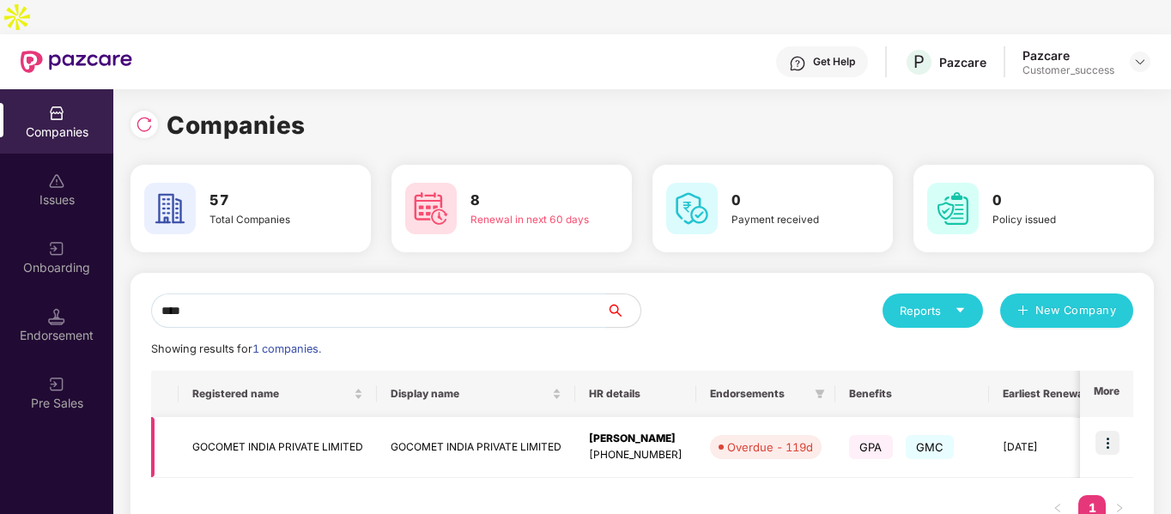
type input "****"
click at [1104, 431] on img at bounding box center [1108, 443] width 24 height 24
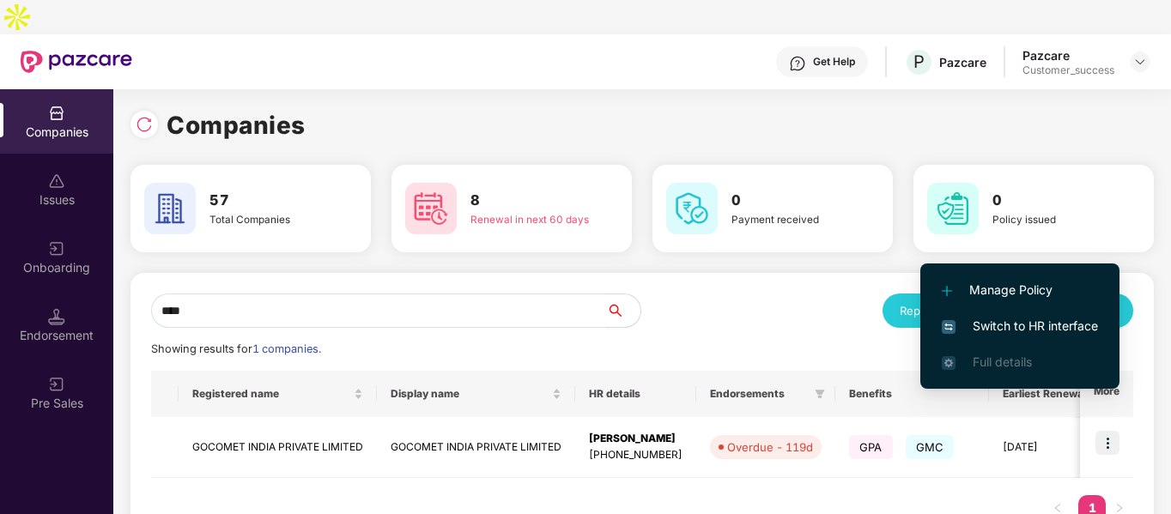
click at [984, 331] on span "Switch to HR interface" at bounding box center [1020, 326] width 156 height 19
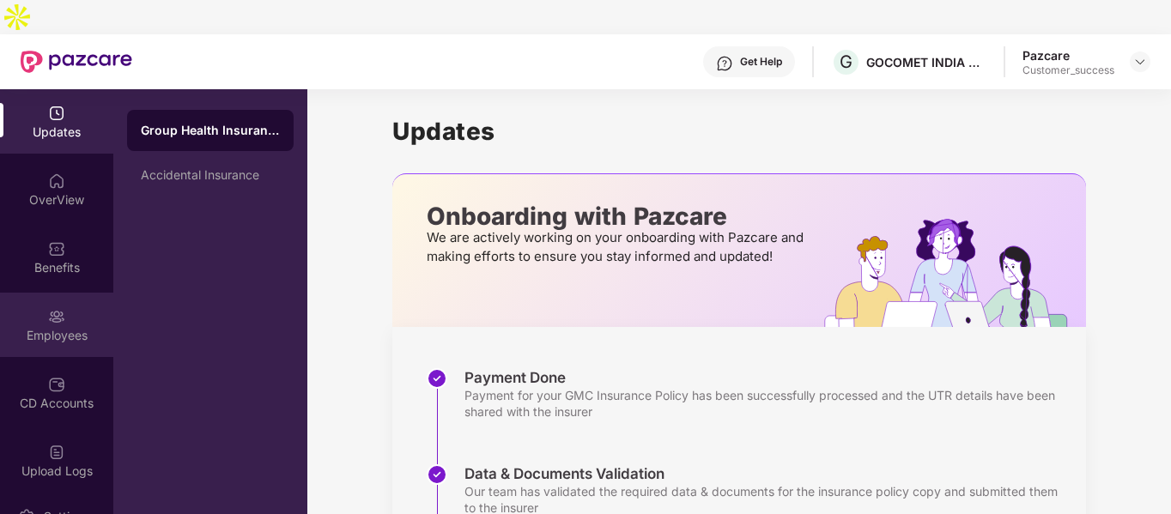
click at [64, 293] on div "Employees" at bounding box center [56, 325] width 113 height 64
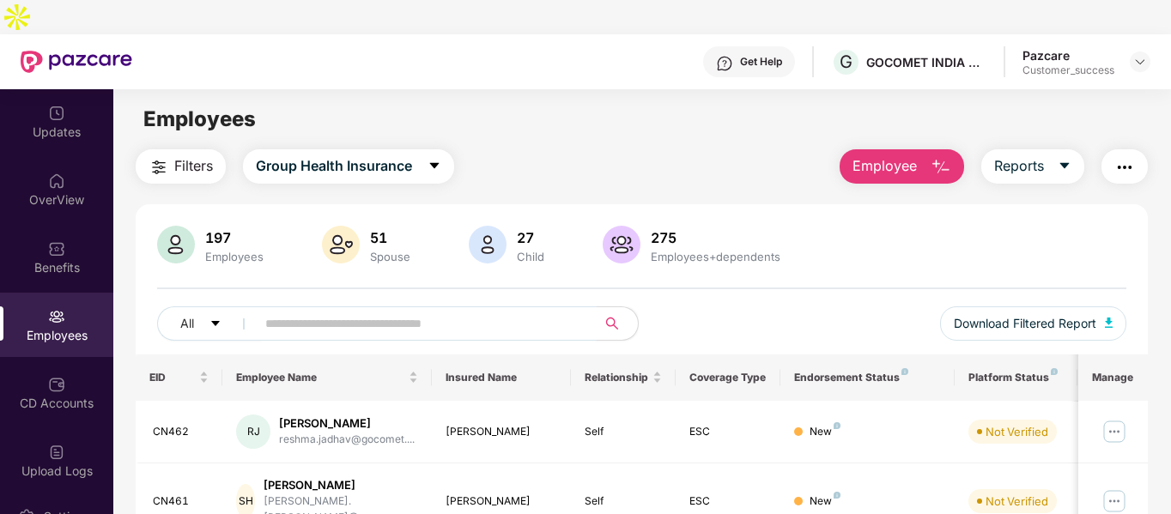
click at [445, 311] on input "text" at bounding box center [419, 324] width 308 height 26
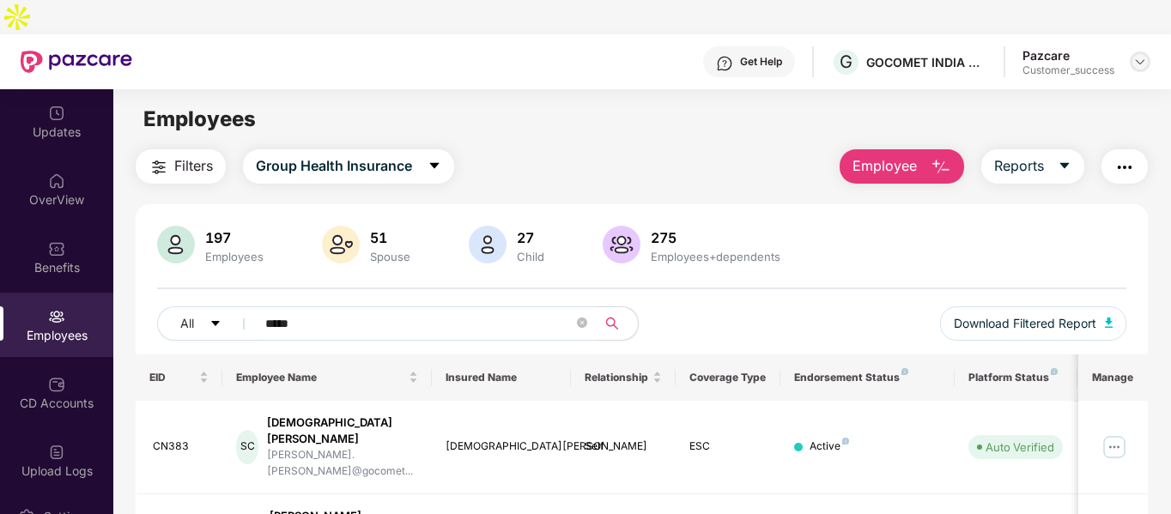
type input "*****"
click at [1134, 55] on img at bounding box center [1141, 62] width 14 height 14
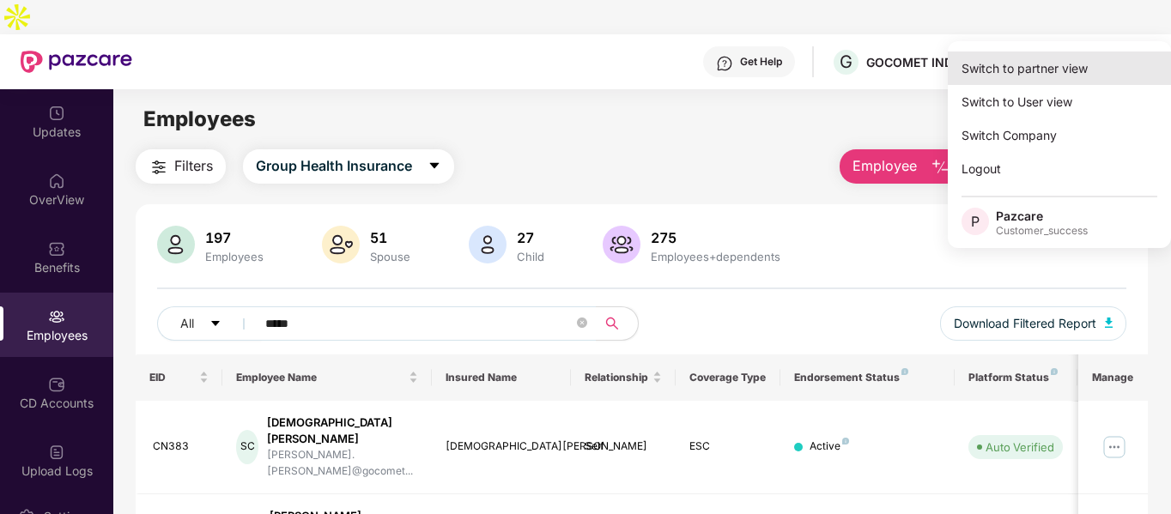
click at [1043, 69] on div "Switch to partner view" at bounding box center [1059, 68] width 223 height 33
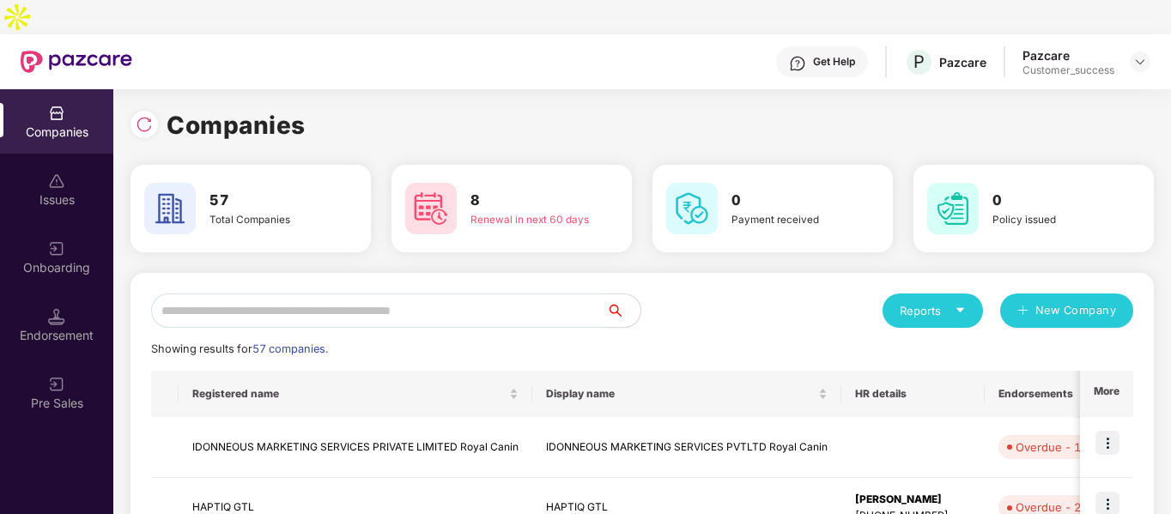
click at [453, 294] on input "text" at bounding box center [378, 311] width 455 height 34
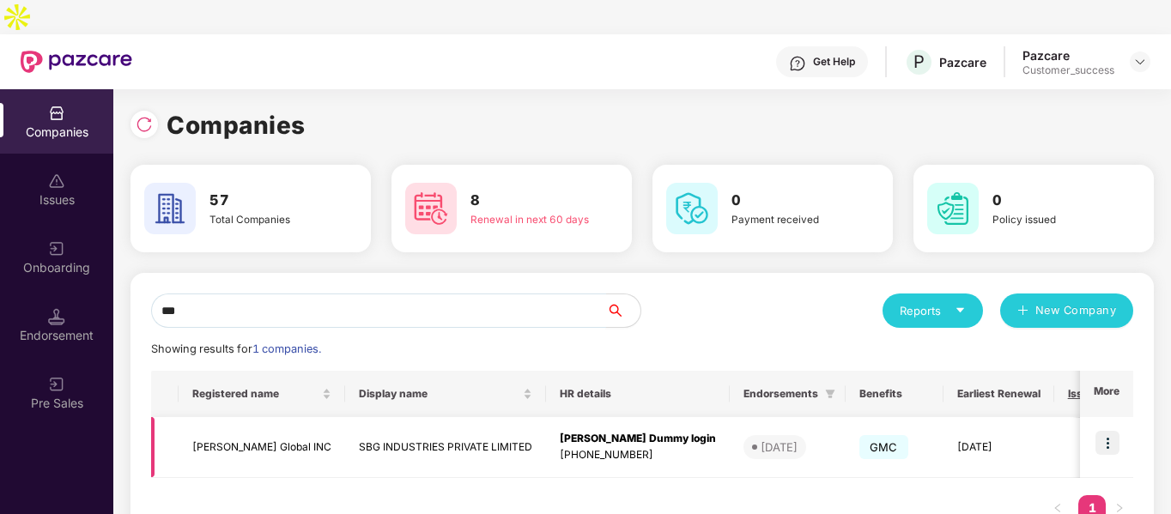
type input "***"
click at [1120, 417] on td at bounding box center [1106, 447] width 53 height 61
click at [1108, 431] on img at bounding box center [1108, 443] width 24 height 24
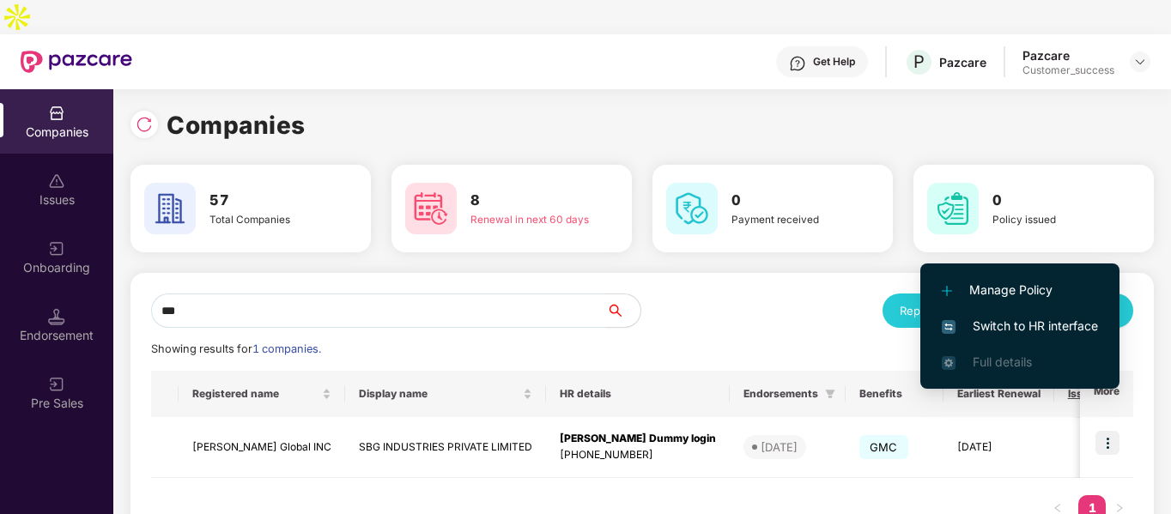
click at [1031, 326] on span "Switch to HR interface" at bounding box center [1020, 326] width 156 height 19
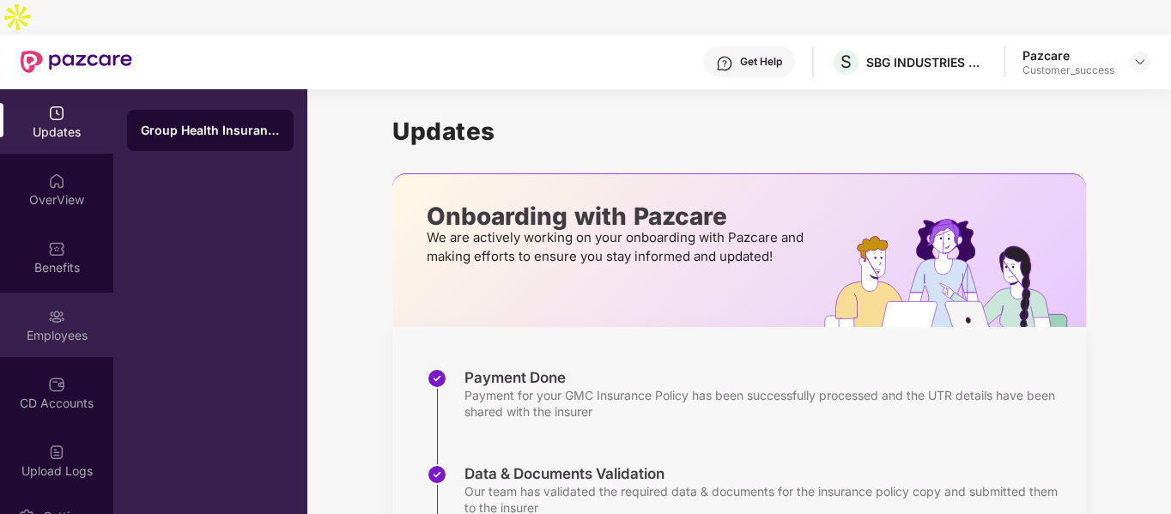
click at [40, 293] on div "Employees" at bounding box center [56, 325] width 113 height 64
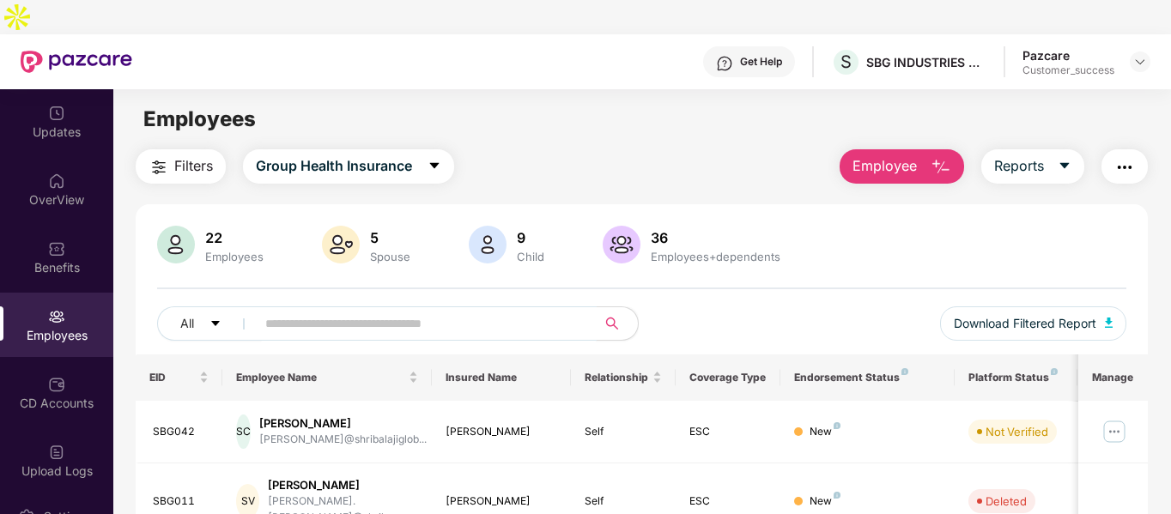
click at [317, 311] on input "text" at bounding box center [419, 324] width 308 height 26
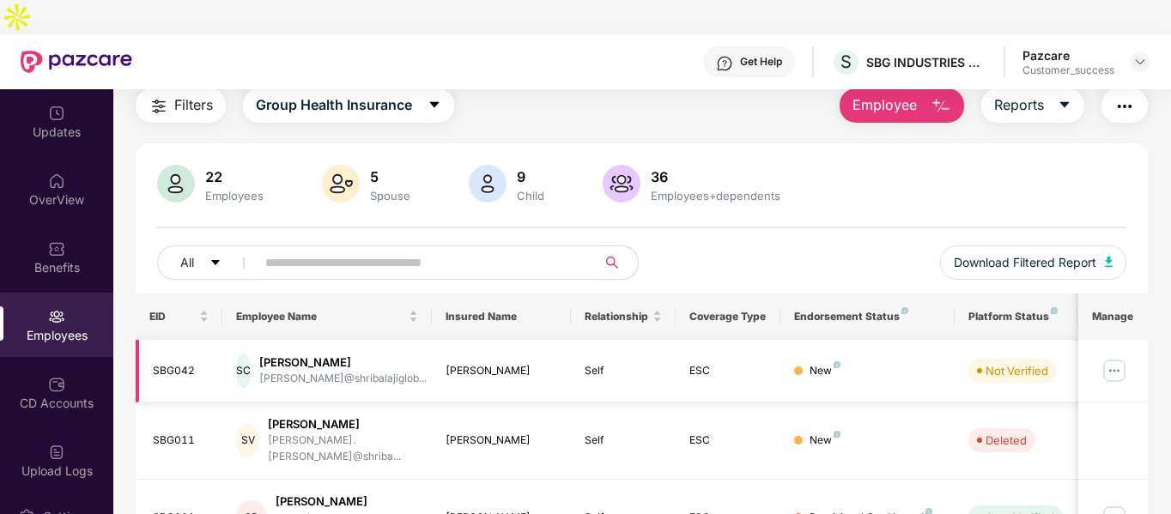
scroll to position [64, 0]
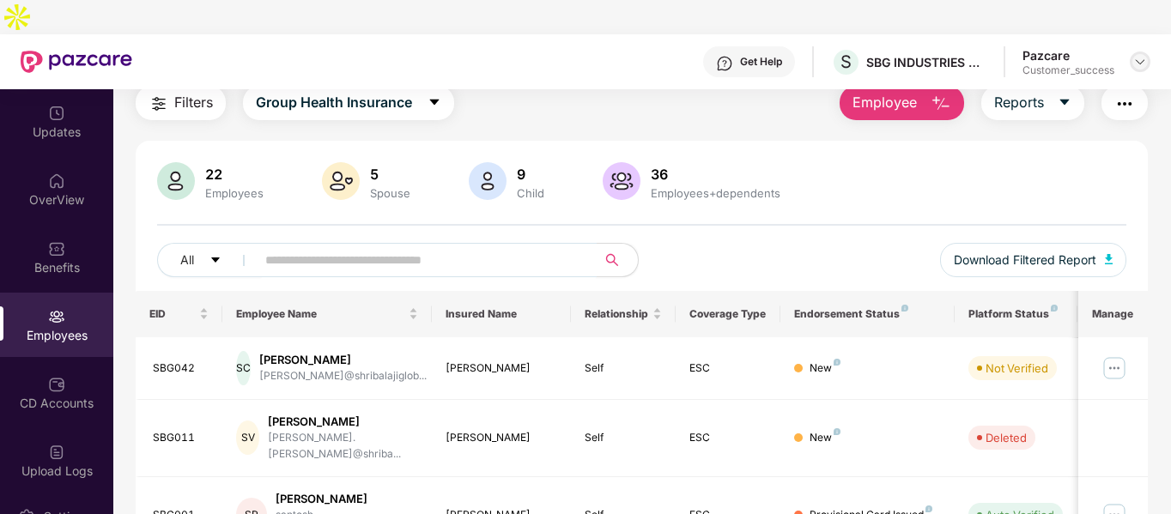
click at [1144, 55] on img at bounding box center [1141, 62] width 14 height 14
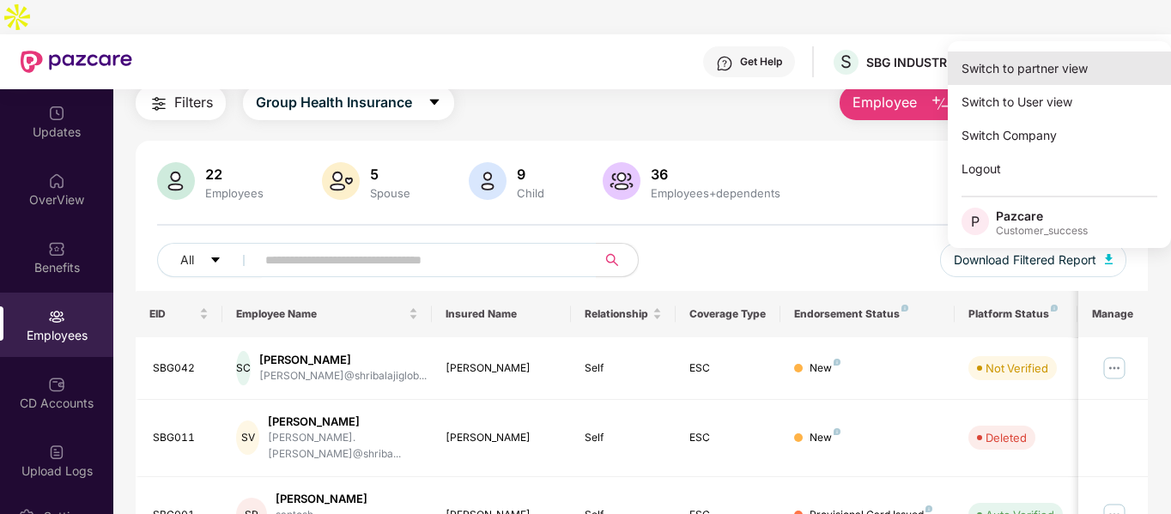
click at [1060, 72] on div "Switch to partner view" at bounding box center [1059, 68] width 223 height 33
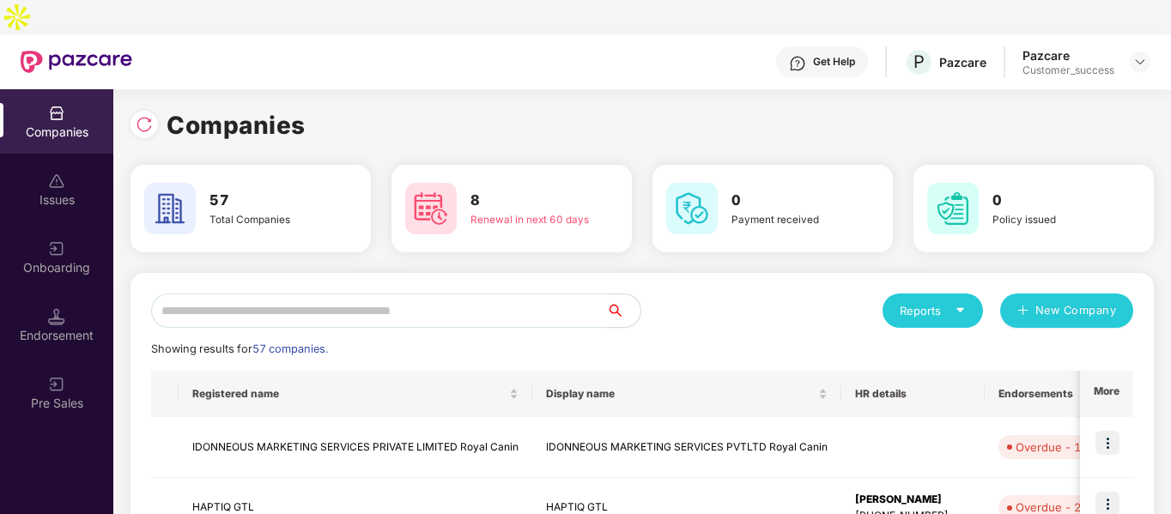
click at [470, 294] on input "text" at bounding box center [378, 311] width 455 height 34
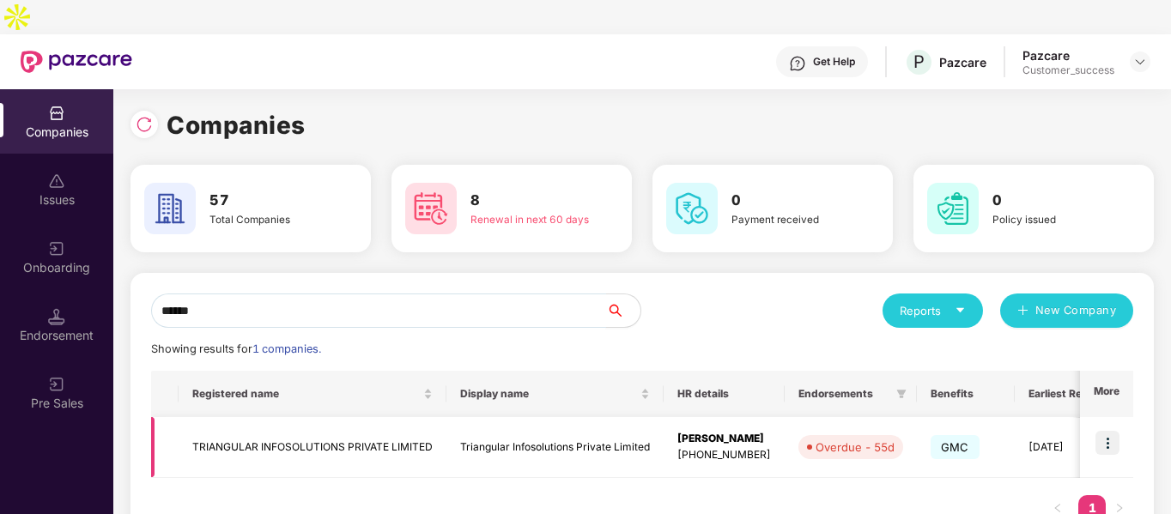
type input "******"
click at [1115, 431] on img at bounding box center [1108, 443] width 24 height 24
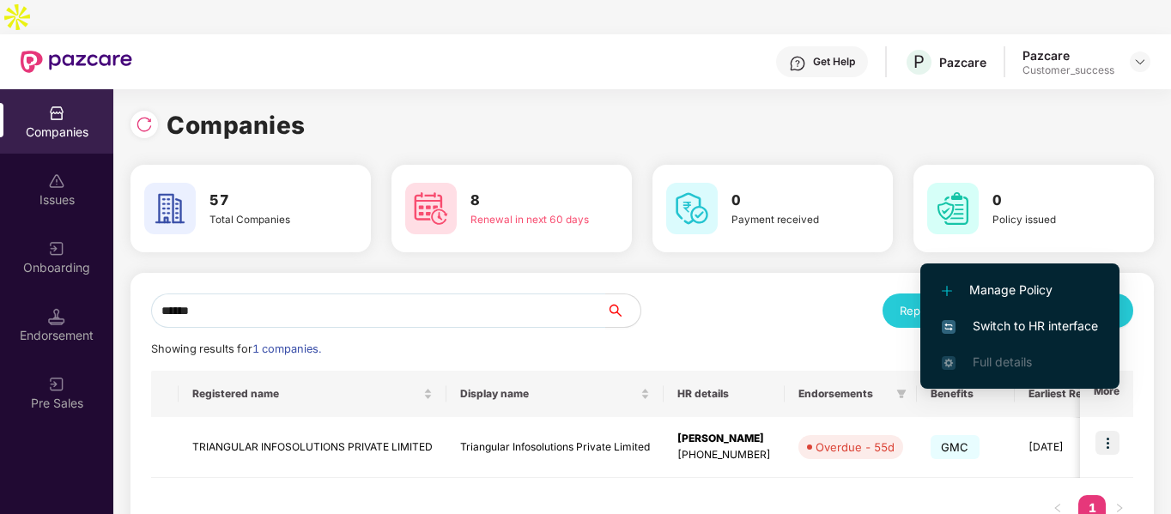
click at [983, 324] on span "Switch to HR interface" at bounding box center [1020, 326] width 156 height 19
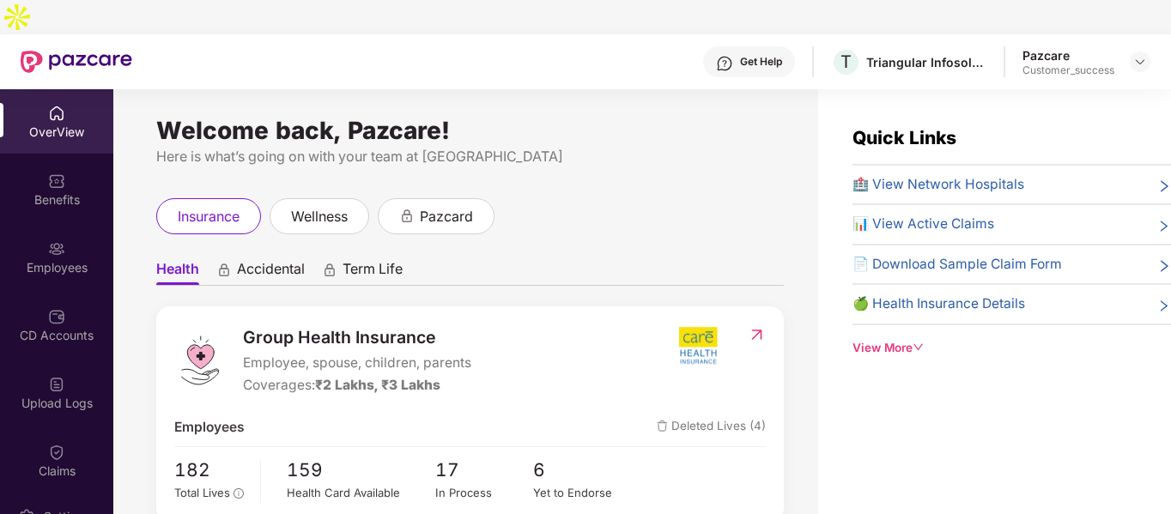
click at [71, 225] on div "Employees" at bounding box center [56, 257] width 113 height 64
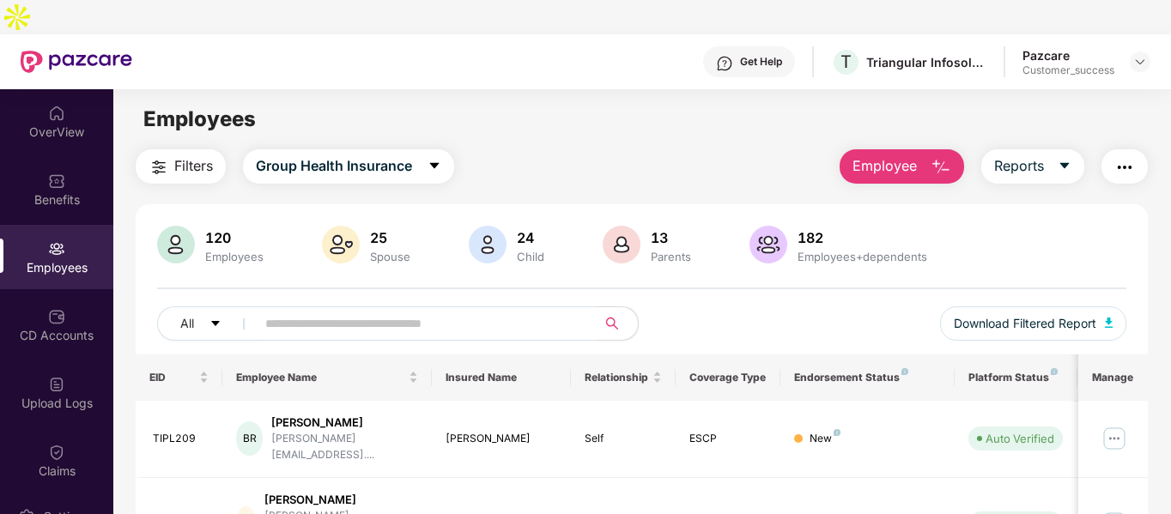
click at [304, 311] on input "text" at bounding box center [419, 324] width 308 height 26
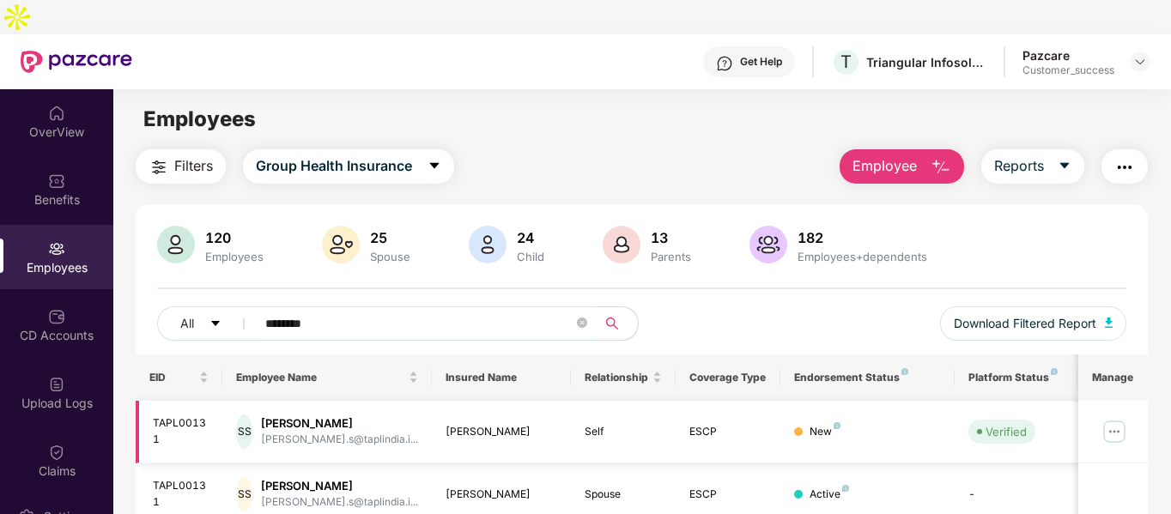
scroll to position [102, 0]
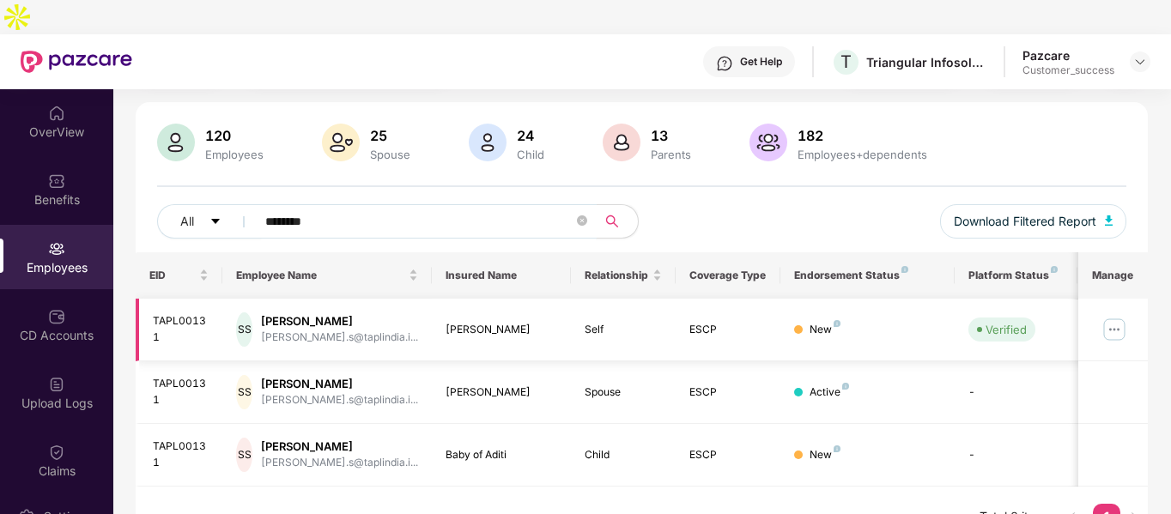
type input "********"
click at [1123, 316] on img at bounding box center [1114, 329] width 27 height 27
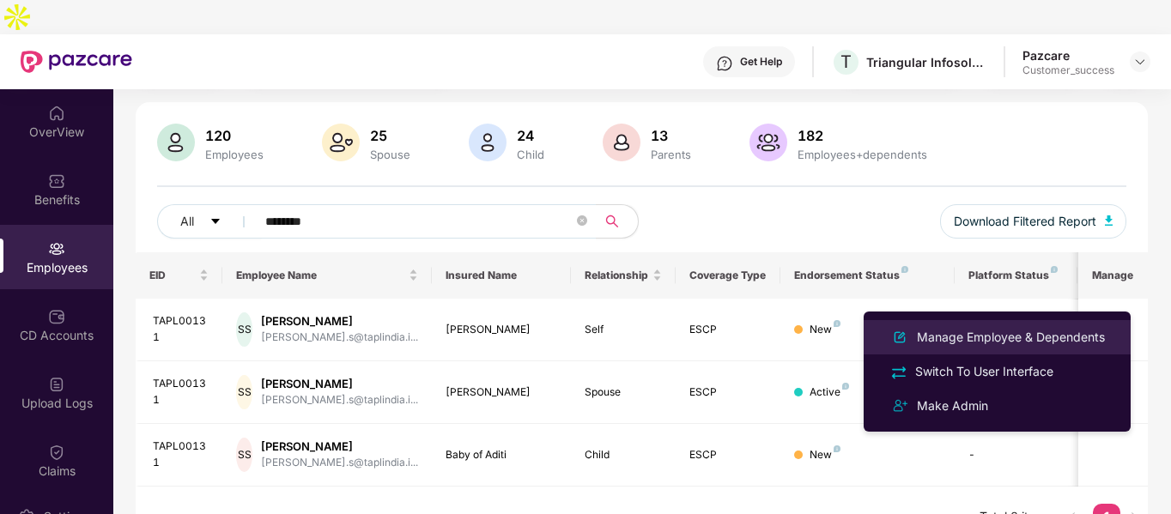
click at [1000, 338] on div "Manage Employee & Dependents" at bounding box center [1011, 337] width 195 height 19
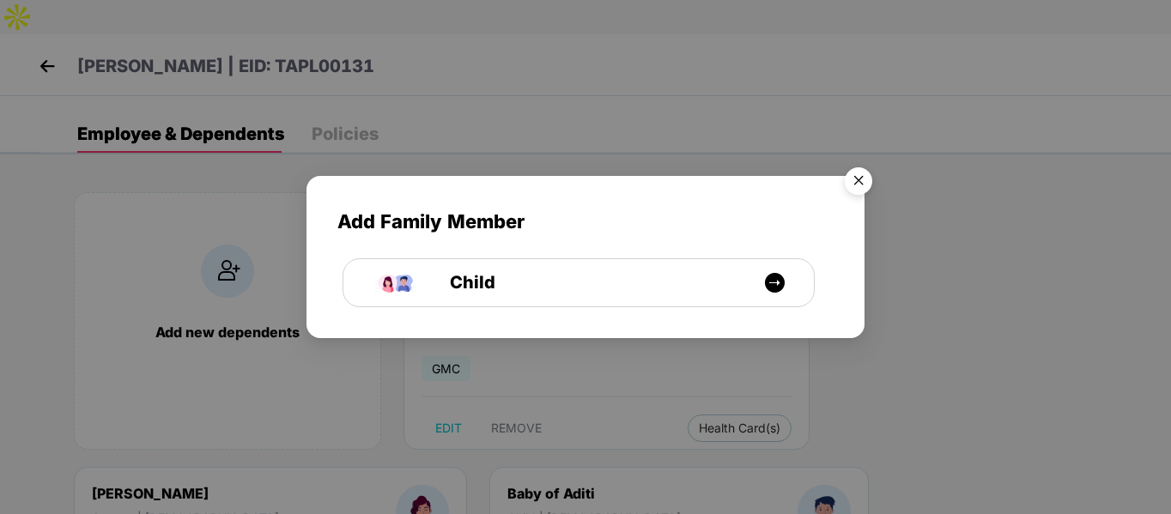
click at [865, 179] on img "Close" at bounding box center [859, 184] width 48 height 48
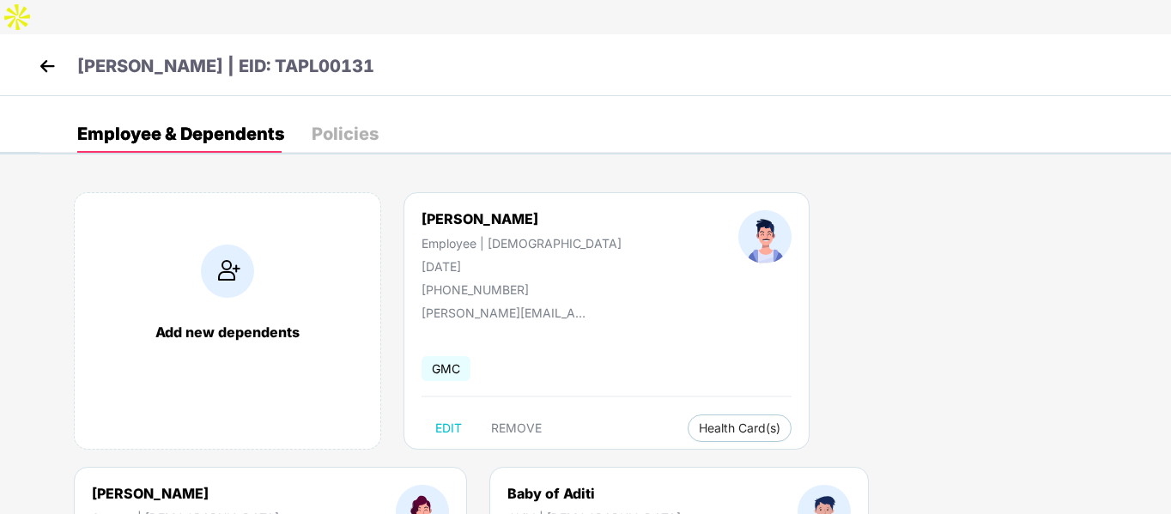
click at [341, 115] on div "Policies" at bounding box center [345, 134] width 67 height 38
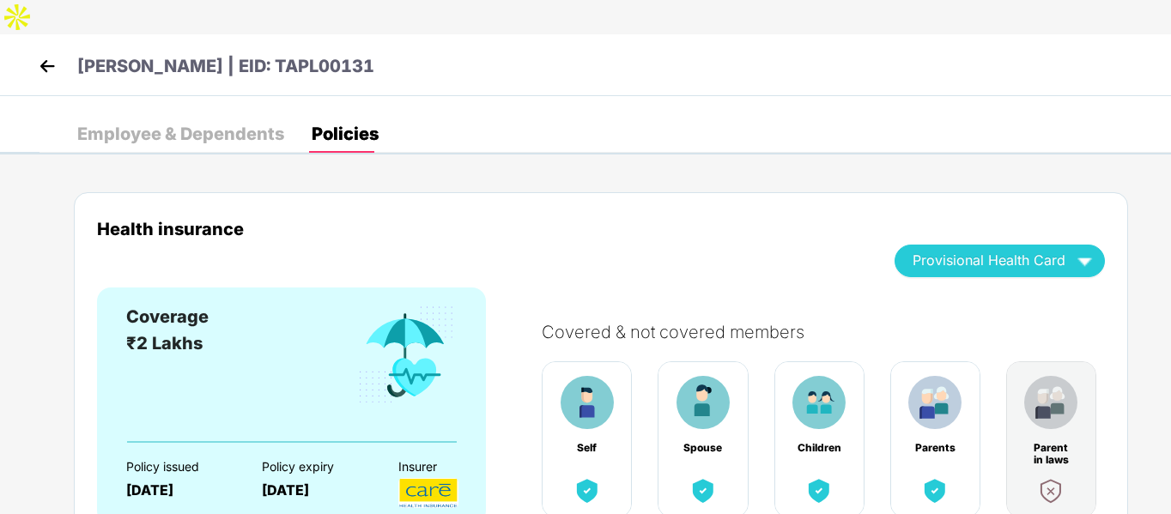
scroll to position [52, 0]
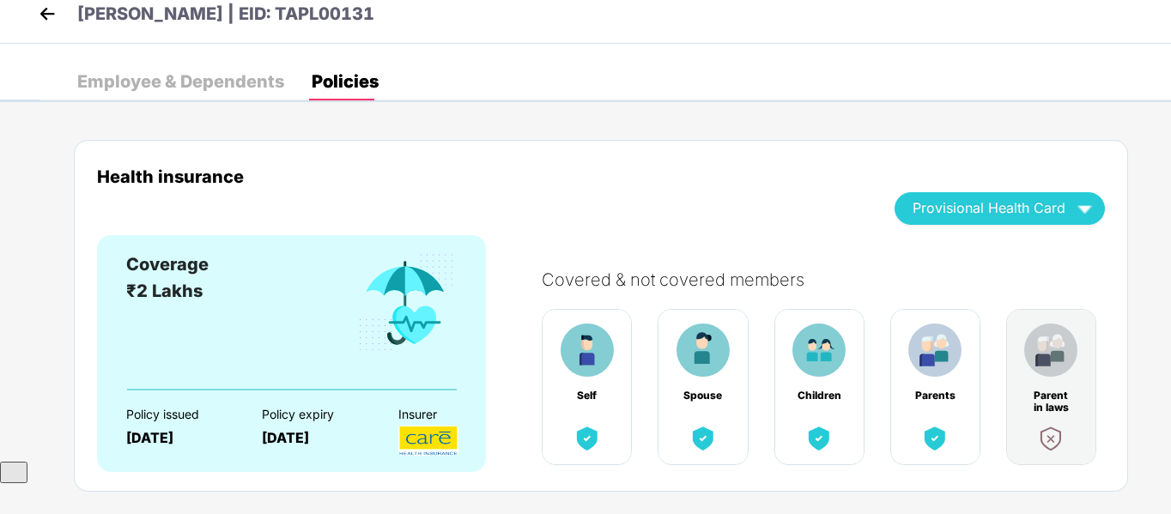
click at [94, 73] on div "Employee & Dependents" at bounding box center [180, 81] width 207 height 17
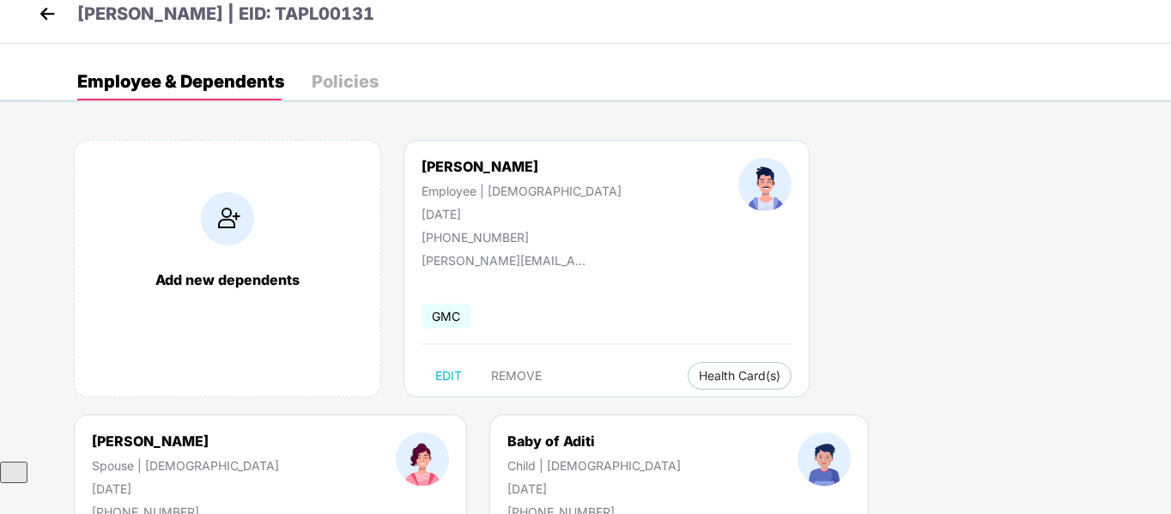
scroll to position [0, 0]
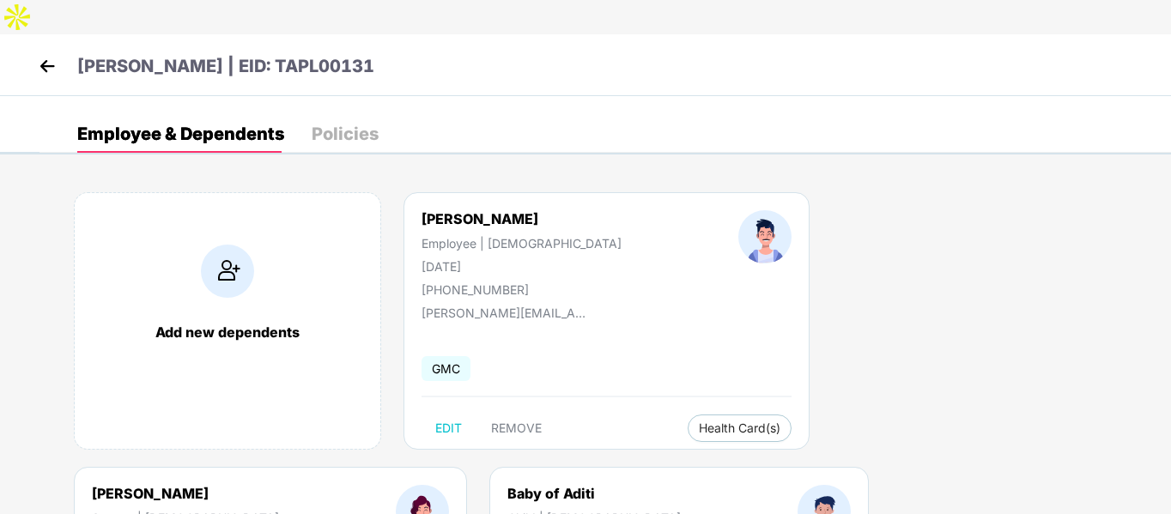
click at [41, 53] on img at bounding box center [47, 66] width 26 height 26
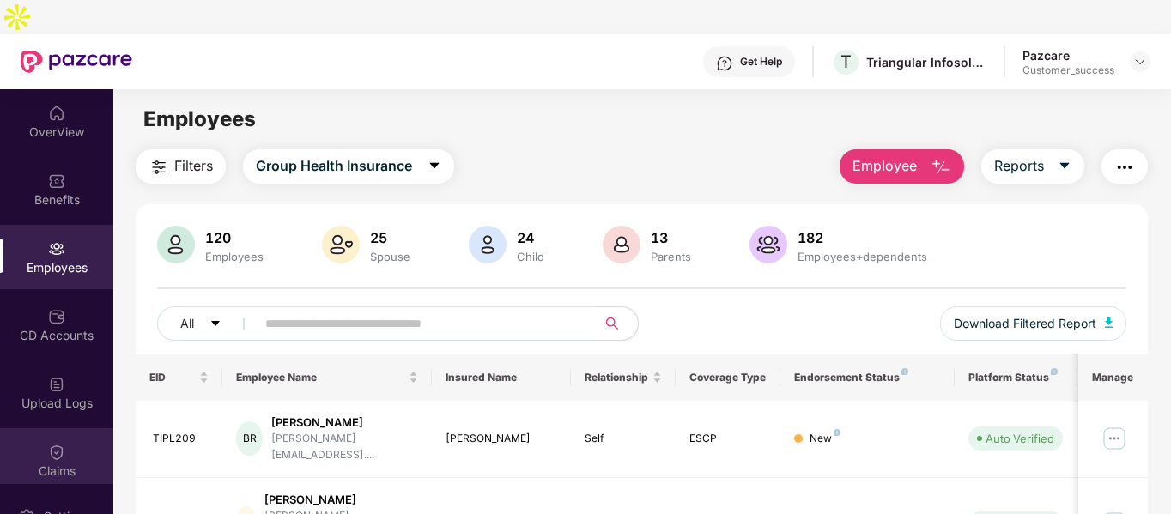
scroll to position [148, 0]
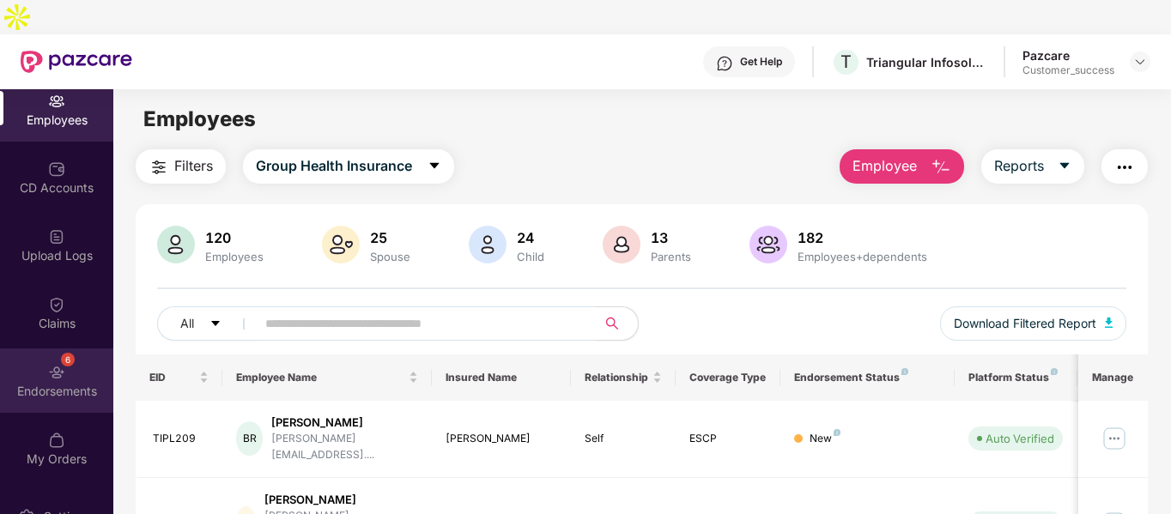
click at [57, 383] on div "Endorsements" at bounding box center [56, 391] width 113 height 17
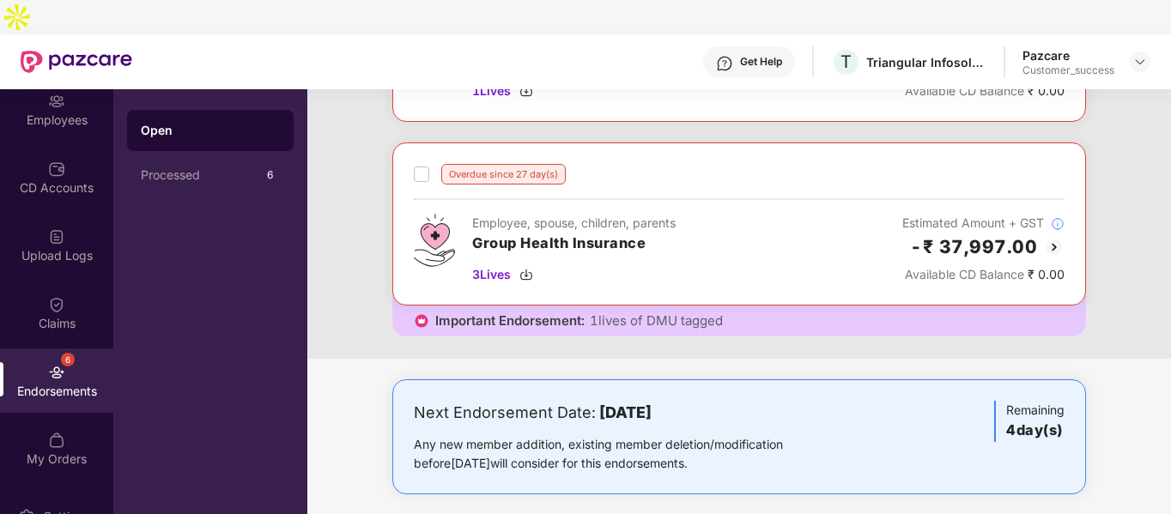
scroll to position [226, 0]
click at [1055, 236] on img at bounding box center [1054, 246] width 21 height 21
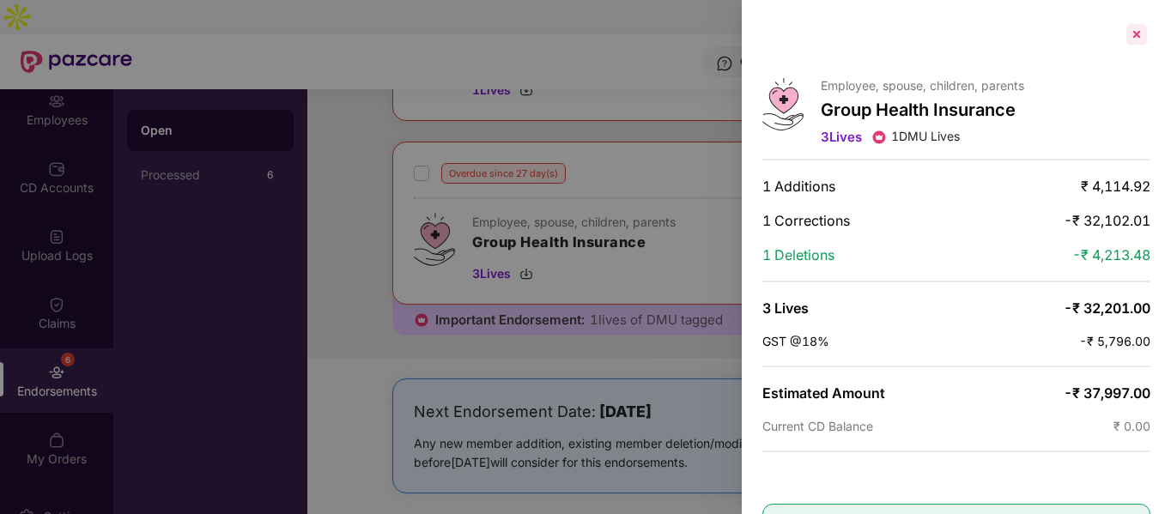
click at [1132, 34] on div at bounding box center [1136, 34] width 27 height 27
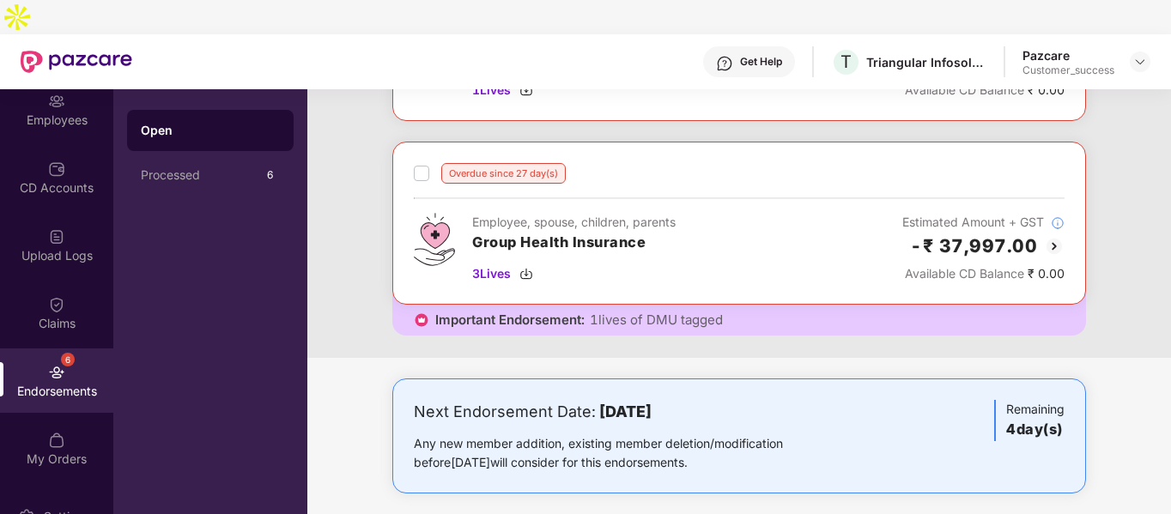
scroll to position [0, 0]
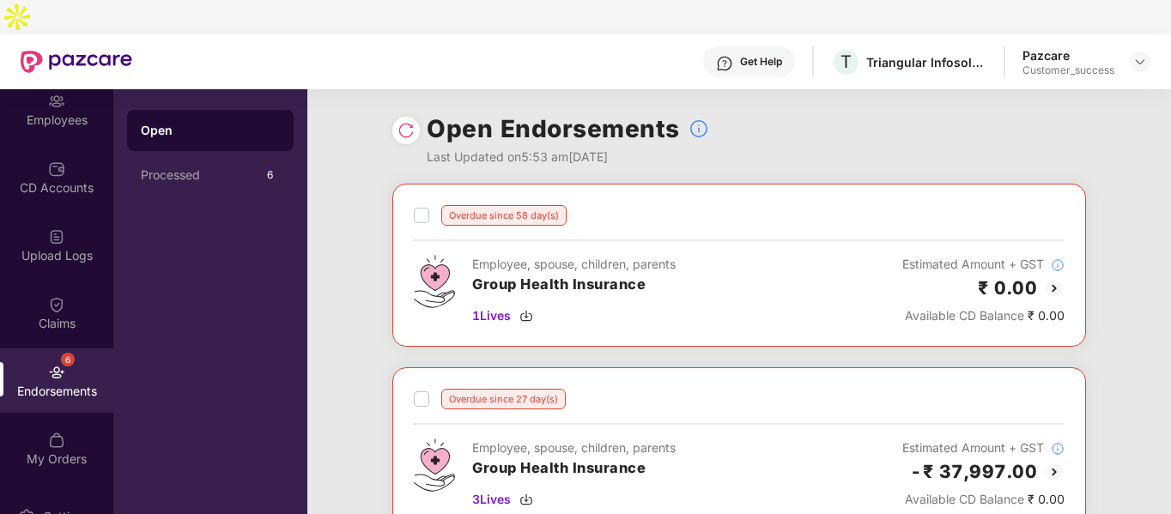
click at [1055, 278] on img at bounding box center [1054, 288] width 21 height 21
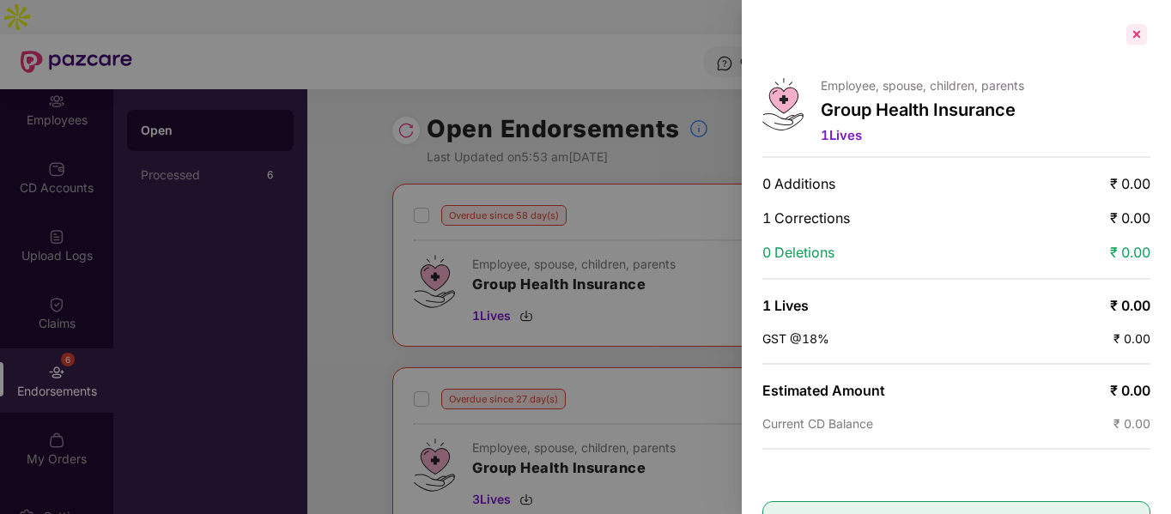
click at [1140, 26] on div at bounding box center [1136, 34] width 27 height 27
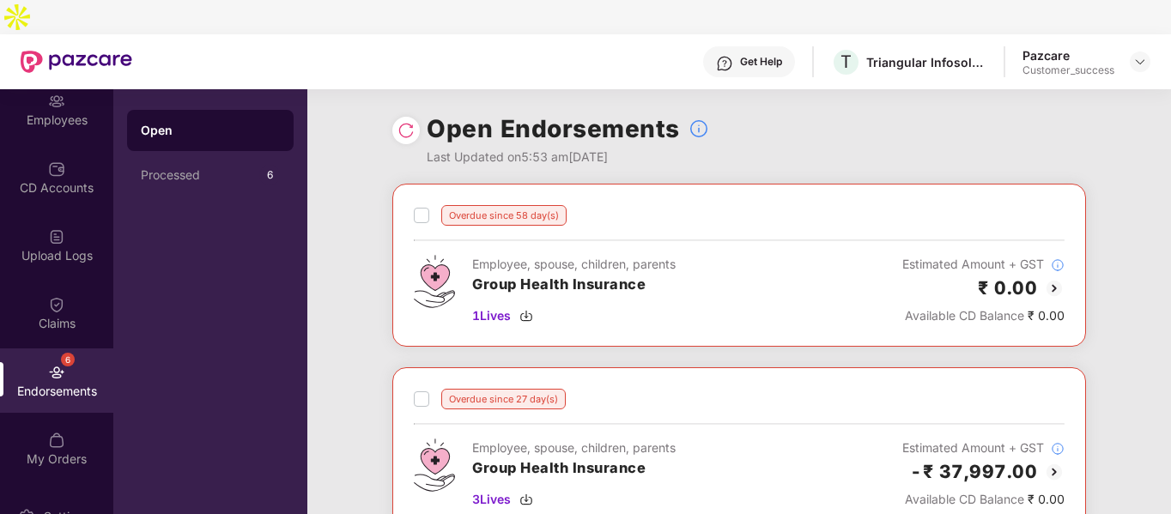
click at [404, 122] on img at bounding box center [406, 130] width 17 height 17
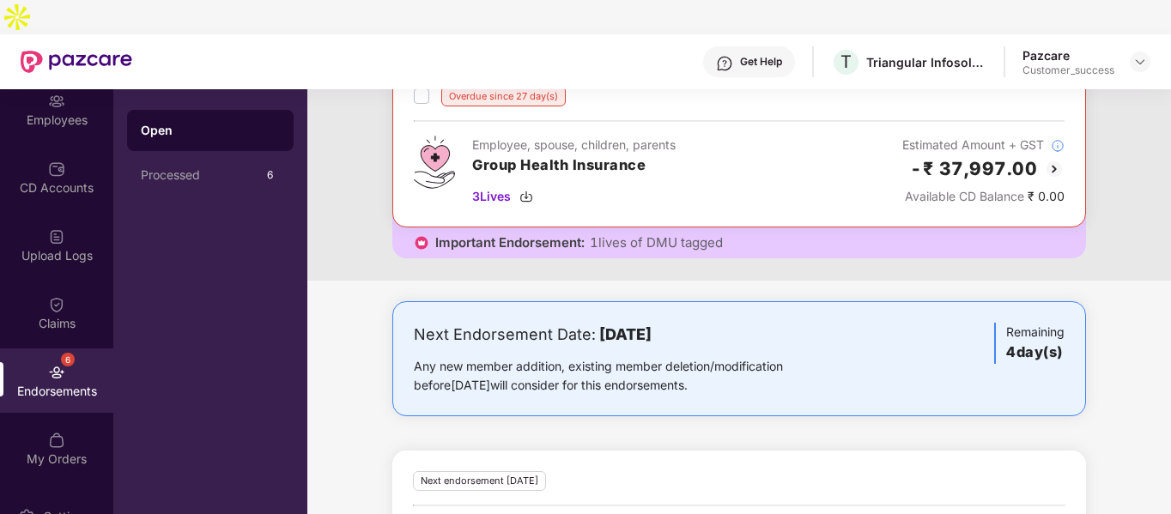
scroll to position [386, 0]
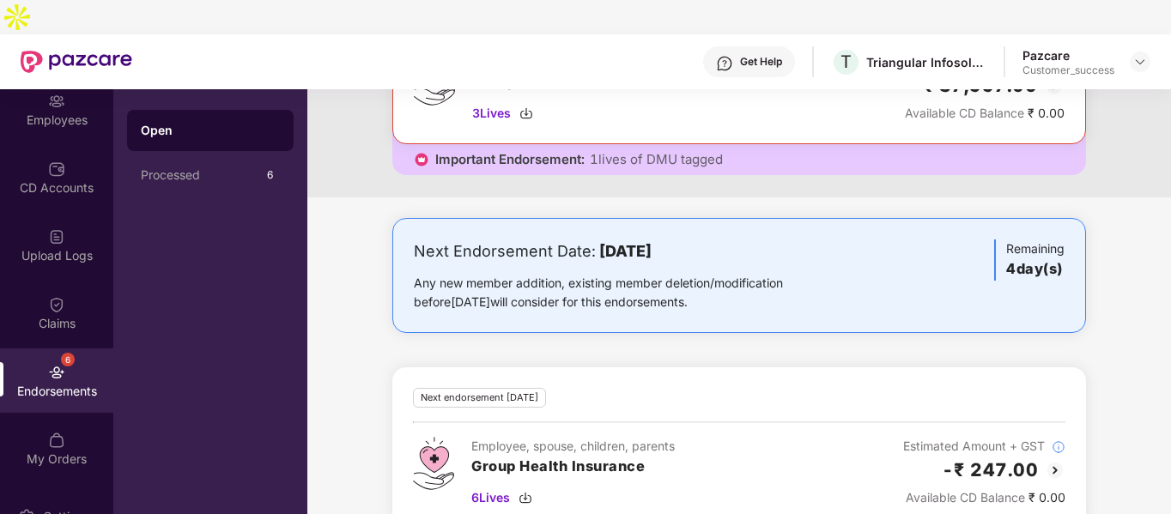
click at [1055, 460] on img at bounding box center [1055, 470] width 21 height 21
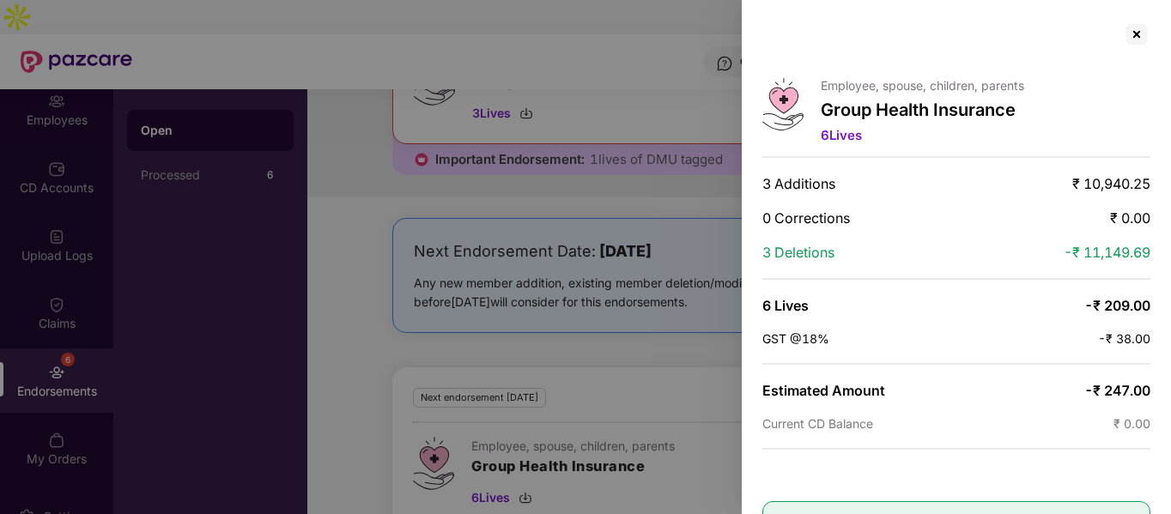
scroll to position [13, 0]
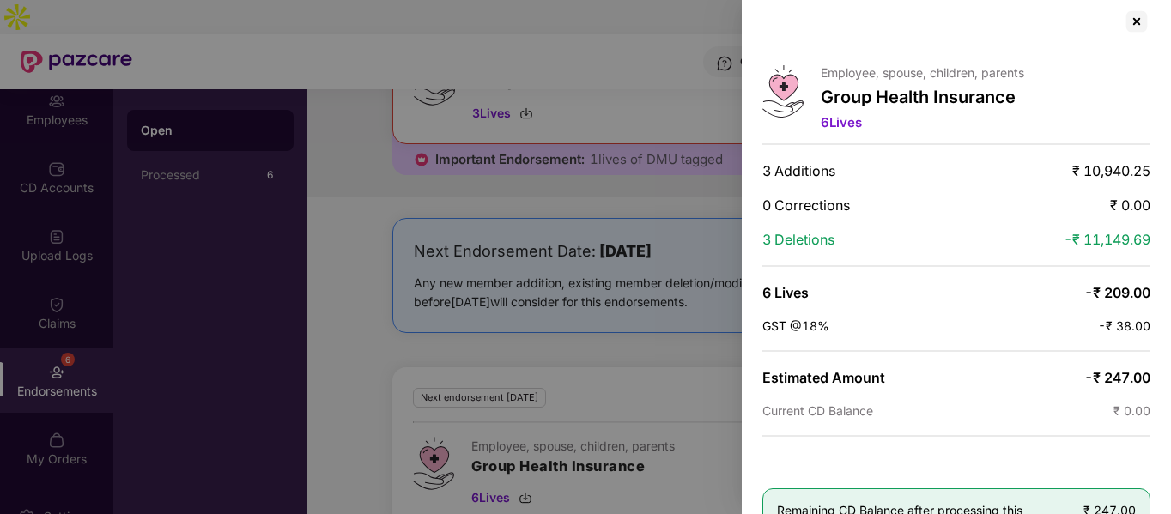
click at [848, 125] on span "6 Lives" at bounding box center [841, 122] width 41 height 16
click at [1140, 19] on div at bounding box center [1136, 21] width 27 height 27
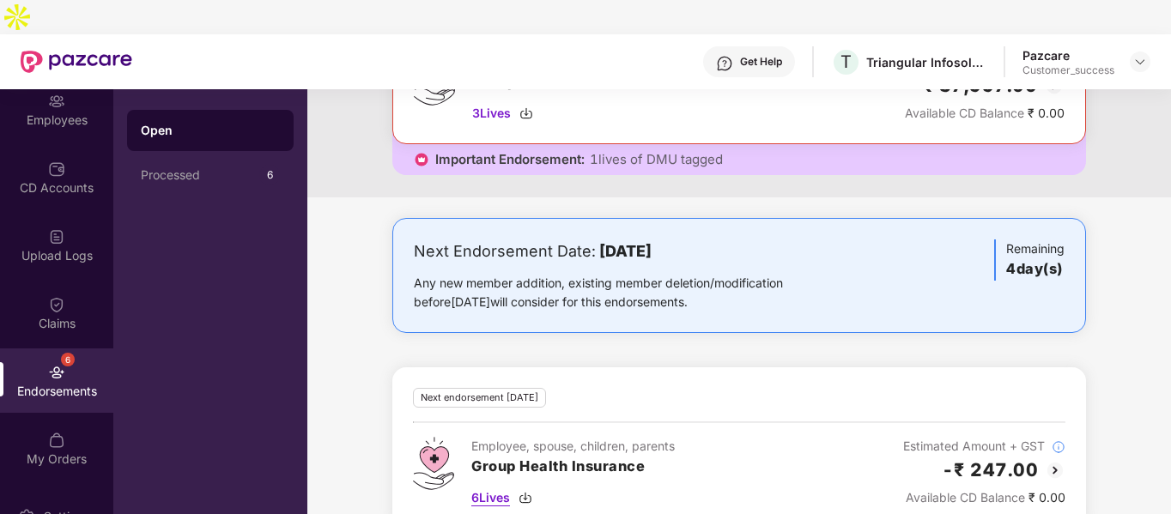
click at [527, 491] on img at bounding box center [526, 498] width 14 height 14
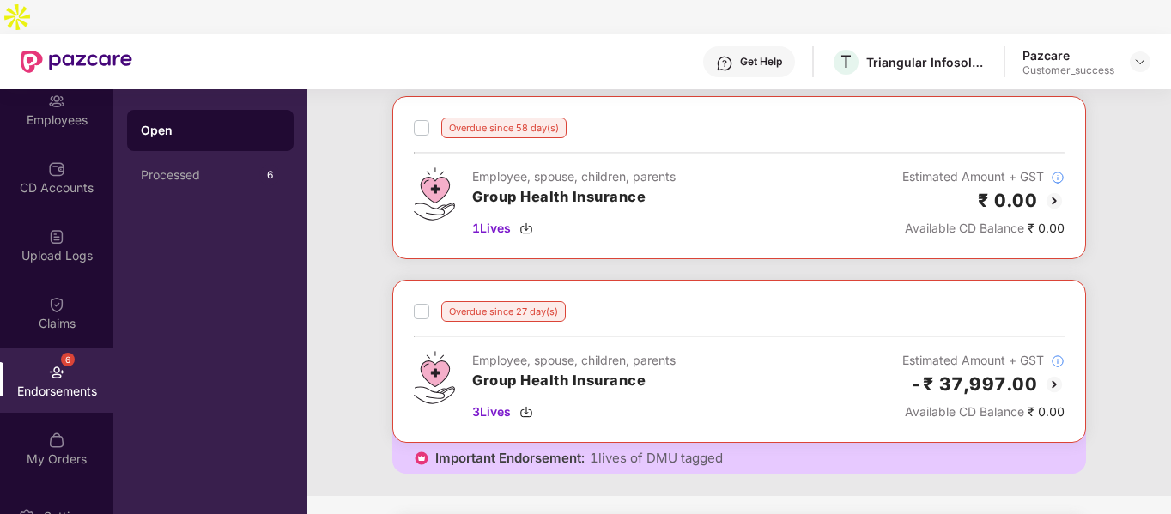
scroll to position [82, 0]
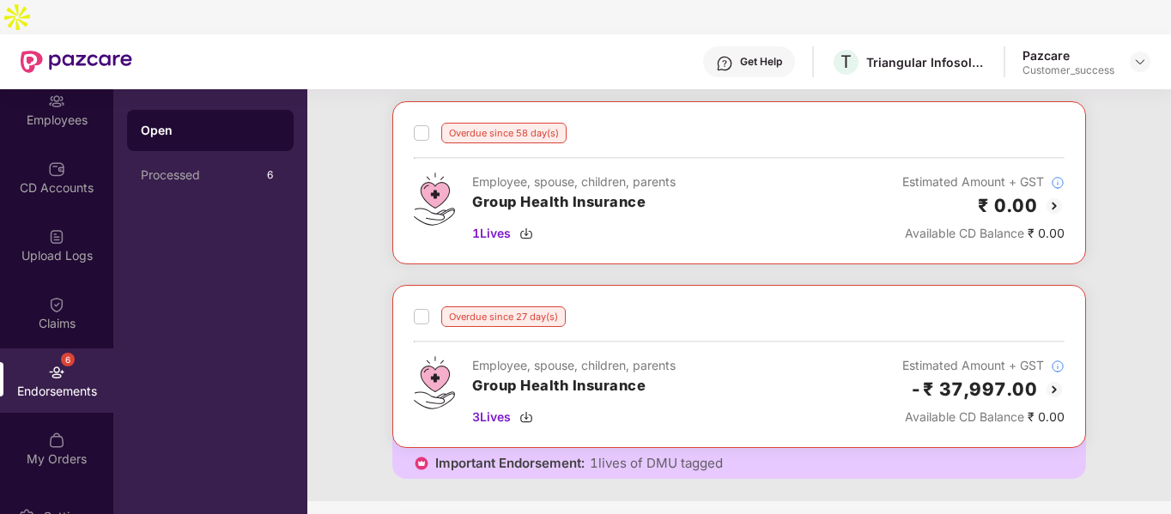
click at [1126, 153] on div "Overdue since 58 day(s) Employee, spouse, children, parents Group Health Insura…" at bounding box center [739, 301] width 864 height 400
click at [1047, 380] on img at bounding box center [1054, 390] width 21 height 21
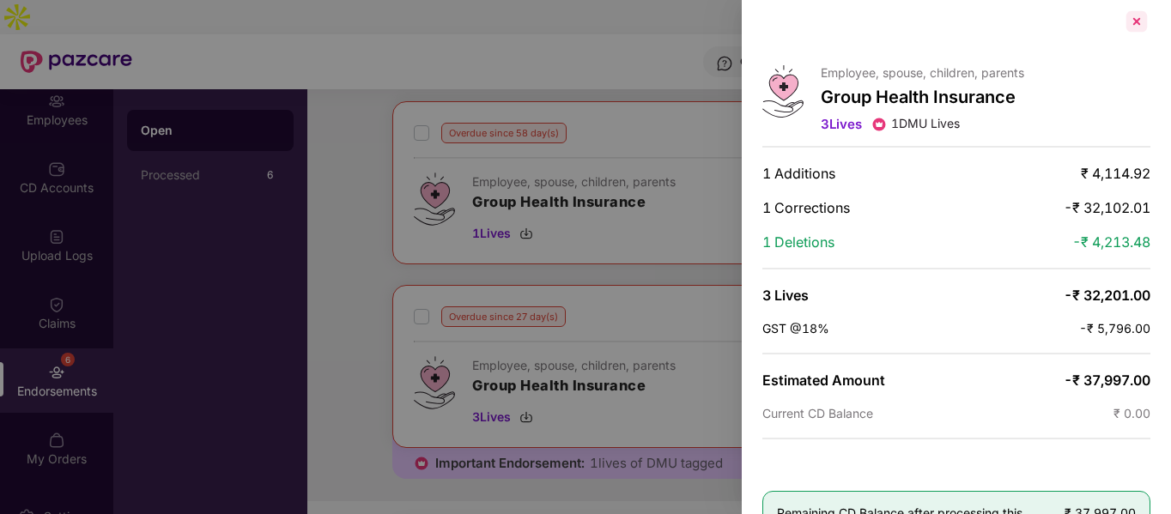
click at [1134, 15] on div at bounding box center [1136, 21] width 27 height 27
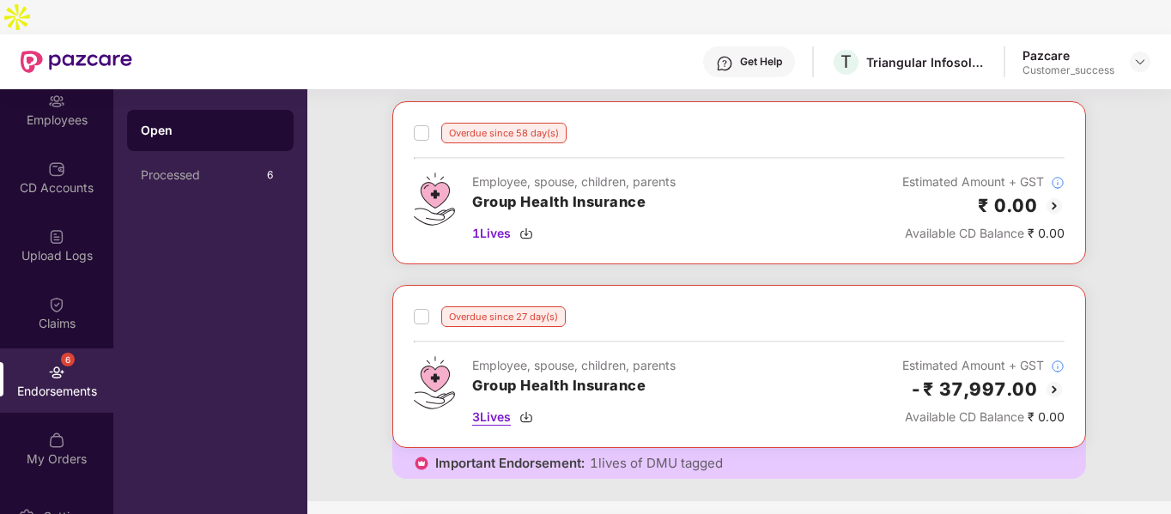
click at [502, 408] on span "3 Lives" at bounding box center [491, 417] width 39 height 19
